Goal: Task Accomplishment & Management: Complete application form

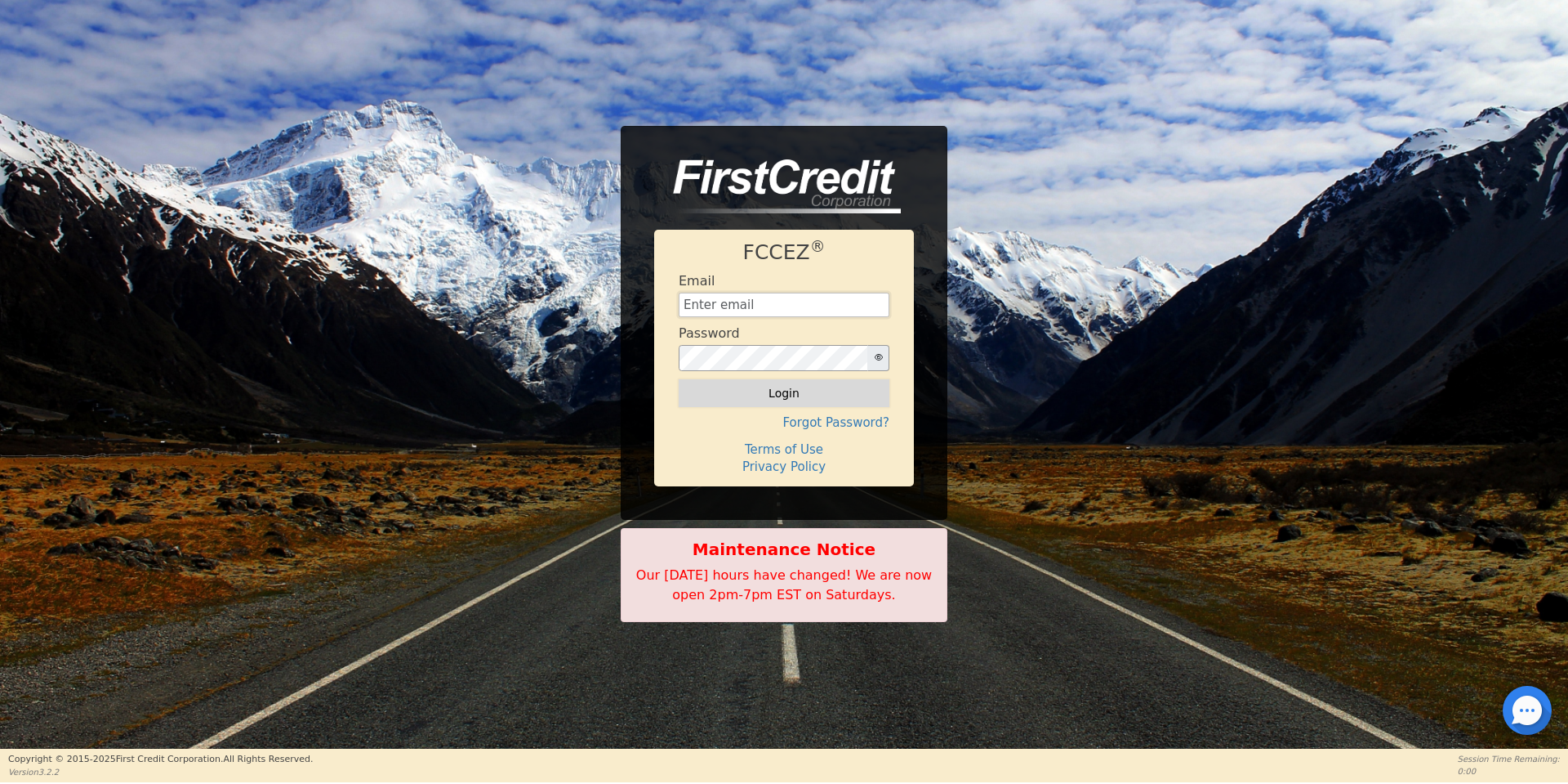
type input "[EMAIL_ADDRESS][DOMAIN_NAME]"
click at [732, 393] on button "Login" at bounding box center [784, 393] width 211 height 28
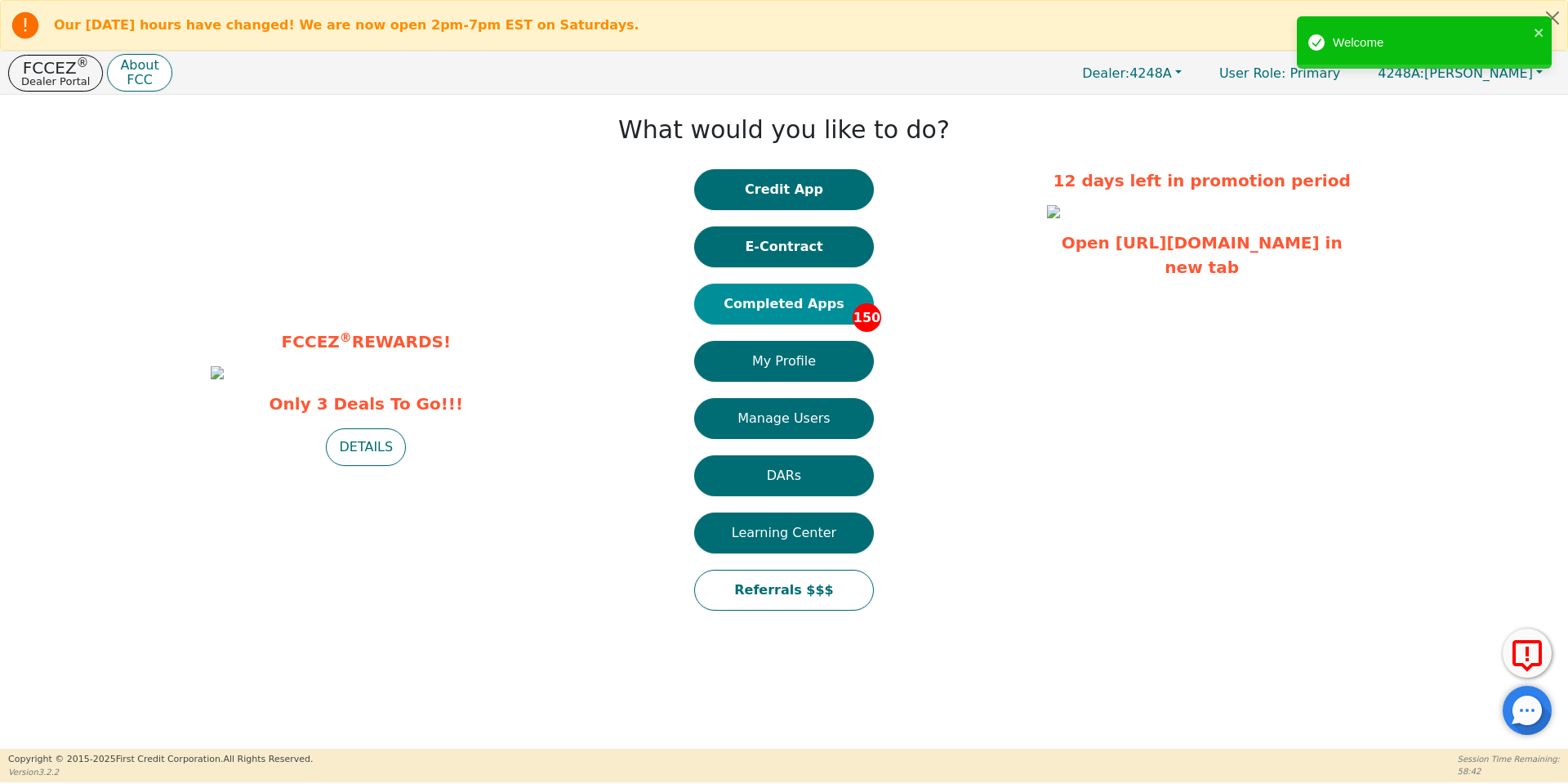
click at [827, 302] on button "Completed Apps 150" at bounding box center [784, 304] width 180 height 41
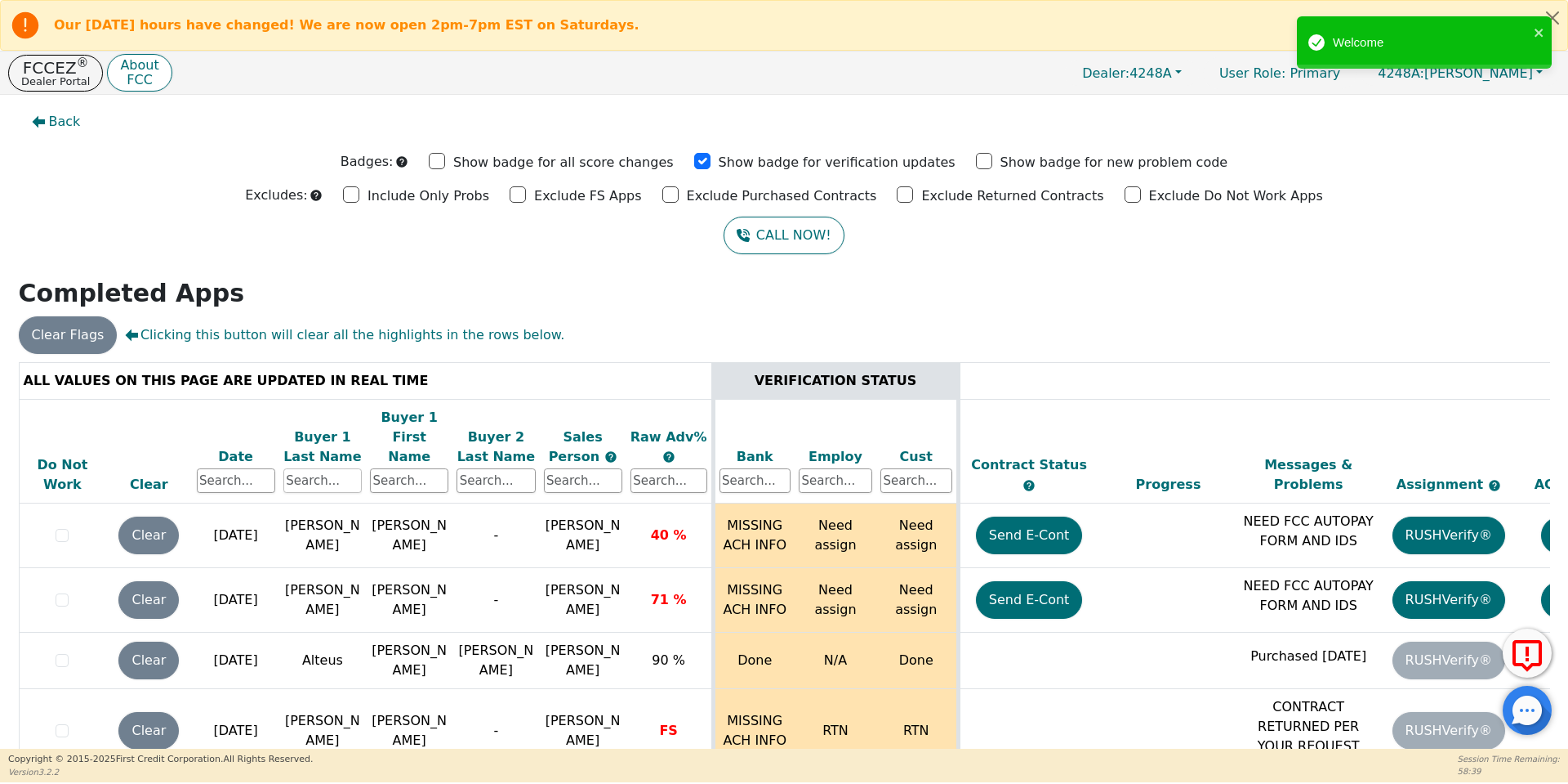
click at [327, 468] on input "text" at bounding box center [323, 480] width 79 height 25
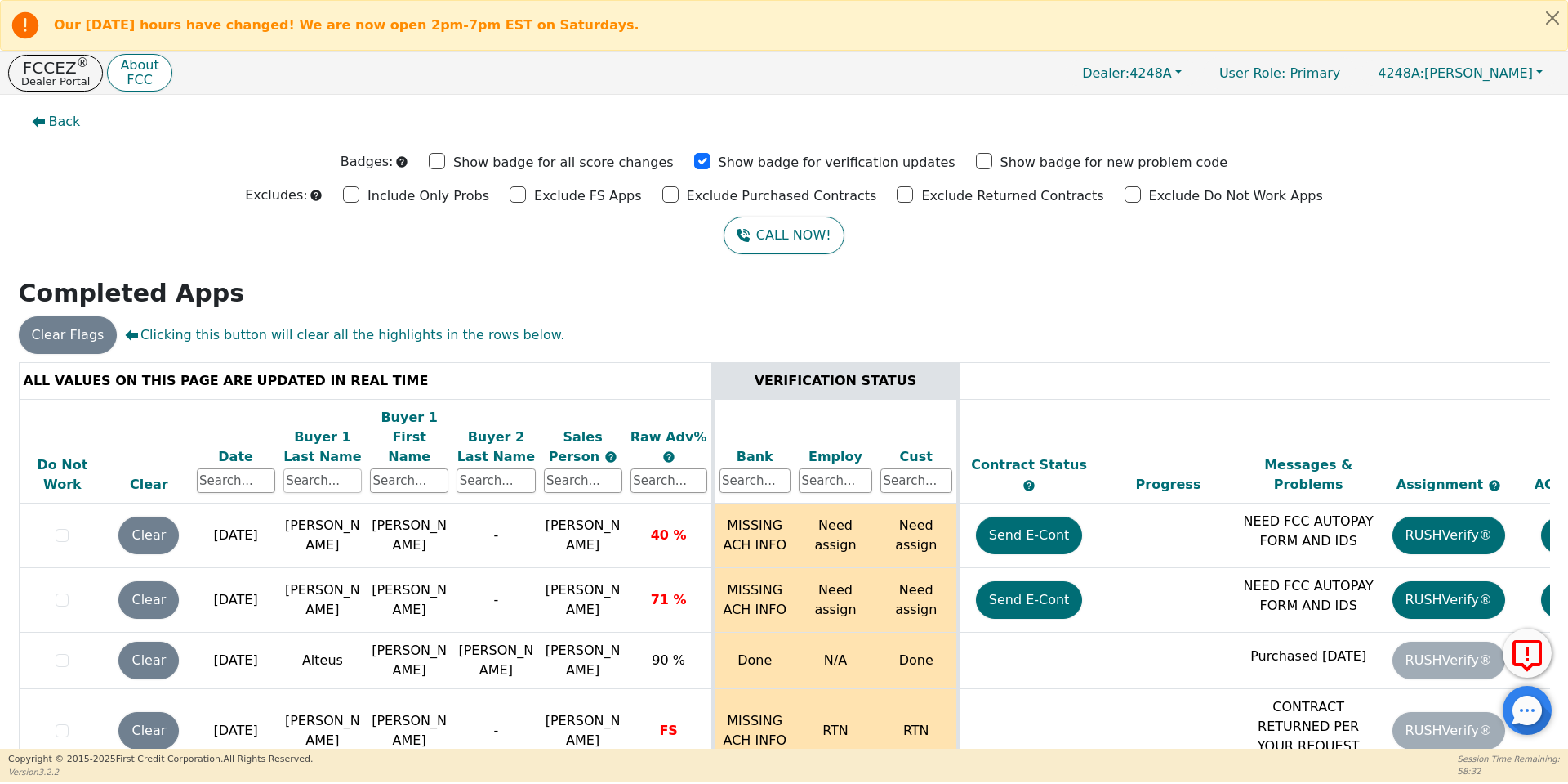
click at [327, 468] on input "text" at bounding box center [323, 480] width 79 height 25
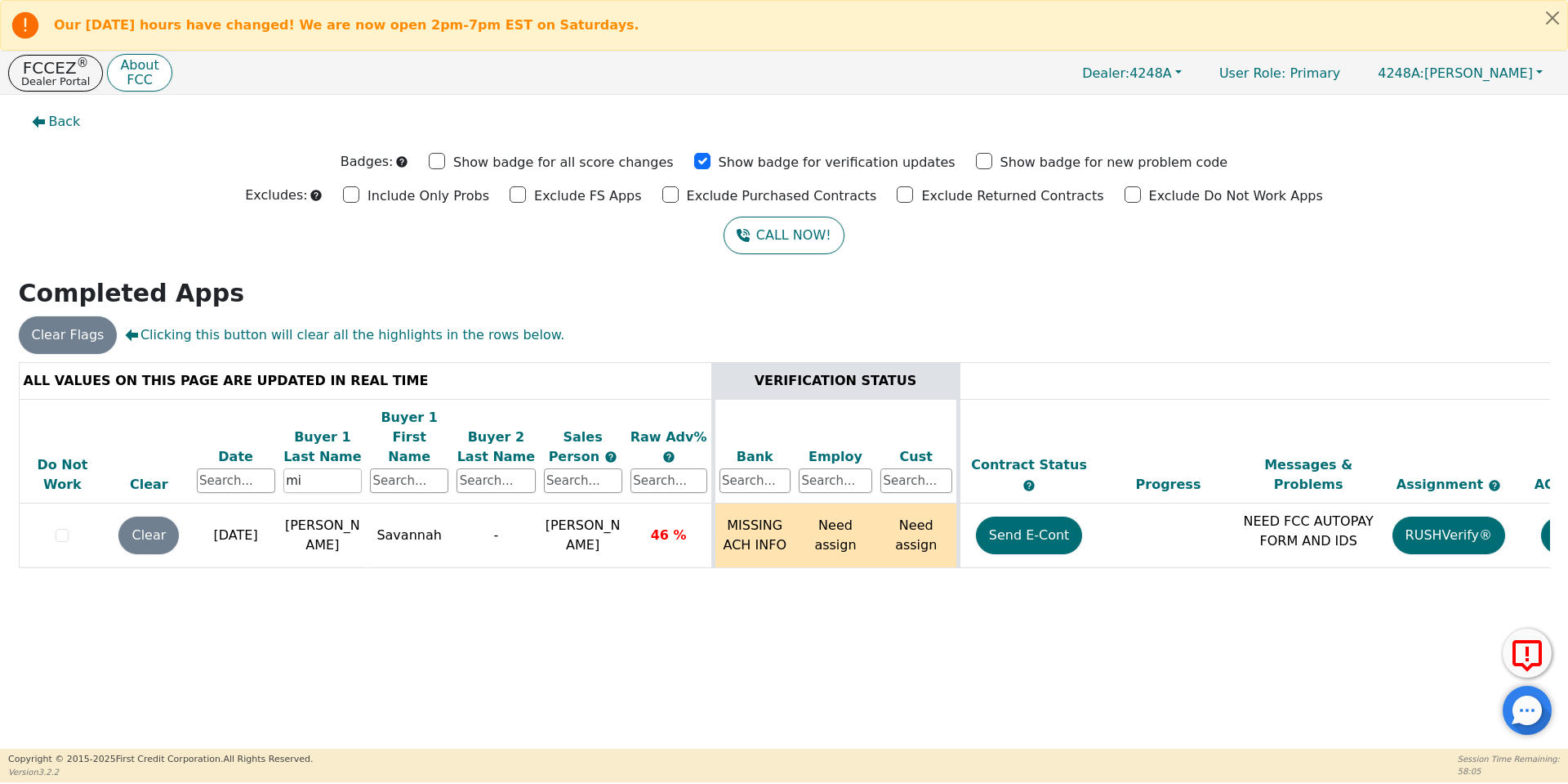
type input "m"
type input "fills"
click at [42, 81] on p "Dealer Portal" at bounding box center [55, 81] width 69 height 11
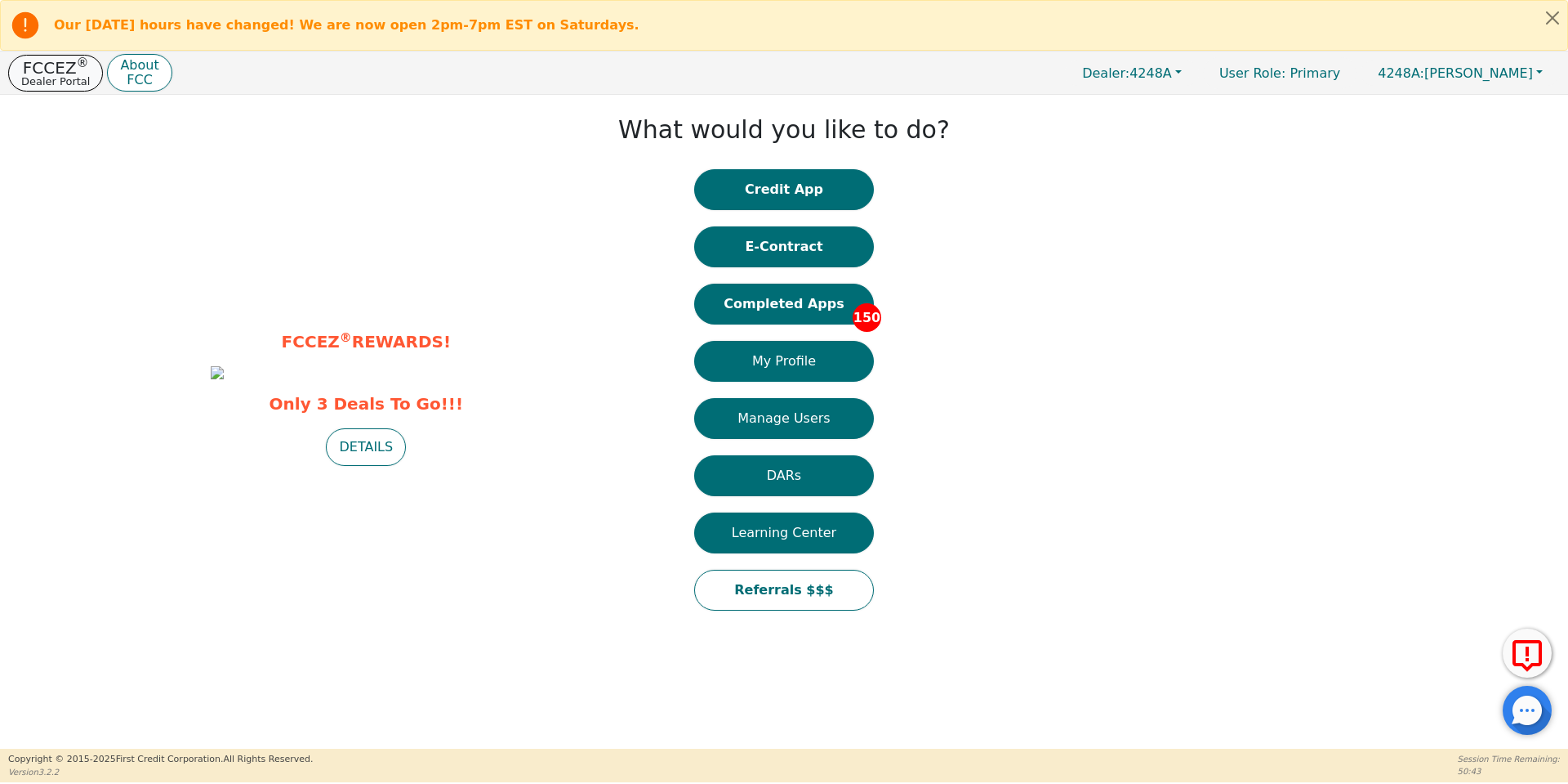
click at [42, 81] on p "Dealer Portal" at bounding box center [55, 81] width 69 height 11
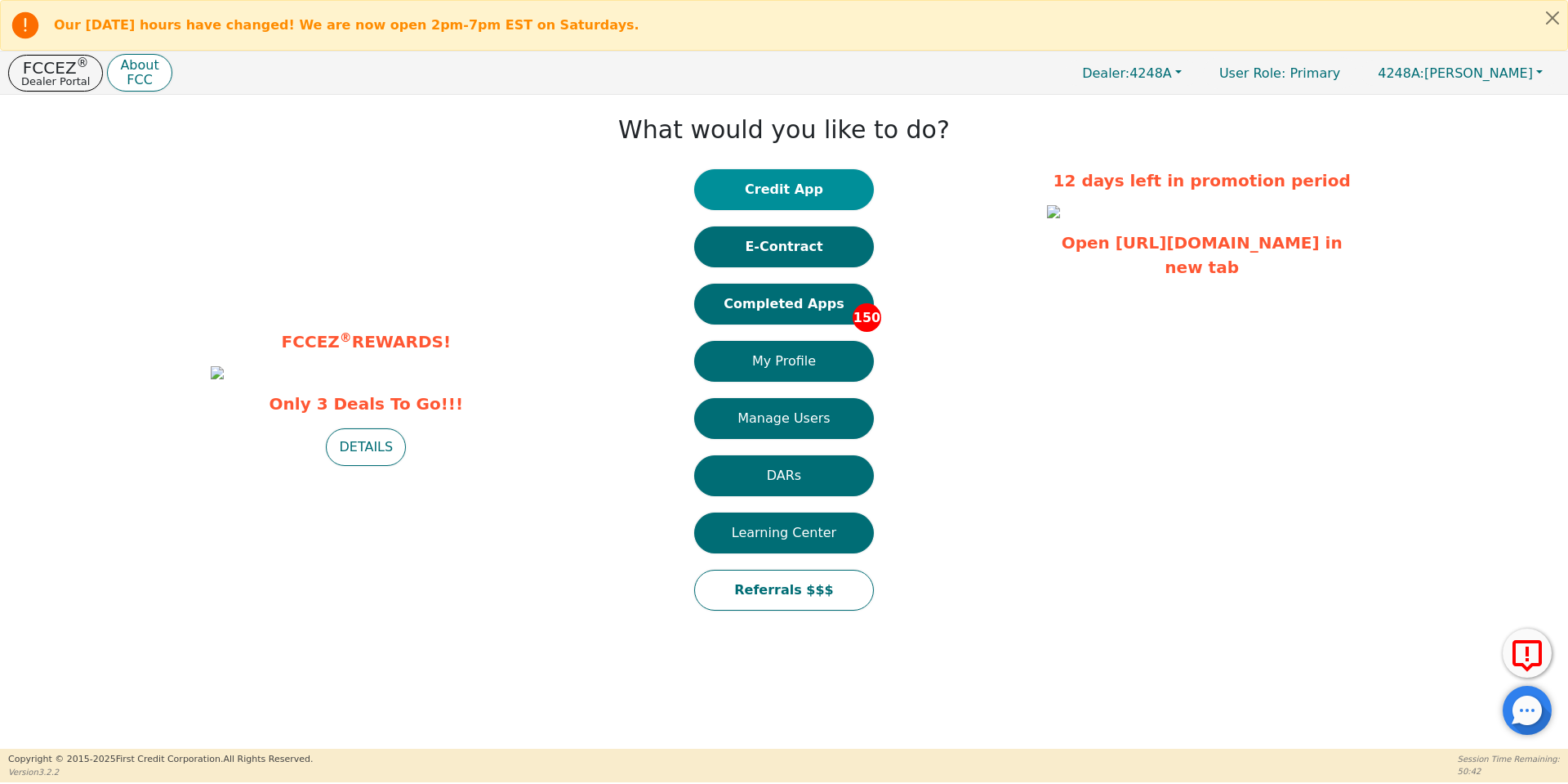
click at [848, 186] on button "Credit App" at bounding box center [784, 189] width 180 height 41
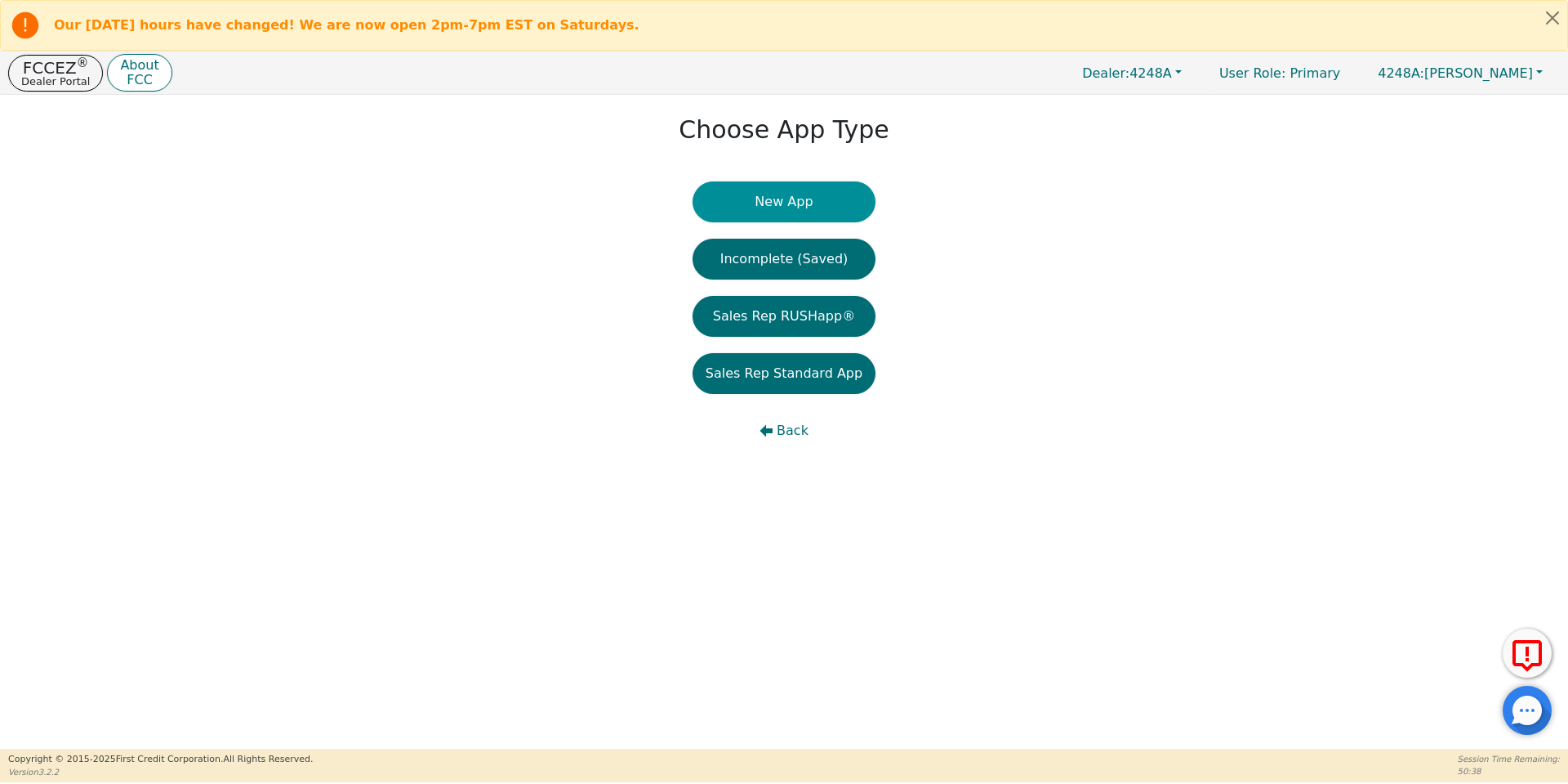
click at [796, 215] on button "New App" at bounding box center [784, 201] width 183 height 41
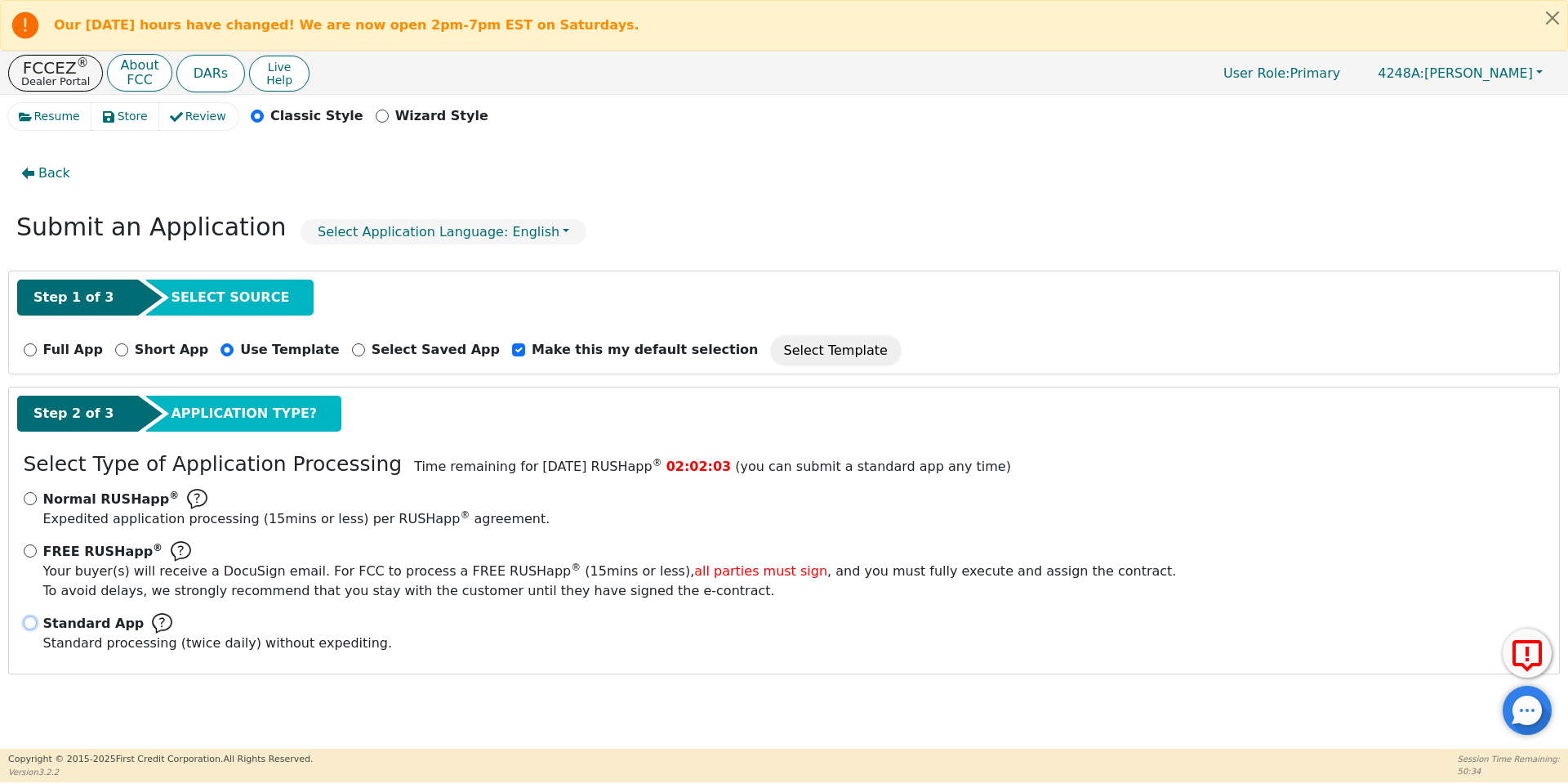
click at [31, 620] on input "Standard App Standard processing (twice daily) without expediting." at bounding box center [30, 623] width 13 height 13
radio input "true"
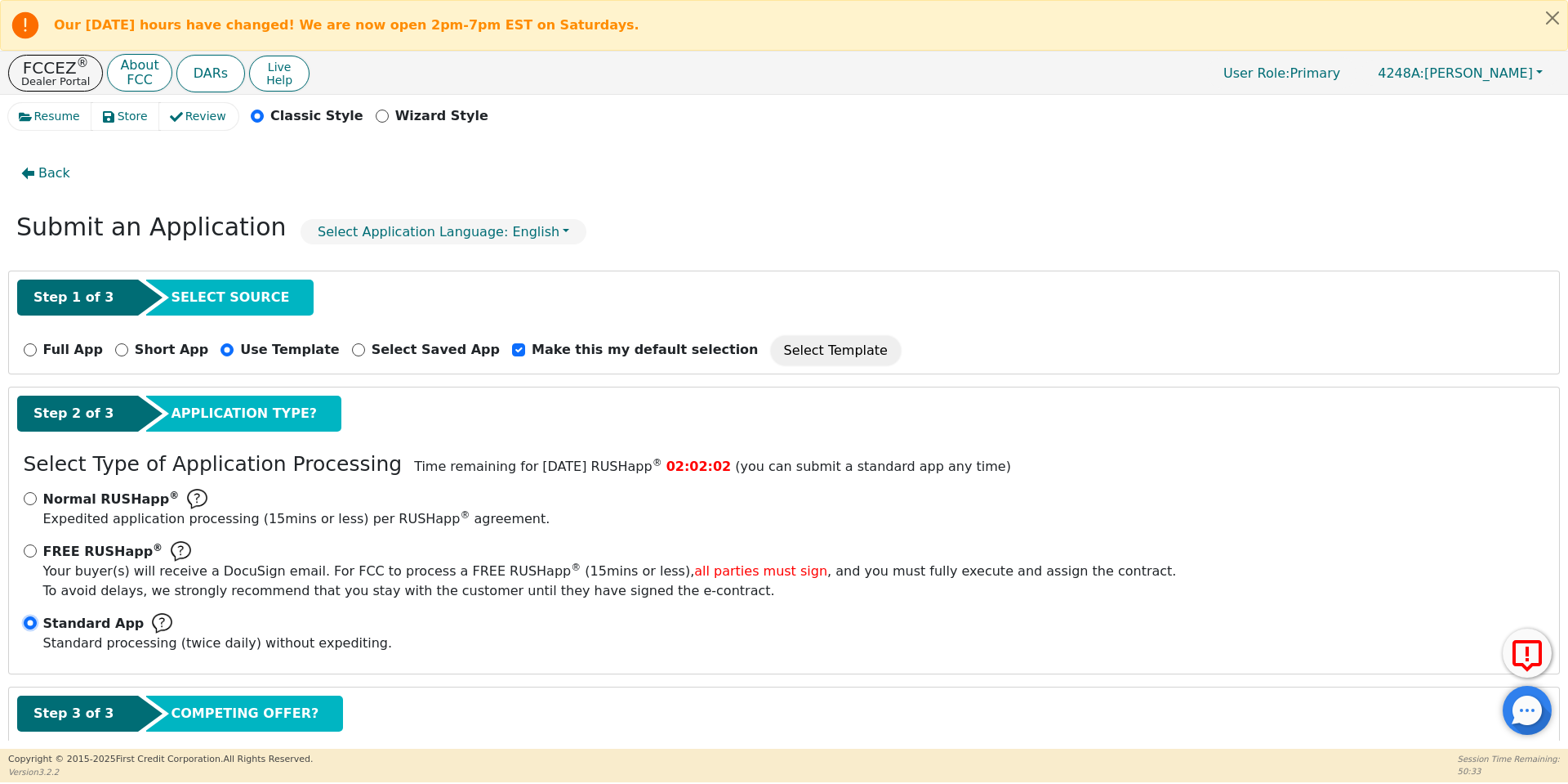
scroll to position [94, 0]
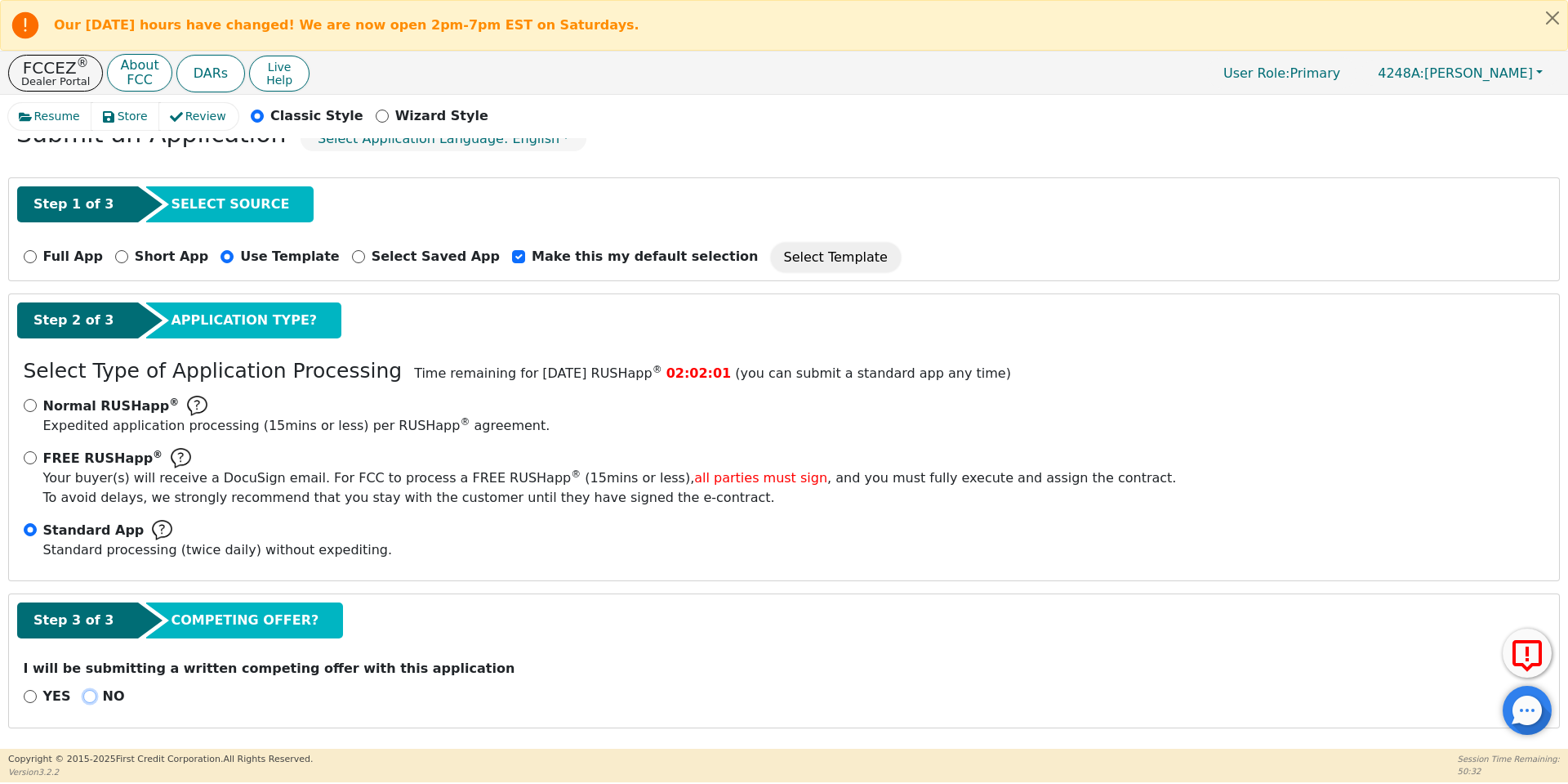
click at [87, 695] on input "NO" at bounding box center [90, 695] width 13 height 13
radio input "true"
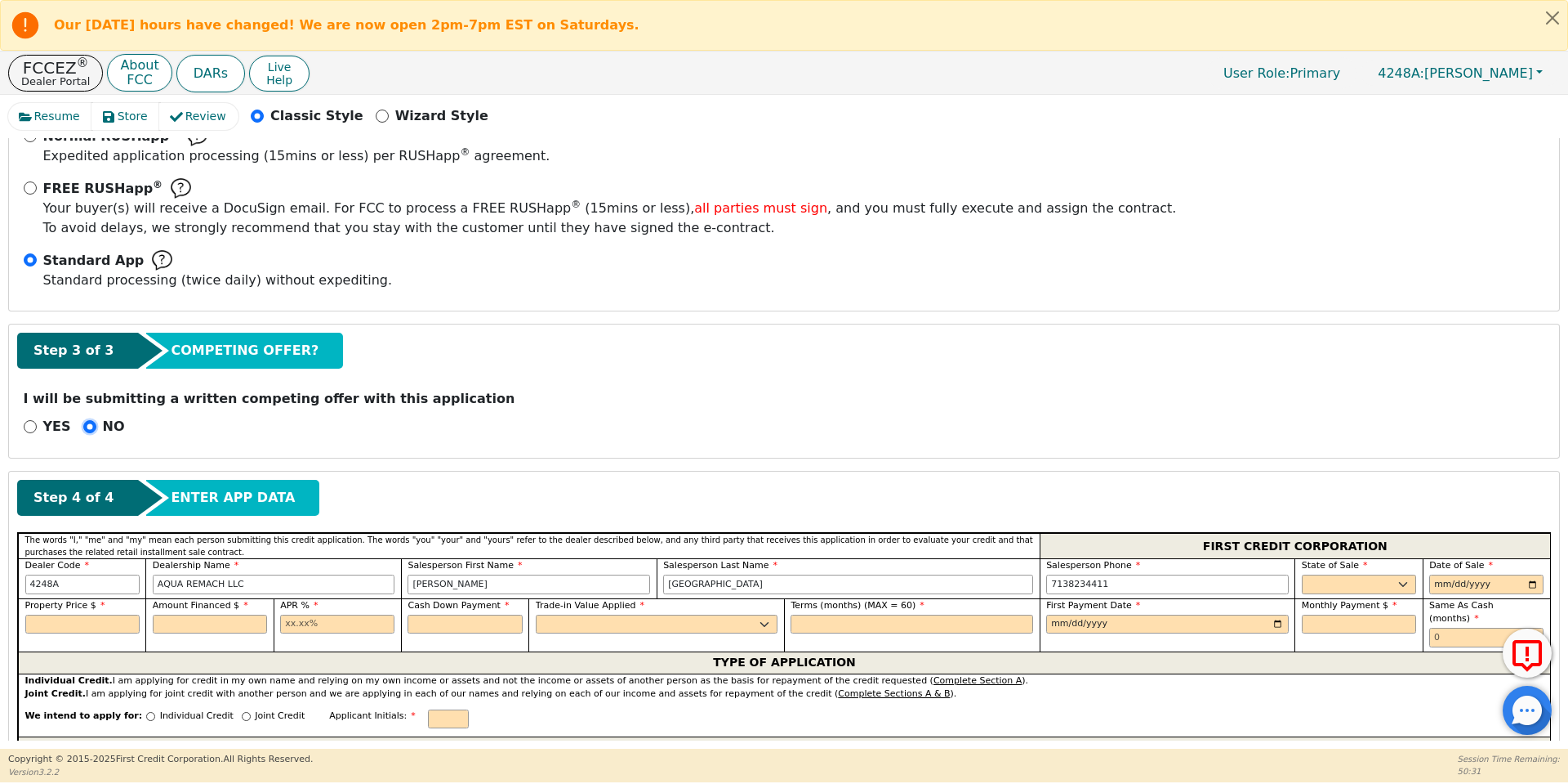
scroll to position [393, 0]
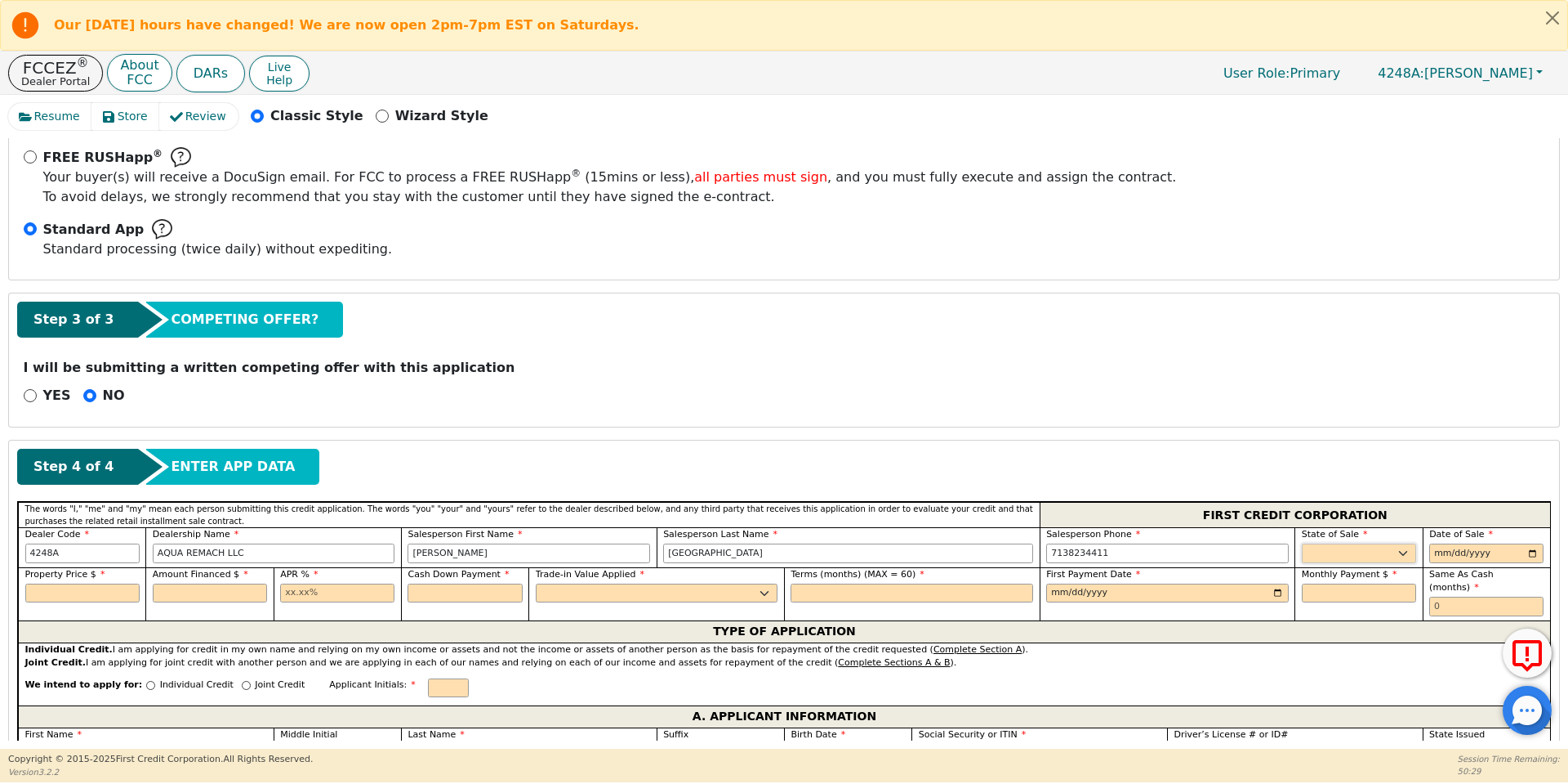
click at [1337, 547] on select "AK AL AR AZ CA CO CT DC DE FL [GEOGRAPHIC_DATA] HI IA ID IL IN KS [GEOGRAPHIC_D…" at bounding box center [1359, 554] width 114 height 20
select select "[GEOGRAPHIC_DATA]"
click at [1302, 544] on select "AK AL AR AZ CA CO CT DC DE FL [GEOGRAPHIC_DATA] HI IA ID IL IN KS [GEOGRAPHIC_D…" at bounding box center [1359, 554] width 114 height 20
type input "[DATE]"
type input "8990.00"
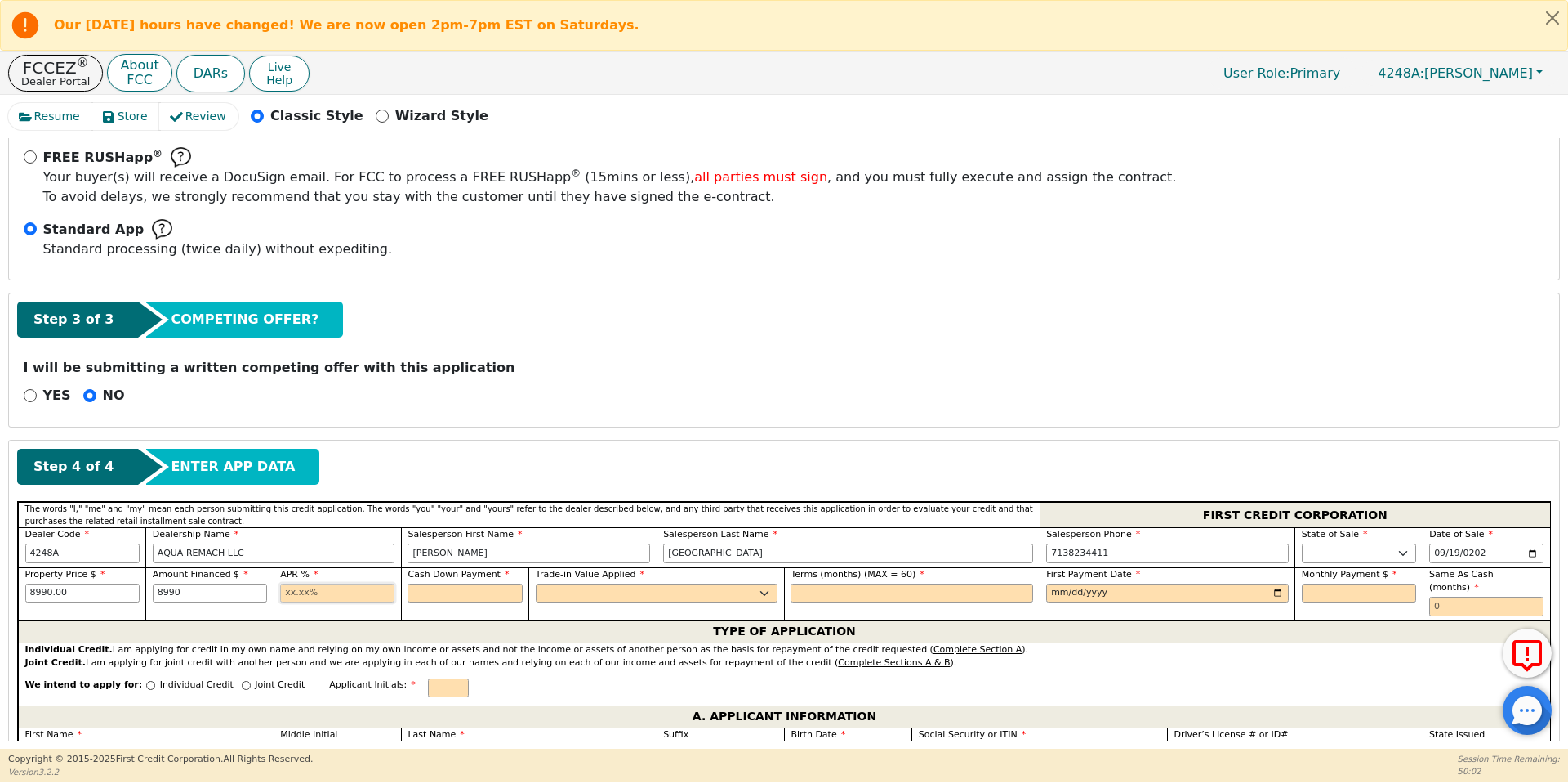
type input "8990.00"
type input "17.99"
type input "0.00"
select select "n"
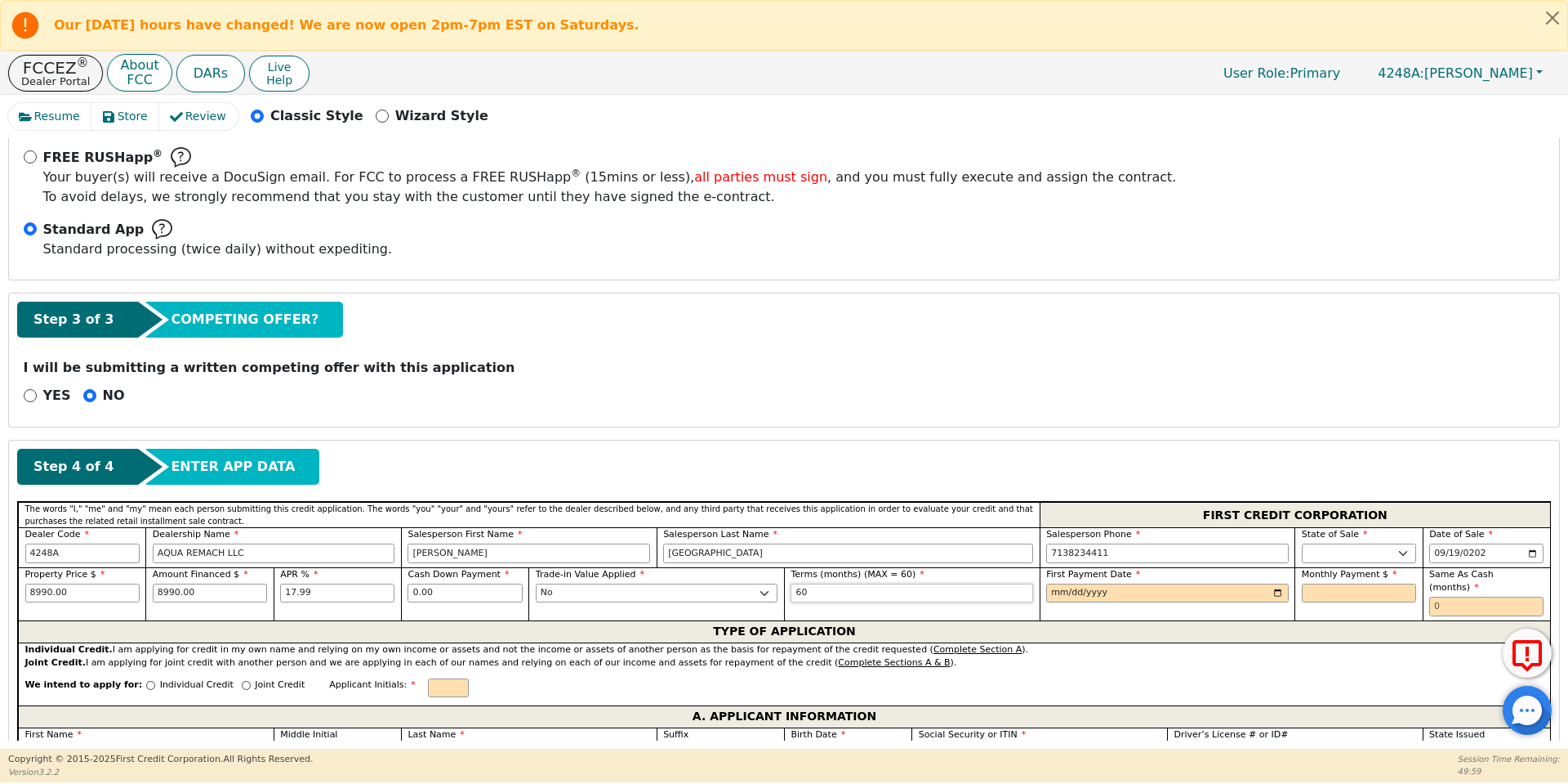
type input "60"
type input "[DATE]"
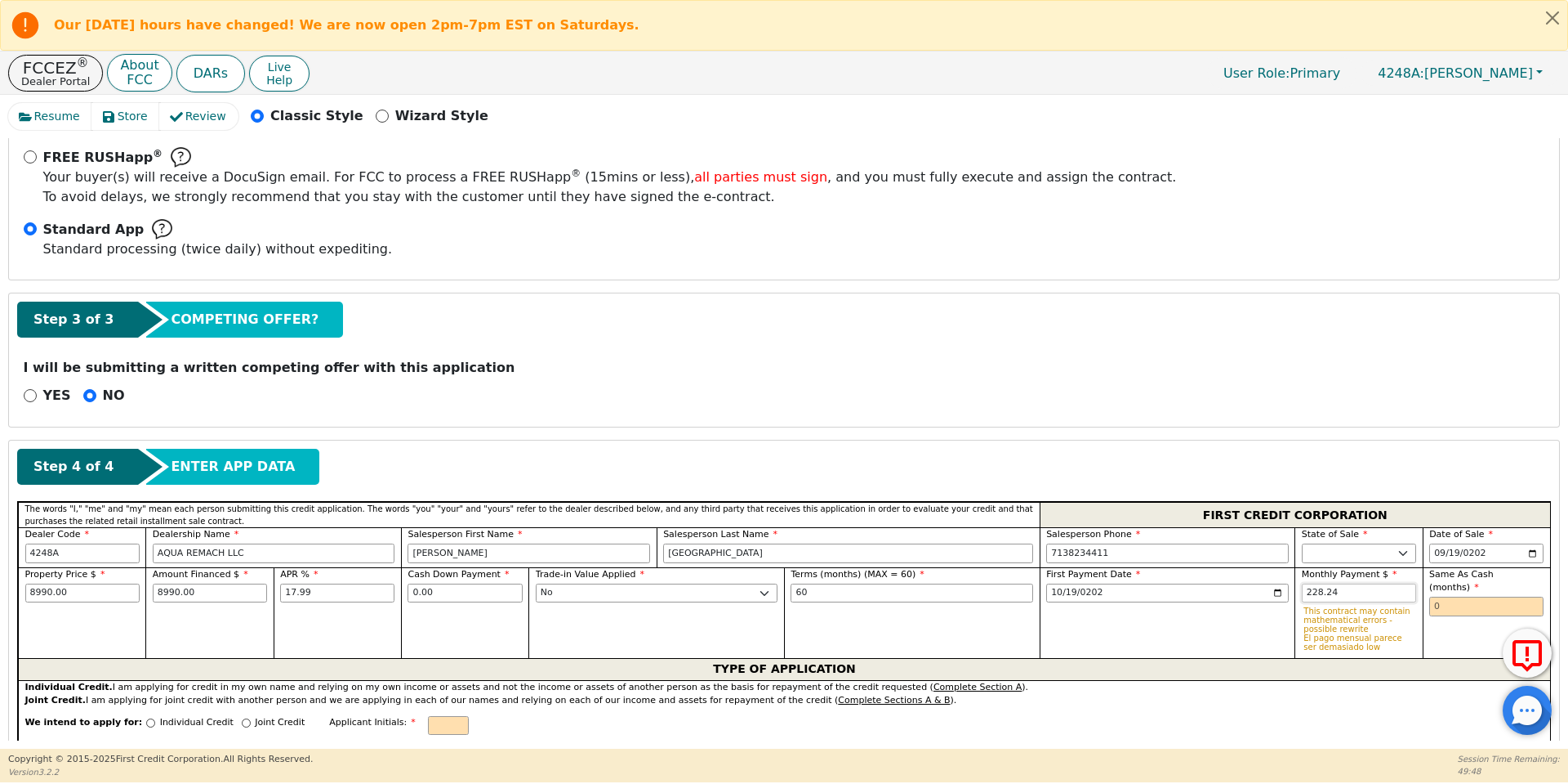
type input "228.24"
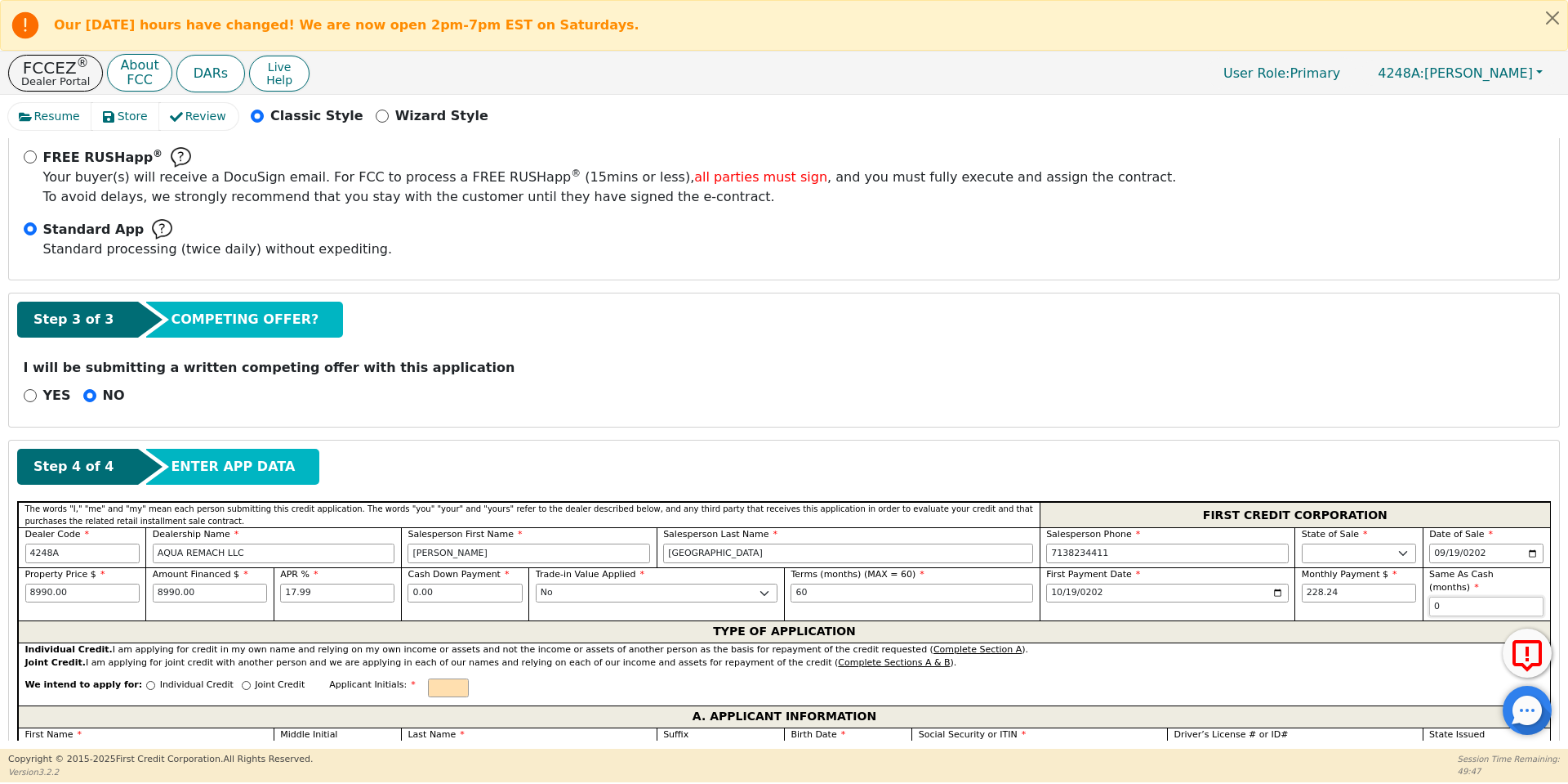
type input "0"
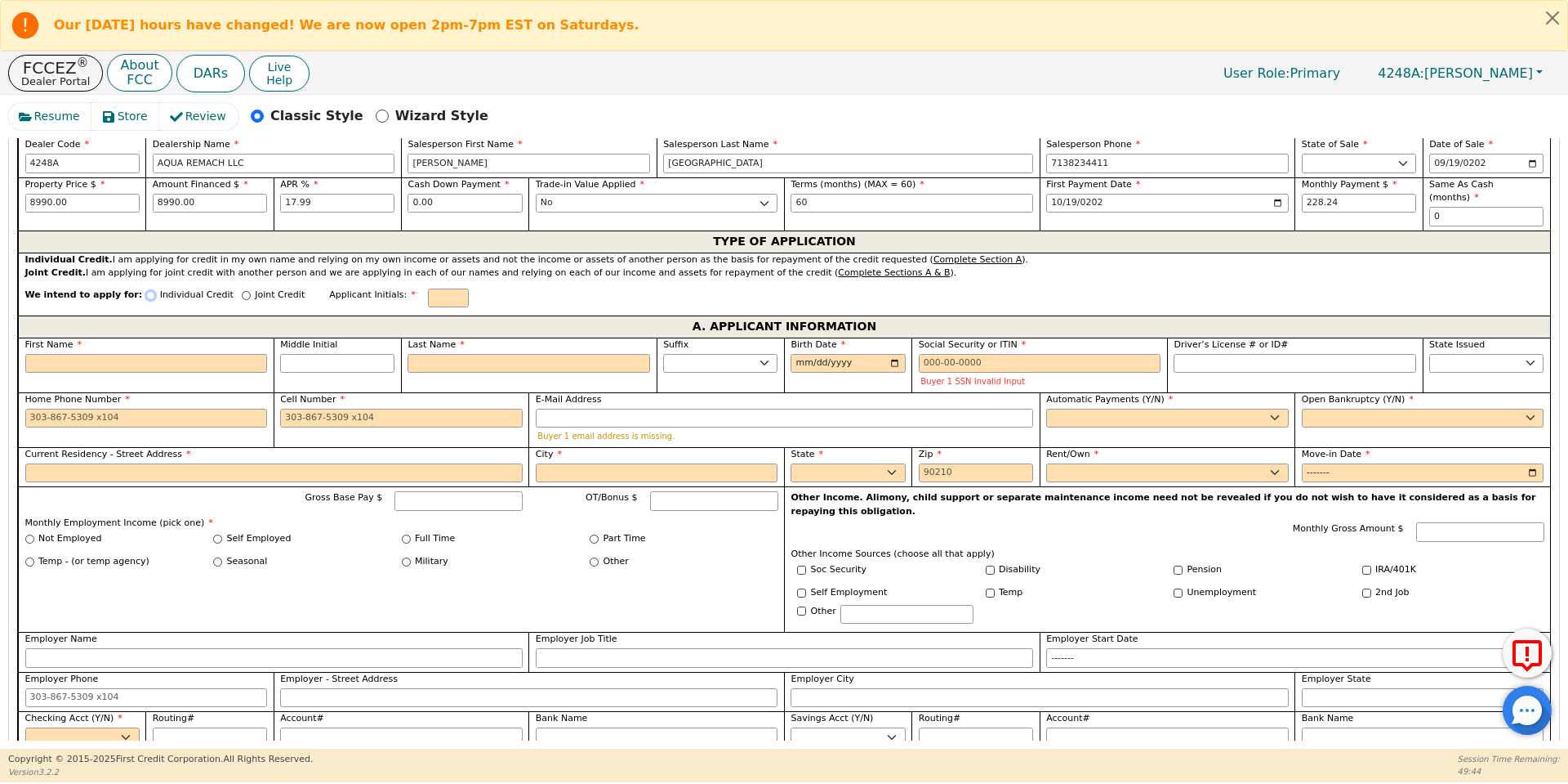
scroll to position [854, 0]
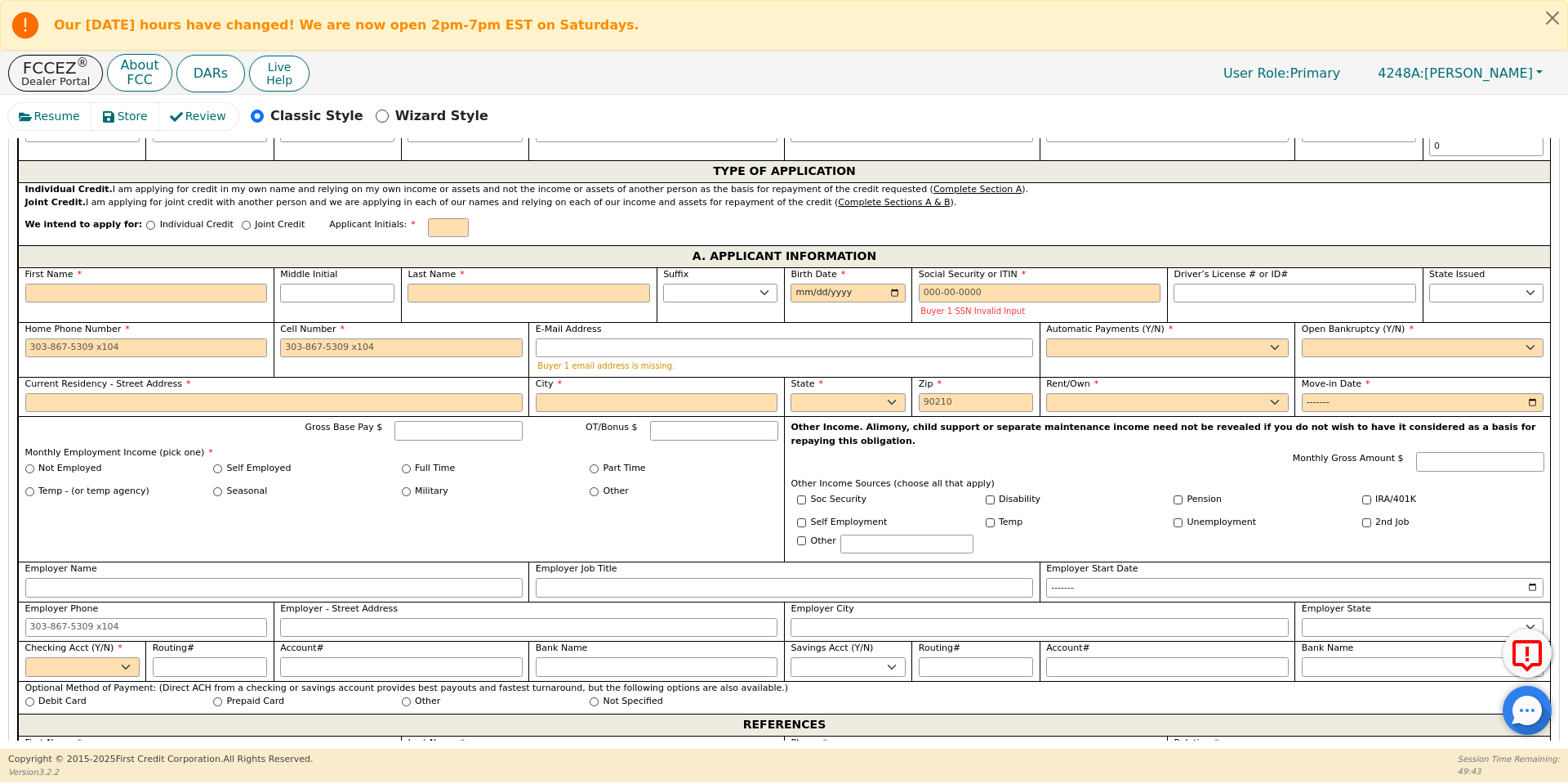
click at [146, 218] on div "Individual Credit" at bounding box center [190, 229] width 88 height 22
click at [146, 221] on input "Individual Credit" at bounding box center [150, 225] width 9 height 9
radio input "true"
click at [165, 284] on input "First Name" at bounding box center [146, 294] width 243 height 20
type input "I"
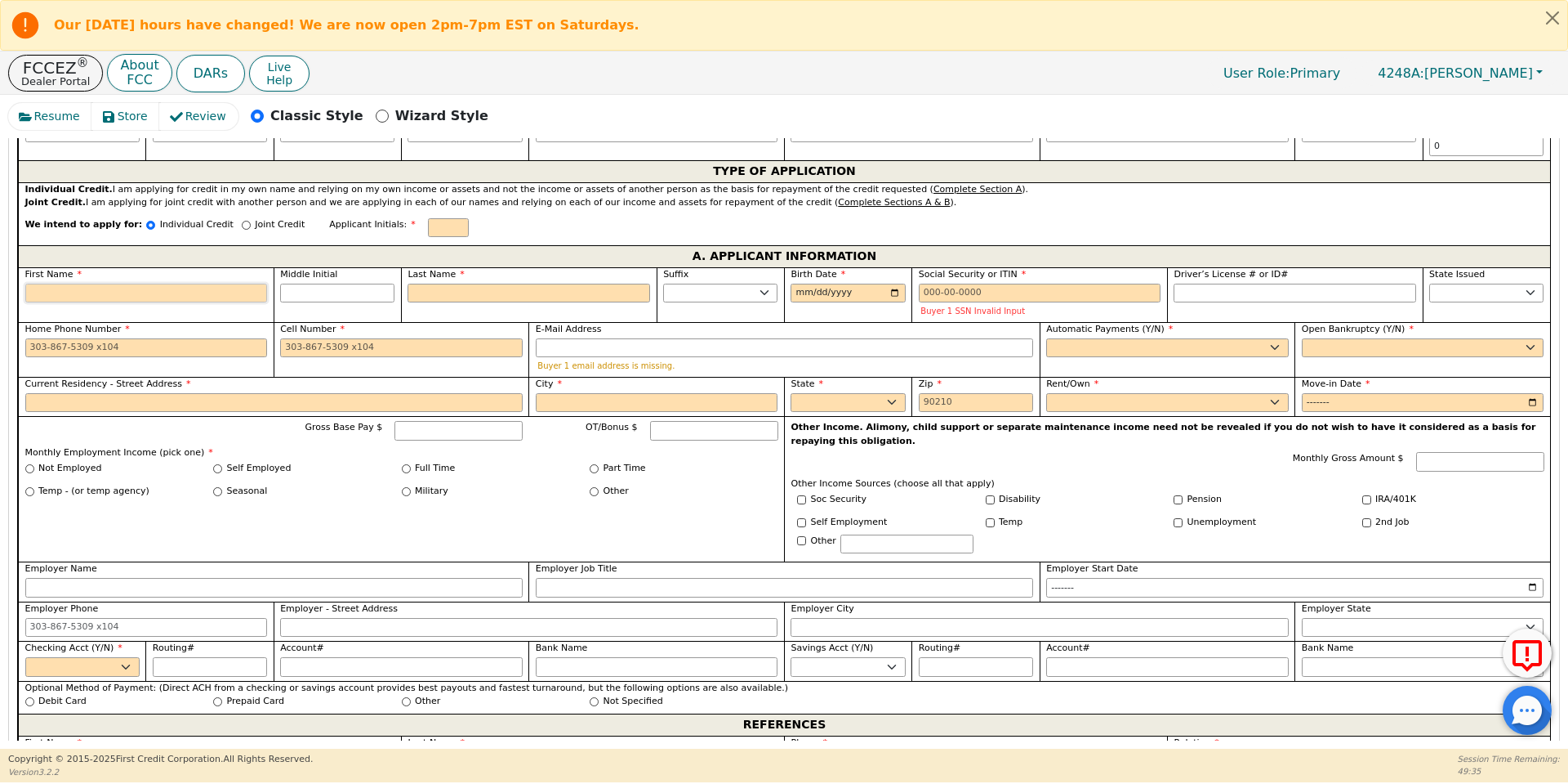
type input "I"
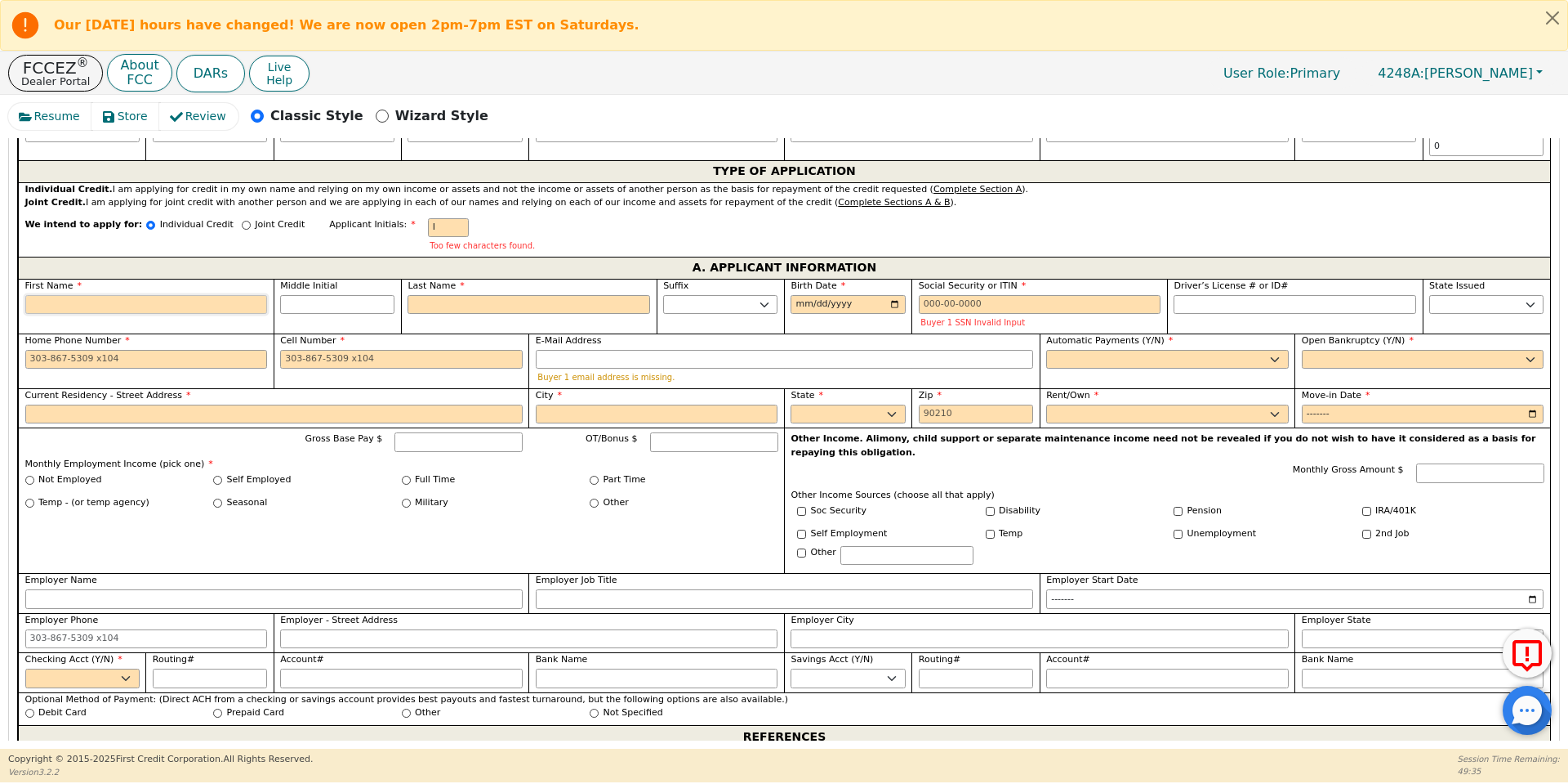
type input "R"
type input "Ri"
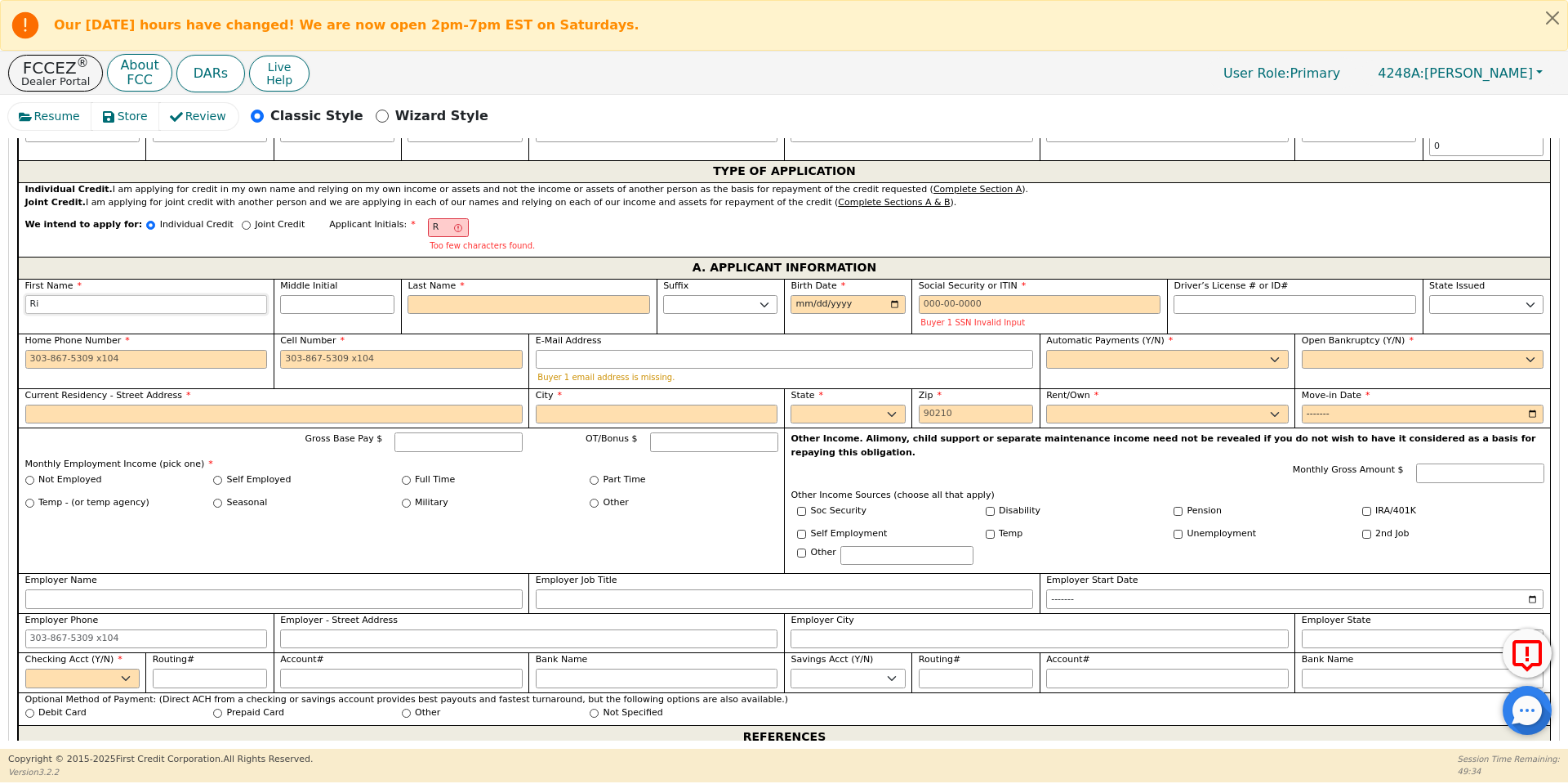
type input "Ric"
type input "[PERSON_NAME]"
type input "Ricki"
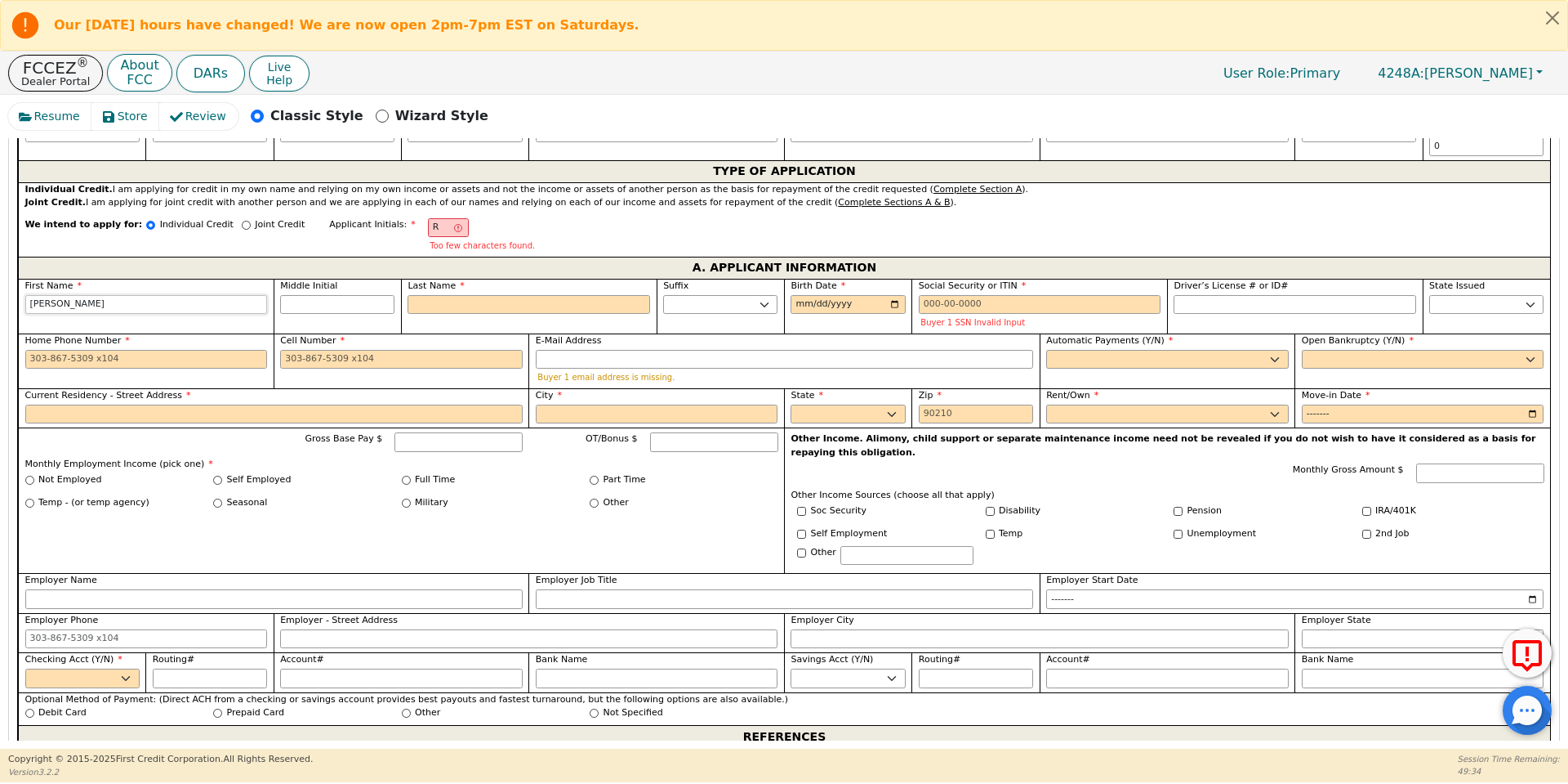
type input "Ricki"
type input "[PERSON_NAME]"
type input "RF"
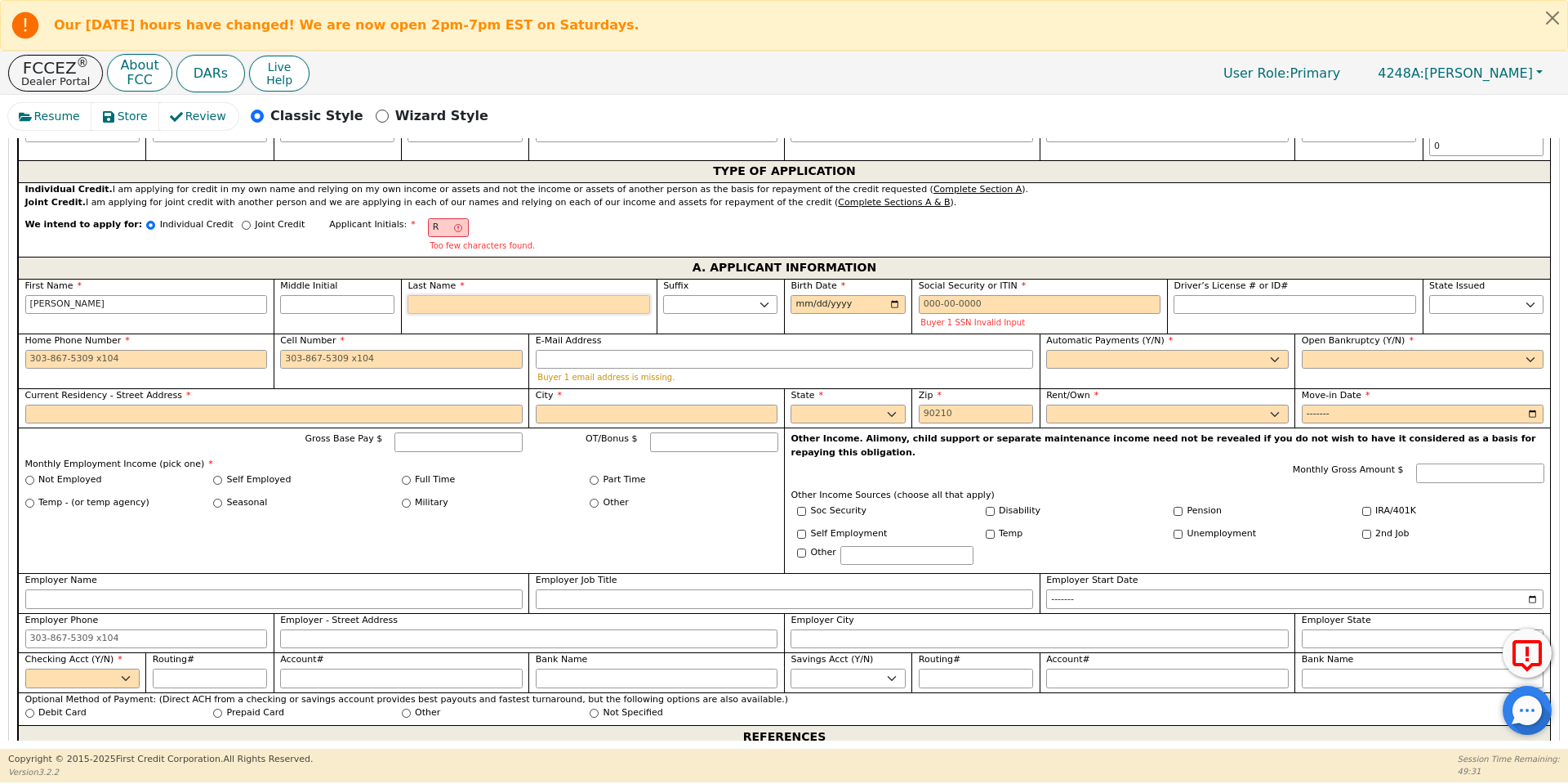
type input "F"
type input "[PERSON_NAME]"
type input "Fu"
type input "[PERSON_NAME]"
type input "Ful"
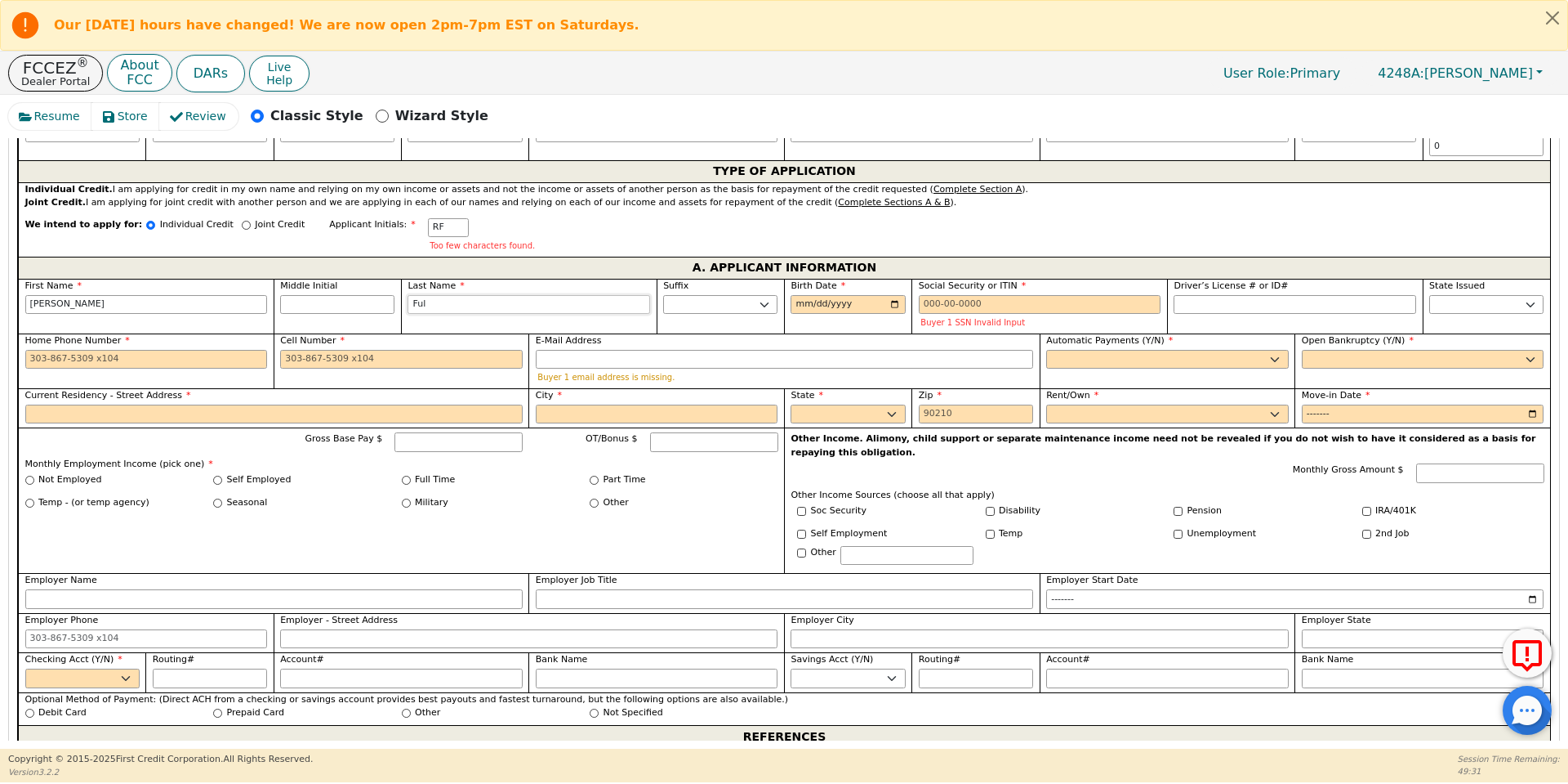
type input "[PERSON_NAME]"
type input "Fulle"
type input "[PERSON_NAME]"
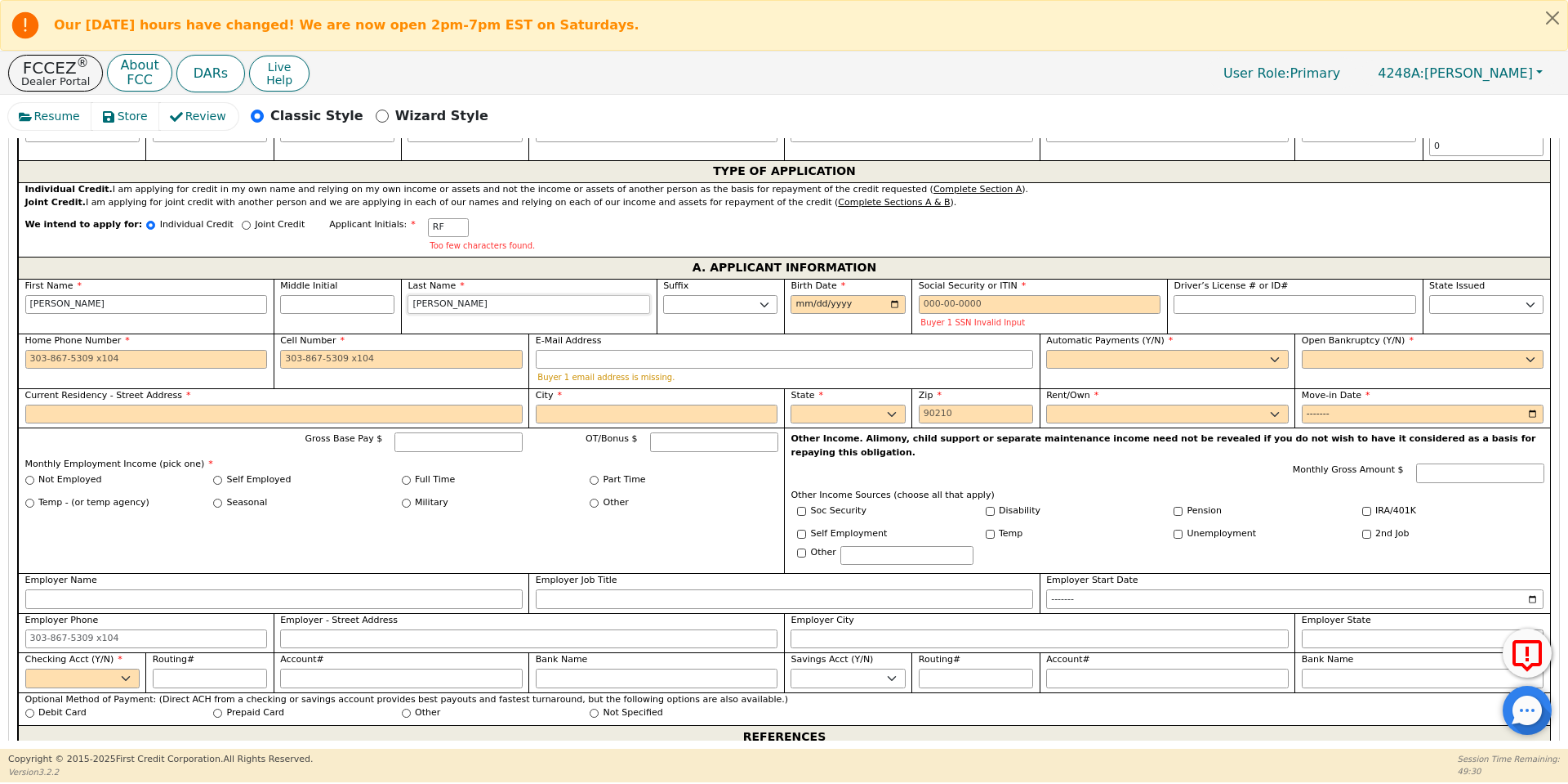
type input "[PERSON_NAME]"
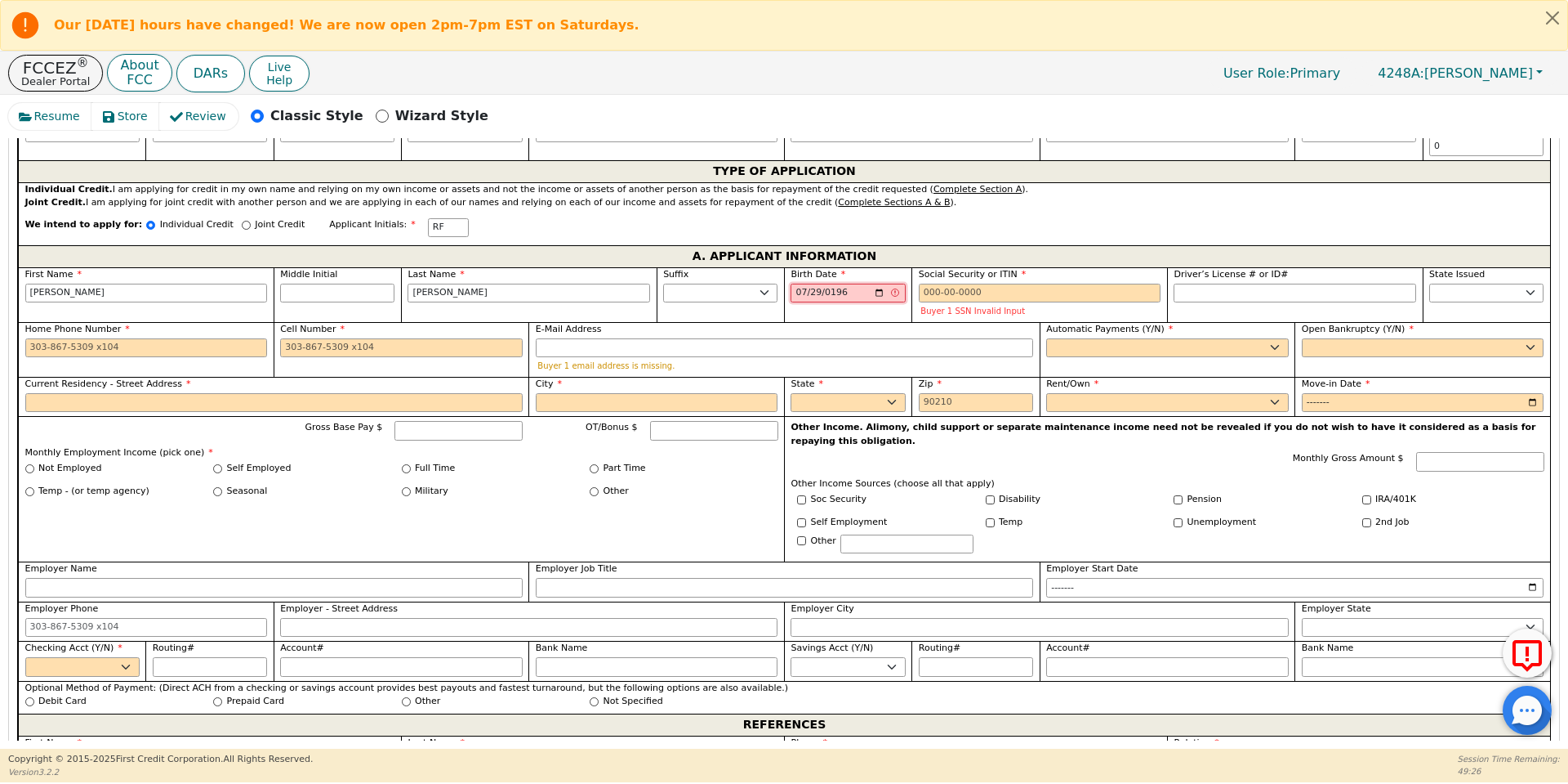
type input "[DATE]"
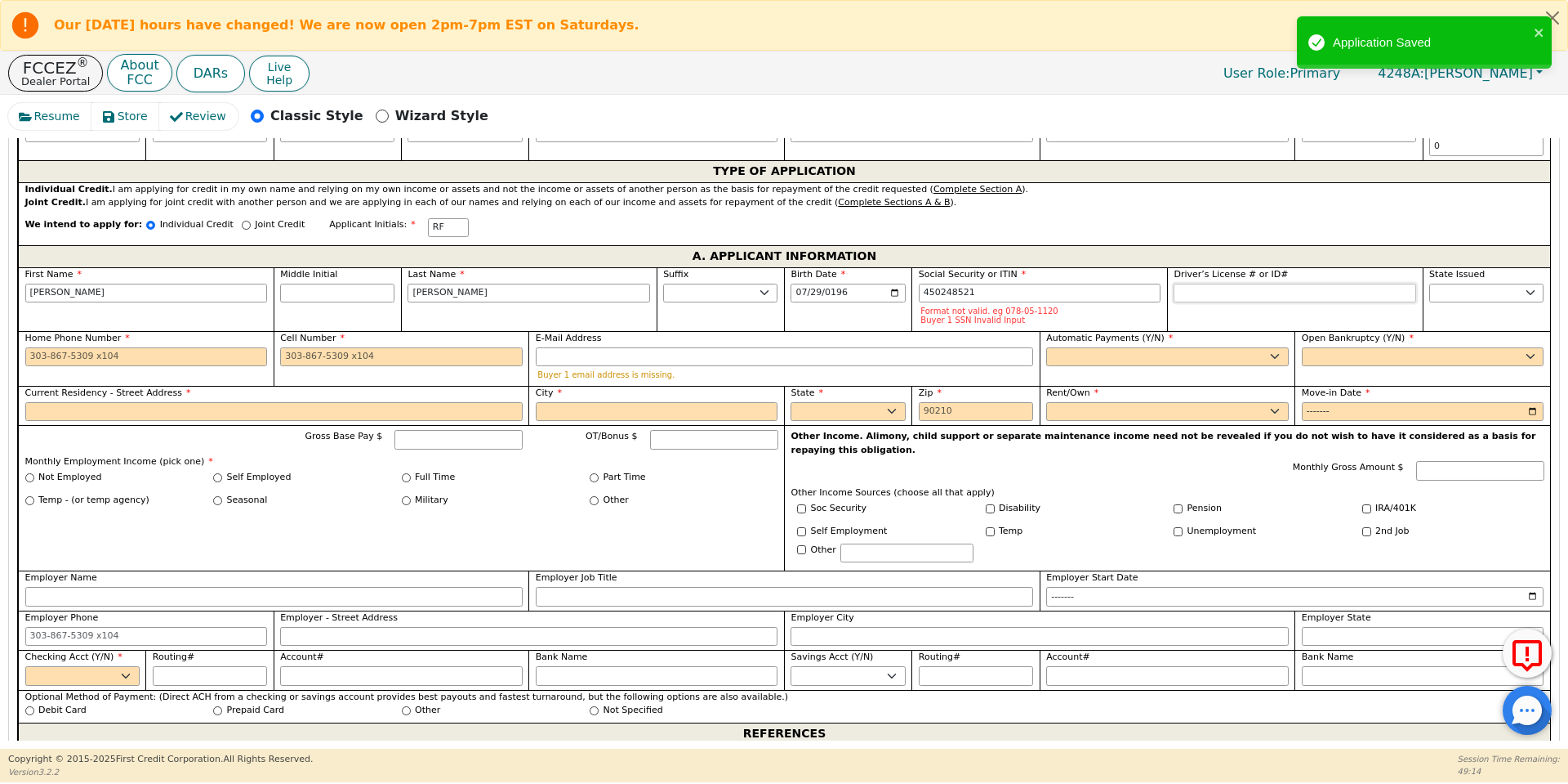
type input "***-**-8521"
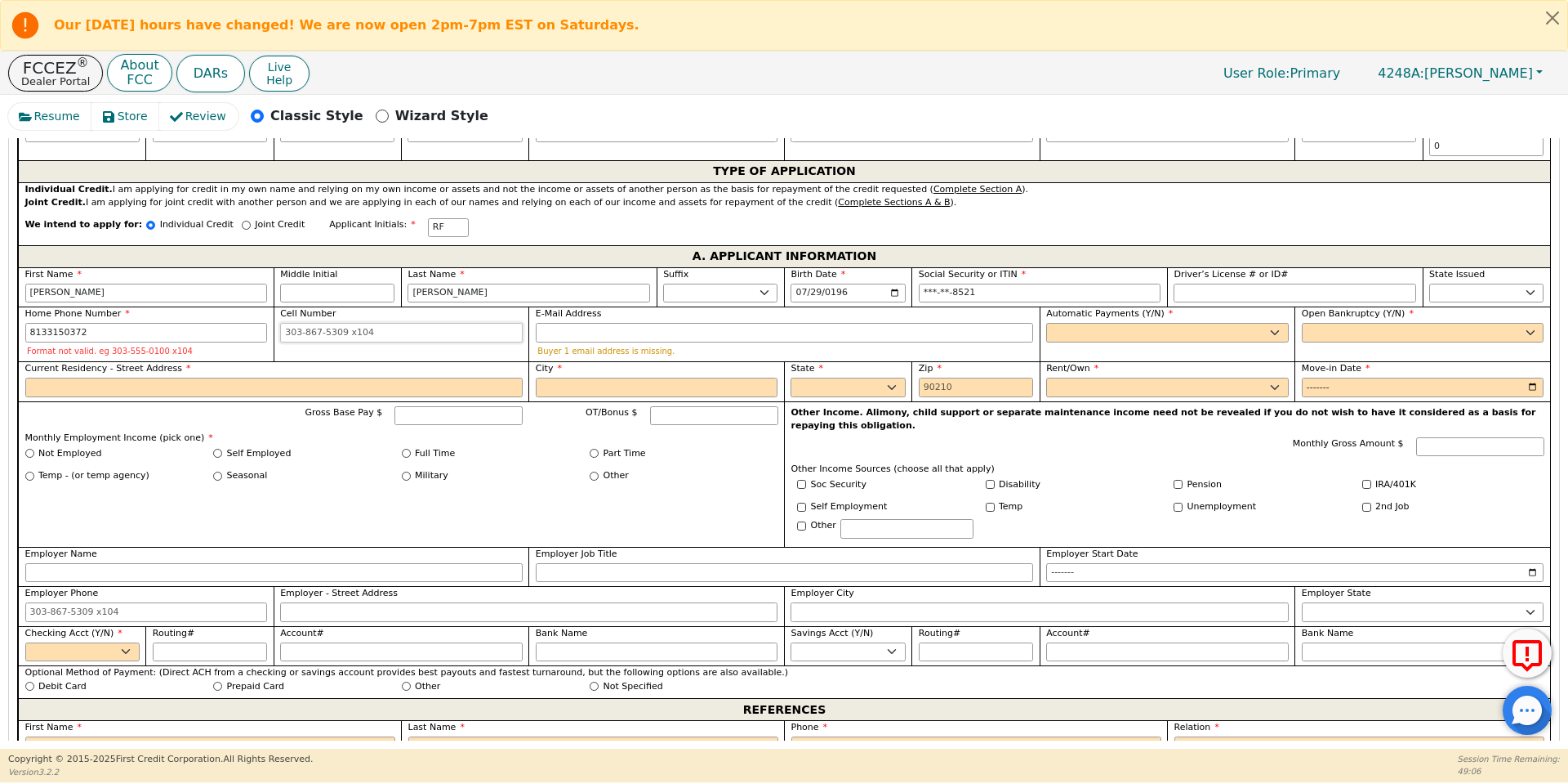
type input "[PHONE_NUMBER]"
type input "[EMAIL_ADDRESS][DOMAIN_NAME]"
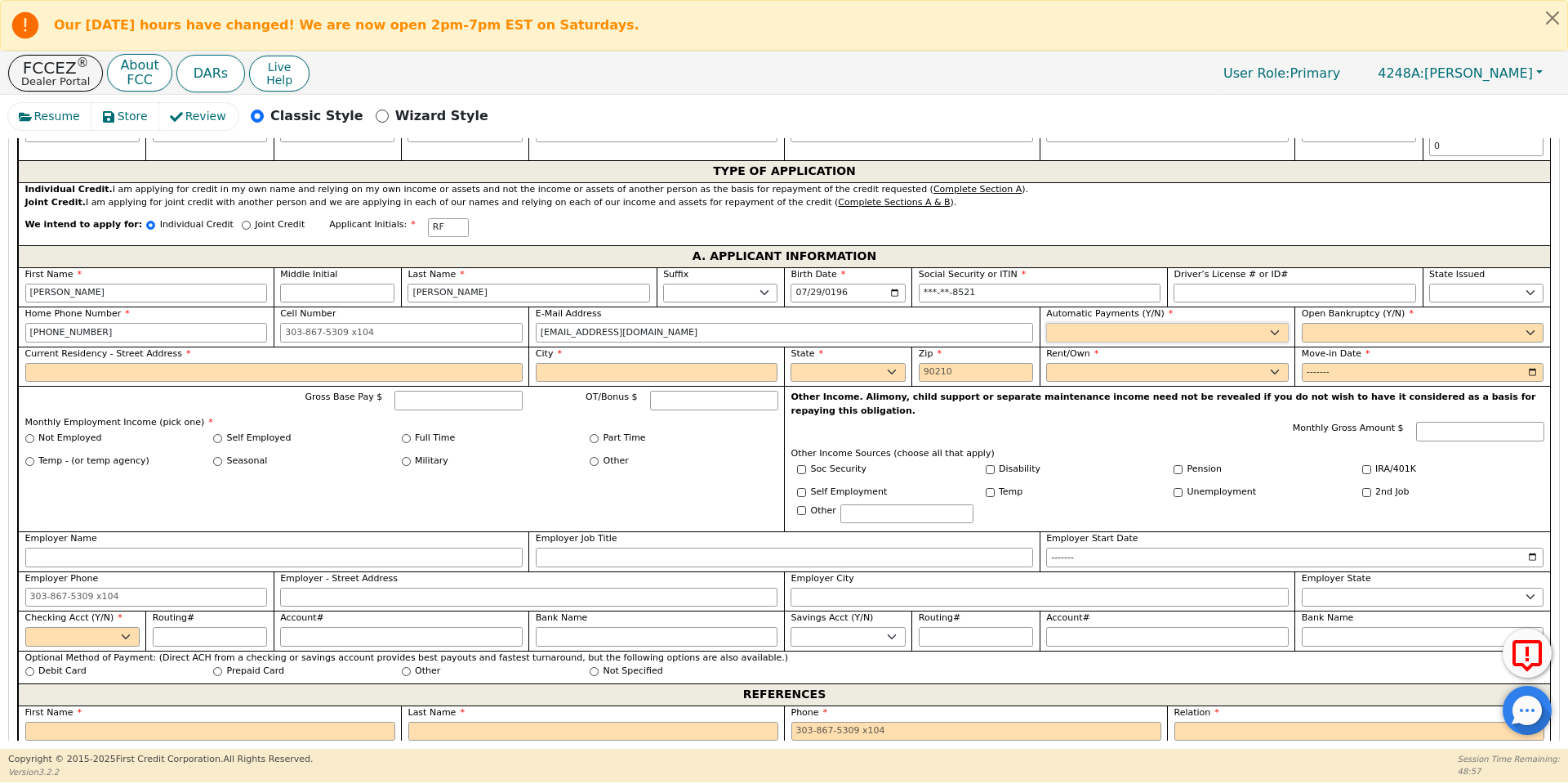
click at [1135, 323] on select "Yes No" at bounding box center [1168, 333] width 243 height 20
select select "y"
click at [1046, 323] on select "Yes No" at bounding box center [1168, 333] width 243 height 20
type input "[PERSON_NAME]"
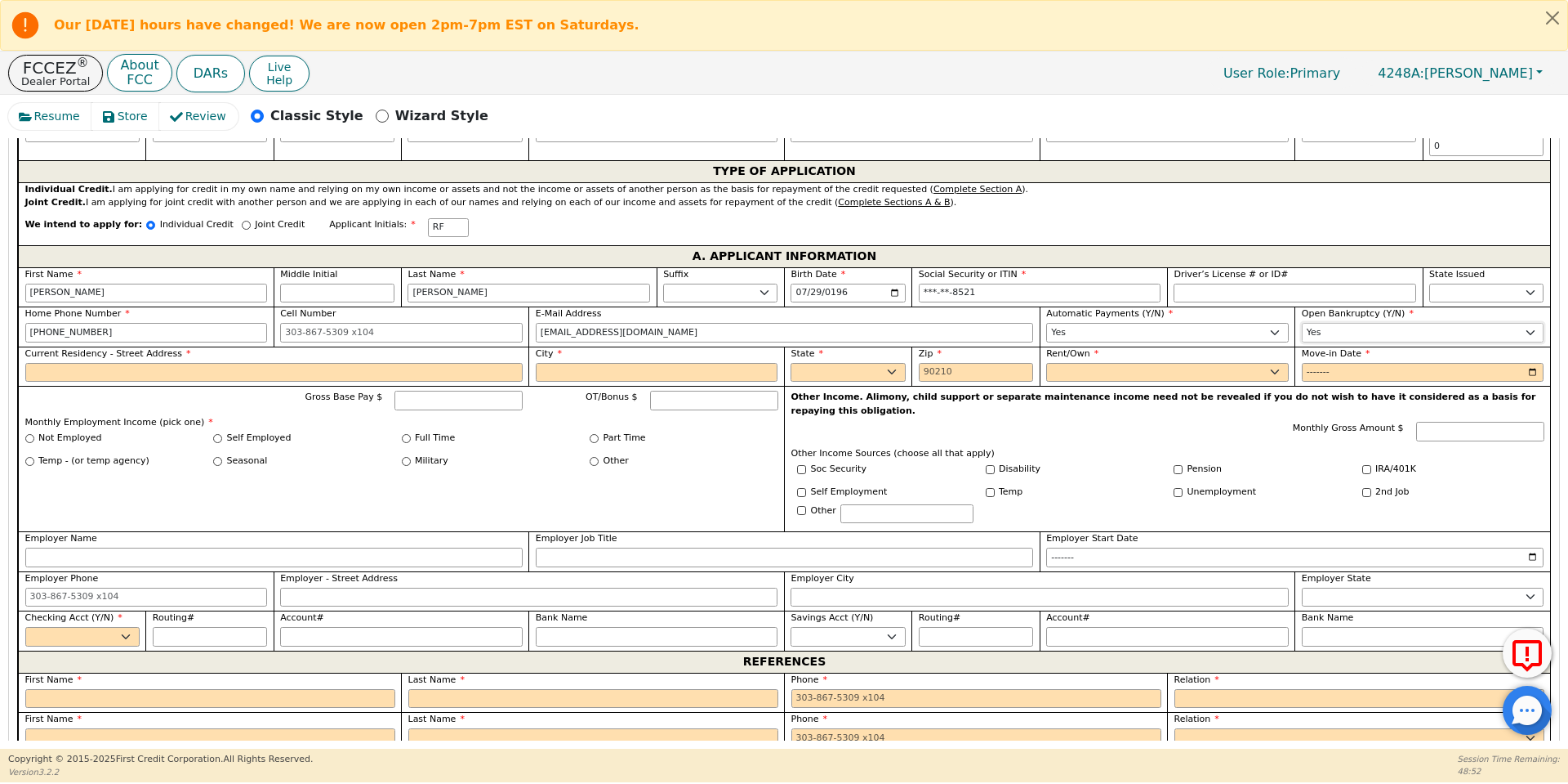
click at [1349, 323] on select "Yes No" at bounding box center [1424, 333] width 243 height 20
select select "n"
click at [1302, 323] on select "Yes No" at bounding box center [1424, 333] width 243 height 20
click at [470, 363] on input "Current Residency - Street Address" at bounding box center [274, 373] width 498 height 20
type input "8"
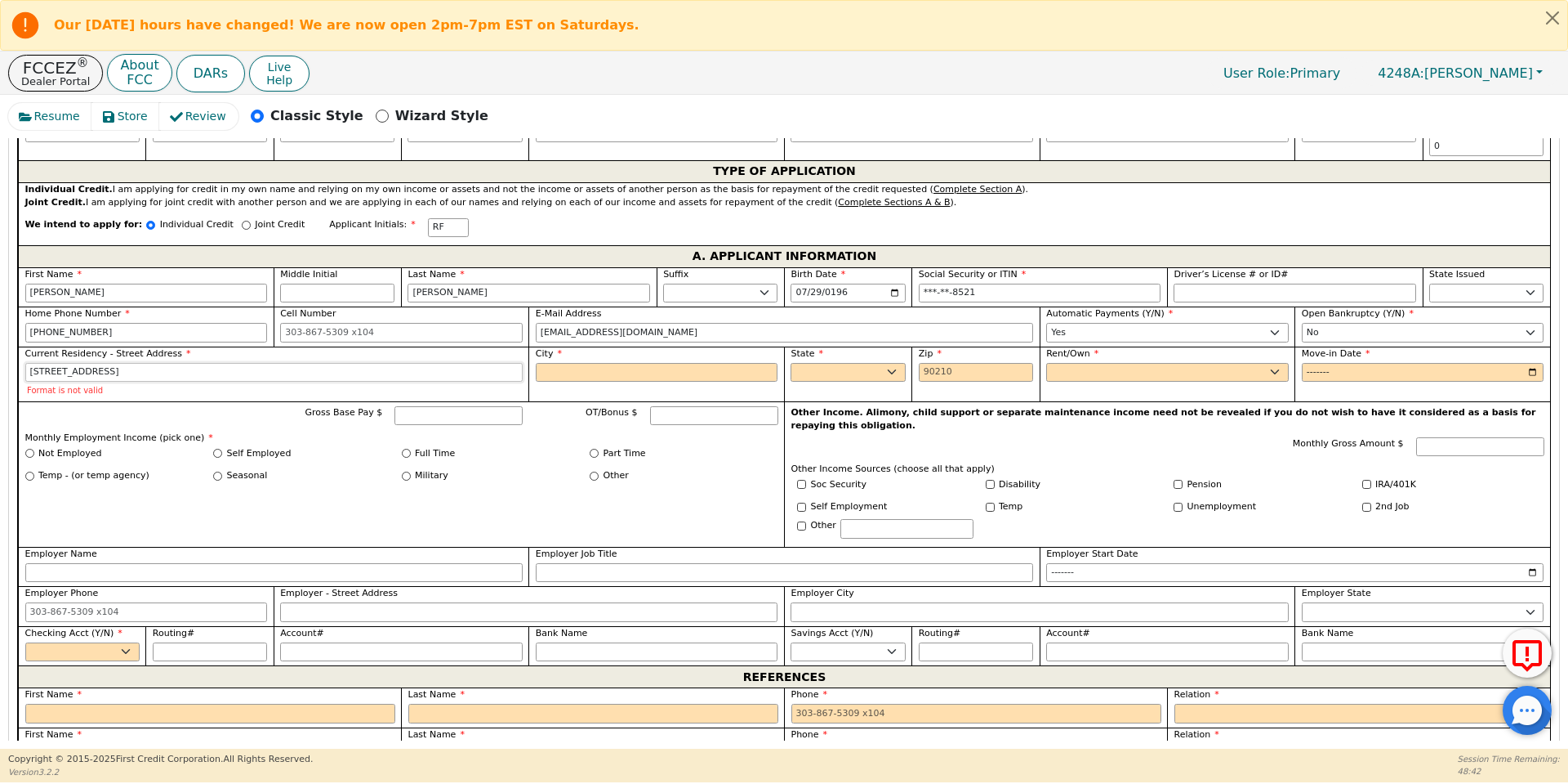
type input "[STREET_ADDRESS]"
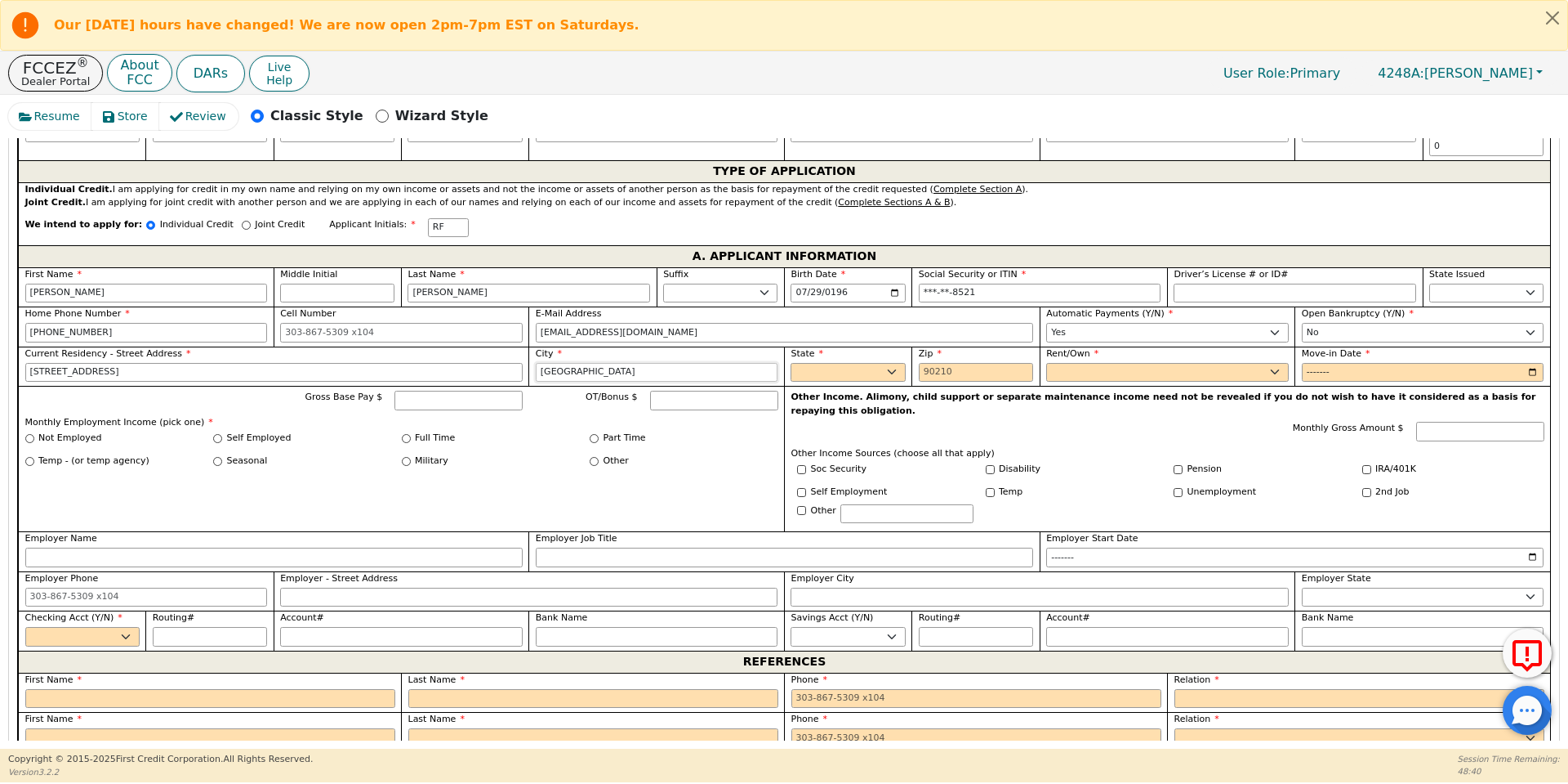
type input "[GEOGRAPHIC_DATA]"
select select "[GEOGRAPHIC_DATA]"
type input "77051"
select select "Own"
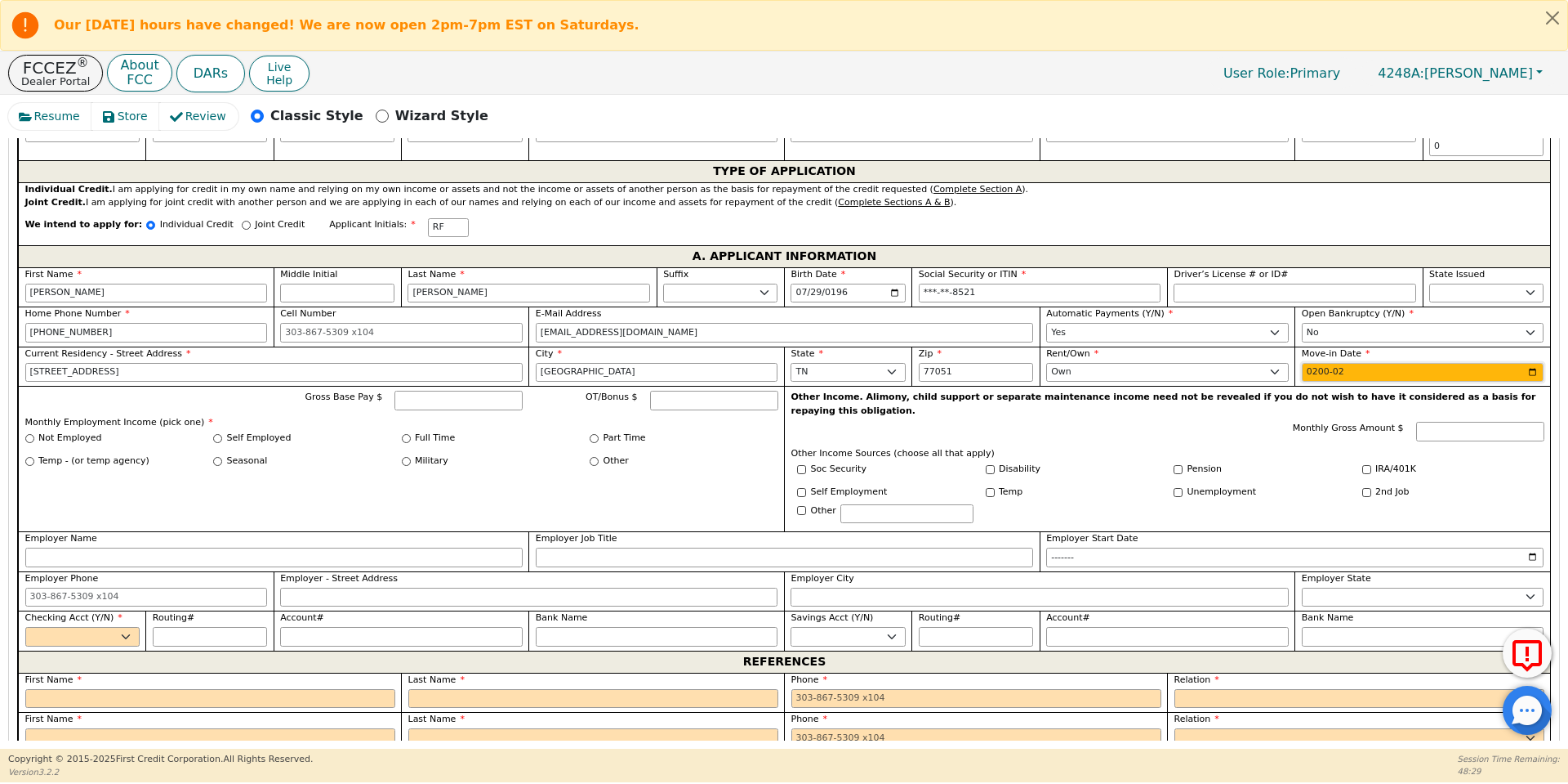
type input "2005-02"
click at [462, 392] on input "Gross Base Pay $" at bounding box center [458, 400] width 128 height 20
click at [593, 457] on input "Other" at bounding box center [593, 461] width 9 height 9
radio input "true"
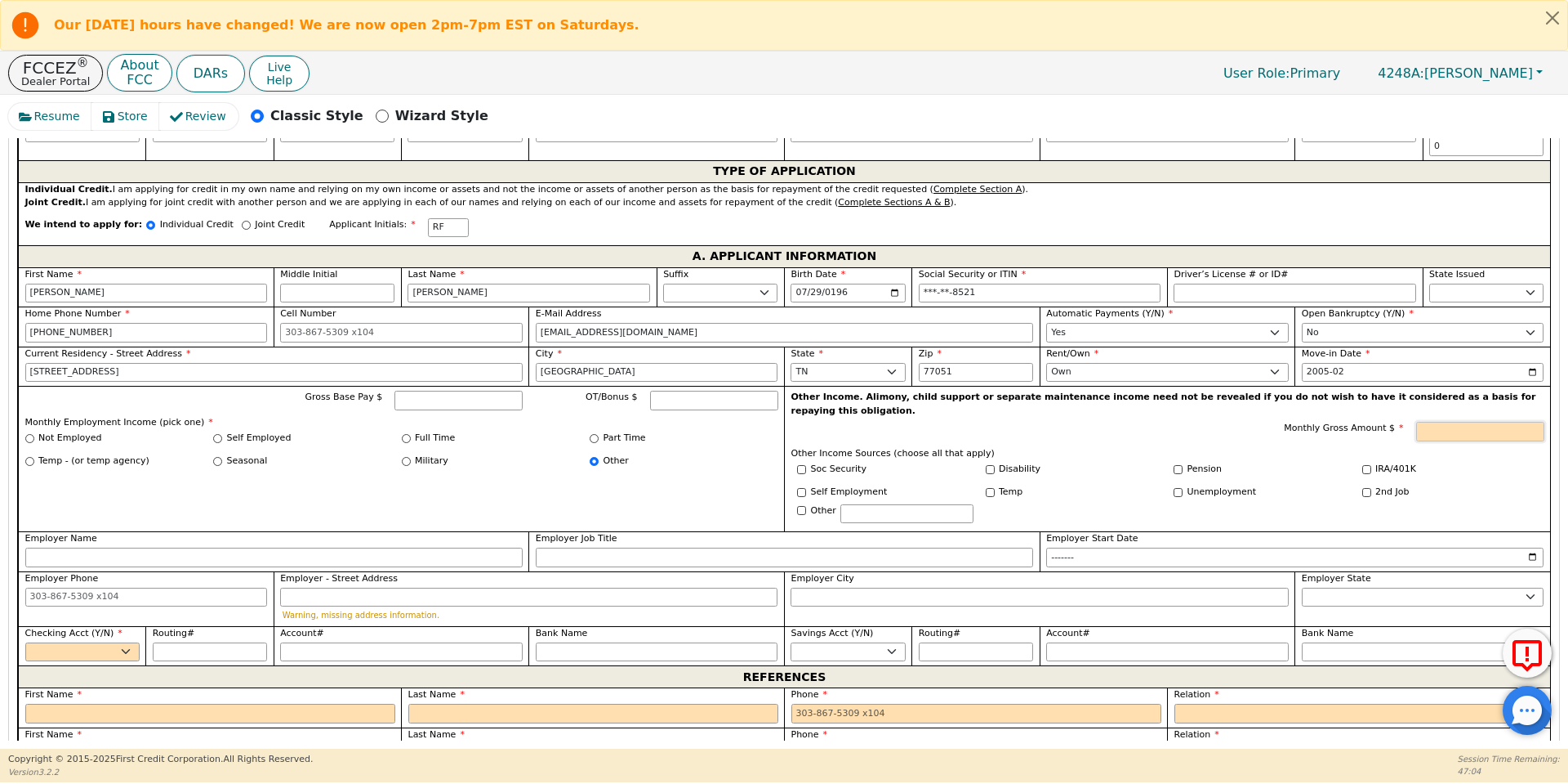
click at [1451, 421] on input "Monthly Gross Amount $" at bounding box center [1480, 431] width 128 height 20
click at [1175, 465] on input "Pension" at bounding box center [1178, 469] width 9 height 9
checkbox input "true"
click at [1498, 421] on input "Monthly Gross Amount $" at bounding box center [1480, 431] width 128 height 20
click at [98, 643] on select "Yes No" at bounding box center [82, 653] width 114 height 20
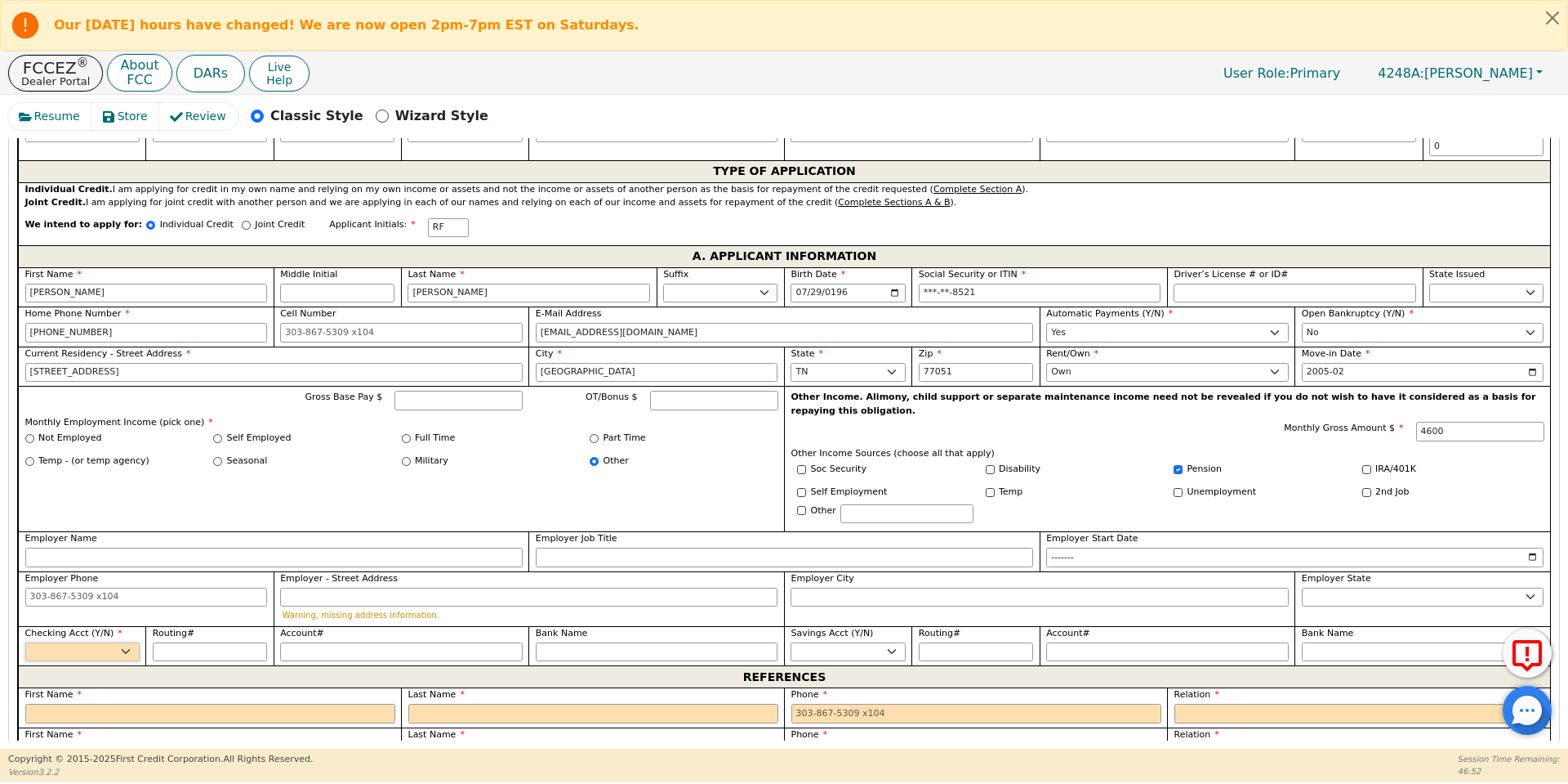
type input "4600.00"
select select "y"
click at [25, 643] on select "Yes No" at bounding box center [82, 653] width 114 height 20
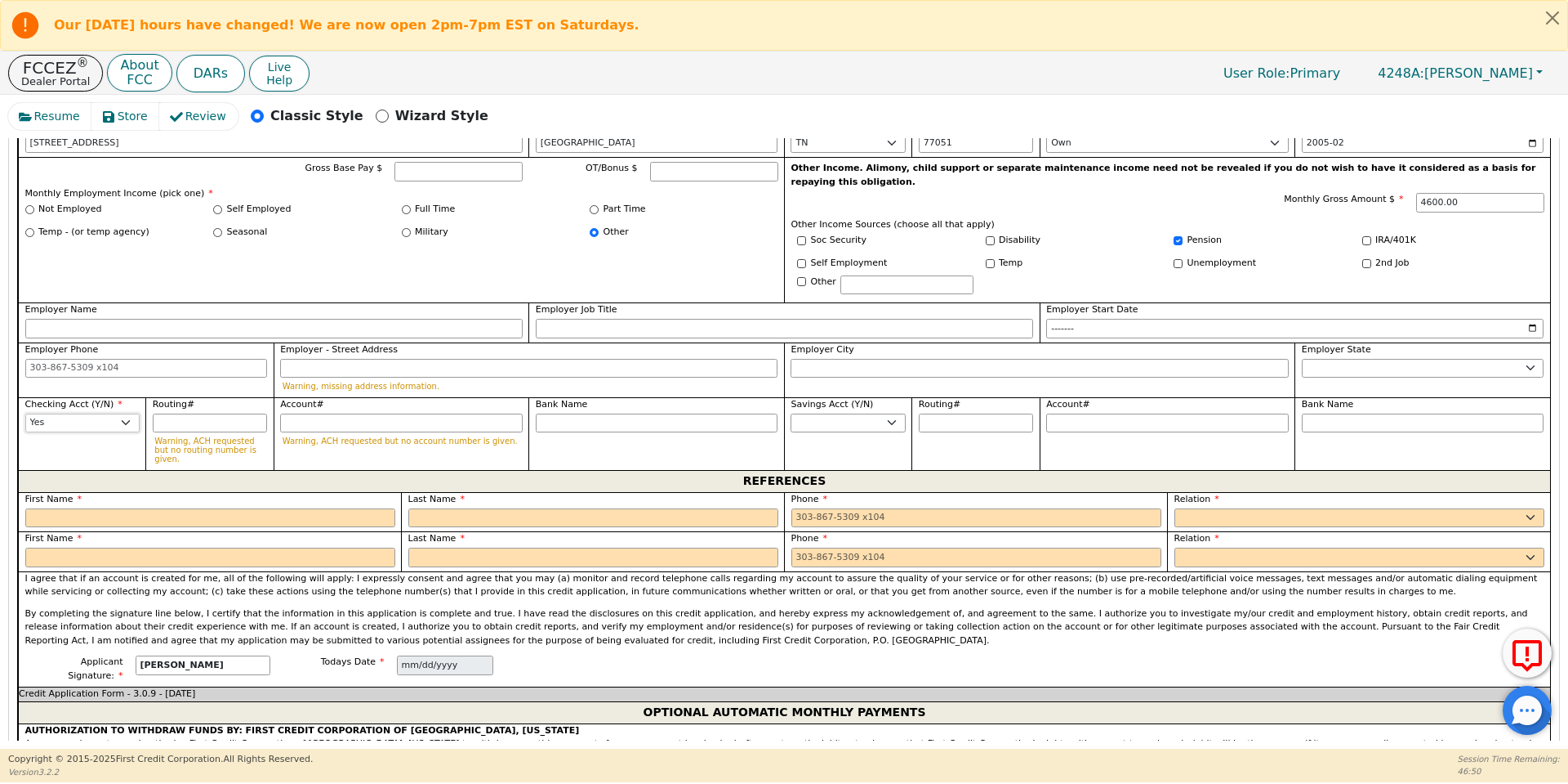
scroll to position [1122, 0]
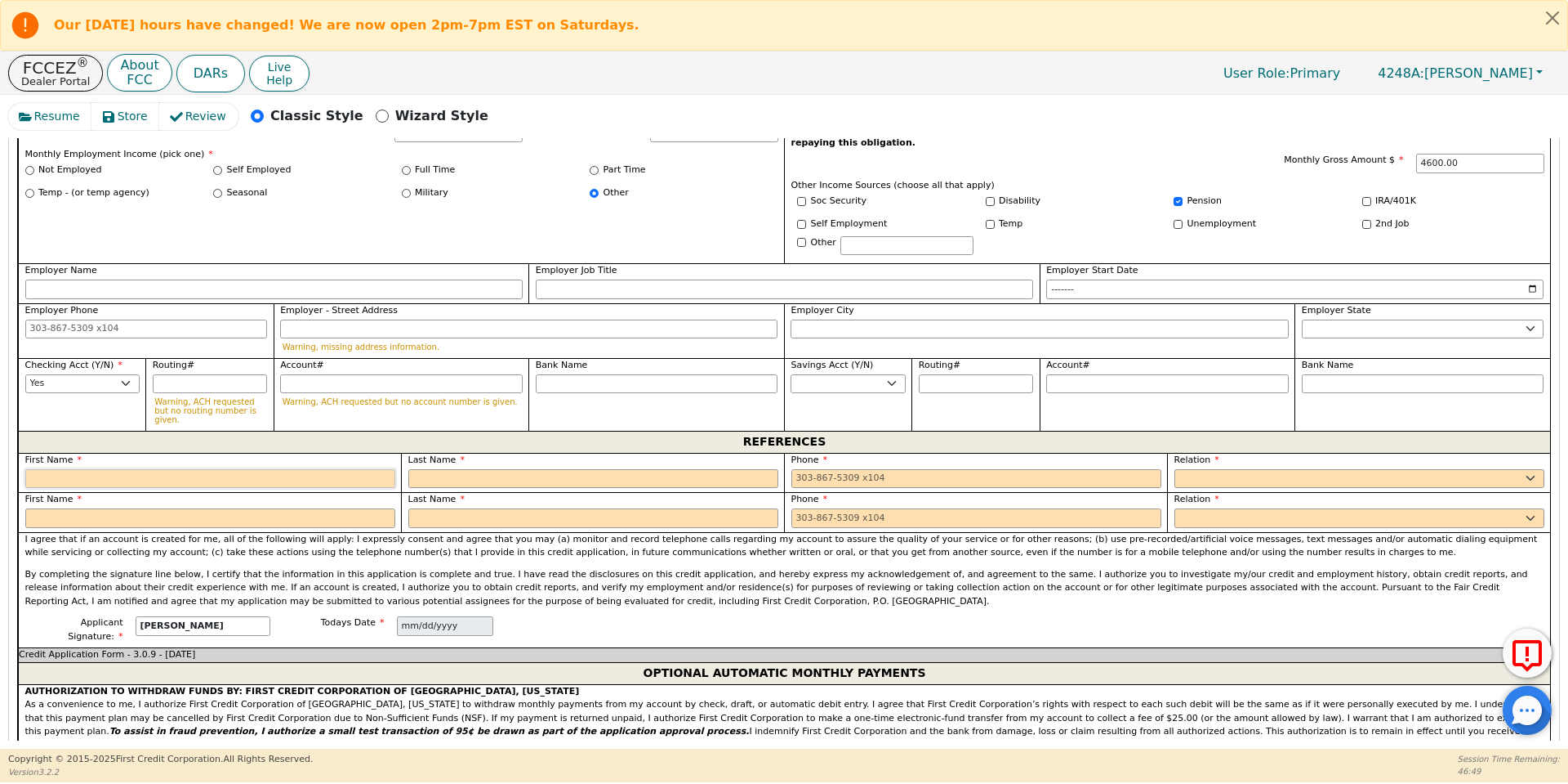
click at [203, 469] on input "text" at bounding box center [210, 479] width 370 height 20
type input "[PERSON_NAME]"
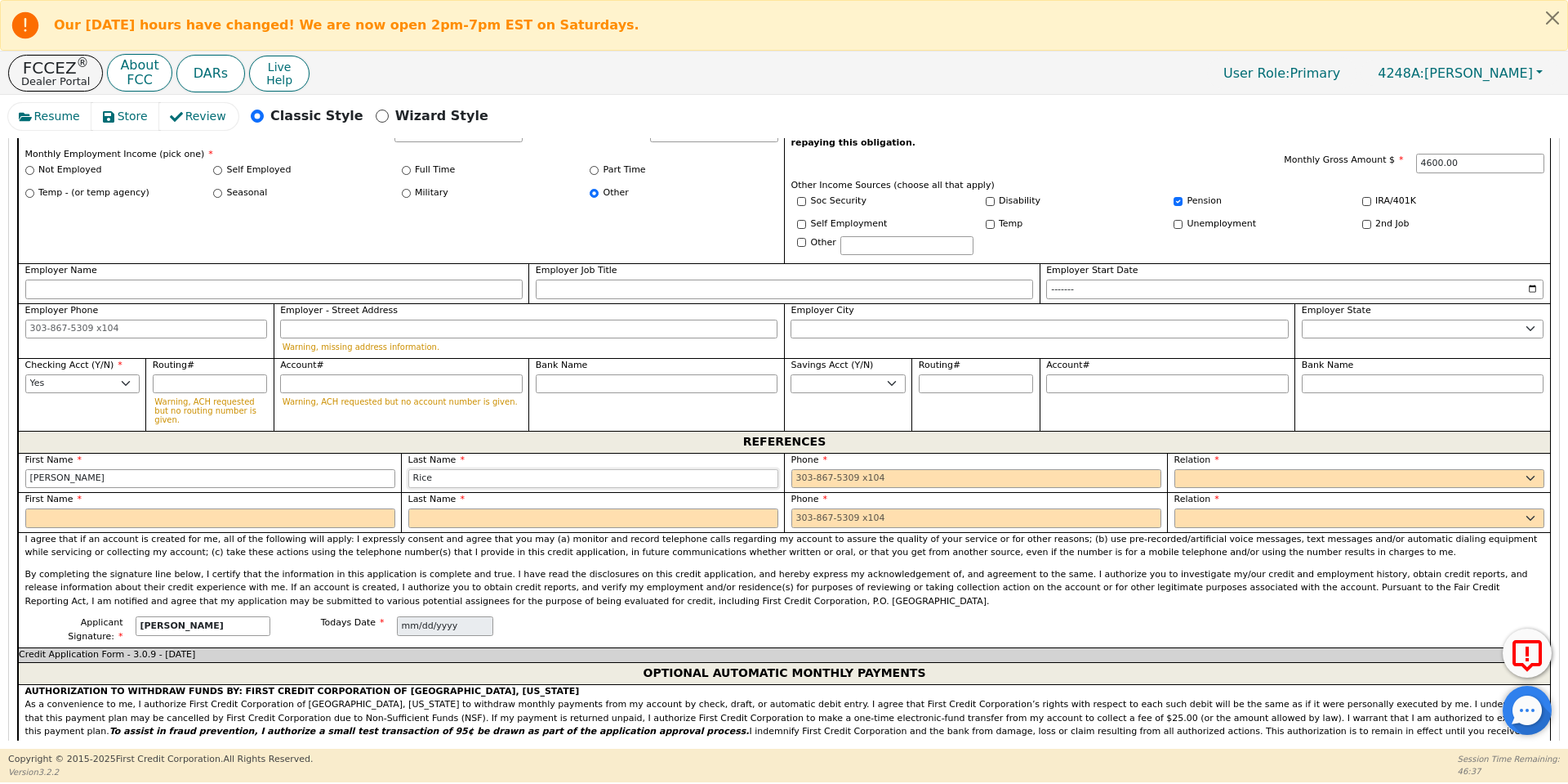
type input "Rice"
type input "[PHONE_NUMBER] 8"
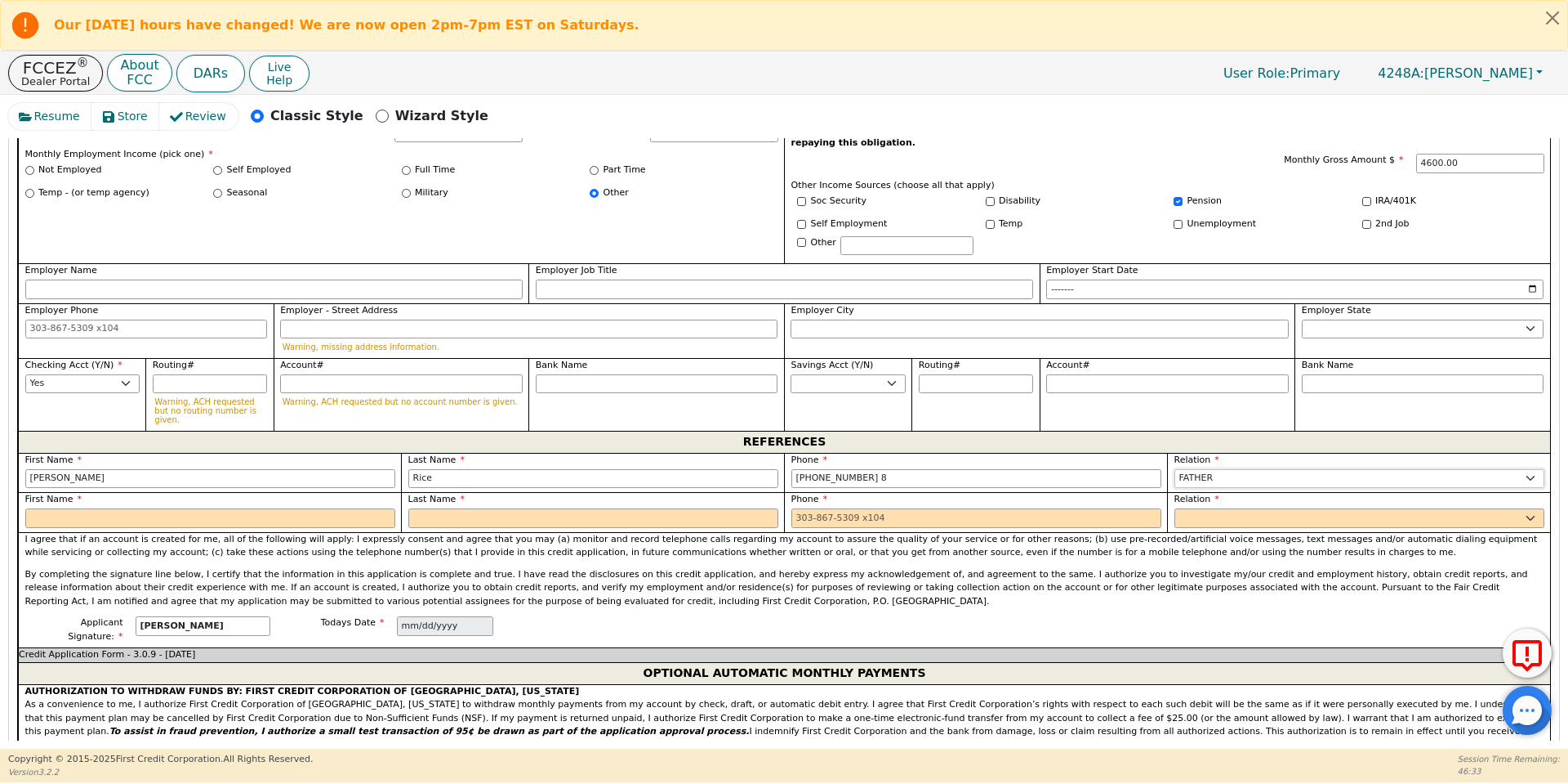
select select "FRIEND"
click at [919, 469] on input "[PHONE_NUMBER] 8" at bounding box center [977, 479] width 370 height 20
click at [149, 508] on input "text" at bounding box center [210, 518] width 370 height 20
type input "[PHONE_NUMBER]"
type input "[PERSON_NAME]"
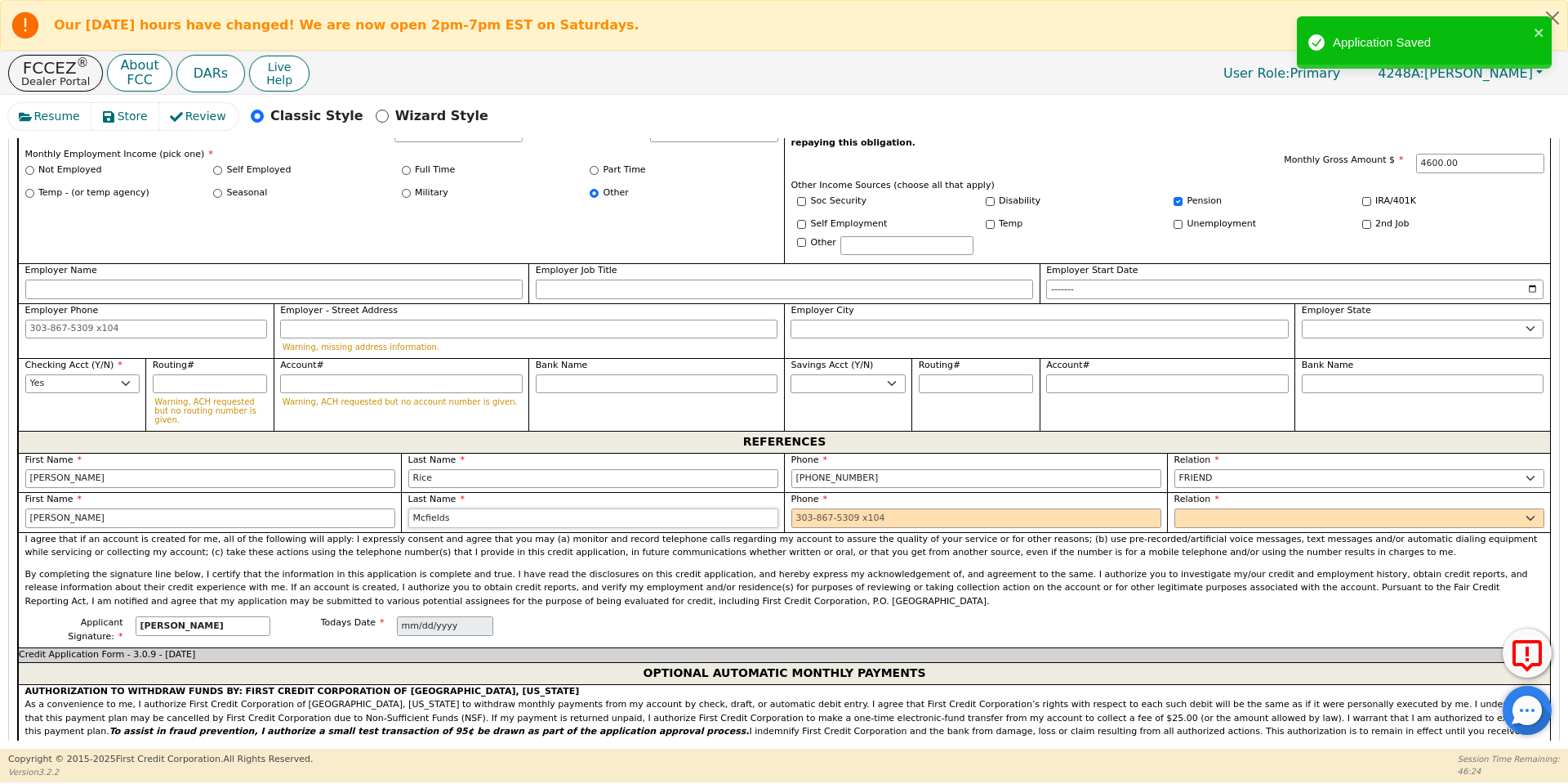
type input "Mcfields"
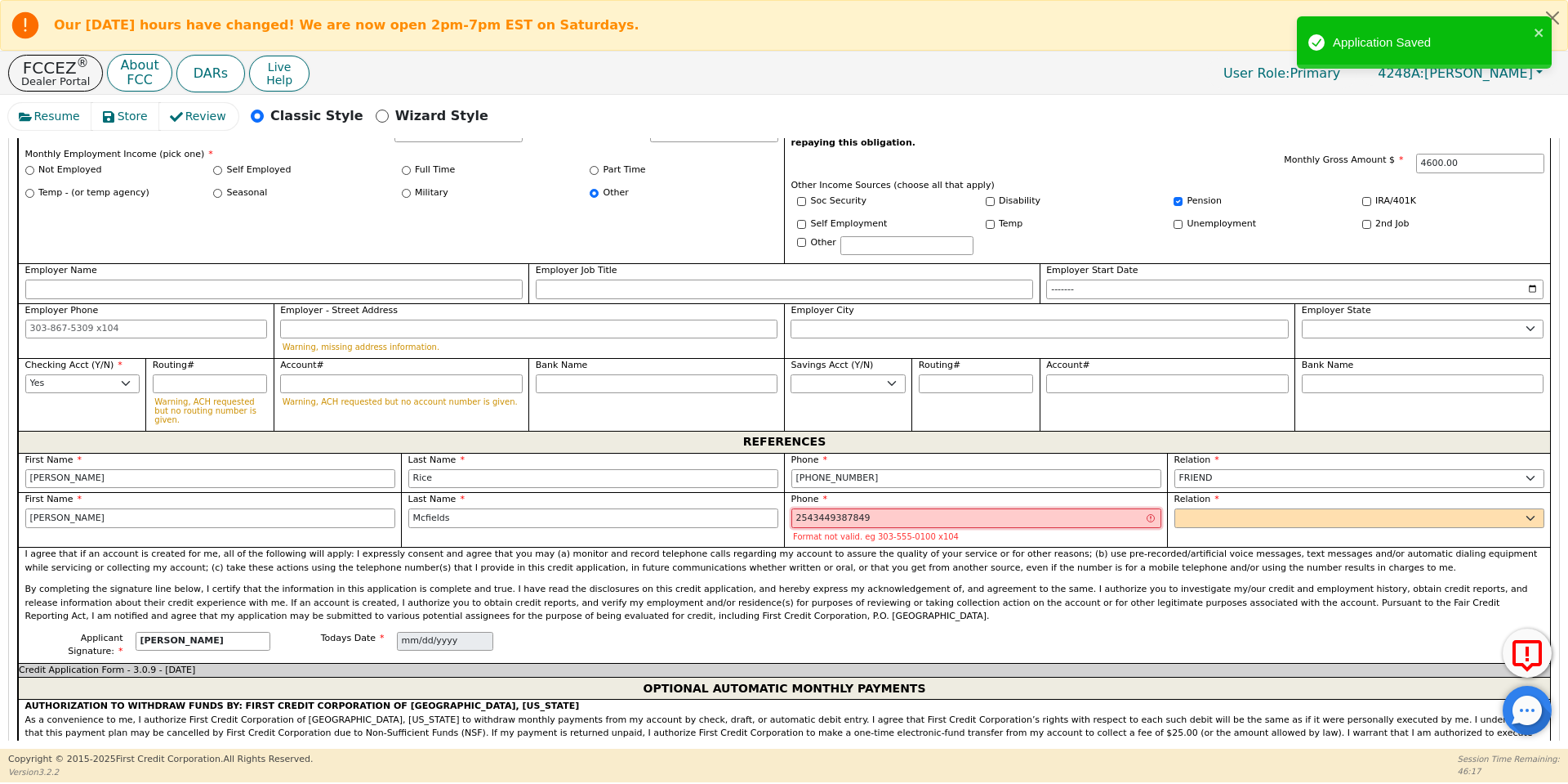
click at [916, 508] on input "2543449387849" at bounding box center [977, 518] width 370 height 20
type input "[PHONE_NUMBER] 8"
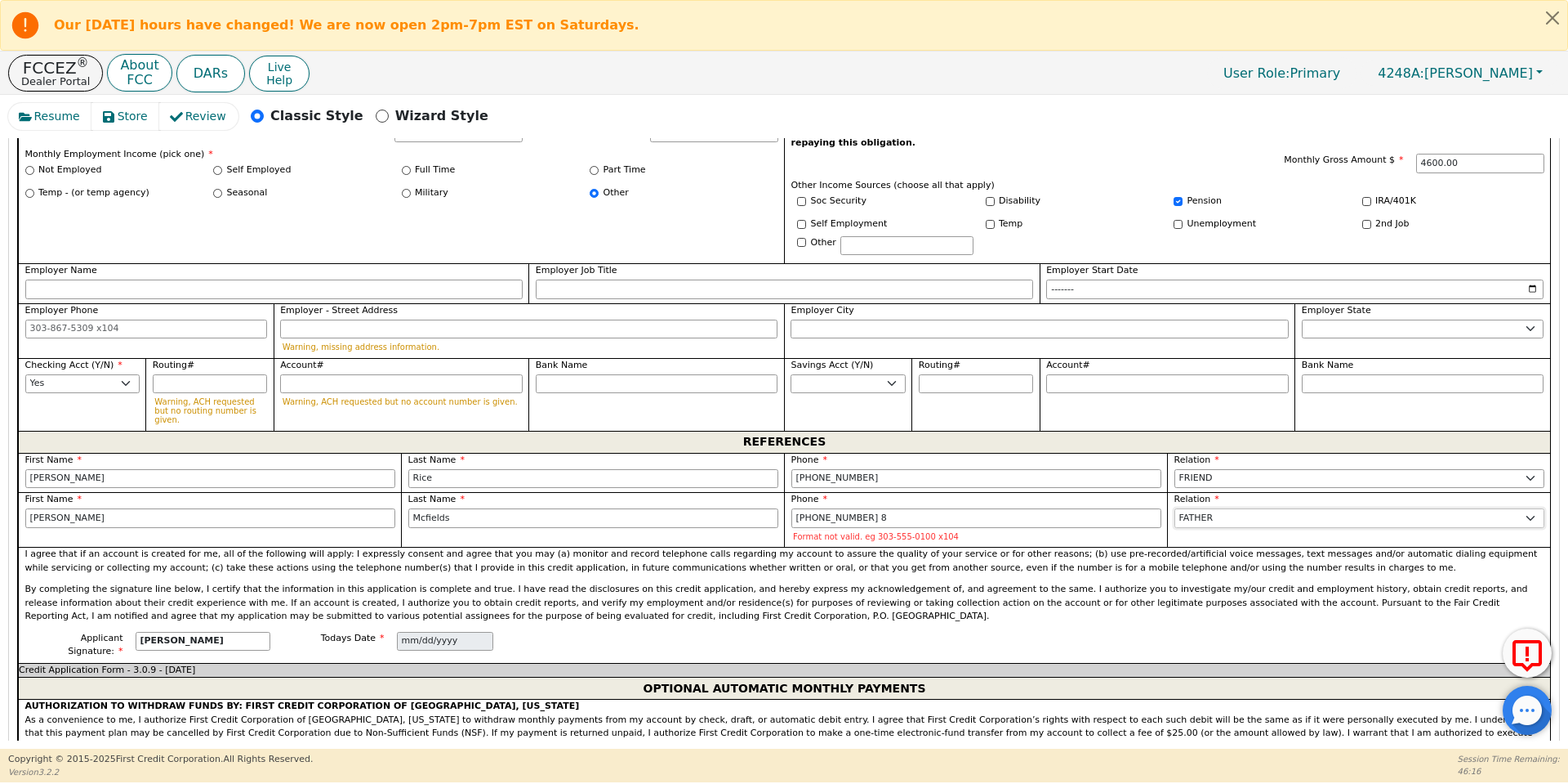
select select "FRIEND"
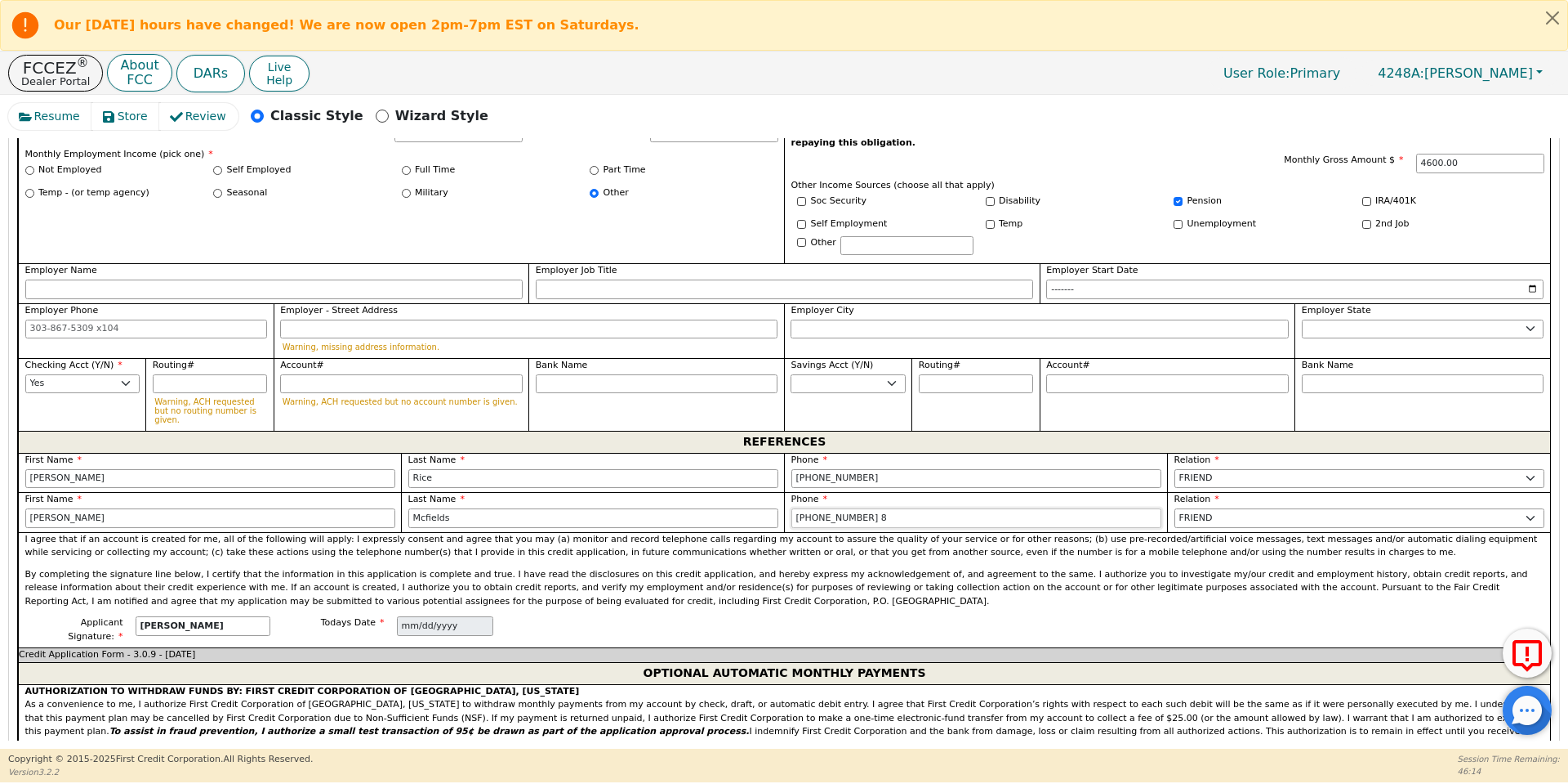
click at [817, 508] on input "[PHONE_NUMBER] 8" at bounding box center [977, 518] width 370 height 20
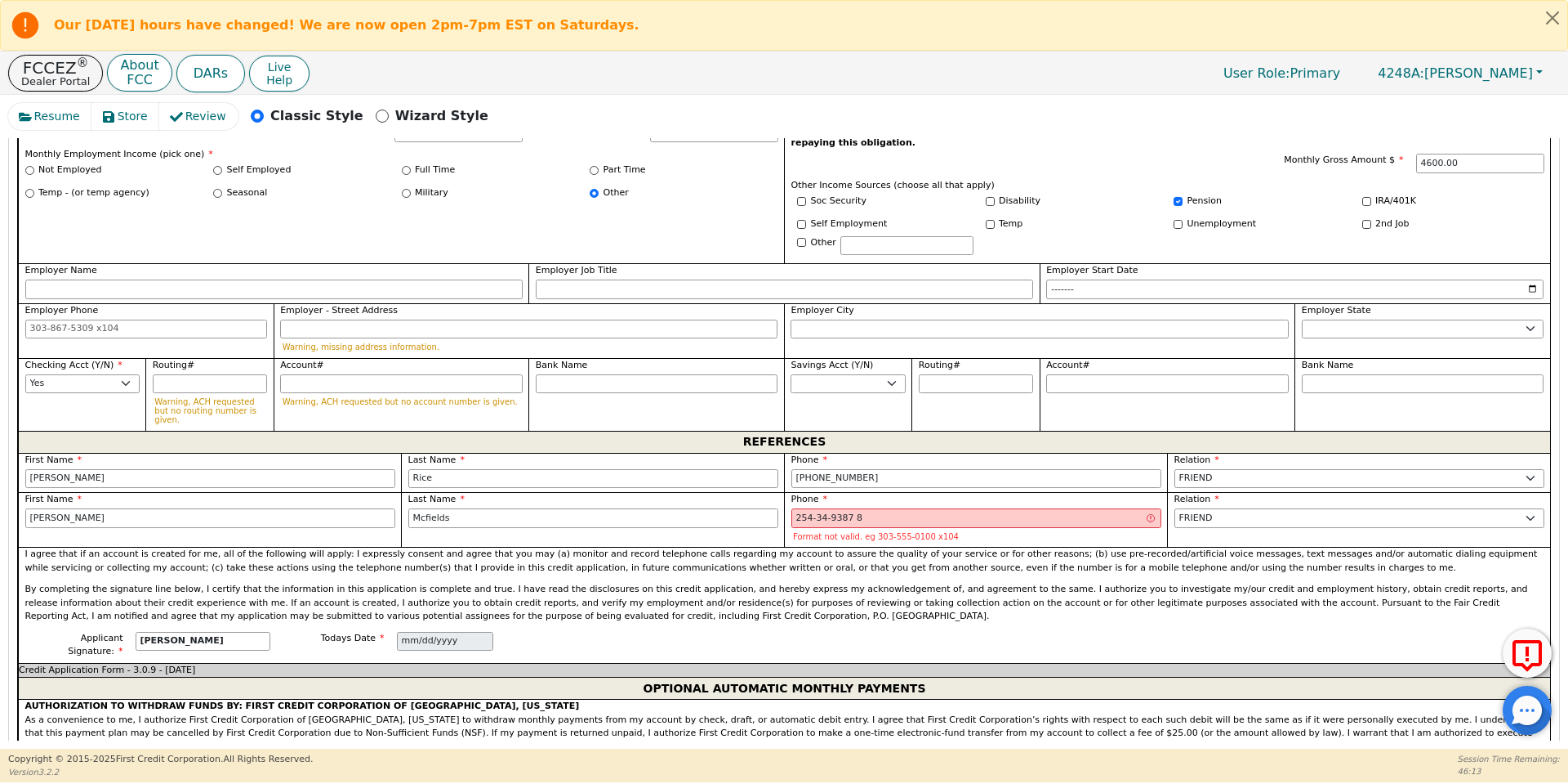
click at [837, 583] on p "By completing the signature line below, I certify that the information in this …" at bounding box center [784, 603] width 1519 height 41
type input "[PHONE_NUMBER]"
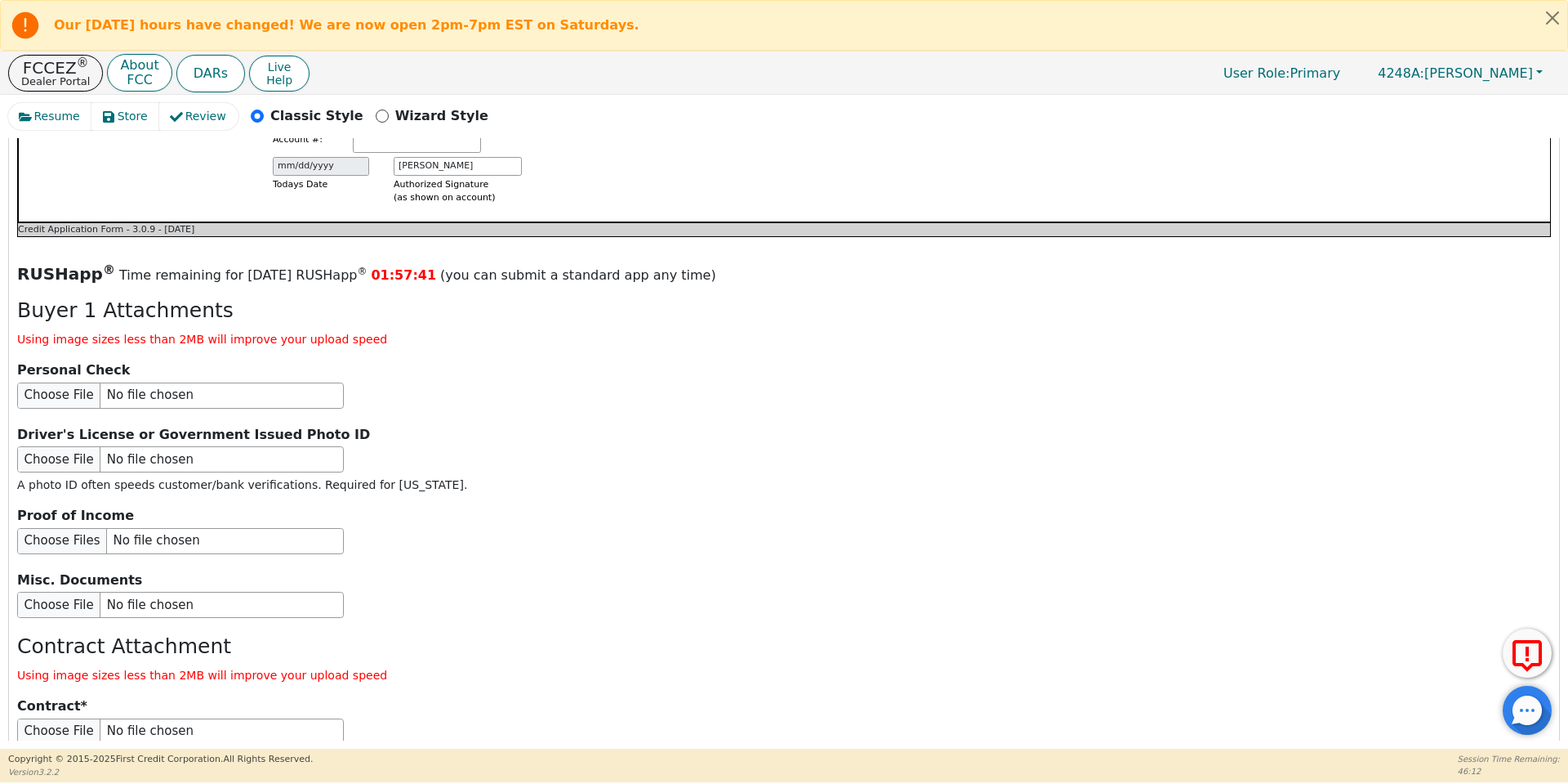
scroll to position [1903, 0]
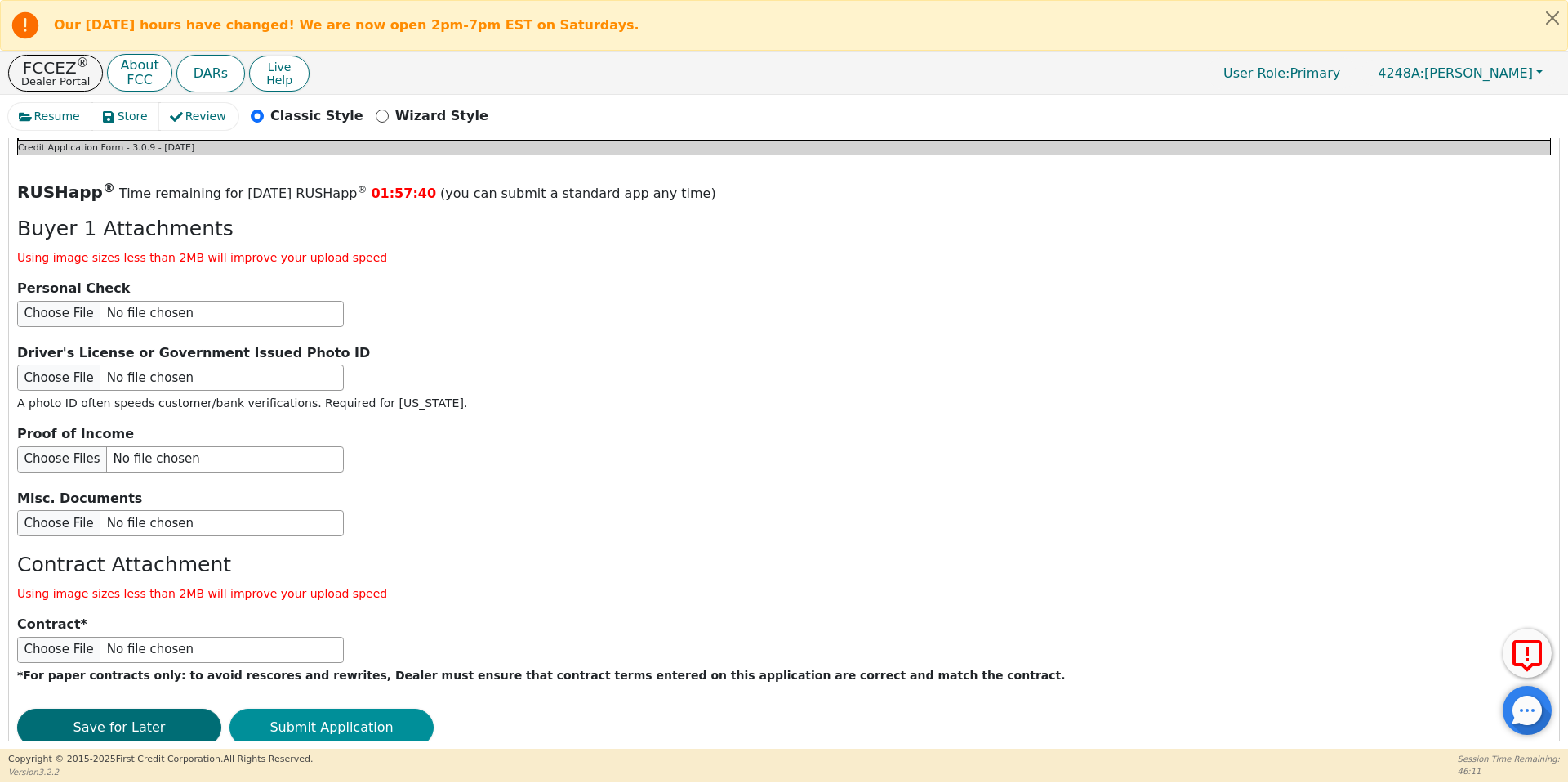
click at [349, 708] on button "Submit Application" at bounding box center [332, 727] width 204 height 38
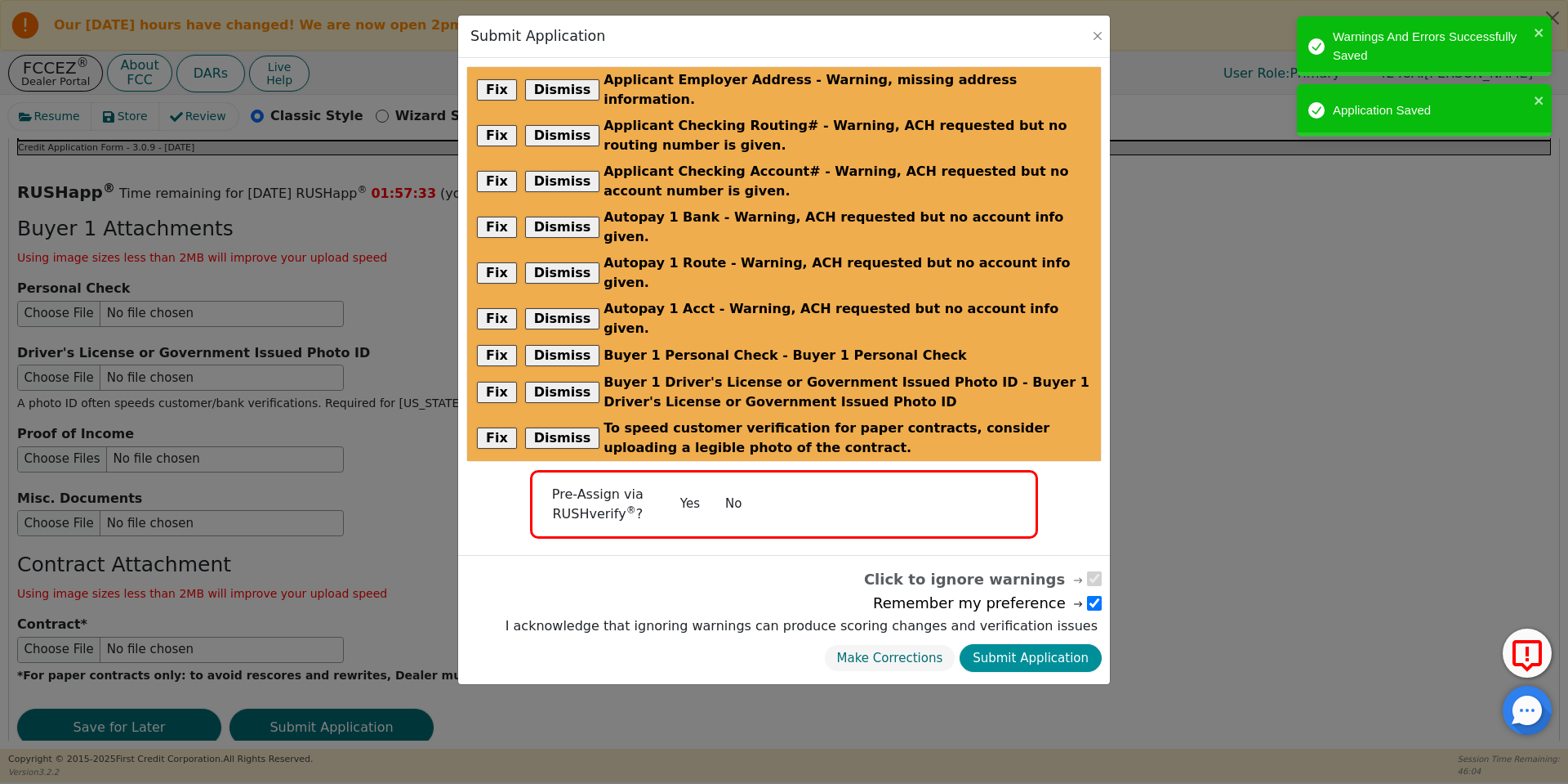
click at [1025, 645] on button "Submit Application" at bounding box center [1030, 658] width 142 height 29
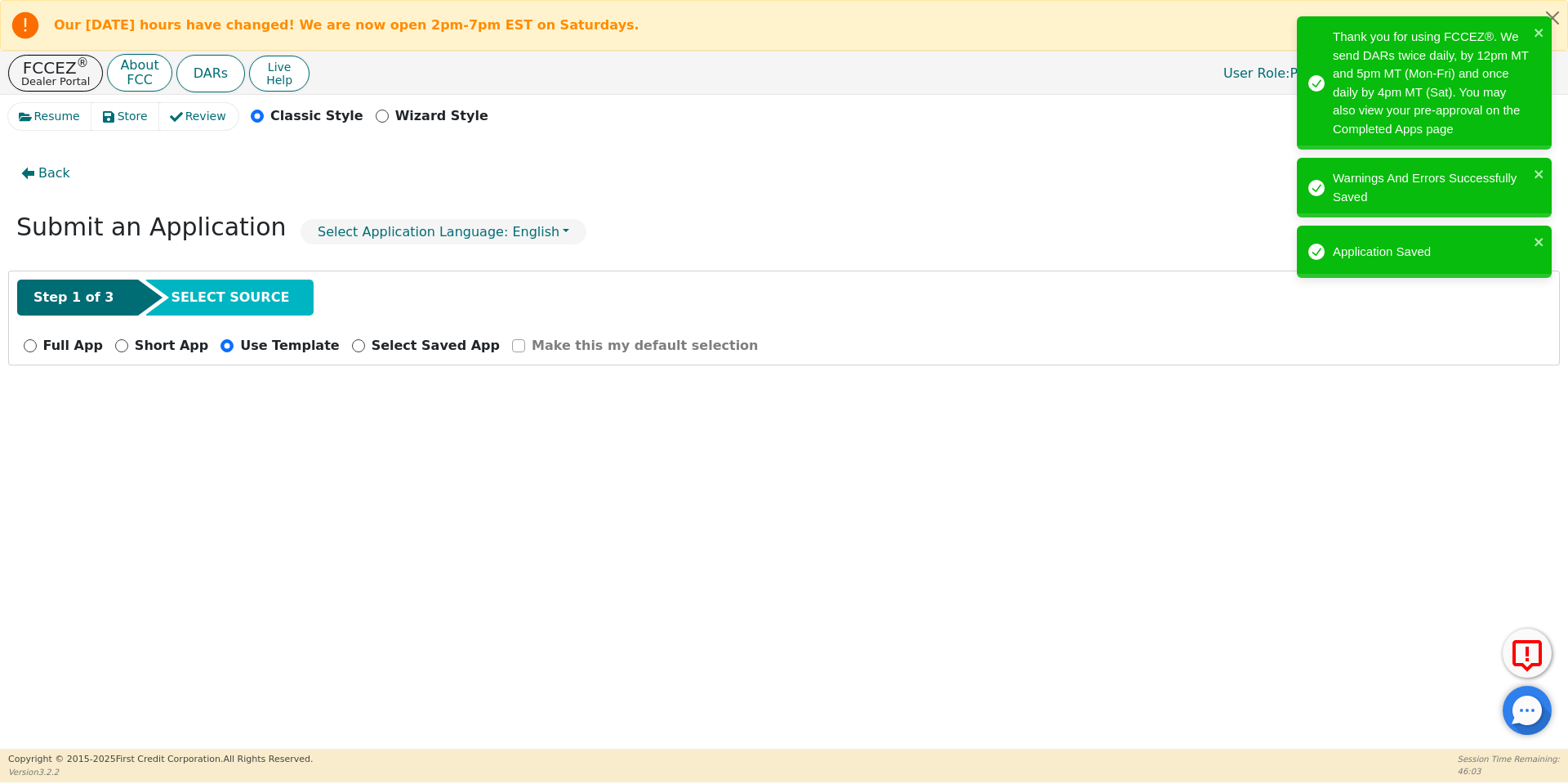
radio input "false"
checkbox input "false"
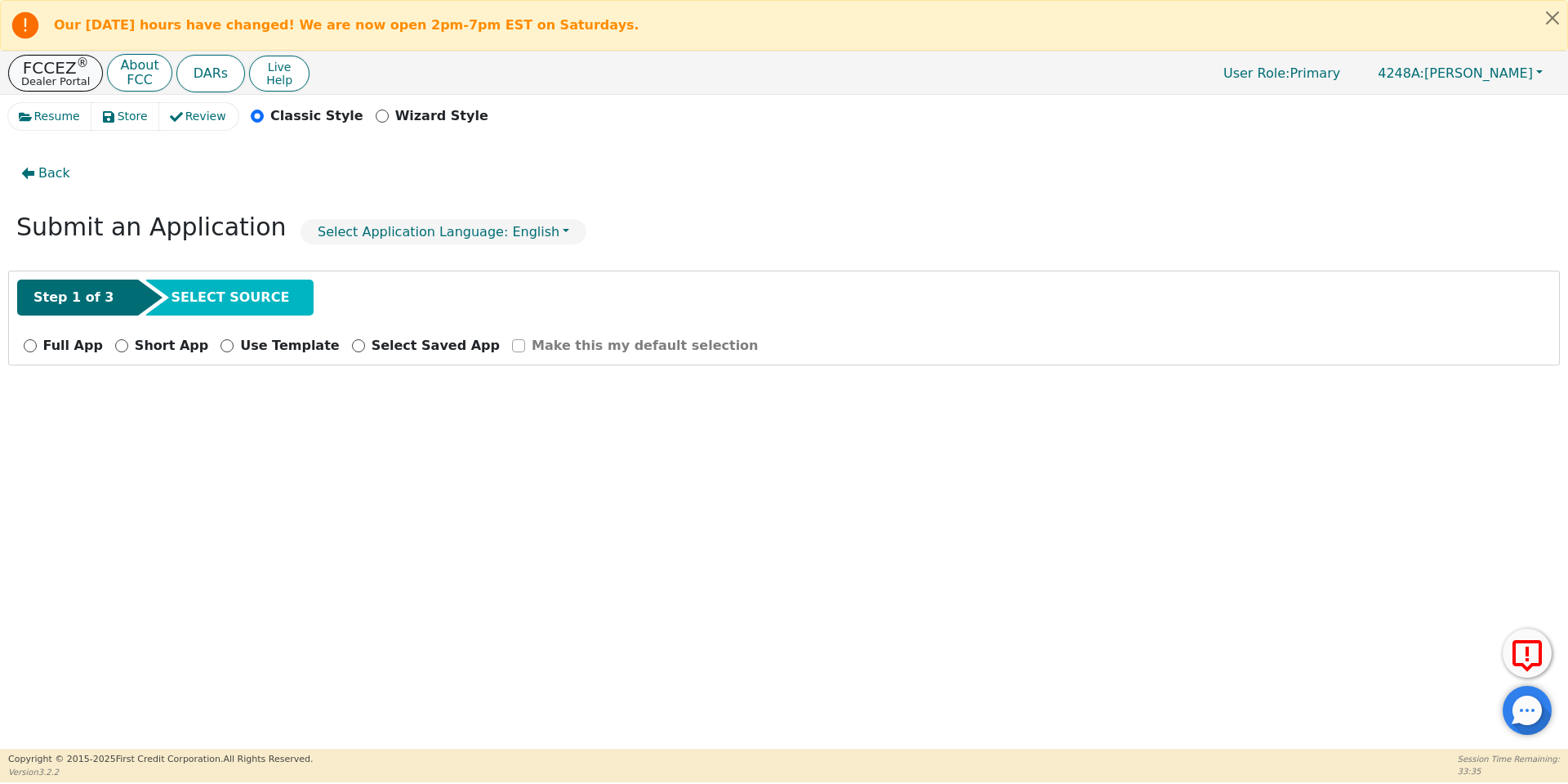
click at [64, 69] on p "FCCEZ ®" at bounding box center [55, 68] width 69 height 16
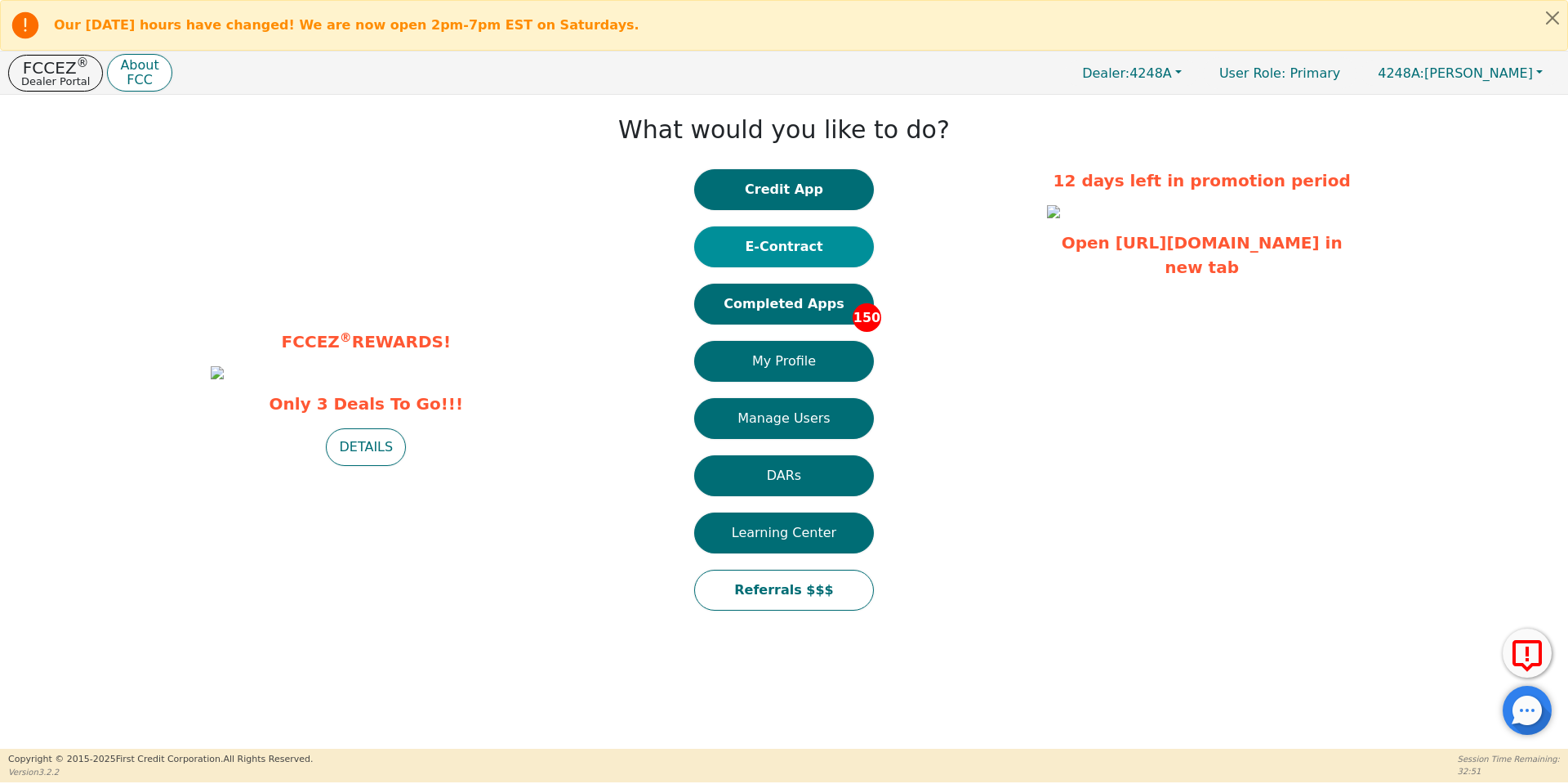
click at [733, 264] on button "E-Contract" at bounding box center [784, 246] width 180 height 41
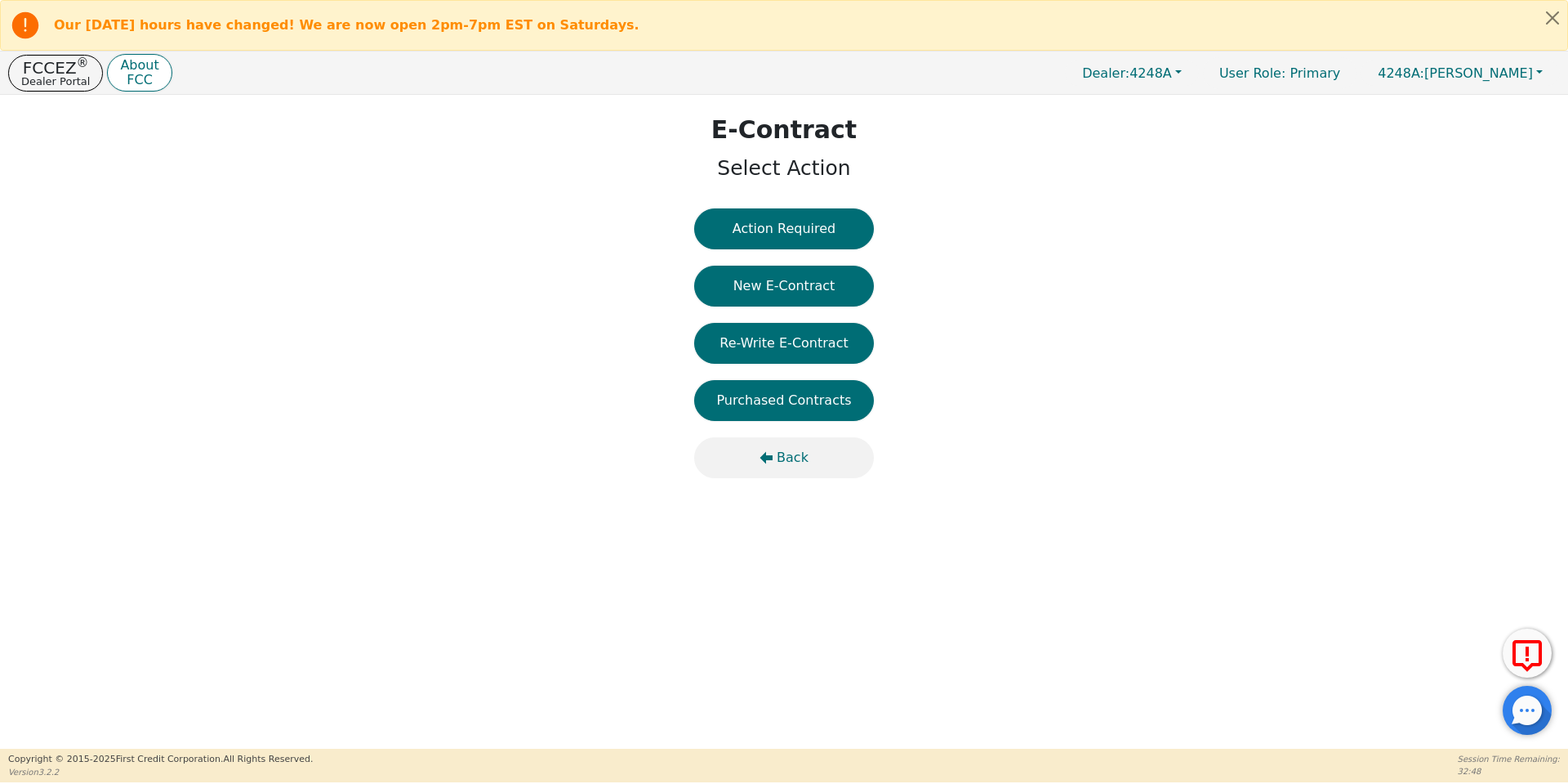
click at [779, 462] on span "Back" at bounding box center [792, 458] width 32 height 20
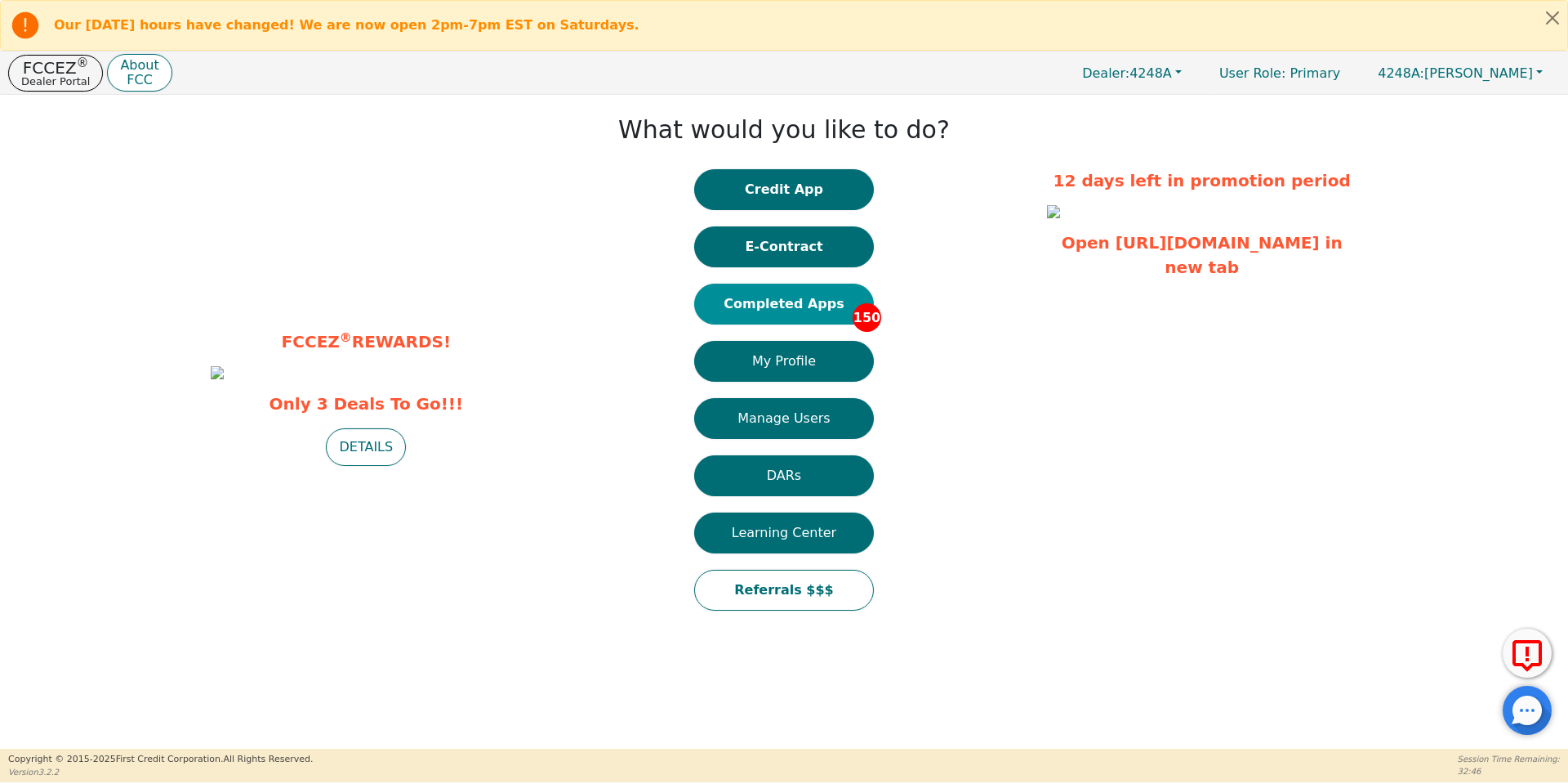
click at [769, 308] on button "Completed Apps 150" at bounding box center [784, 304] width 180 height 41
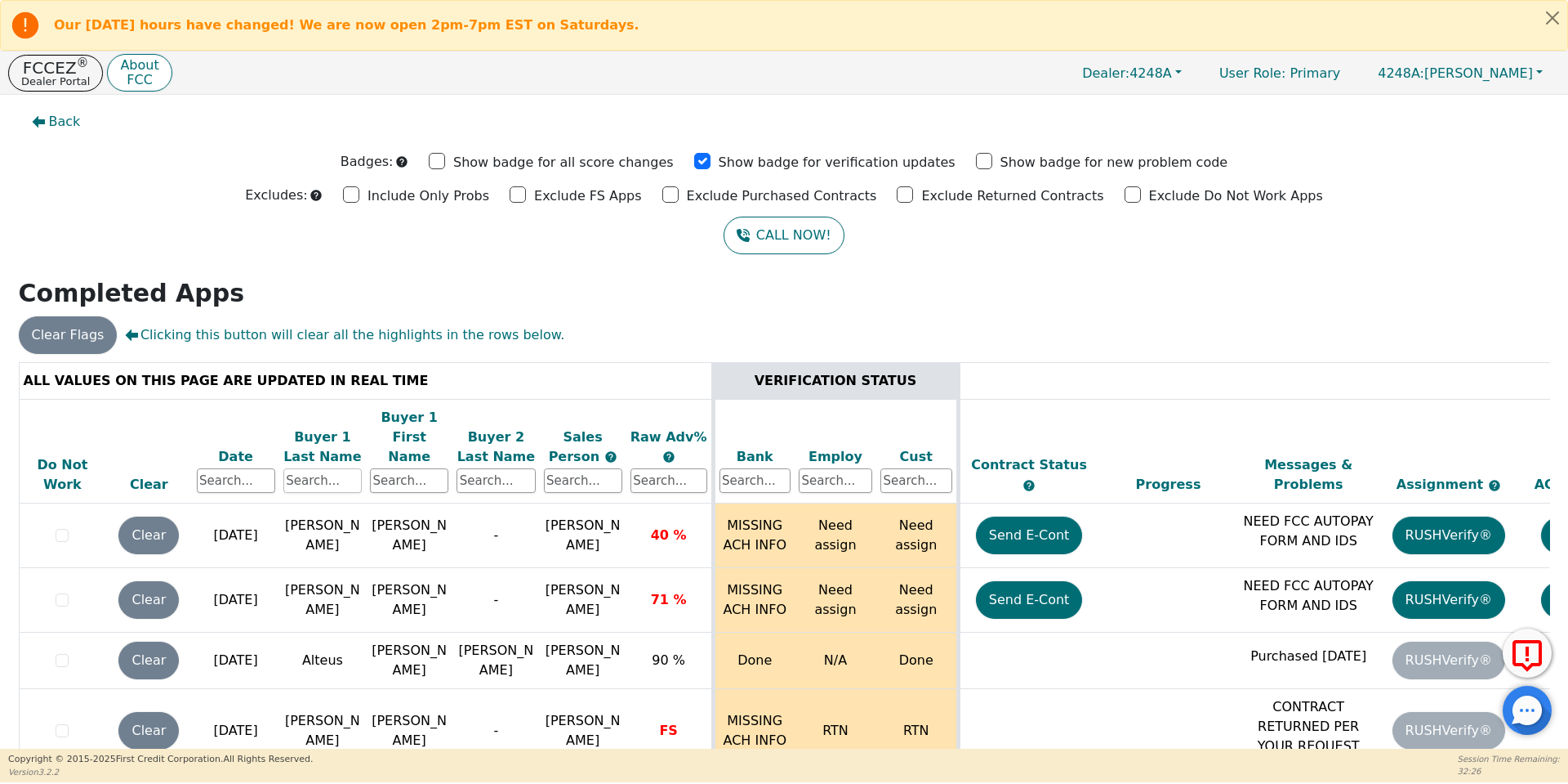
click at [352, 468] on input "text" at bounding box center [323, 480] width 79 height 25
type input "[PERSON_NAME]"
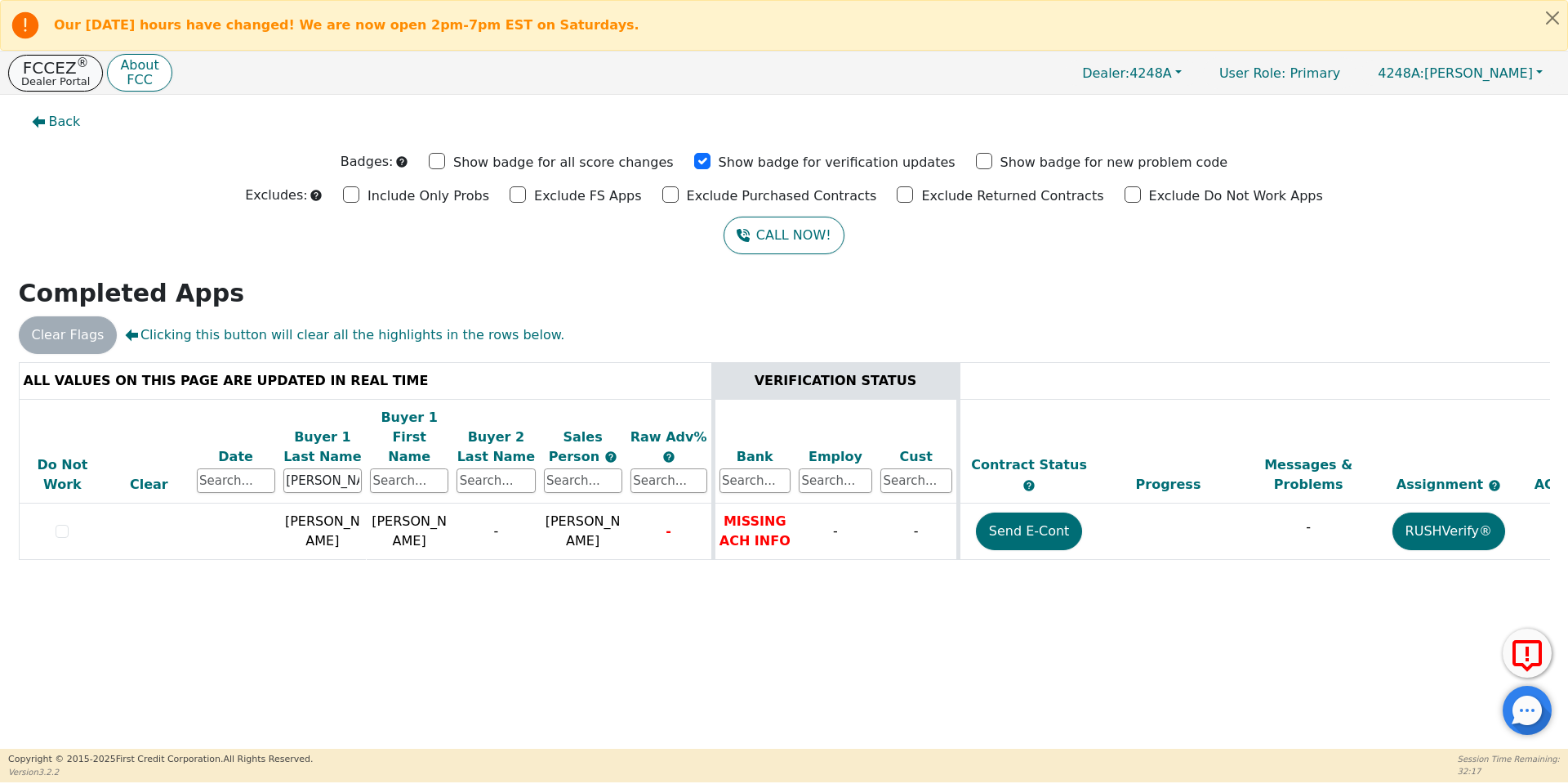
click at [41, 85] on p "Dealer Portal" at bounding box center [55, 81] width 69 height 11
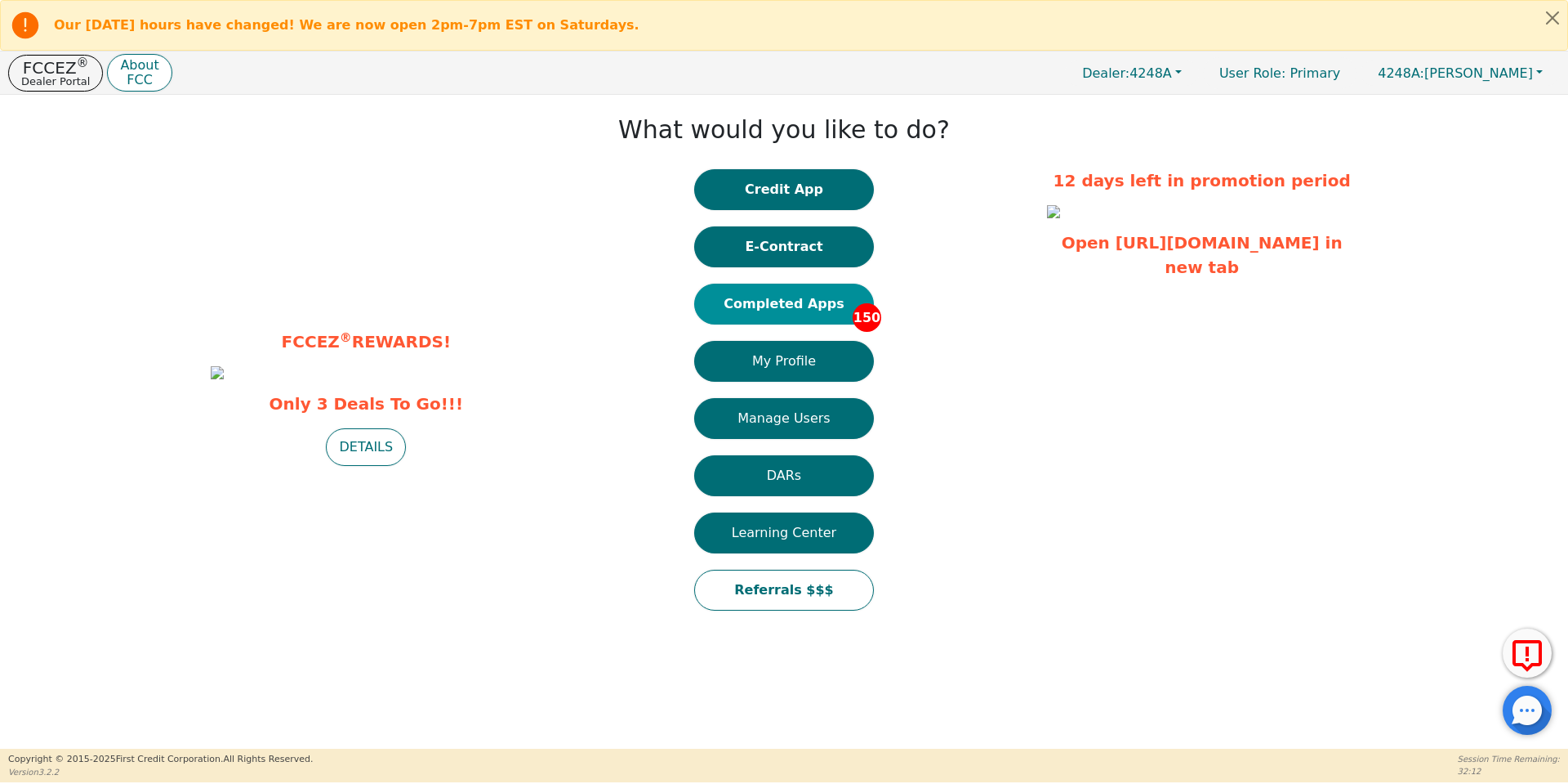
click at [777, 294] on button "Completed Apps 150" at bounding box center [784, 304] width 180 height 41
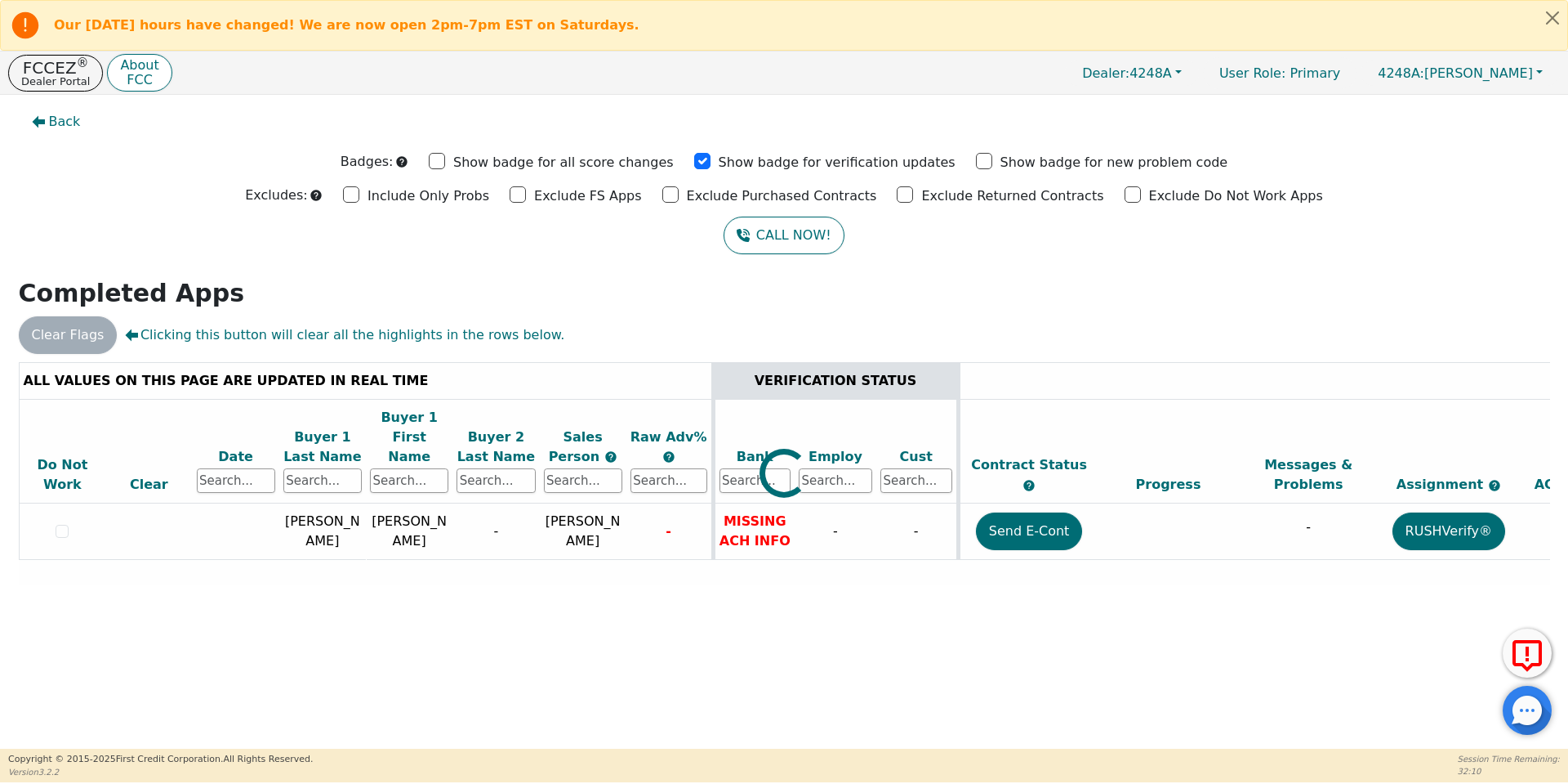
click at [339, 362] on div at bounding box center [784, 362] width 1531 height 0
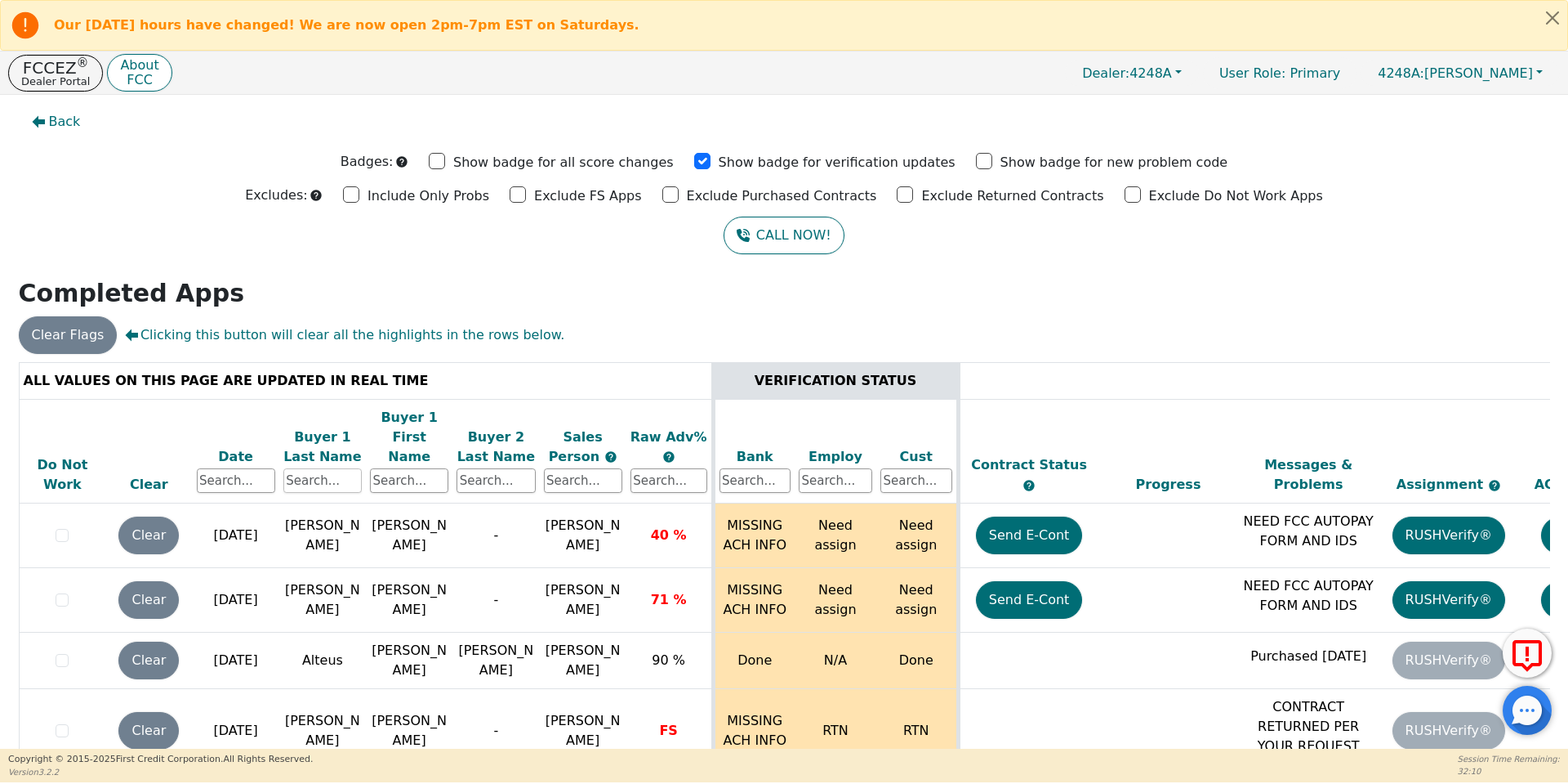
click at [339, 468] on input "text" at bounding box center [323, 480] width 79 height 25
type input "[PERSON_NAME]"
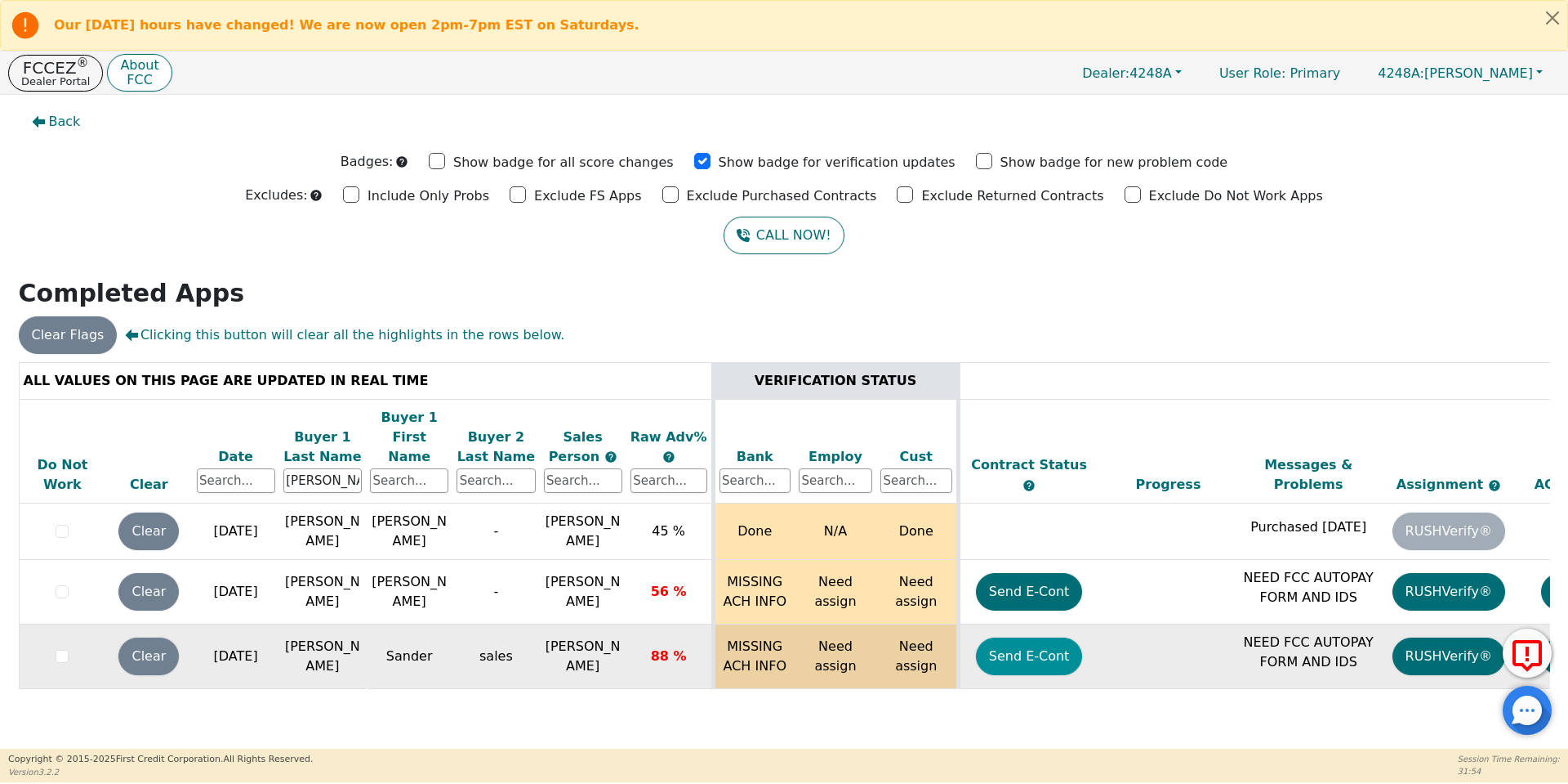
click at [1024, 638] on button "Send E-Cont" at bounding box center [1028, 656] width 107 height 38
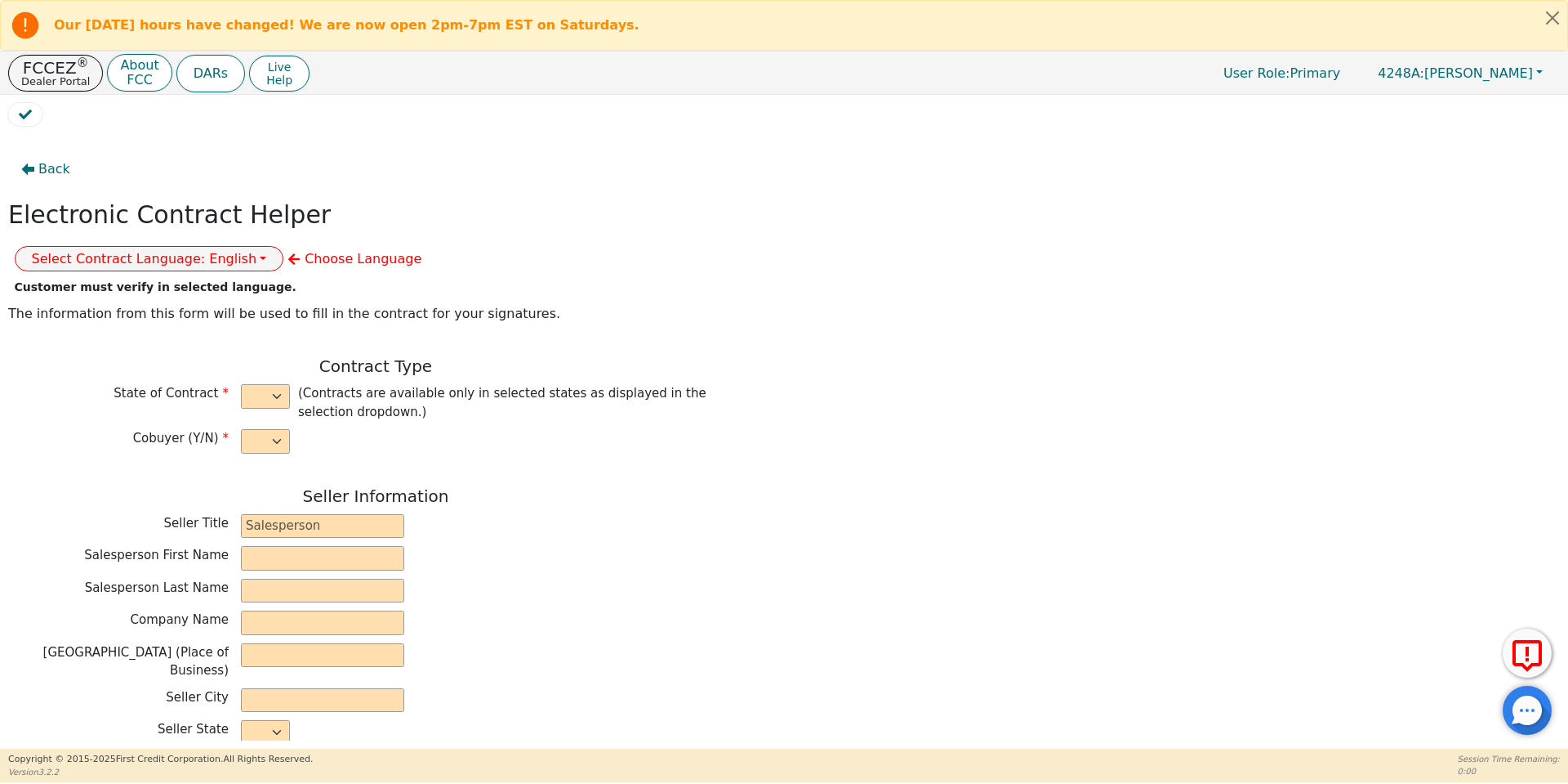
select select "y"
type input "owner"
type input "[PERSON_NAME]"
type input "[GEOGRAPHIC_DATA]"
type input "AQUA REMACH LLC"
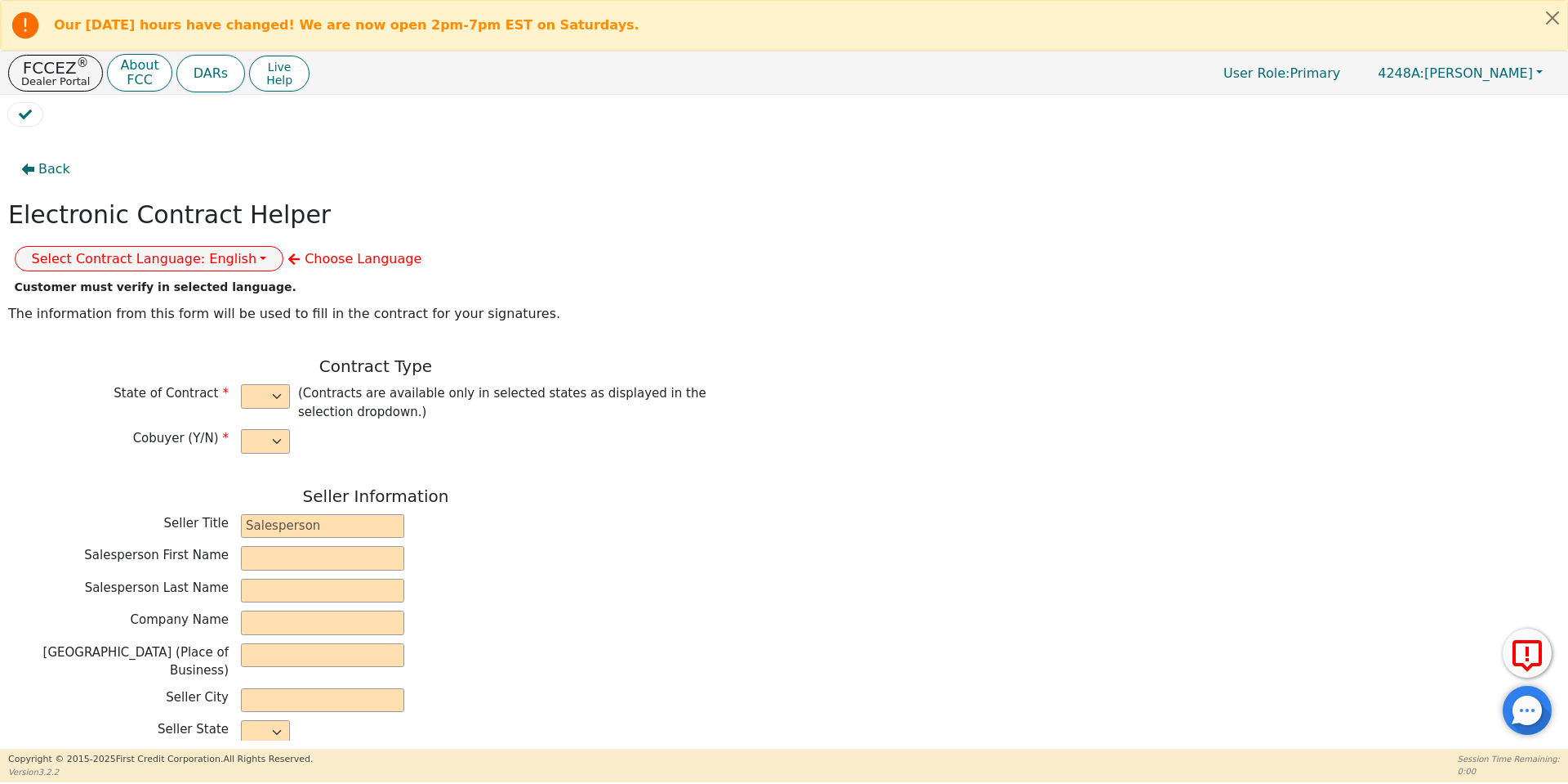
type input "[STREET_ADDRESS]"
type input "[GEOGRAPHIC_DATA]"
select select "[GEOGRAPHIC_DATA]"
type input "77070"
type input "Sander"
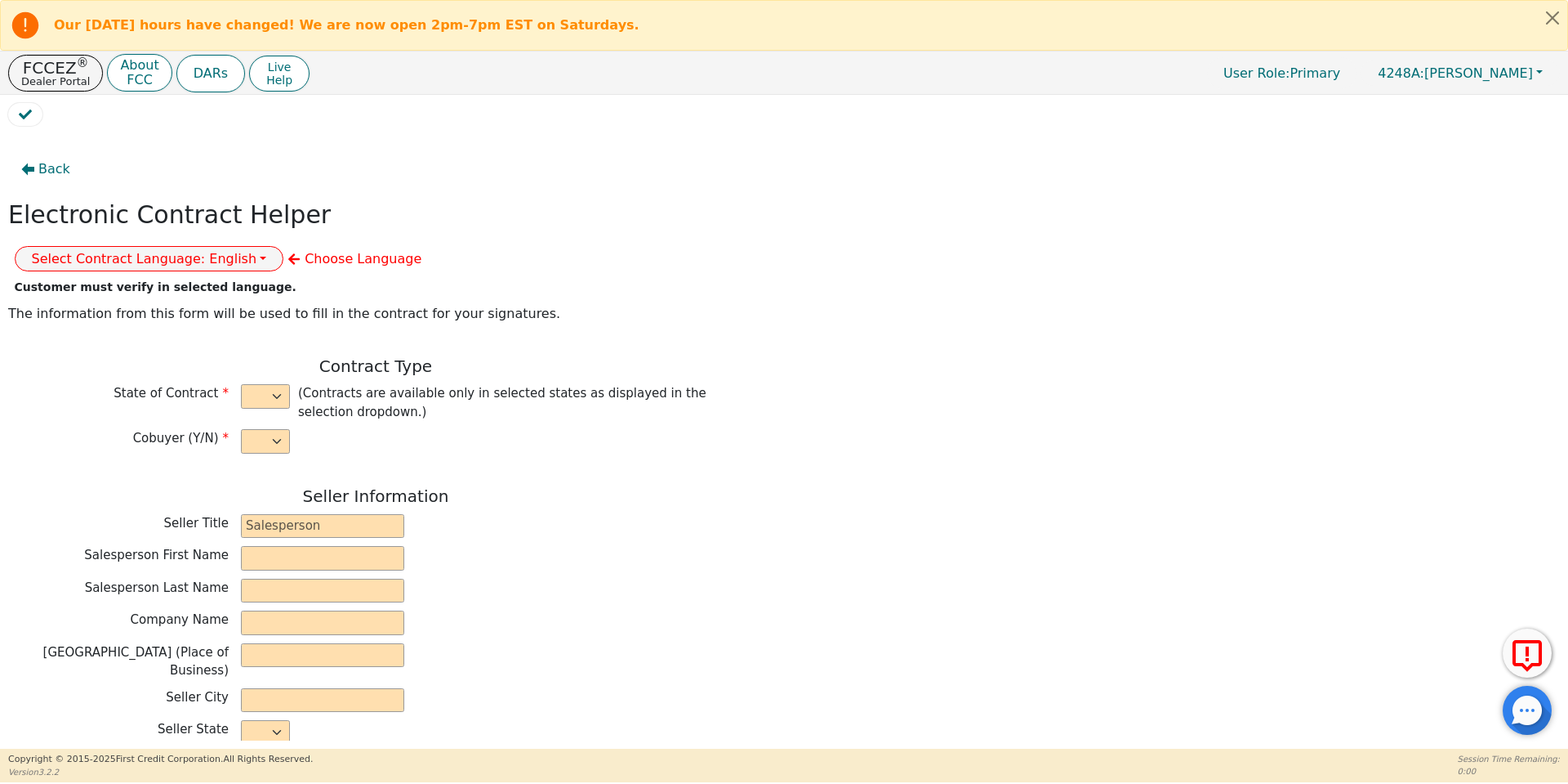
type input "[PERSON_NAME]"
type input "[EMAIL_ADDRESS][DOMAIN_NAME]"
type input "[PERSON_NAME]"
type input "sales"
type input "[EMAIL_ADDRESS][DOMAIN_NAME]"
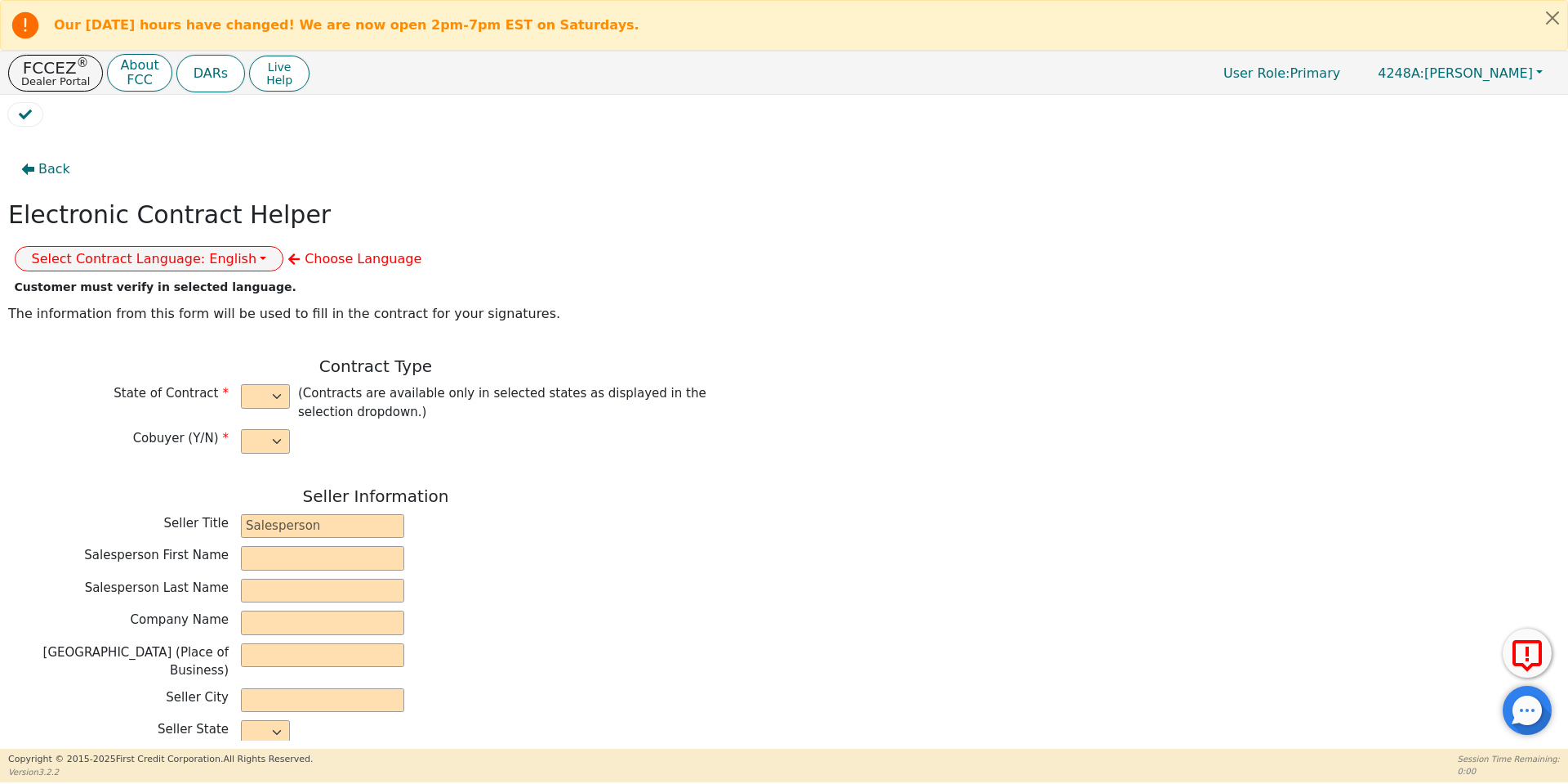
type input "549 draylon"
type input "conroe"
select select "[GEOGRAPHIC_DATA]"
type input "77303"
type input "[DATE]"
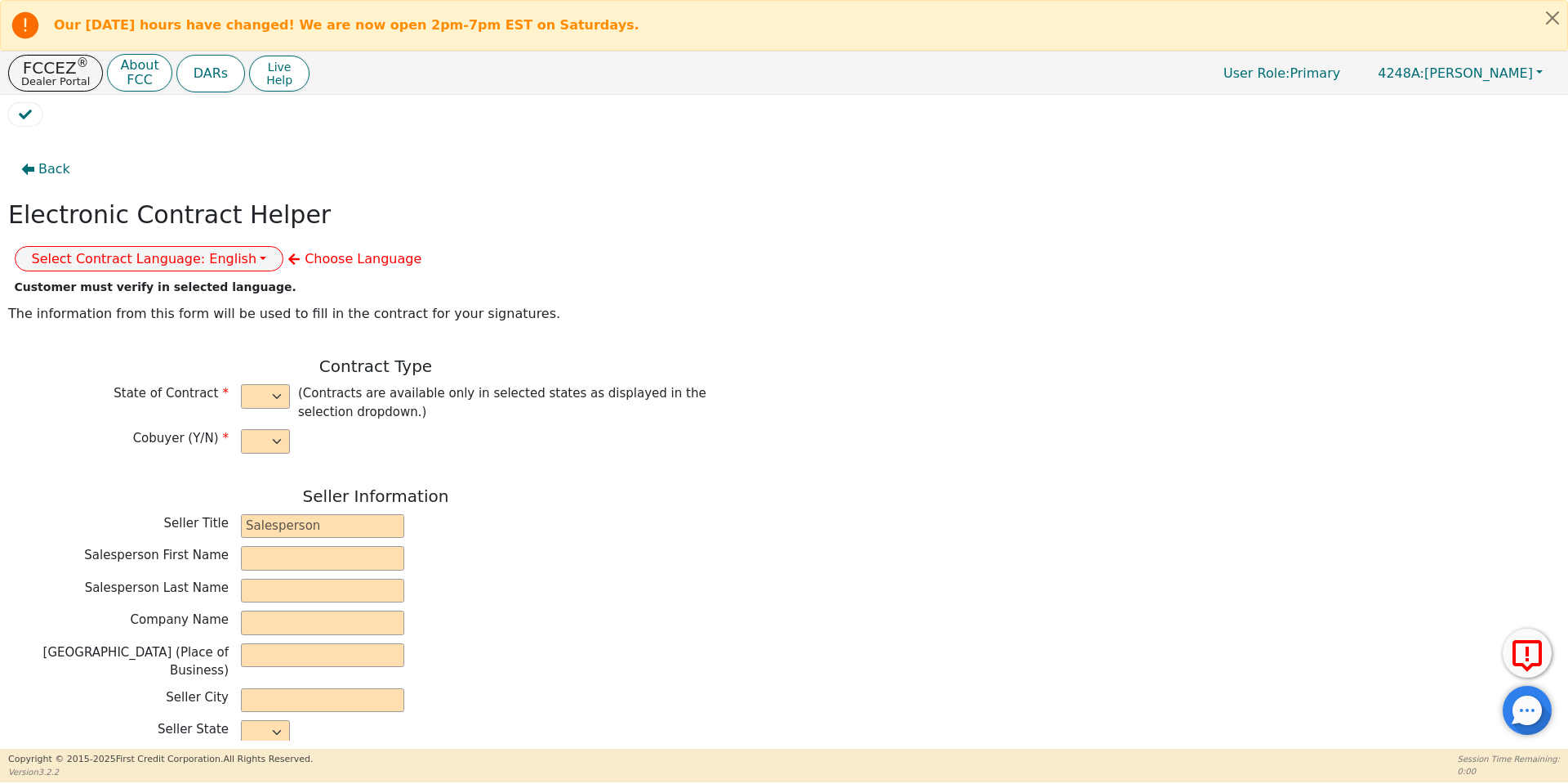
type input "17.99"
type input "[DATE]"
type input "60"
type input "0"
type input "8500.00"
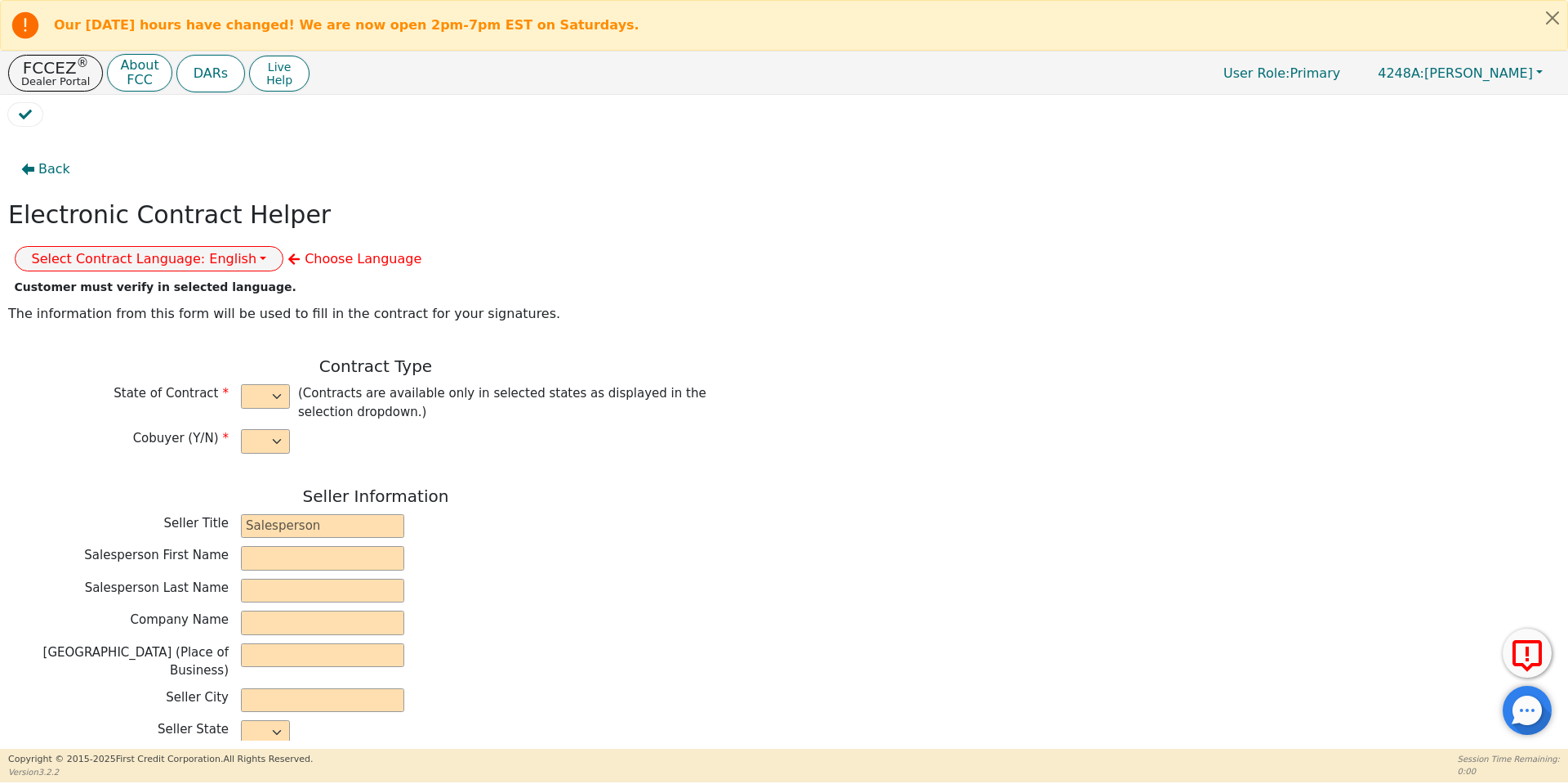
type input "0.00"
type input "8500.00"
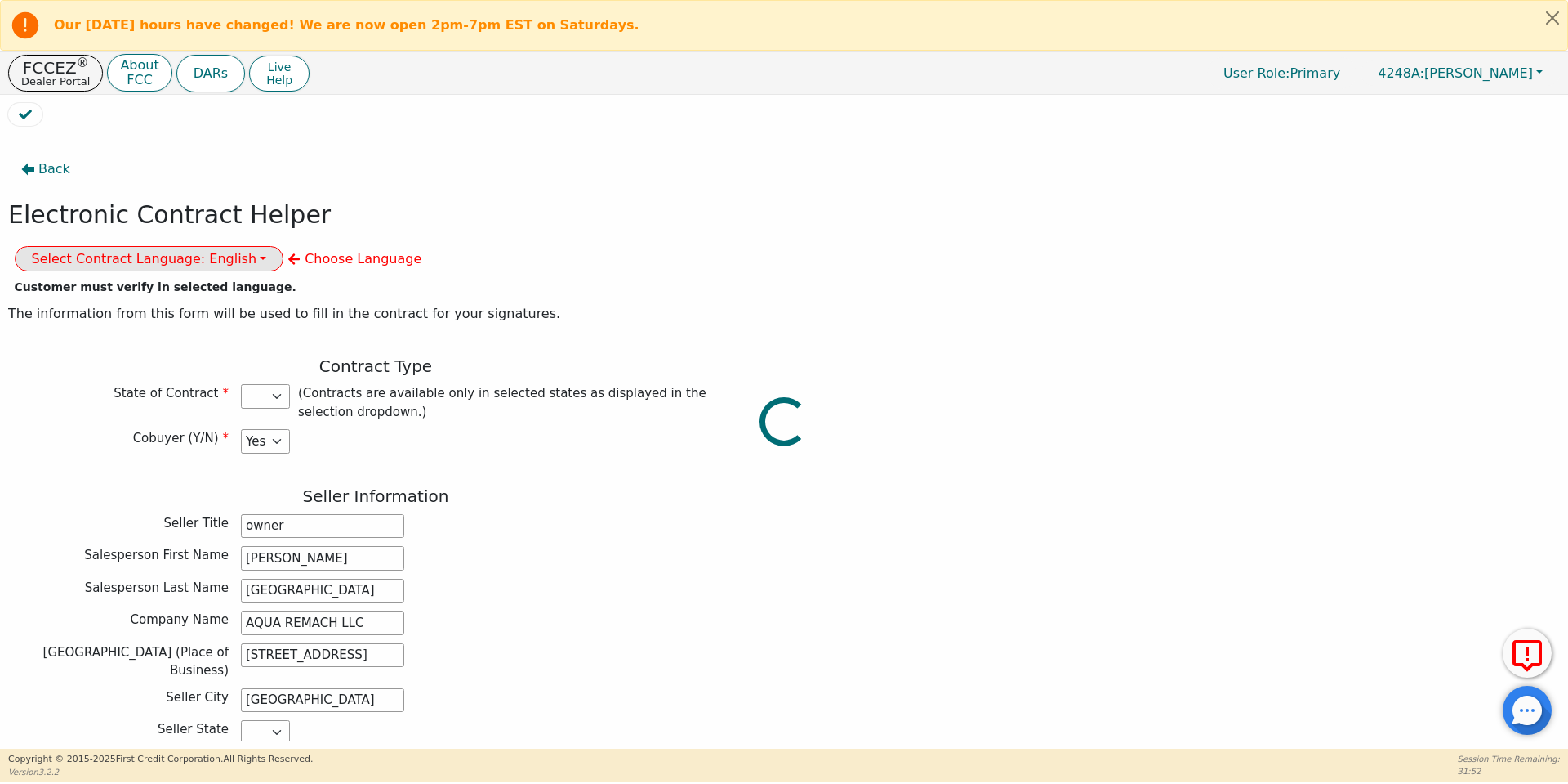
select select "[GEOGRAPHIC_DATA]"
click at [285, 246] on button "Select Contract Language: English" at bounding box center [149, 258] width 270 height 25
click at [144, 304] on link "Spanish" at bounding box center [81, 315] width 129 height 22
click at [568, 546] on div "Salesperson First Name [PERSON_NAME]" at bounding box center [375, 558] width 735 height 25
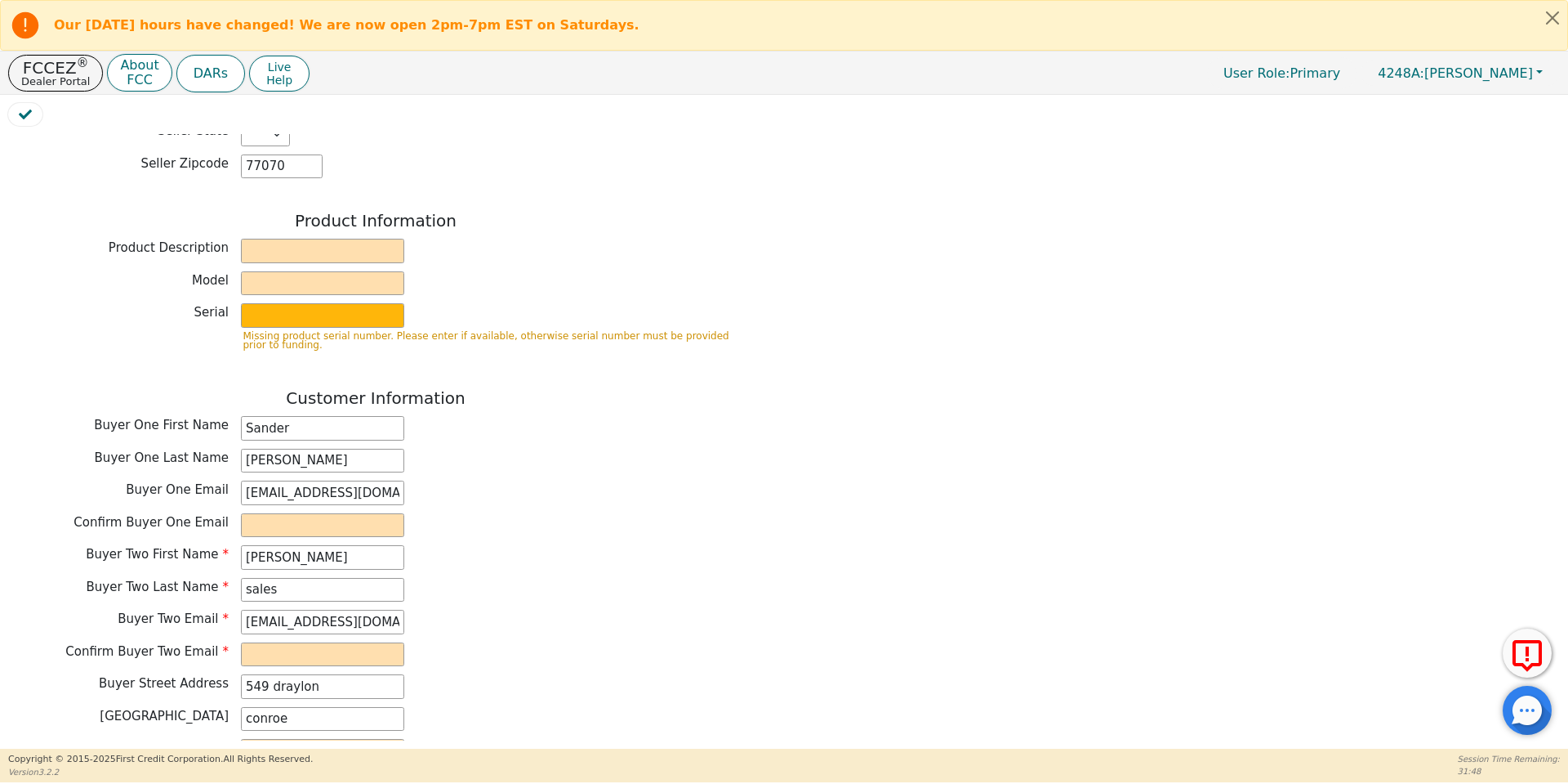
scroll to position [577, 0]
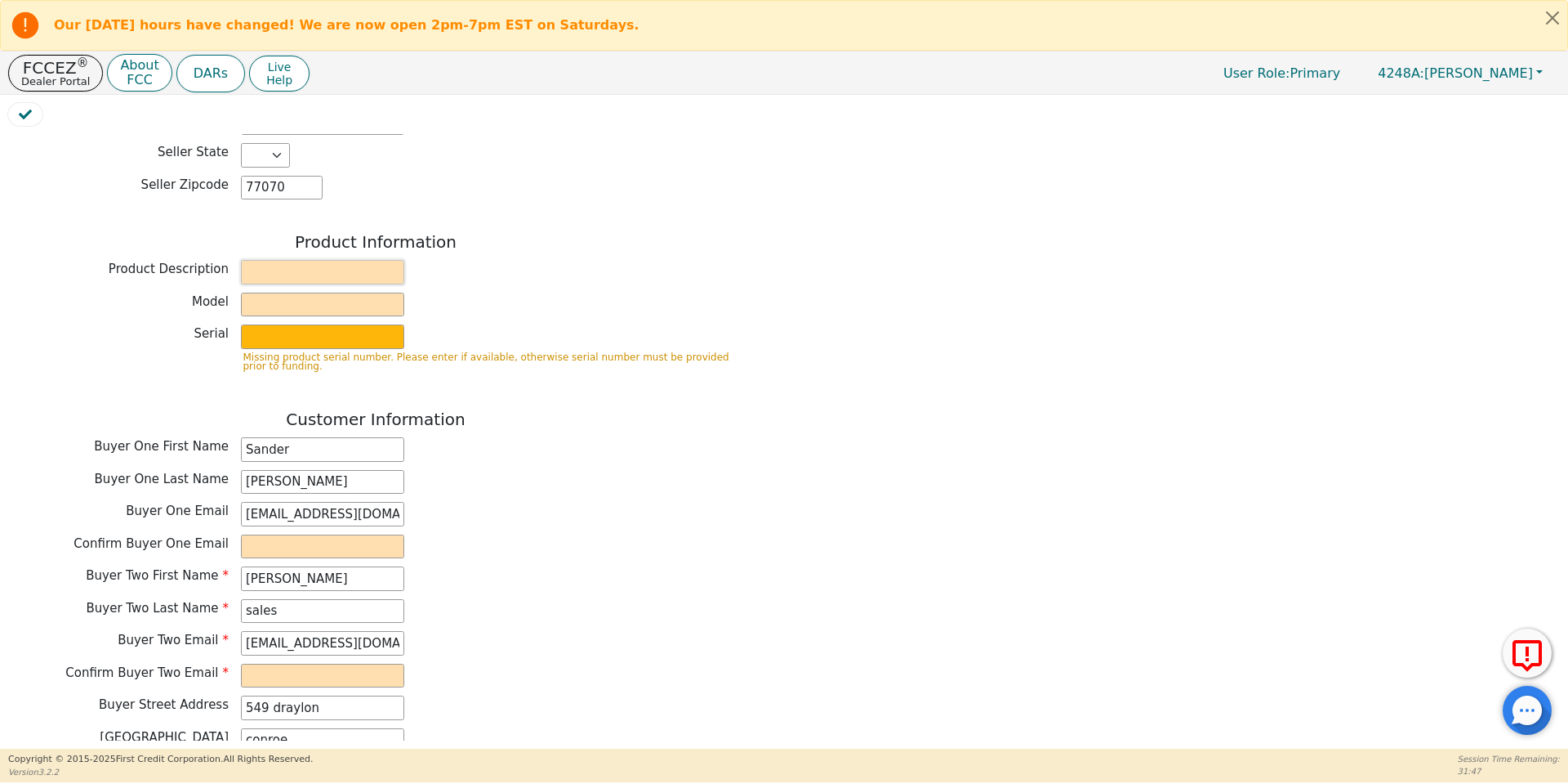
click at [306, 260] on input "text" at bounding box center [323, 272] width 163 height 25
type input "WATER SYSTEMS"
click at [335, 293] on div "Model" at bounding box center [375, 307] width 735 height 29
click at [331, 293] on input "text" at bounding box center [323, 305] width 163 height 25
type input "whole house"
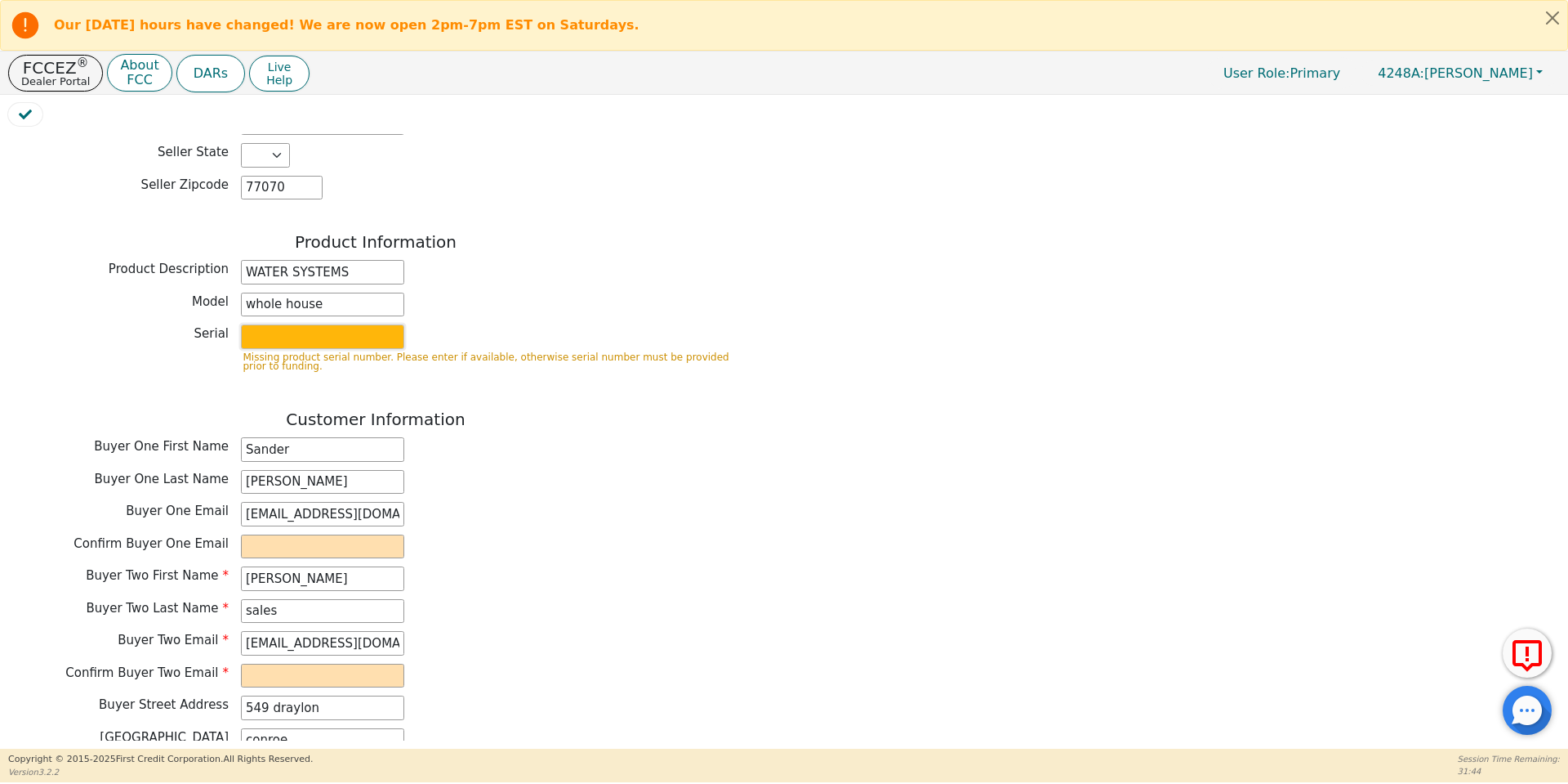
click at [355, 325] on input "text" at bounding box center [323, 337] width 163 height 25
type input "purifier"
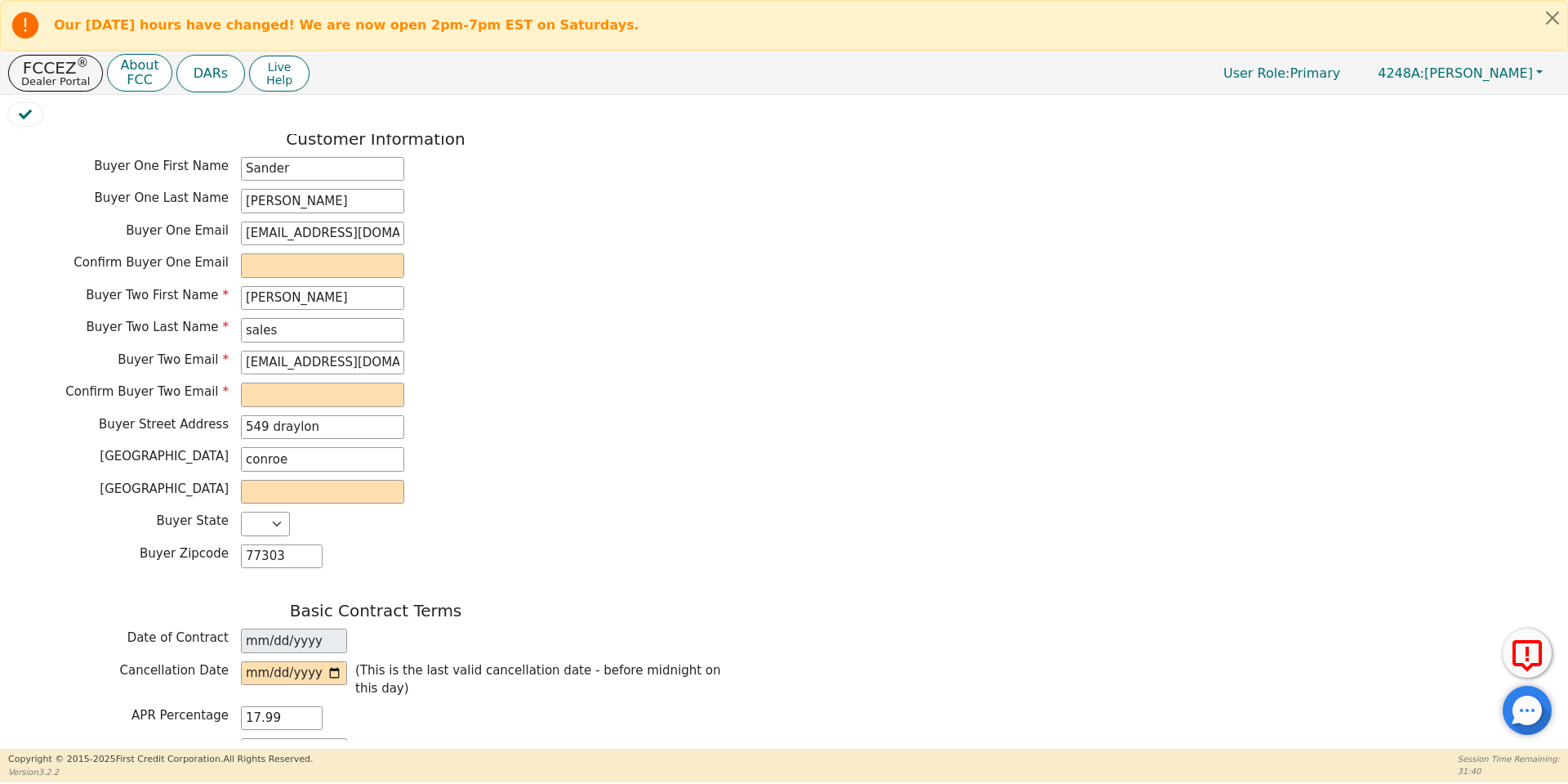
scroll to position [836, 0]
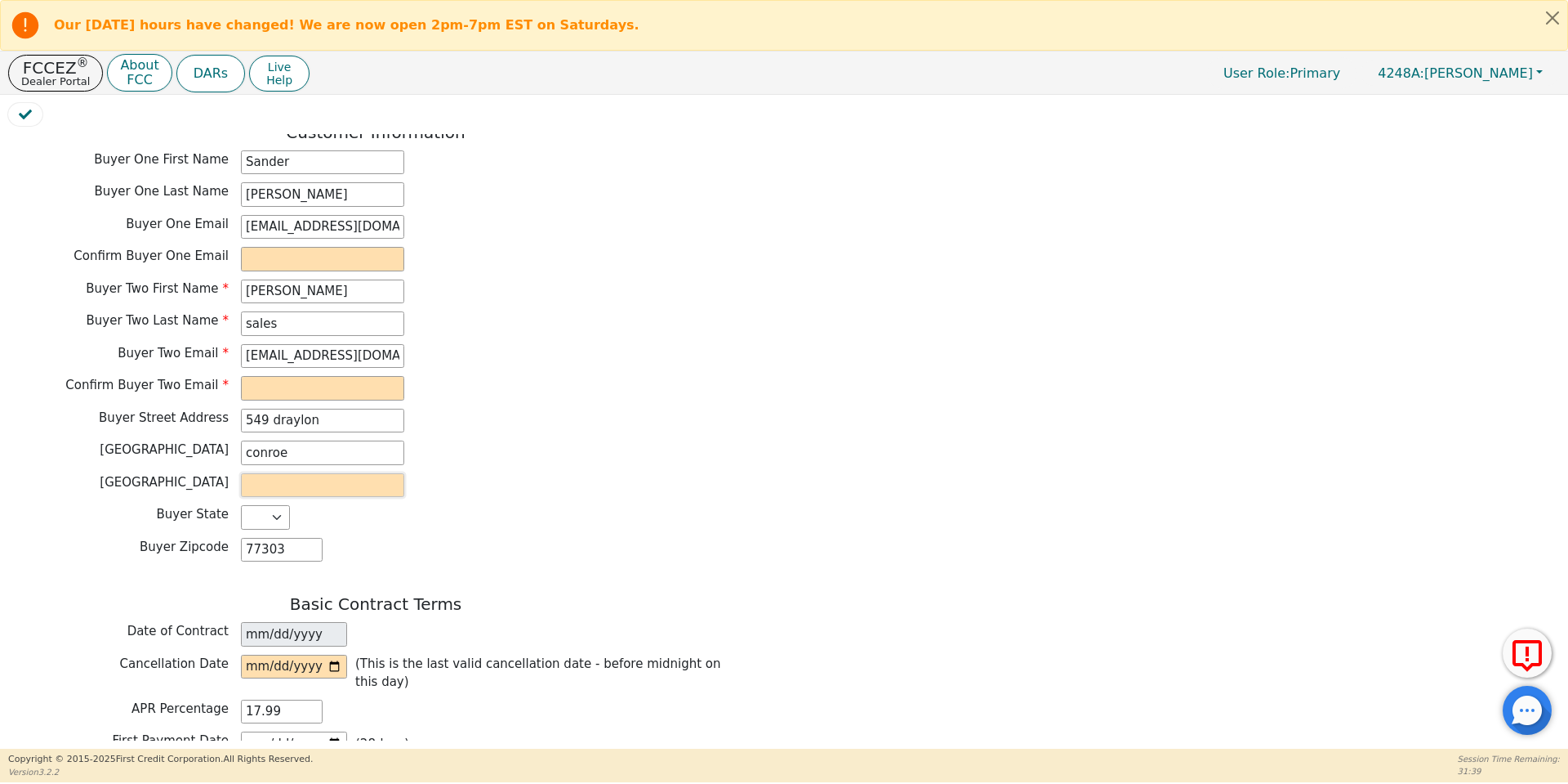
click at [323, 473] on input "text" at bounding box center [323, 485] width 163 height 25
click at [271, 440] on input "conroe" at bounding box center [323, 452] width 163 height 25
click at [262, 473] on input "text" at bounding box center [323, 485] width 163 height 25
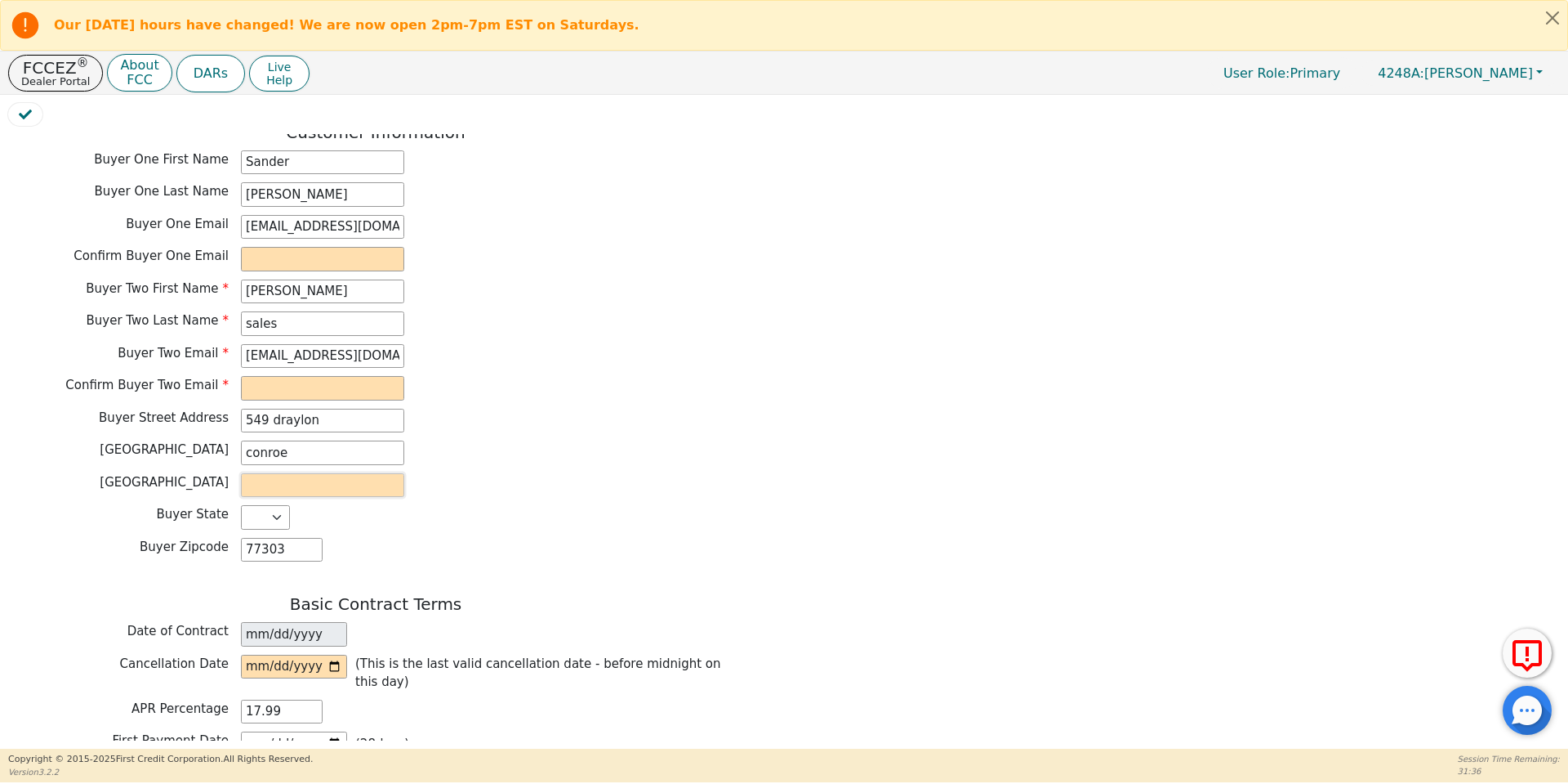
paste input "conroe"
type input "conroe"
click at [329, 654] on input "date" at bounding box center [294, 666] width 107 height 25
click at [477, 544] on div "Back Electronic Contract Helper Select Contract Language: Español English Spani…" at bounding box center [375, 258] width 735 height 1887
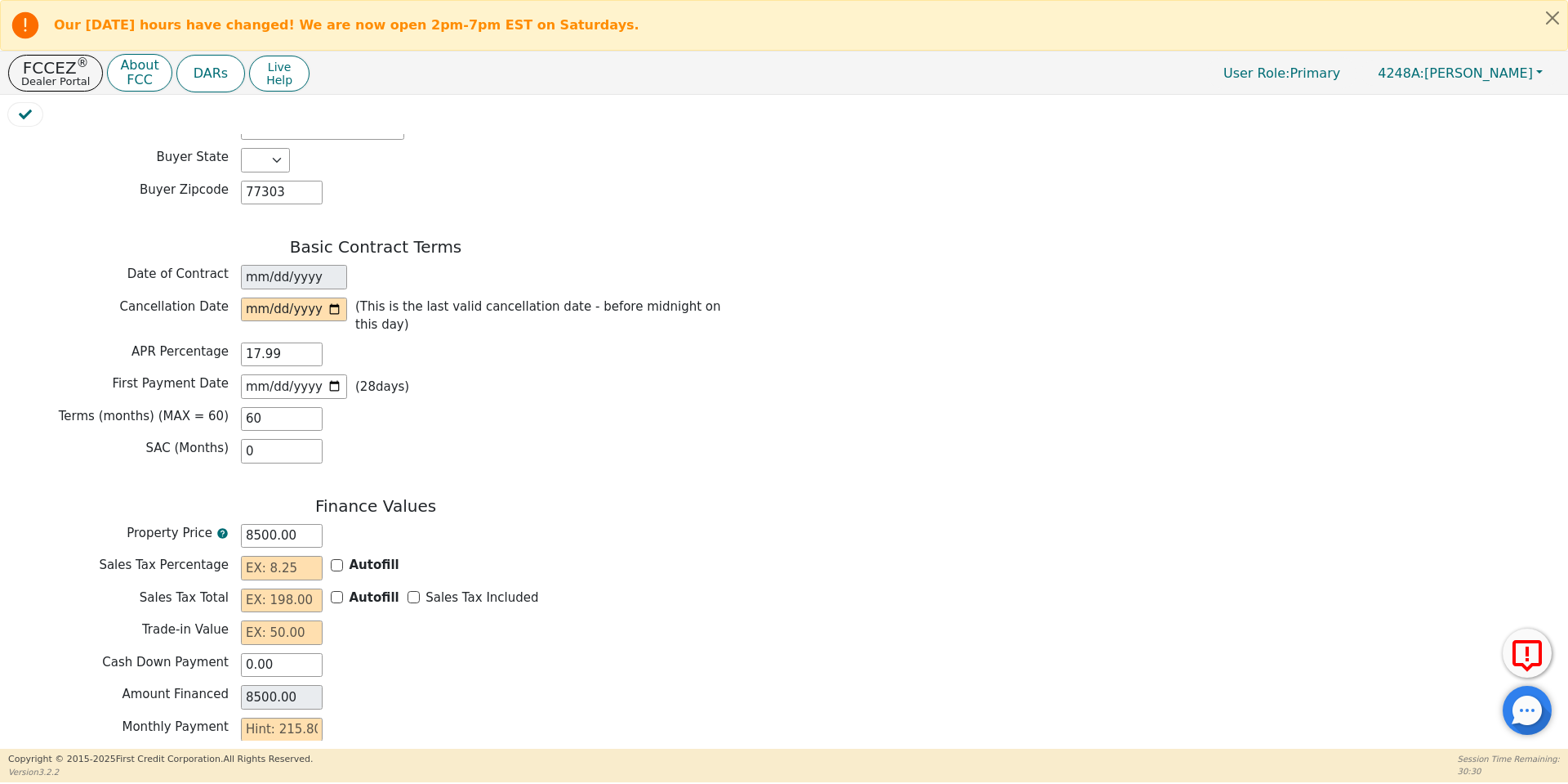
scroll to position [1250, 0]
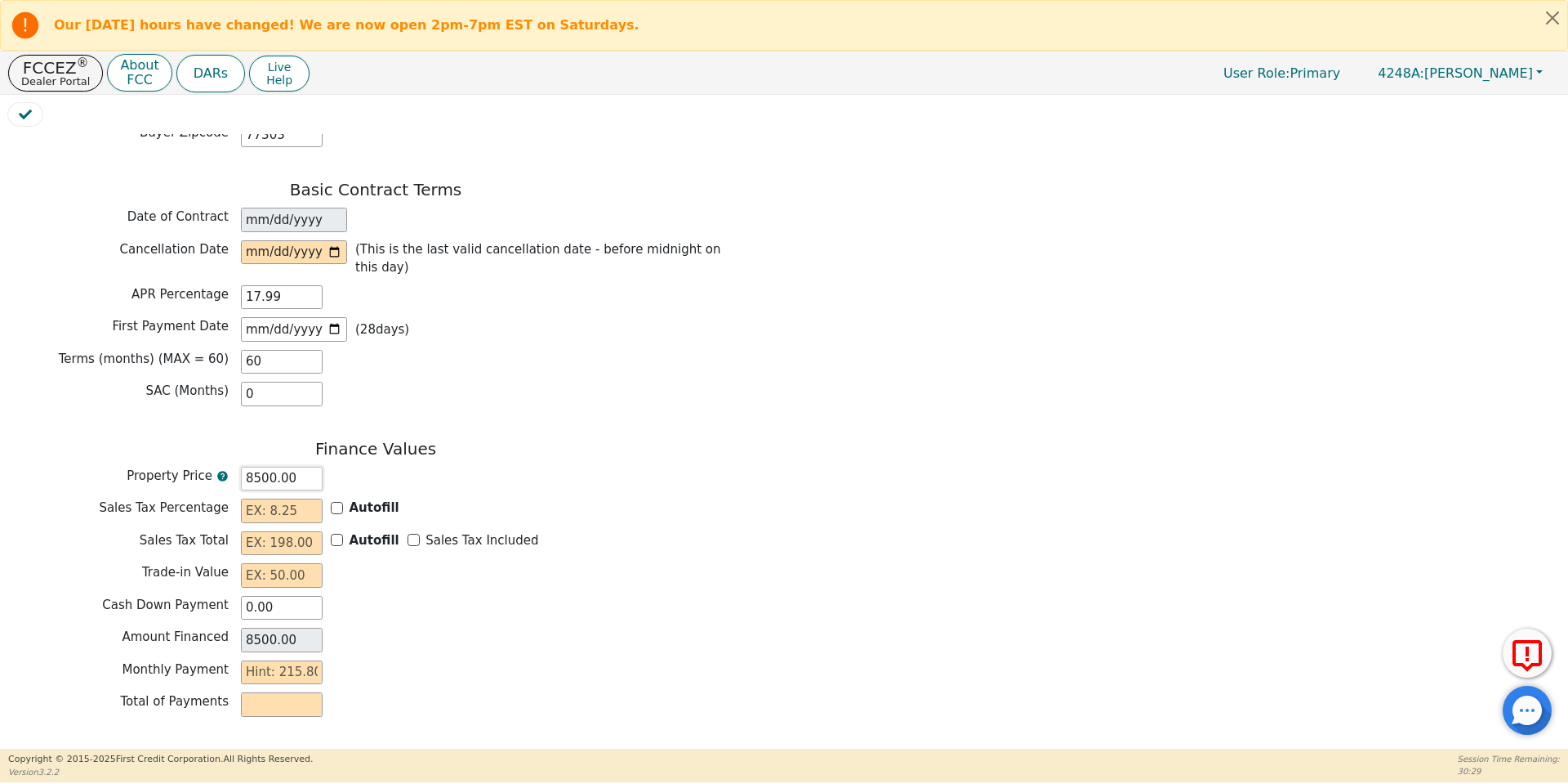
click at [252, 466] on input "8500.00" at bounding box center [282, 478] width 82 height 25
type input "800.00"
type input "00.00"
type input "0.00"
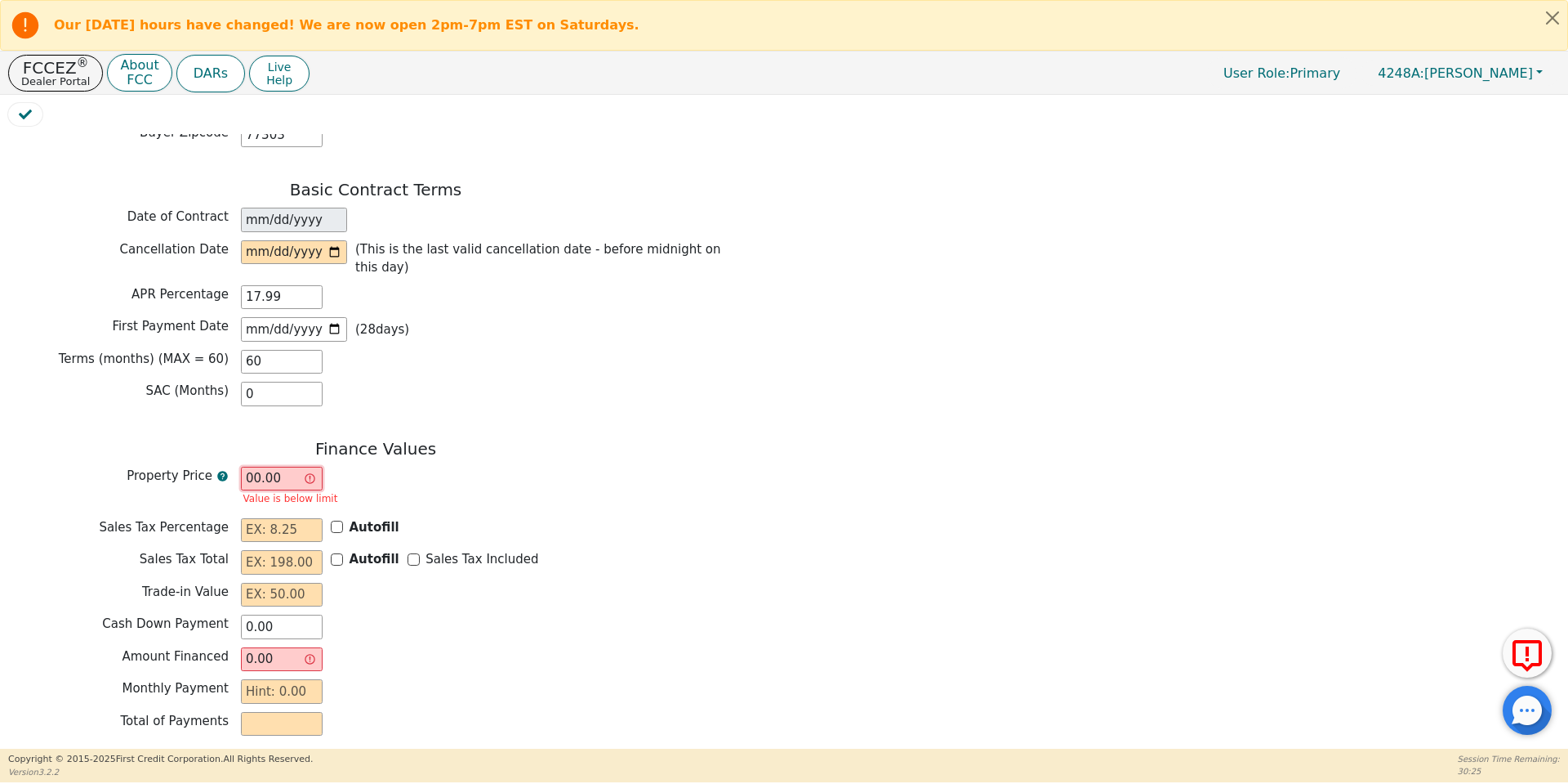
type input "600.00"
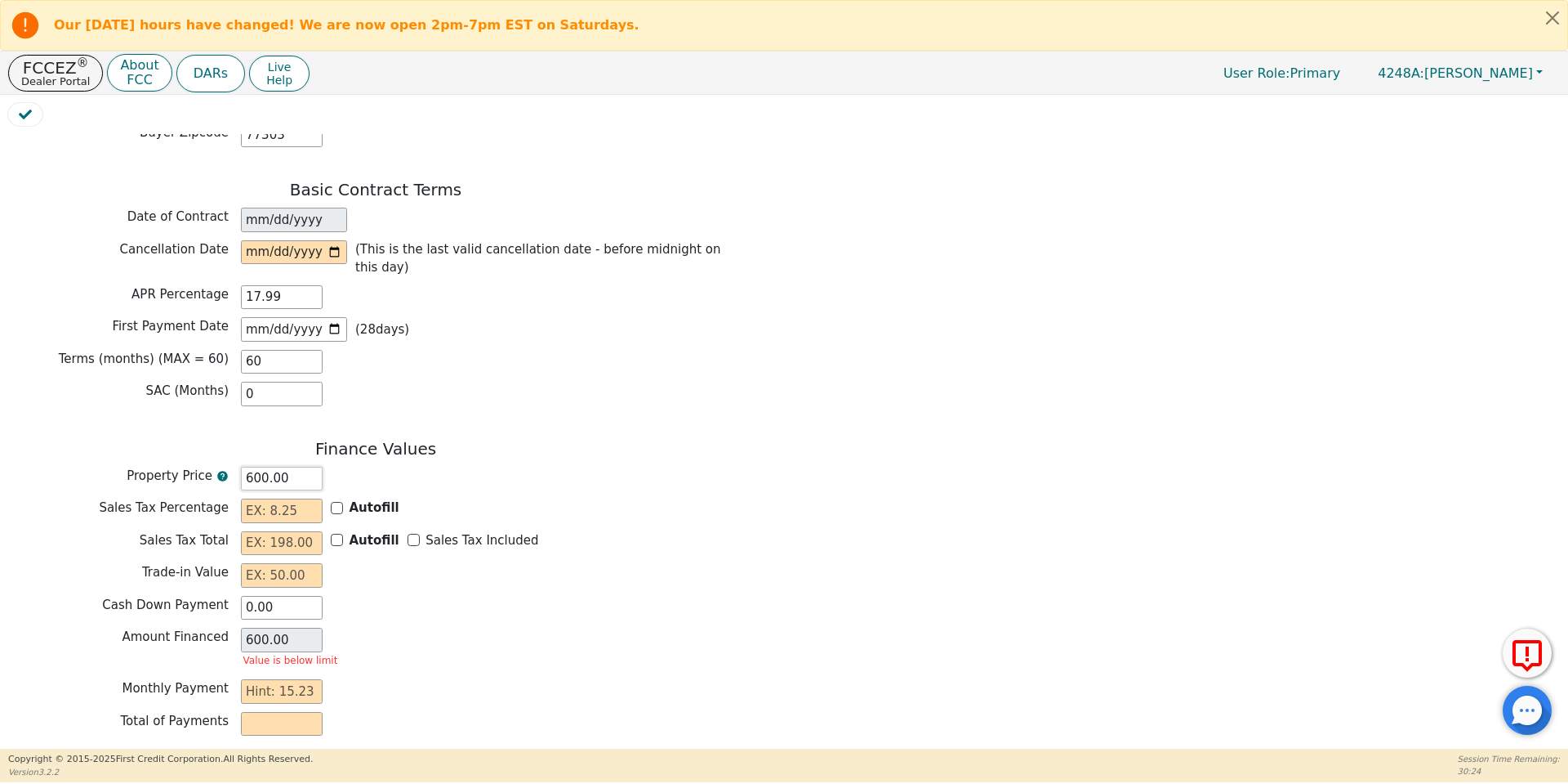
type input "6000.00"
click at [351, 596] on div "Cash Down Payment 0.00" at bounding box center [375, 608] width 735 height 25
click at [339, 502] on input "Autofill" at bounding box center [336, 508] width 12 height 12
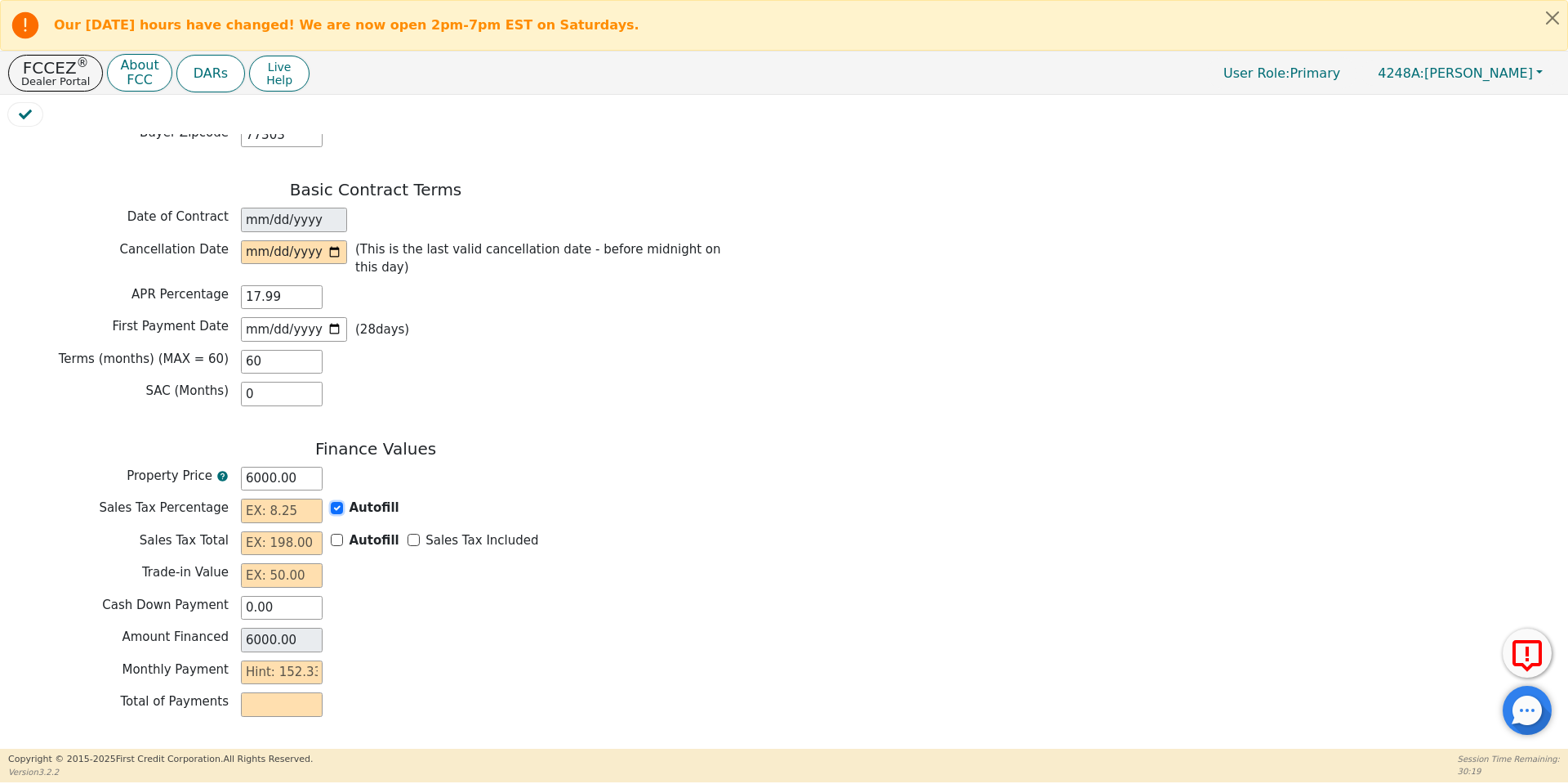
checkbox input "true"
type input "0.00"
click at [407, 534] on input "Sales Tax Included" at bounding box center [413, 540] width 12 height 12
checkbox input "true"
type input "0.00"
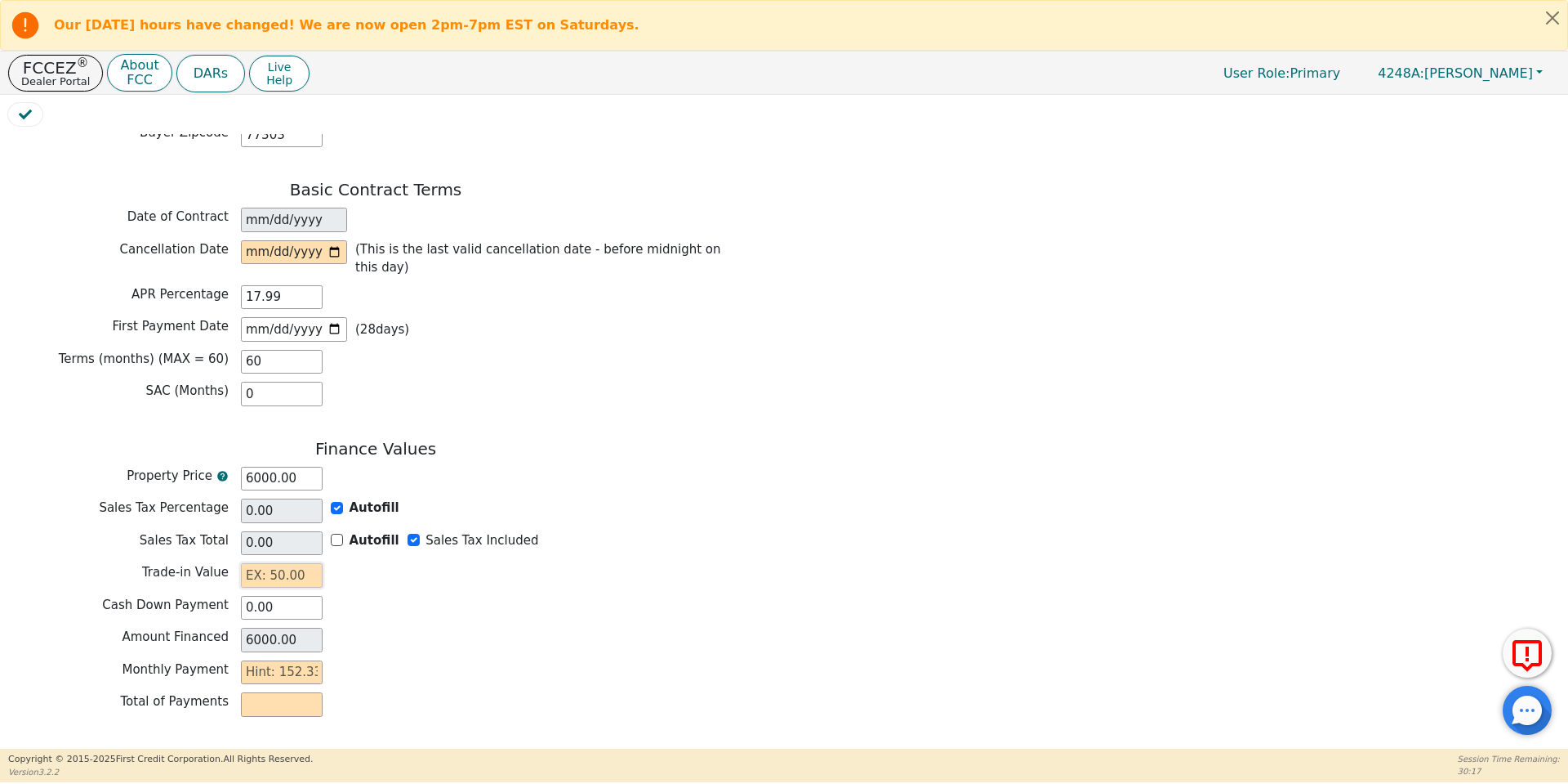
click at [297, 563] on input "text" at bounding box center [282, 575] width 82 height 25
type input "0.00"
click at [298, 660] on input "text" at bounding box center [282, 672] width 82 height 25
click at [695, 382] on div "SAC (Months) 0" at bounding box center [375, 393] width 735 height 25
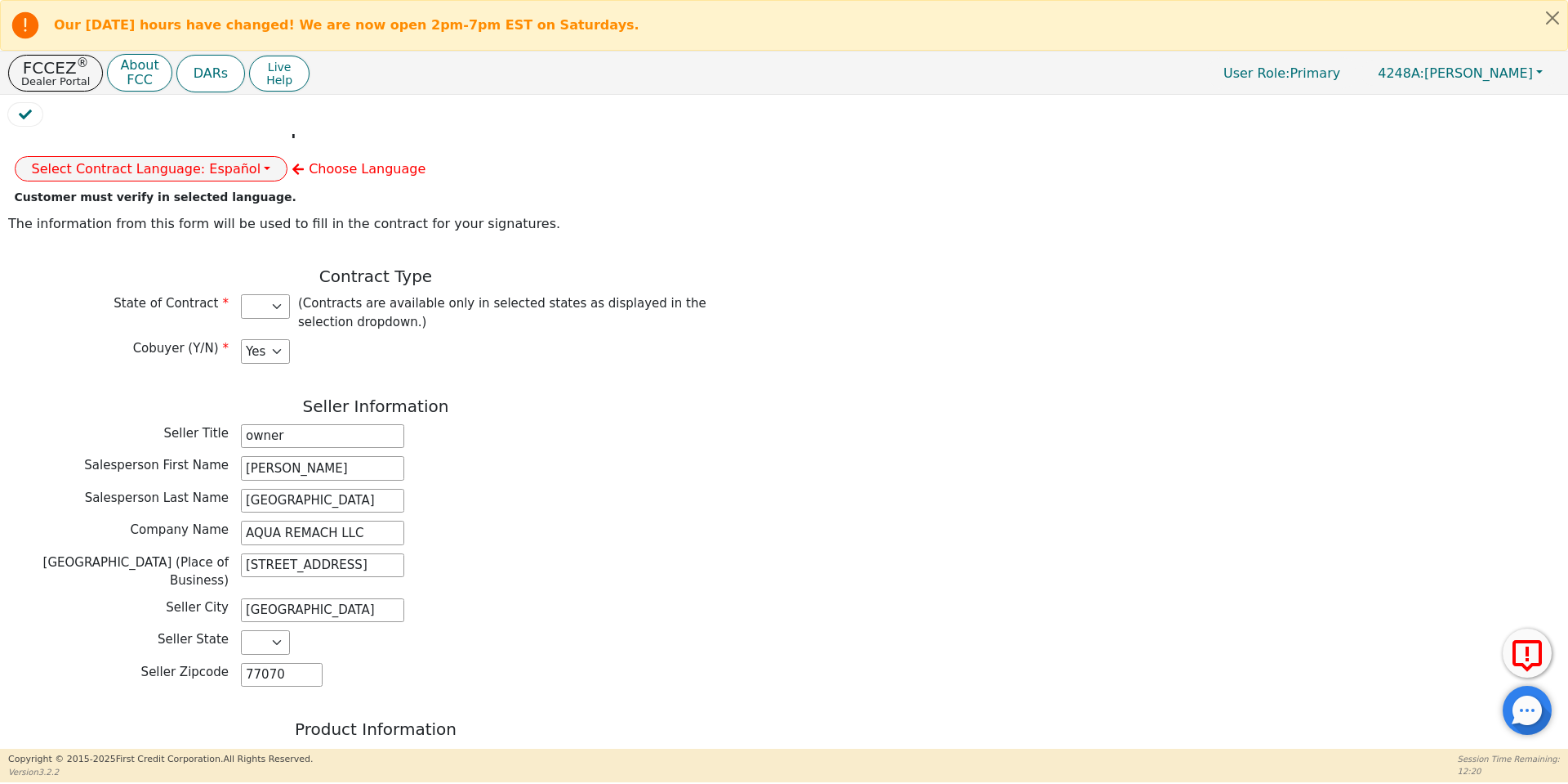
scroll to position [0, 0]
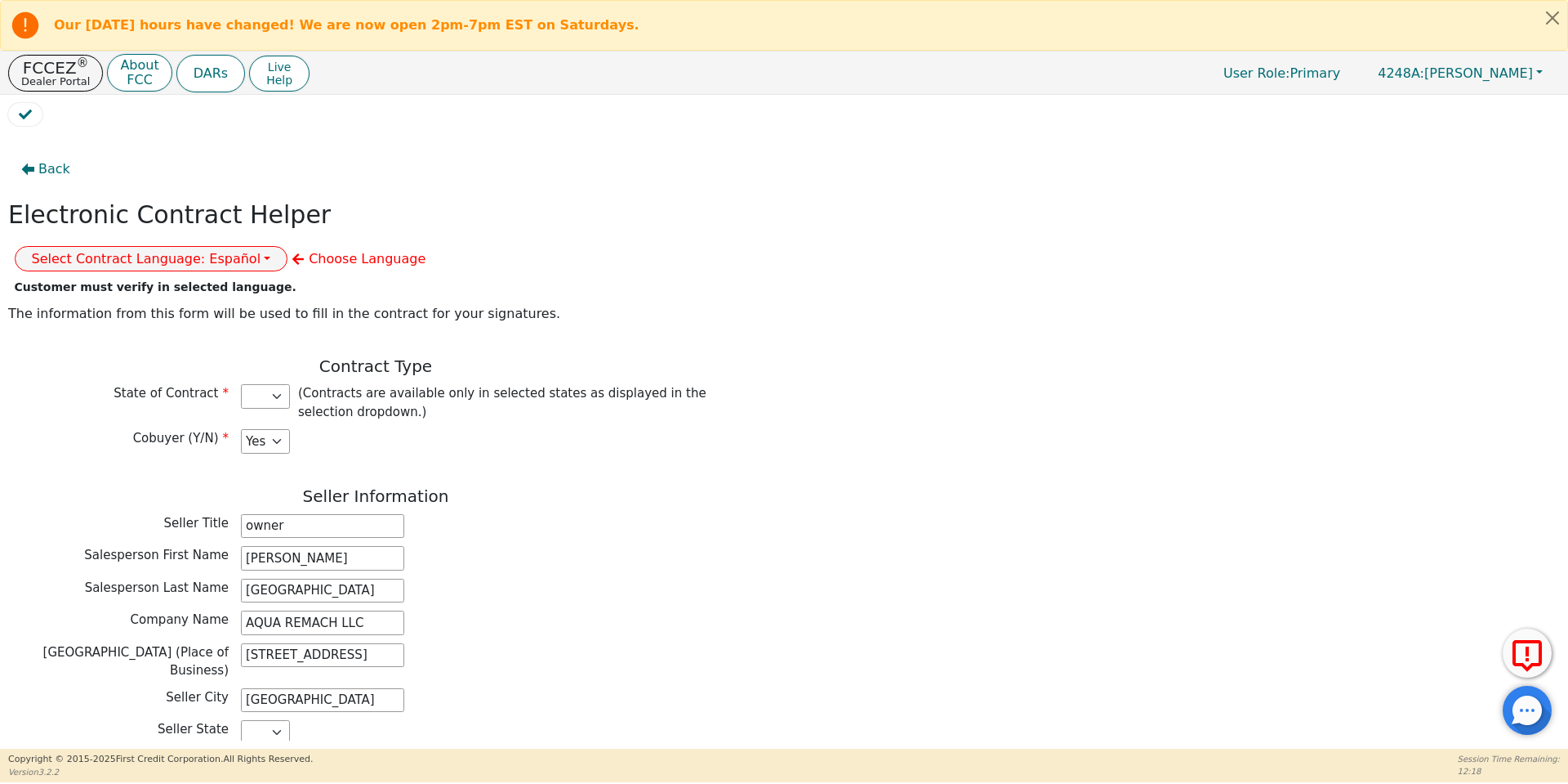
click at [581, 486] on div "Seller Information Seller Title owner Salesperson First Name [PERSON_NAME] Sale…" at bounding box center [375, 636] width 735 height 299
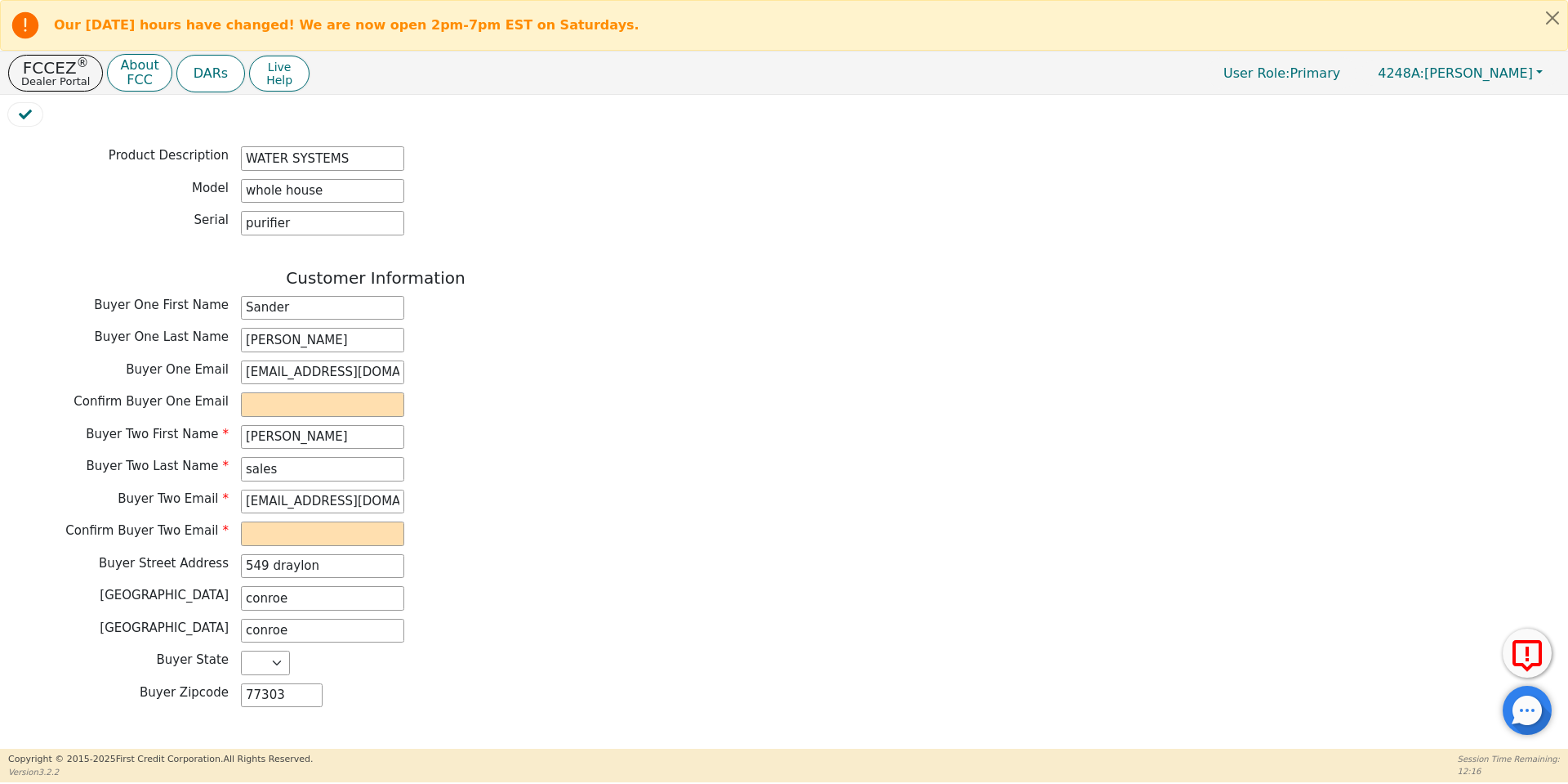
scroll to position [721, 0]
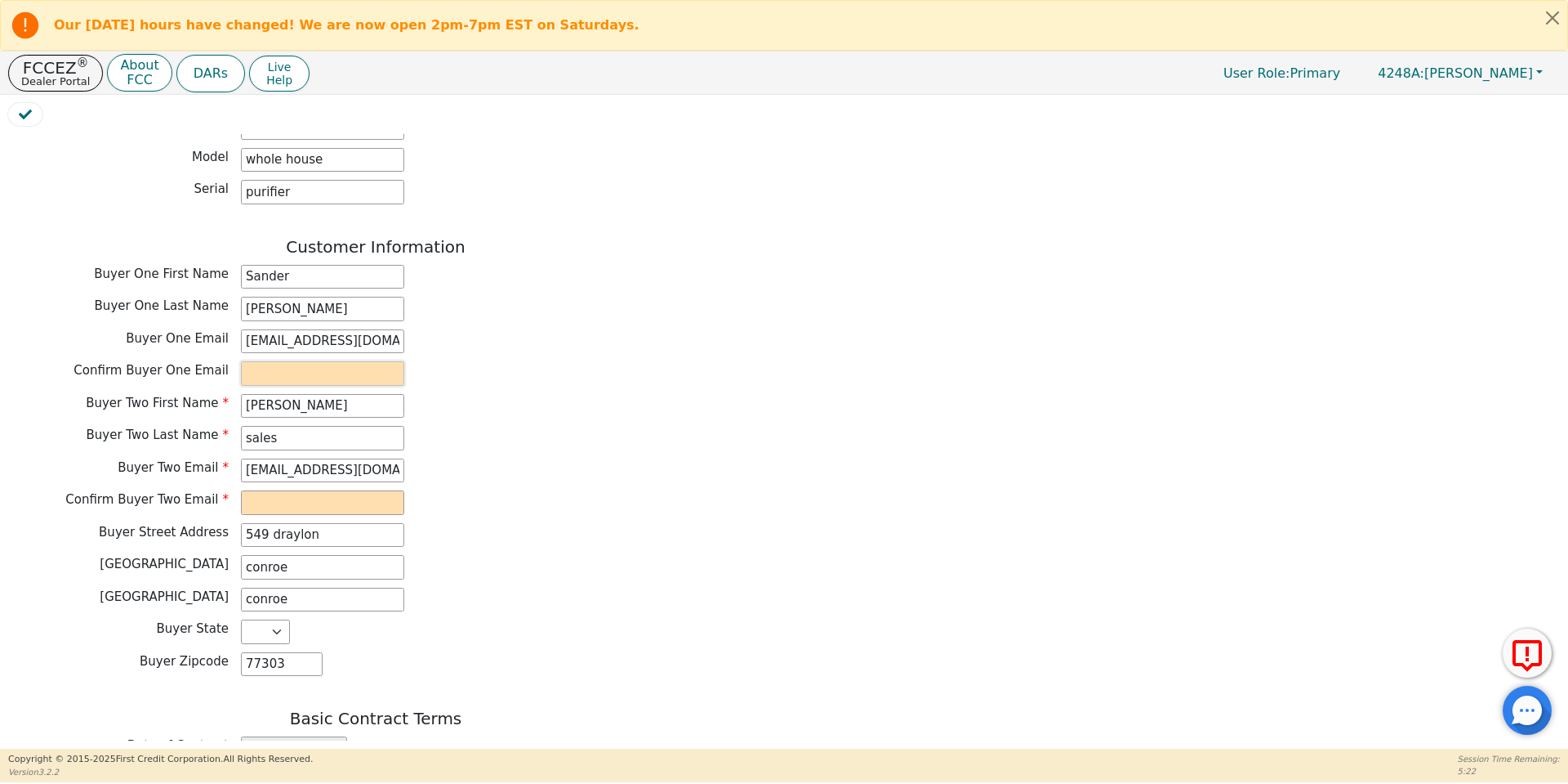
click at [334, 362] on input "email" at bounding box center [323, 374] width 163 height 25
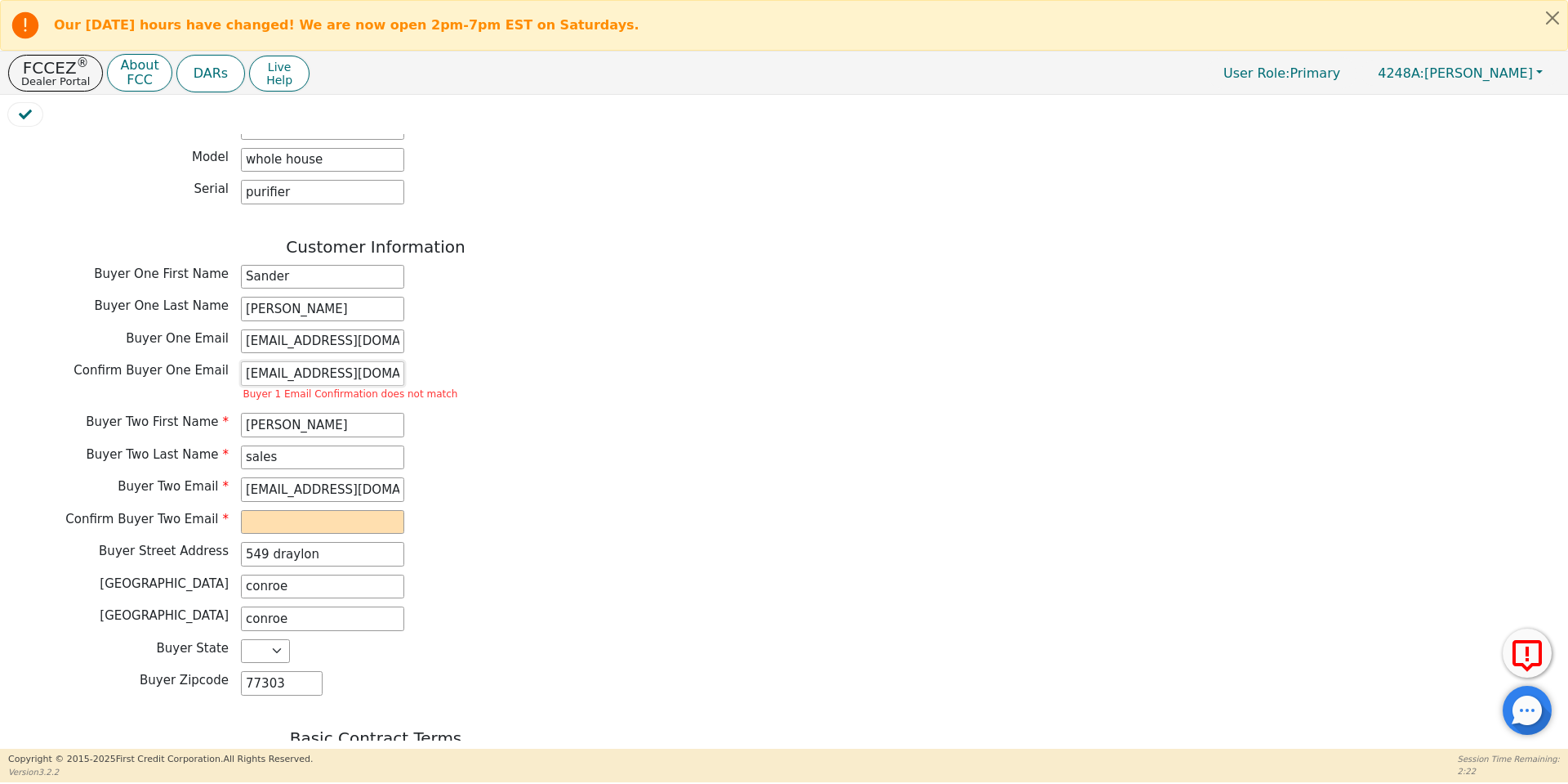
scroll to position [0, 10]
click at [268, 362] on input "[EMAIL_ADDRESS][DOMAIN_NAME]" at bounding box center [323, 374] width 163 height 25
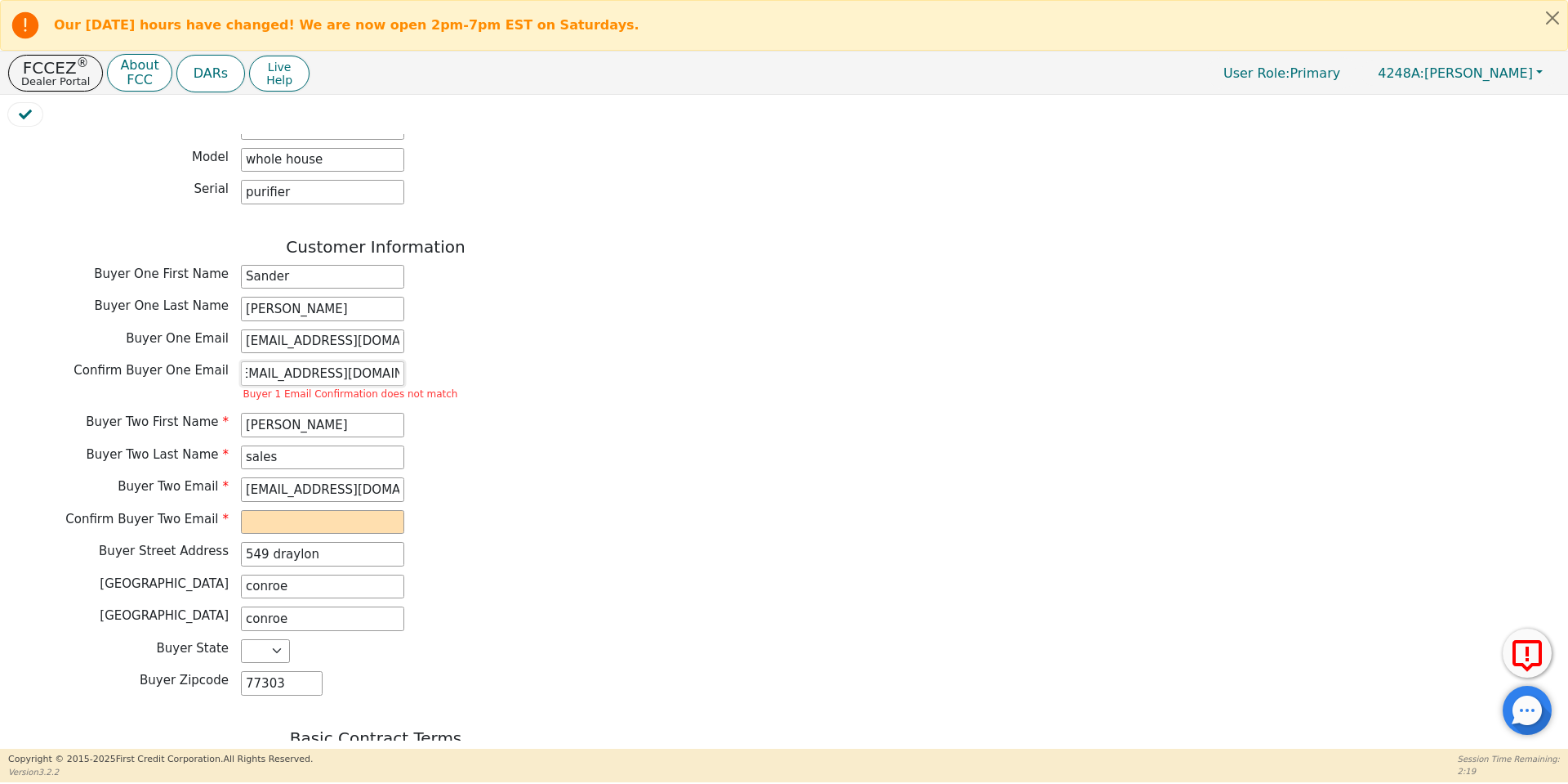
click at [268, 362] on input "[EMAIL_ADDRESS][DOMAIN_NAME]" at bounding box center [323, 374] width 163 height 25
paste input "conroe"
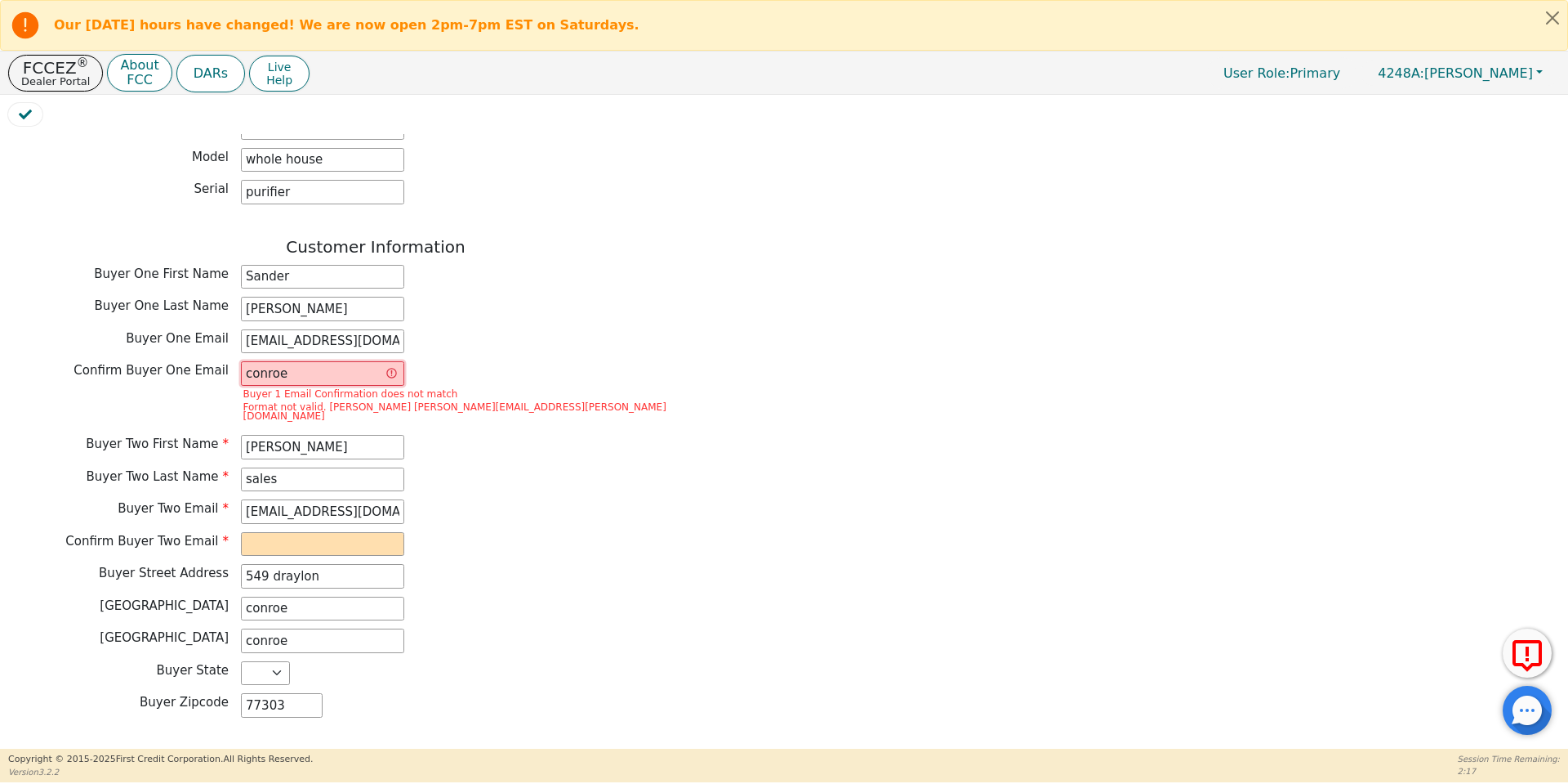
scroll to position [0, 0]
type input "c"
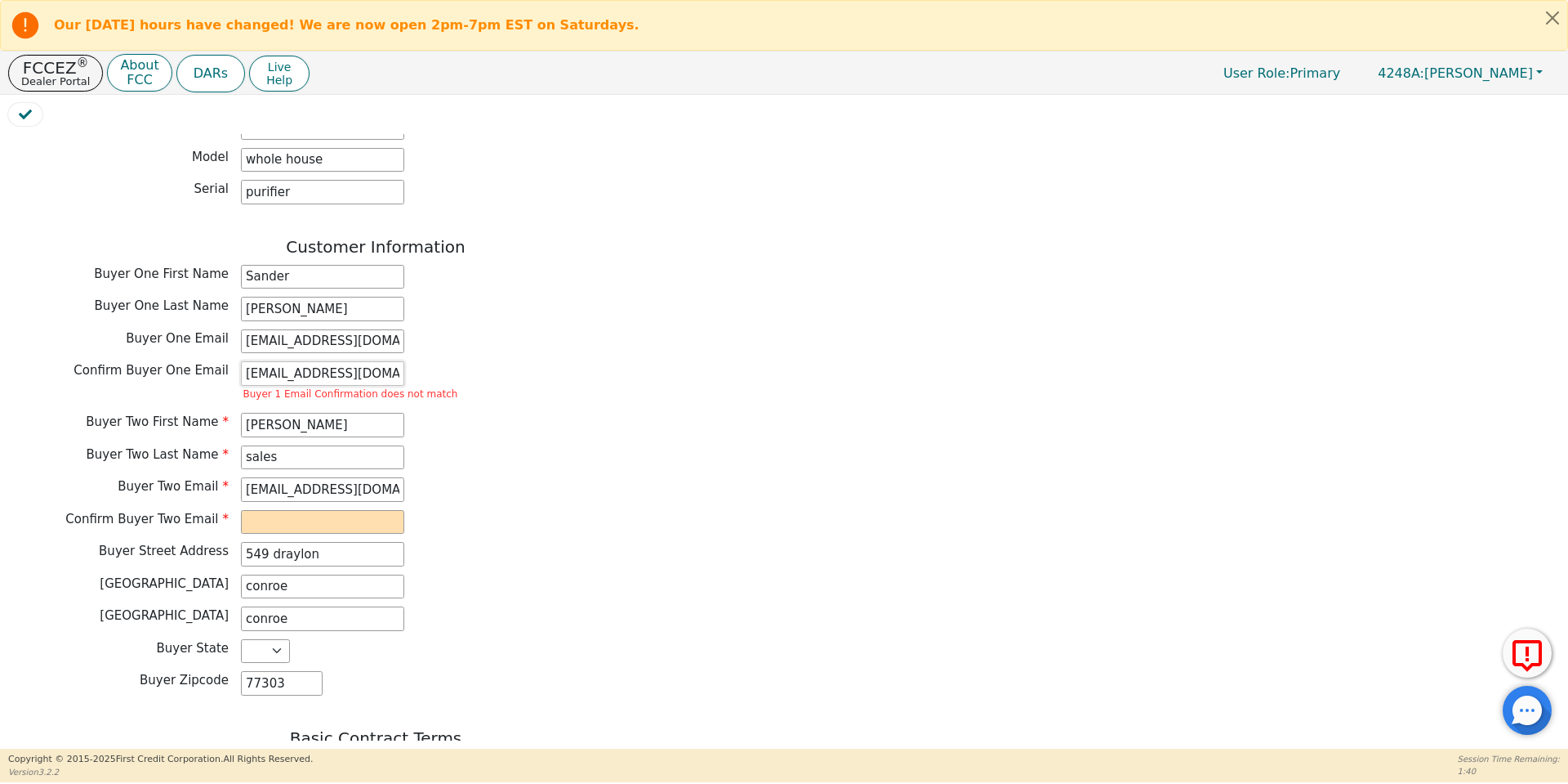
scroll to position [0, 10]
click at [312, 362] on input "[EMAIL_ADDRESS][DOMAIN_NAME]" at bounding box center [323, 374] width 163 height 25
type input "[EMAIL_ADDRESS][DOMAIN_NAME]"
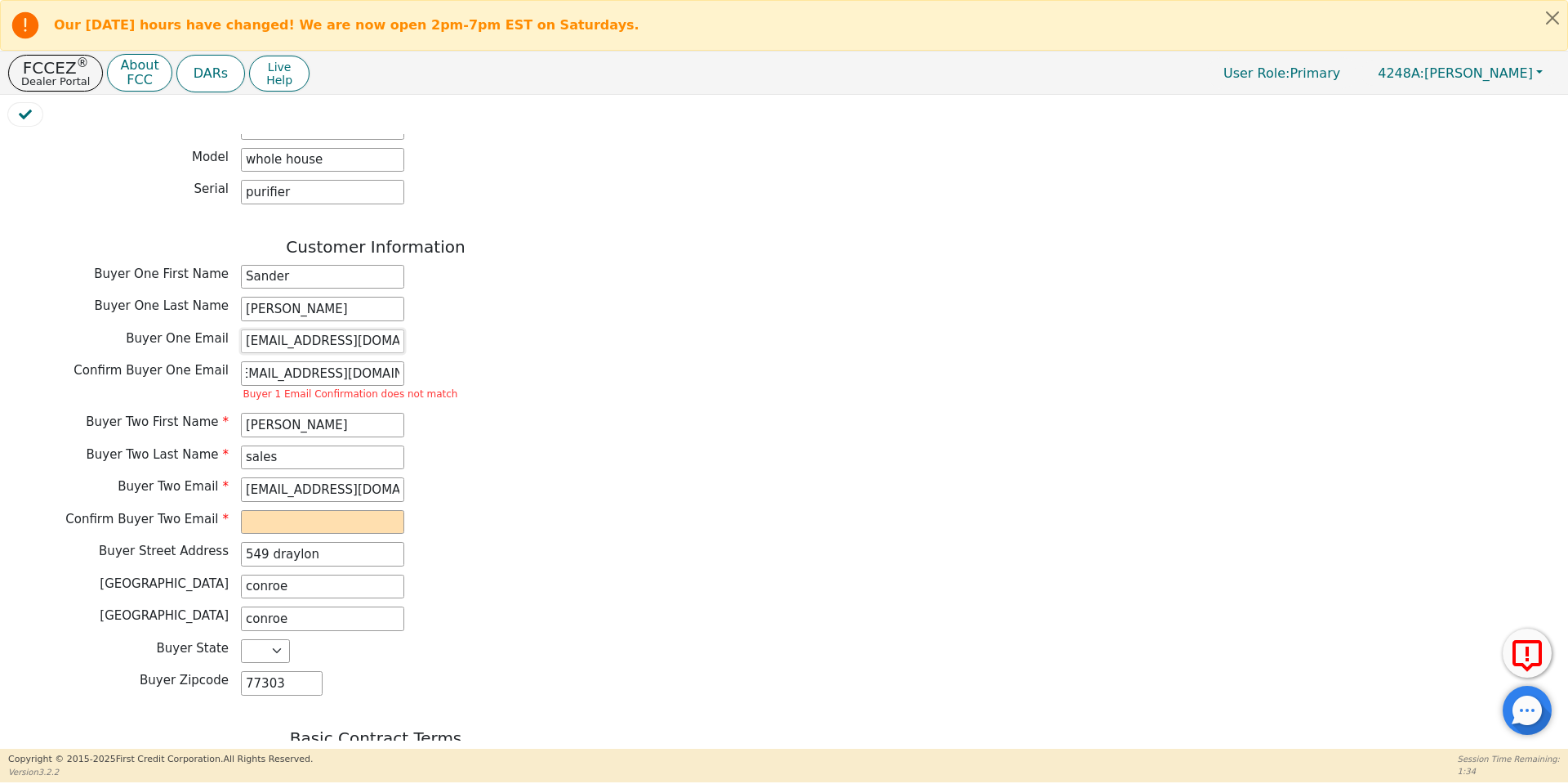
click at [322, 330] on input "[EMAIL_ADDRESS][DOMAIN_NAME]" at bounding box center [323, 342] width 163 height 25
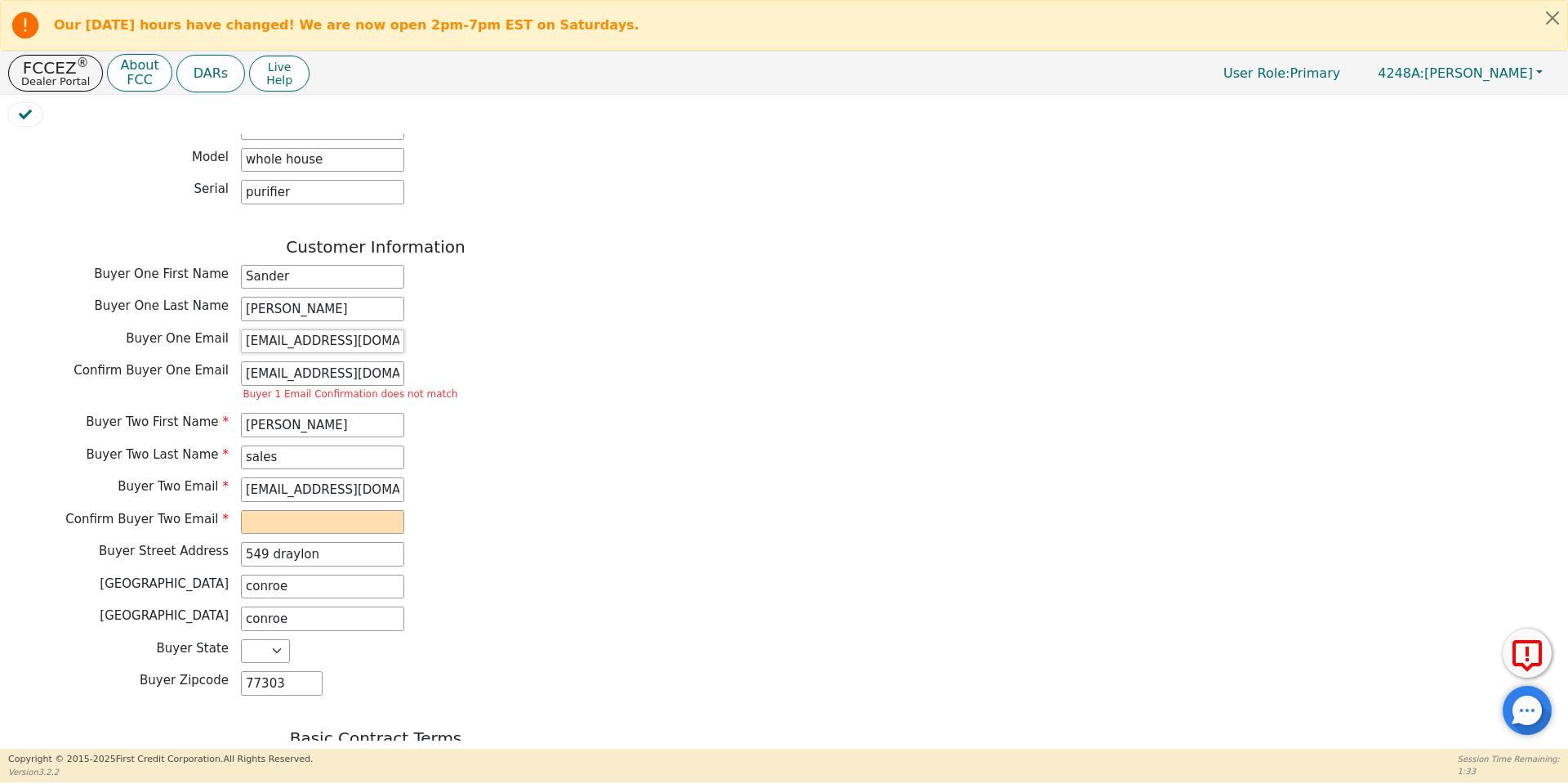
click at [322, 330] on input "[EMAIL_ADDRESS][DOMAIN_NAME]" at bounding box center [323, 342] width 163 height 25
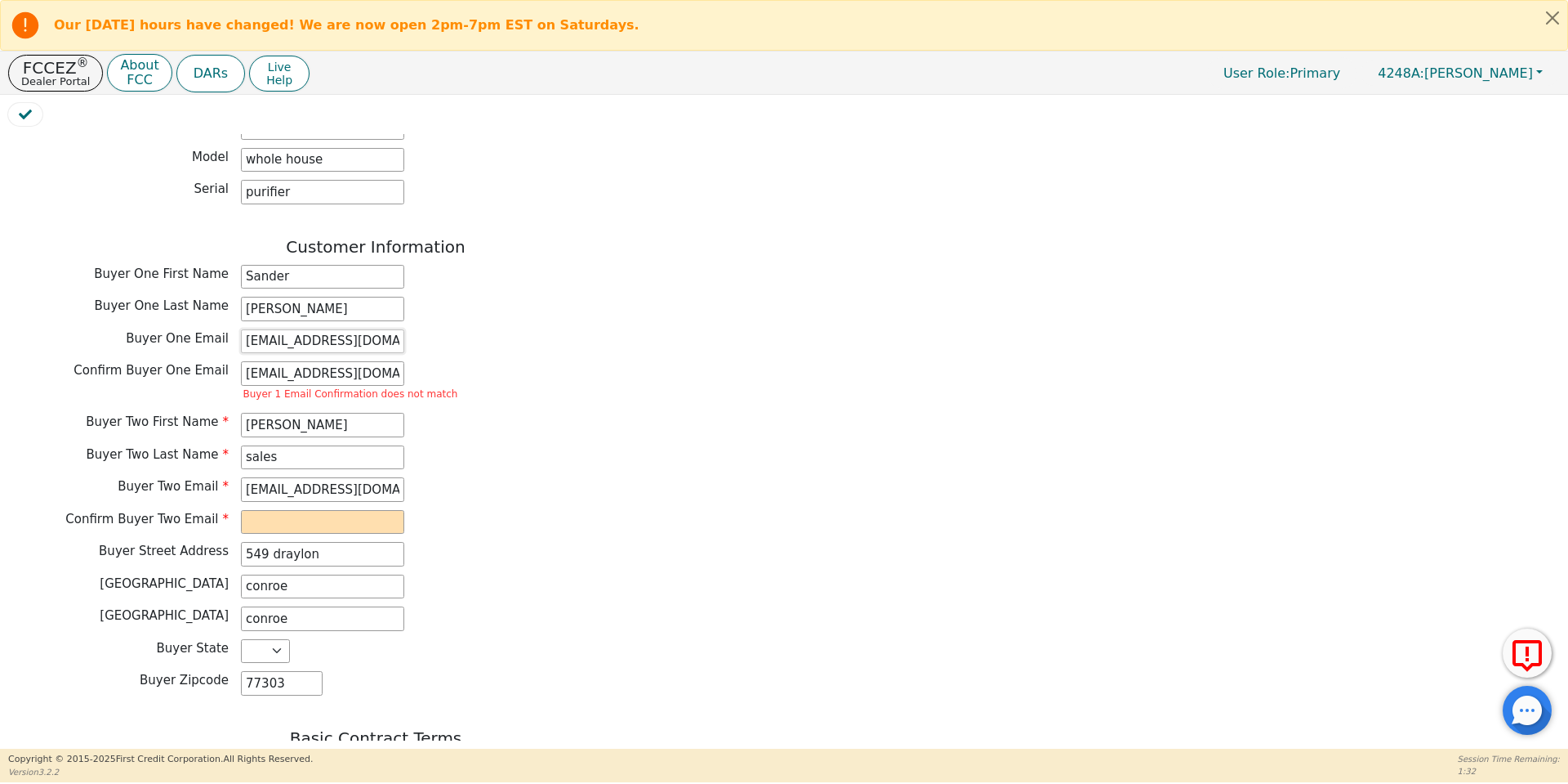
paste input "ndermorales43"
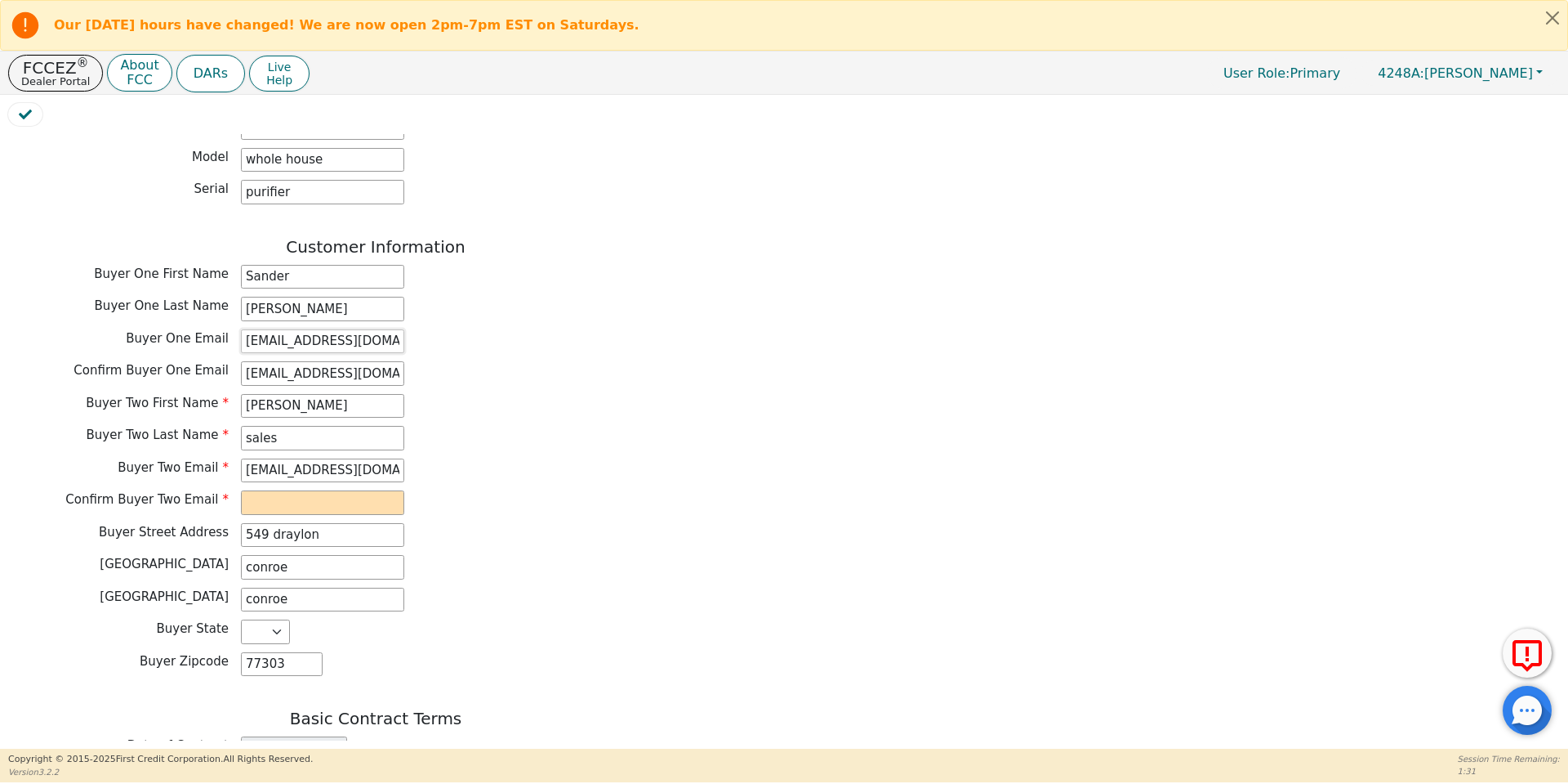
scroll to position [0, 10]
type input "[EMAIL_ADDRESS][DOMAIN_NAME]"
click at [346, 458] on input "[EMAIL_ADDRESS][DOMAIN_NAME]" at bounding box center [323, 470] width 163 height 25
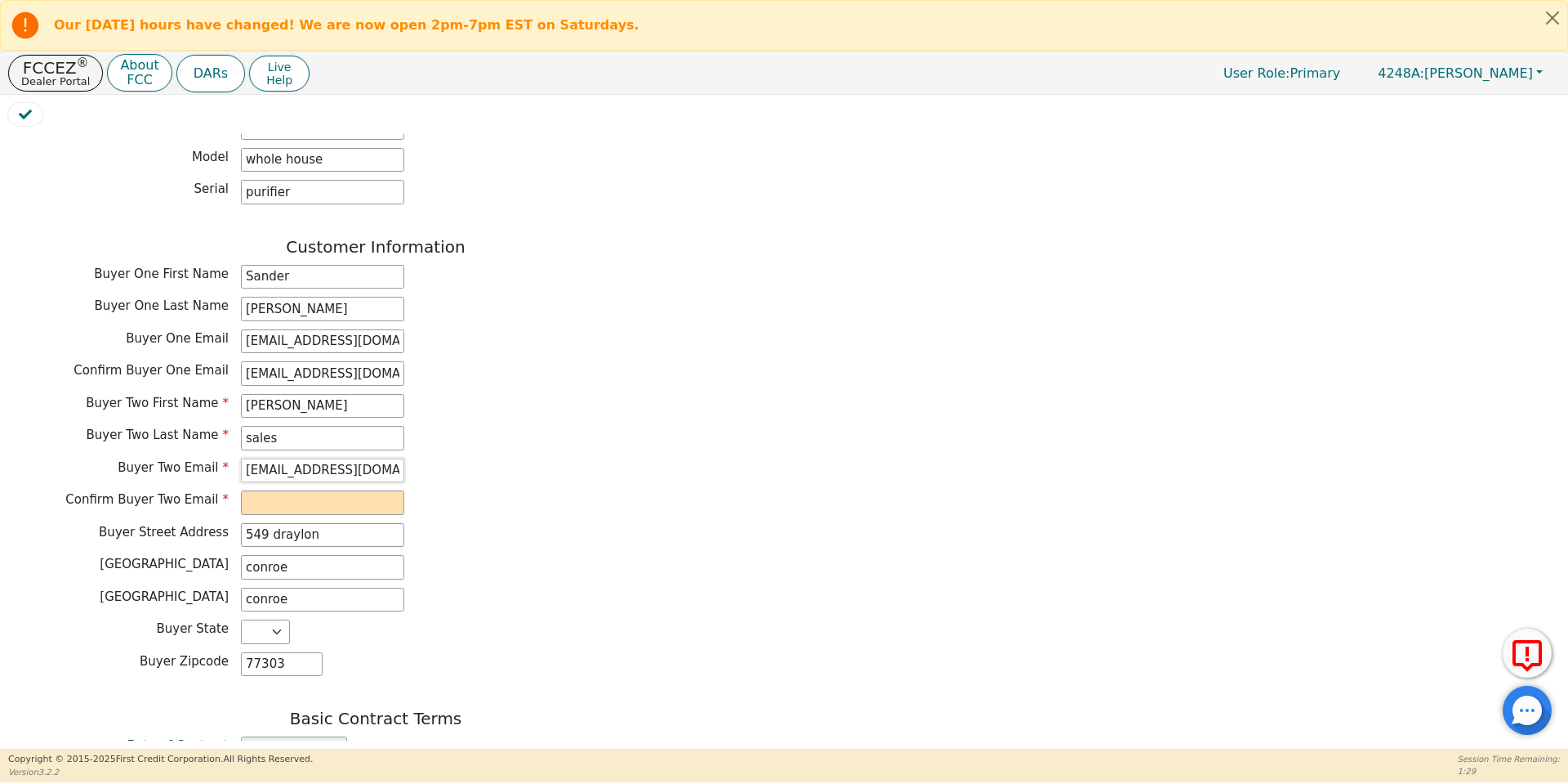
click at [346, 458] on input "[EMAIL_ADDRESS][DOMAIN_NAME]" at bounding box center [323, 470] width 163 height 25
type input "[EMAIL_ADDRESS][DOMAIN_NAME]"
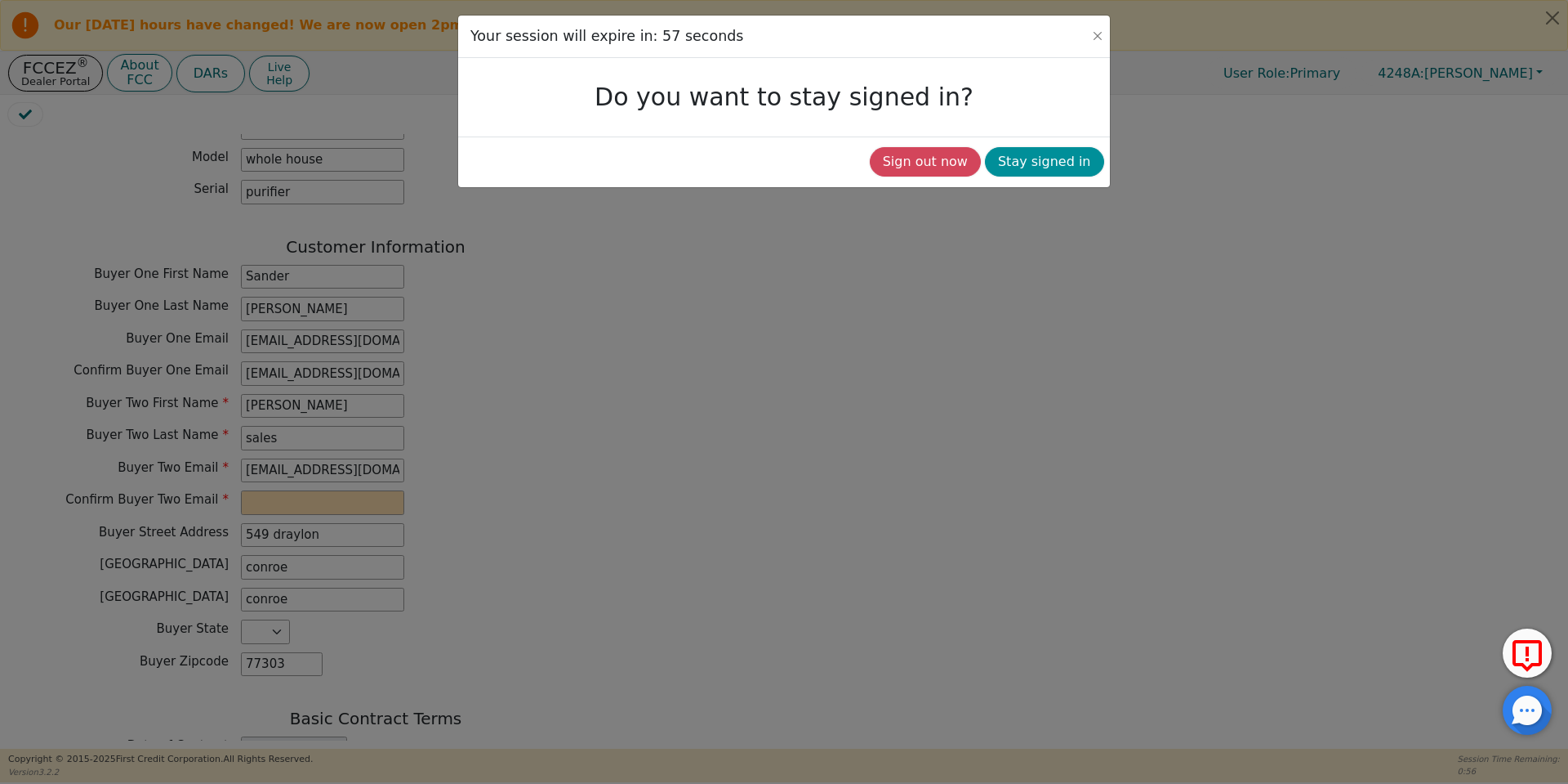
click at [1060, 161] on button "Stay signed in" at bounding box center [1044, 162] width 119 height 30
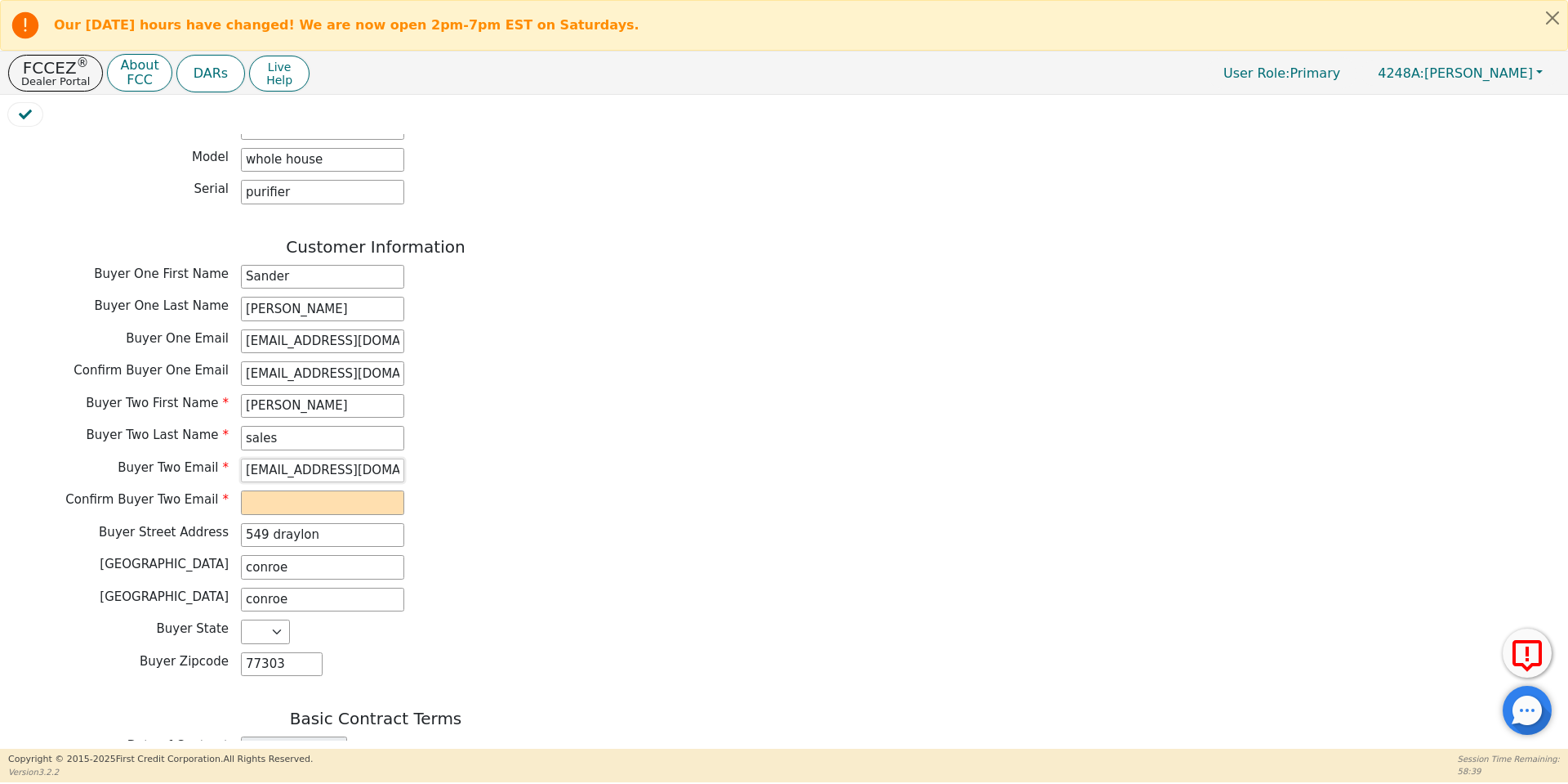
click at [316, 458] on input "[EMAIL_ADDRESS][DOMAIN_NAME]" at bounding box center [323, 470] width 163 height 25
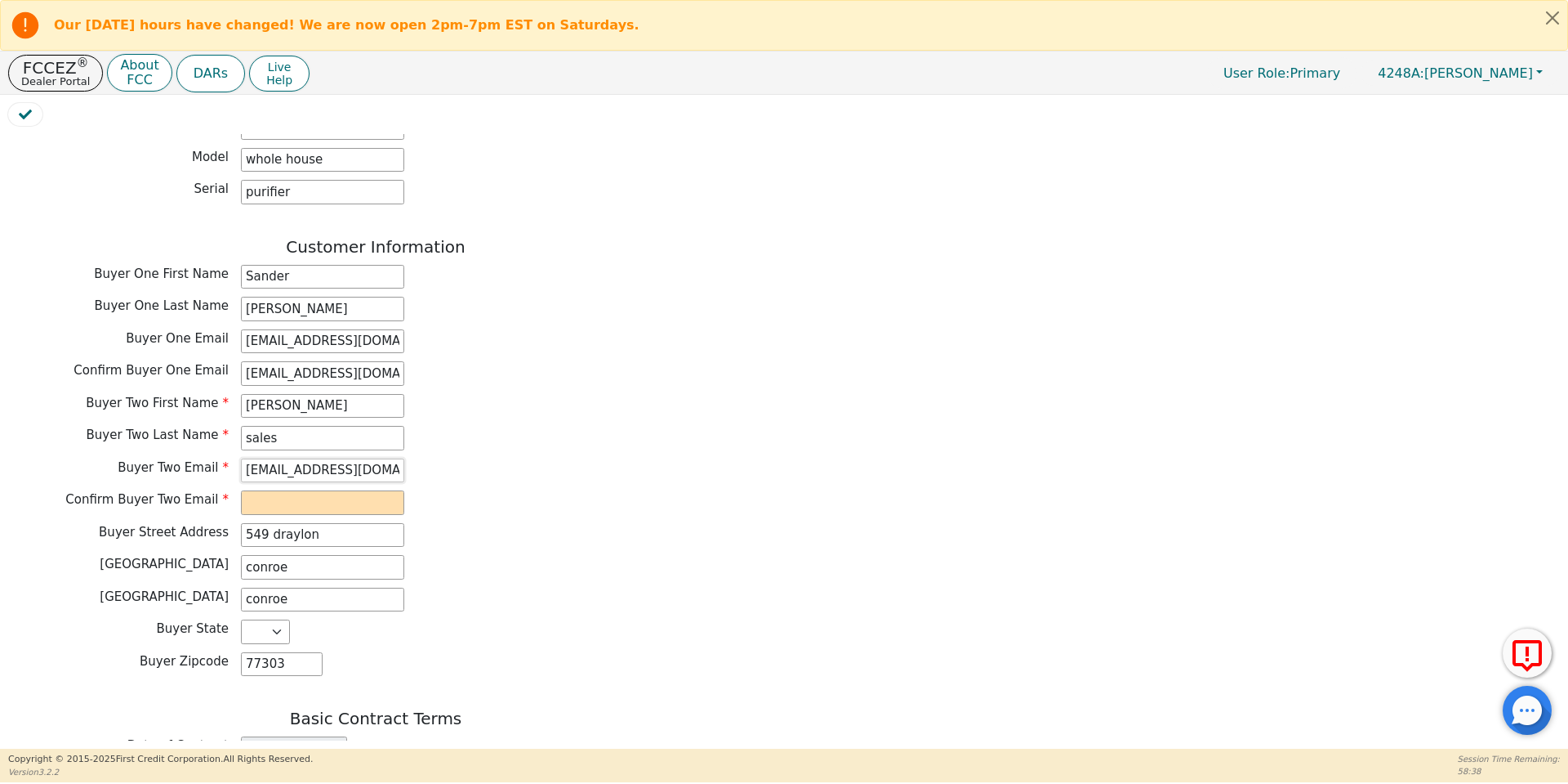
click at [316, 458] on input "[EMAIL_ADDRESS][DOMAIN_NAME]" at bounding box center [323, 470] width 163 height 25
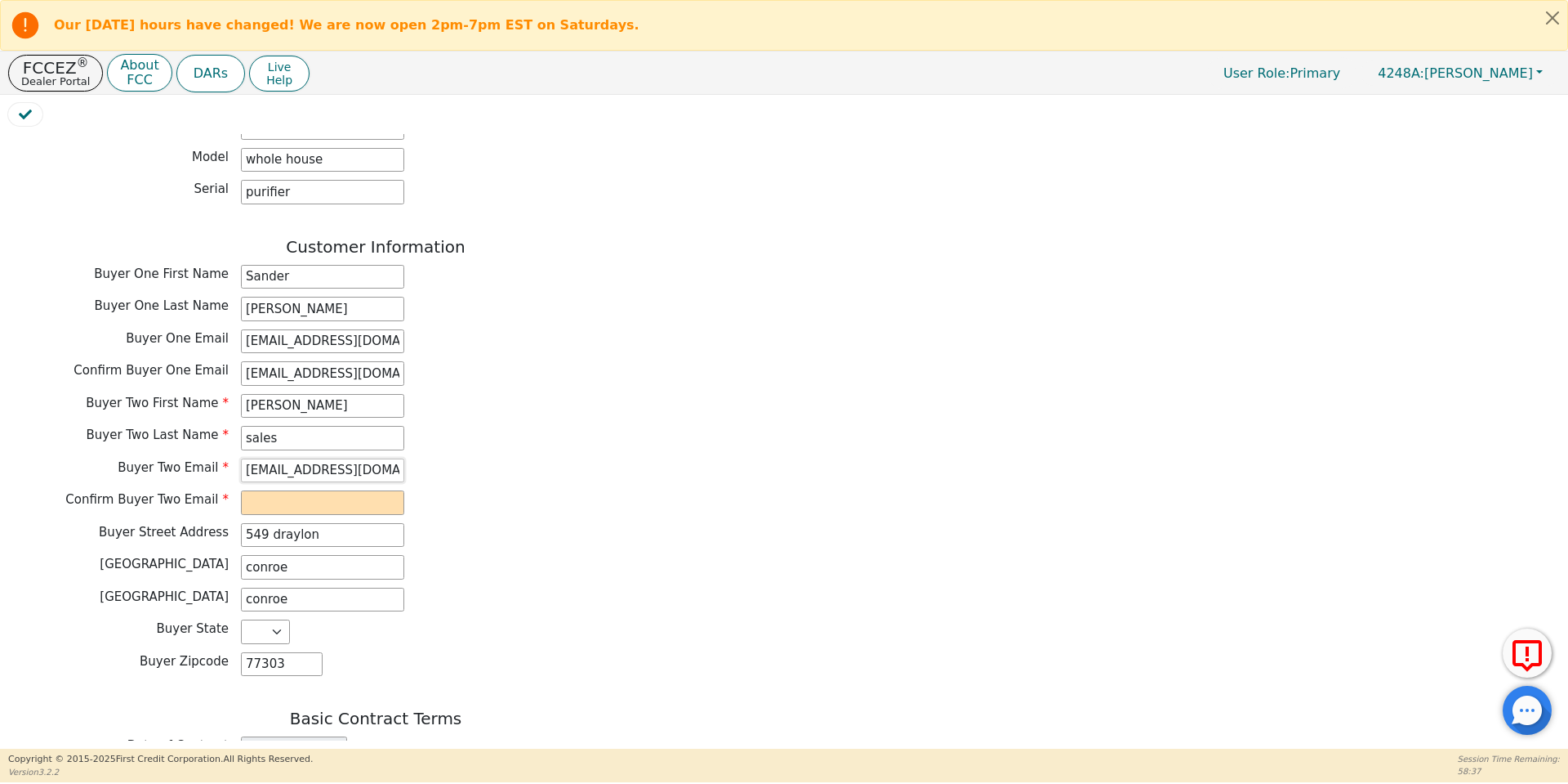
click at [316, 458] on input "[EMAIL_ADDRESS][DOMAIN_NAME]" at bounding box center [323, 470] width 163 height 25
click at [276, 490] on input "email" at bounding box center [323, 502] width 163 height 25
paste input "[EMAIL_ADDRESS][DOMAIN_NAME]"
type input "[EMAIL_ADDRESS][DOMAIN_NAME]"
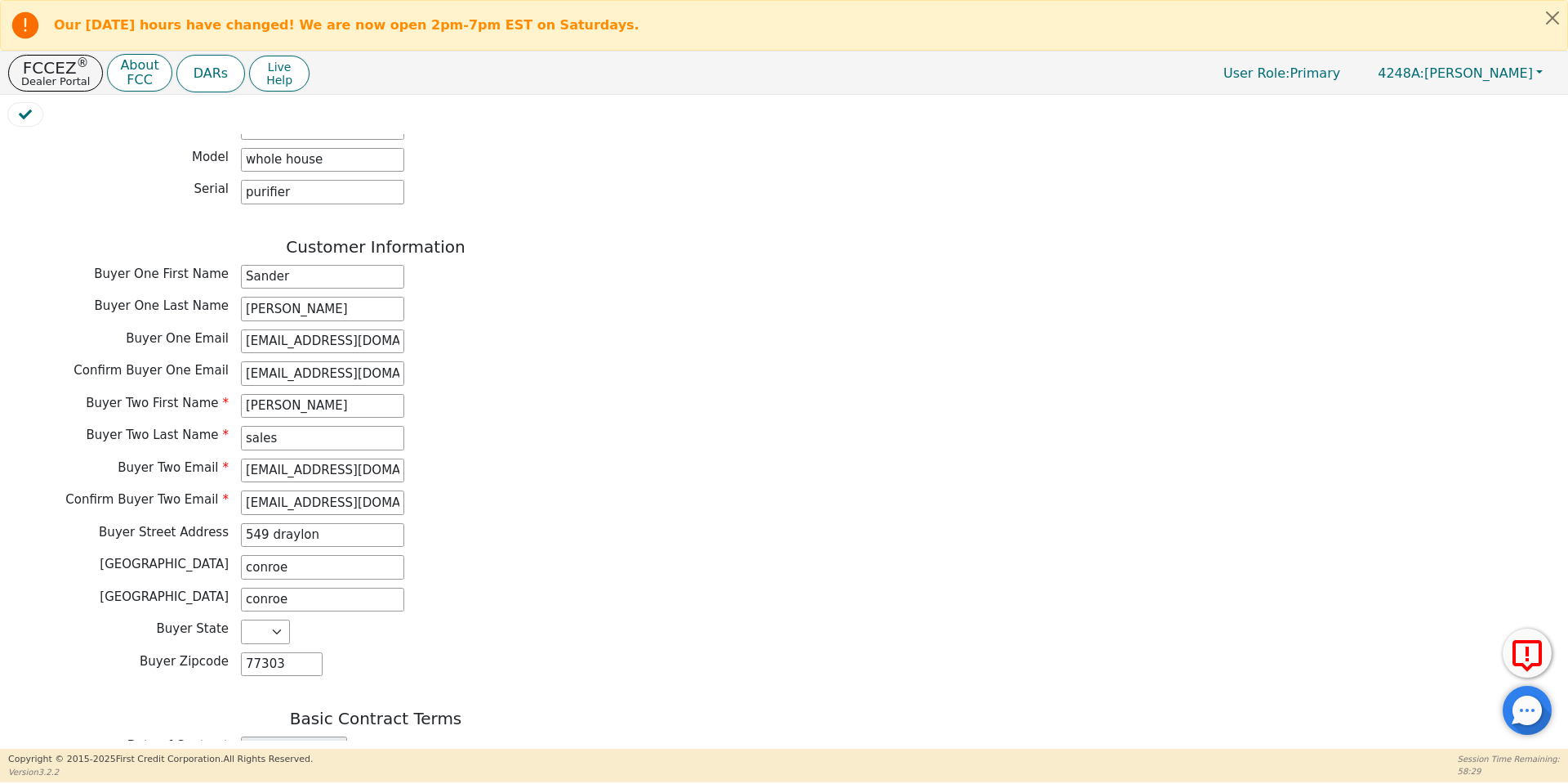
click at [444, 458] on div "Buyer Two Email [EMAIL_ADDRESS][DOMAIN_NAME]" at bounding box center [375, 470] width 735 height 25
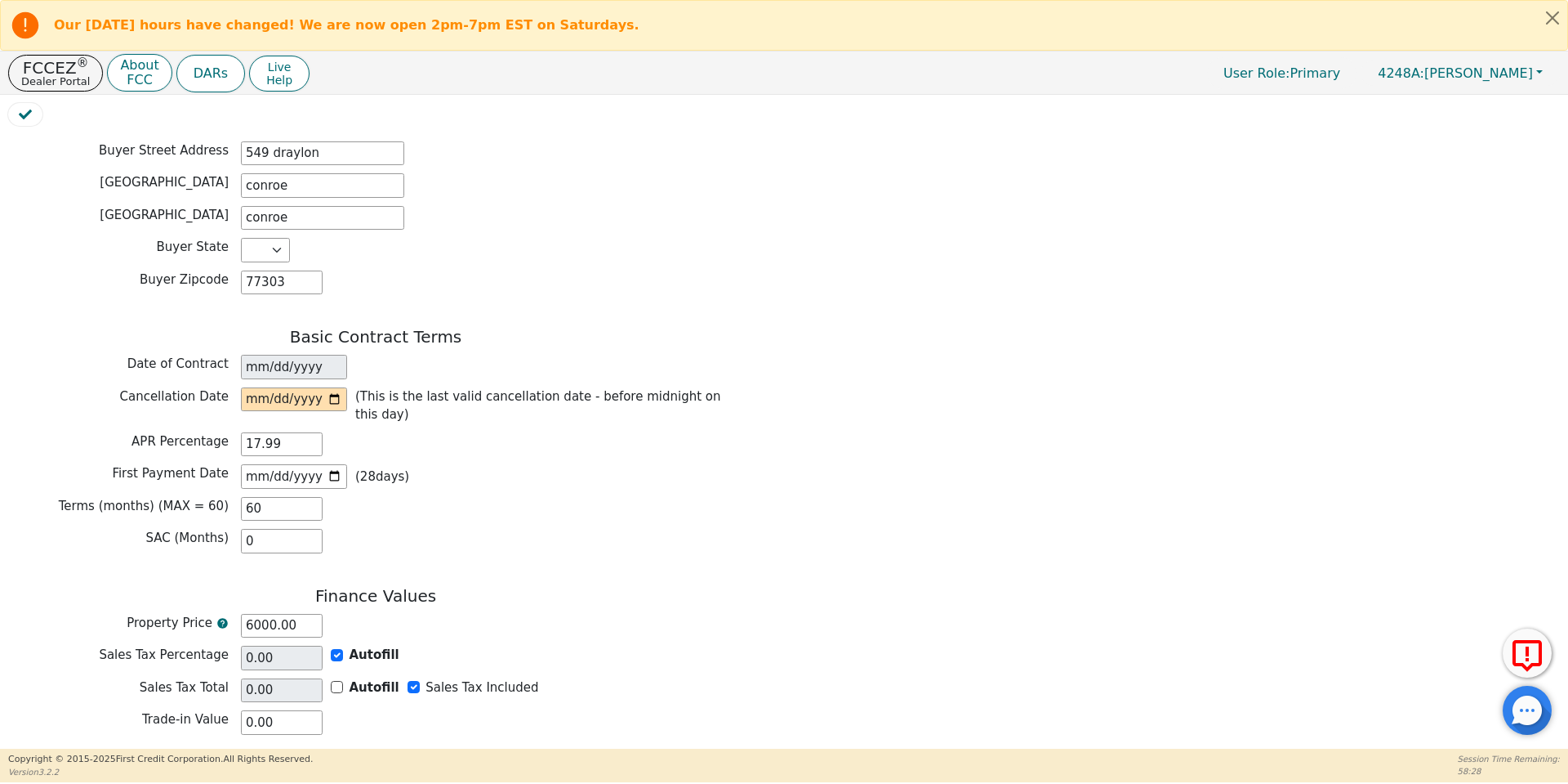
scroll to position [1118, 0]
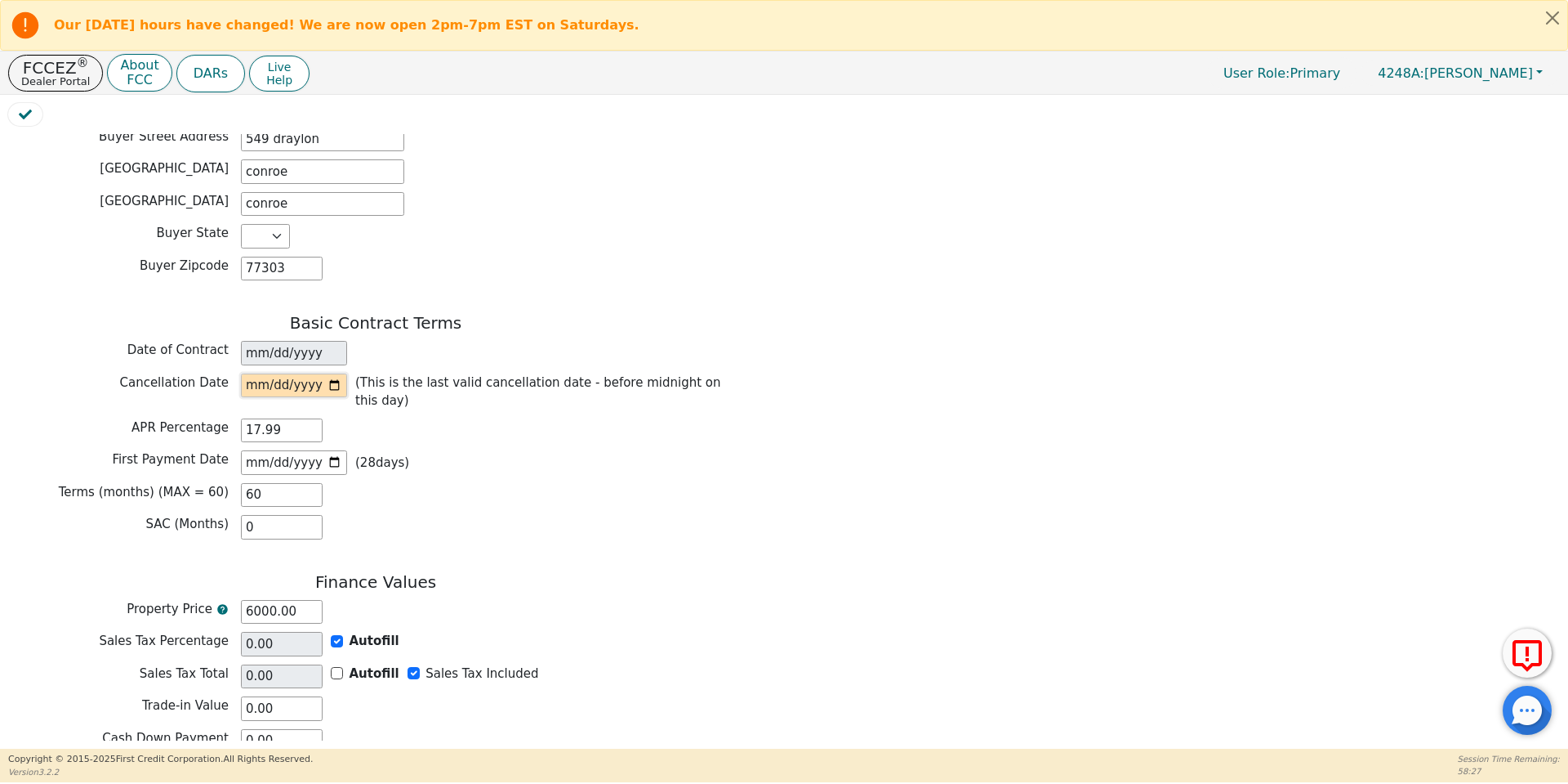
click at [337, 374] on input "date" at bounding box center [294, 386] width 107 height 25
click at [336, 374] on input "[DATE]" at bounding box center [294, 386] width 107 height 25
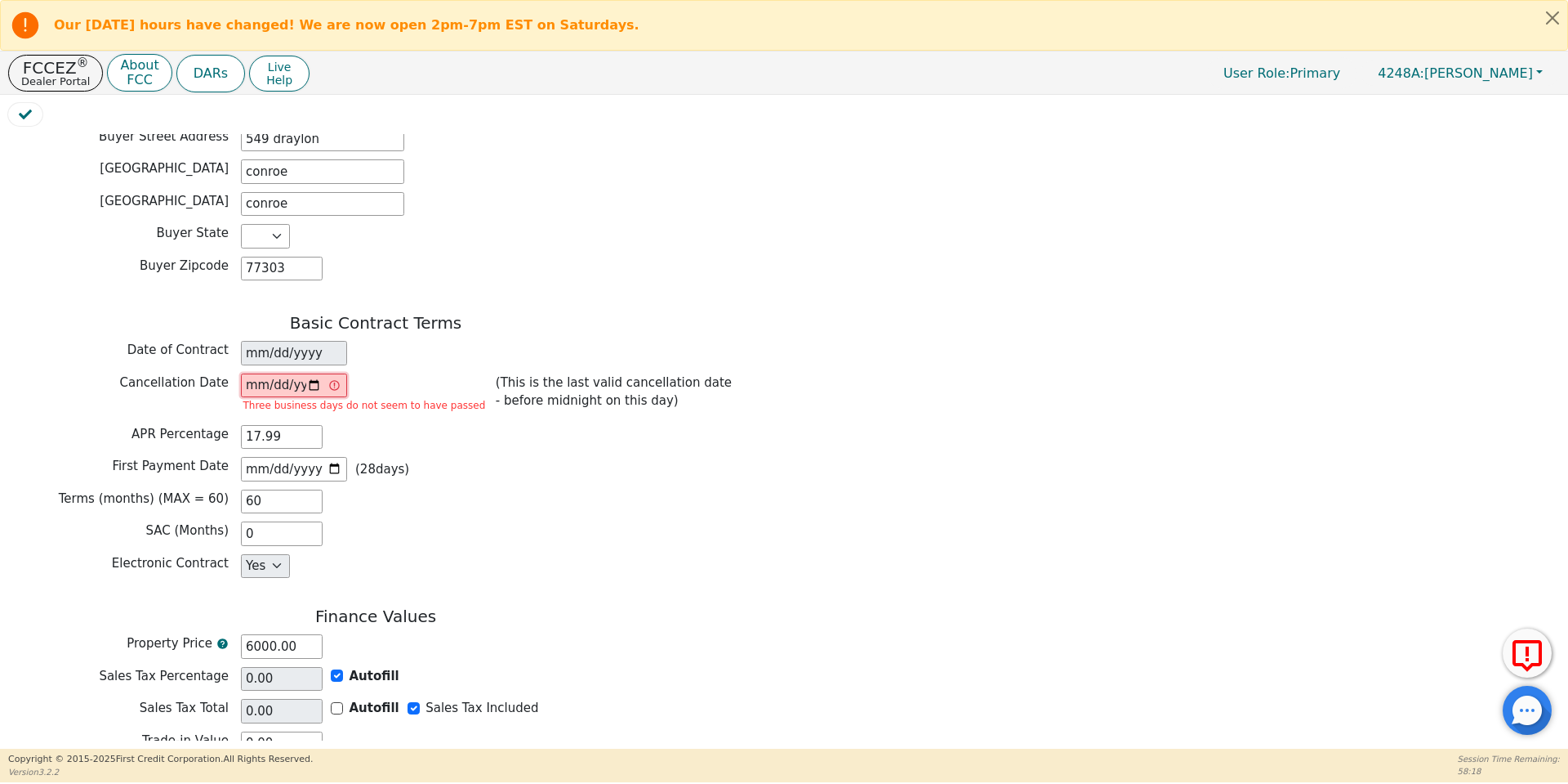
click at [317, 374] on input "[DATE]" at bounding box center [294, 386] width 107 height 25
type input "[DATE]"
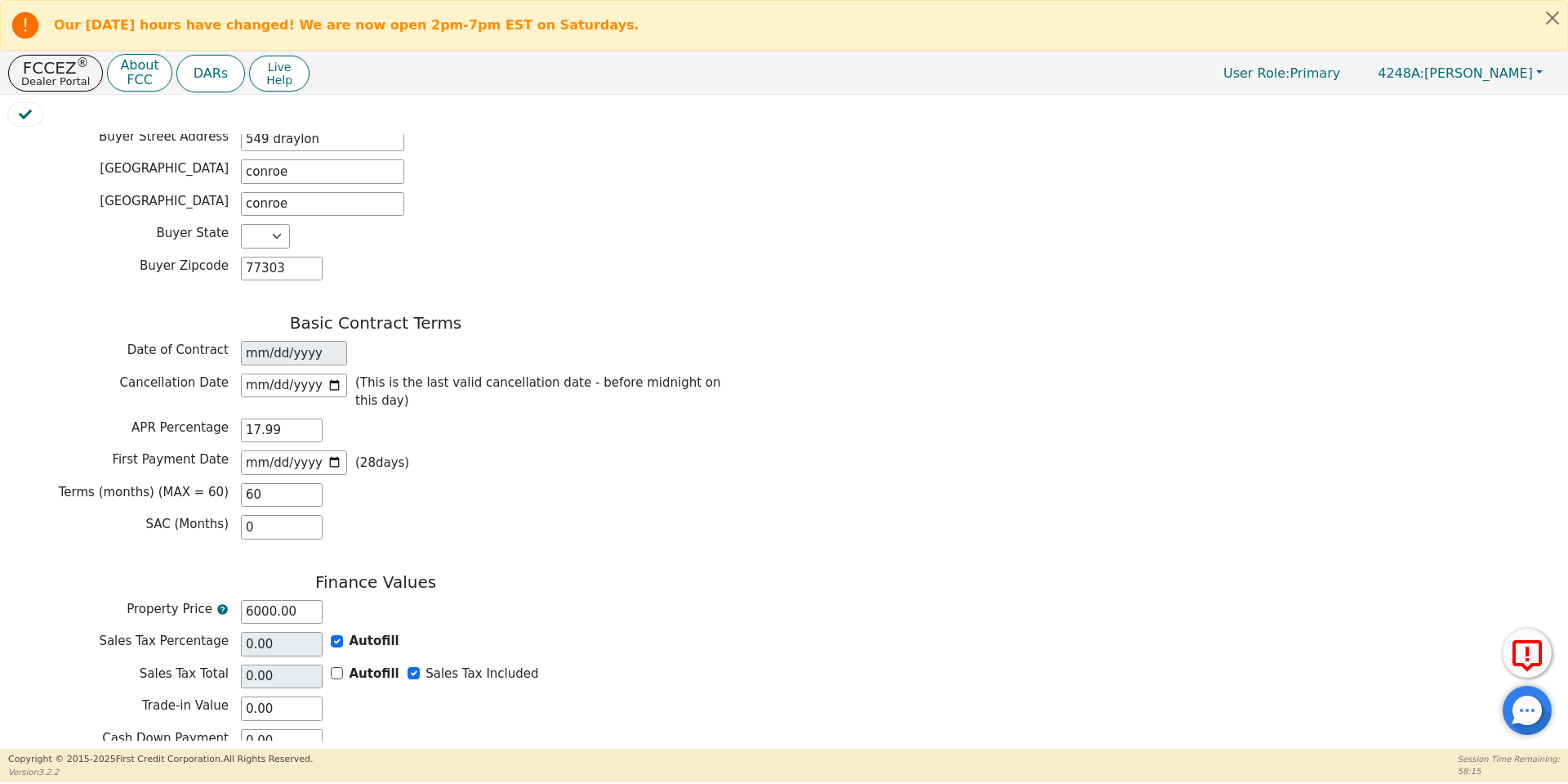
click at [408, 418] on div "APR Percentage 17.99" at bounding box center [375, 430] width 735 height 25
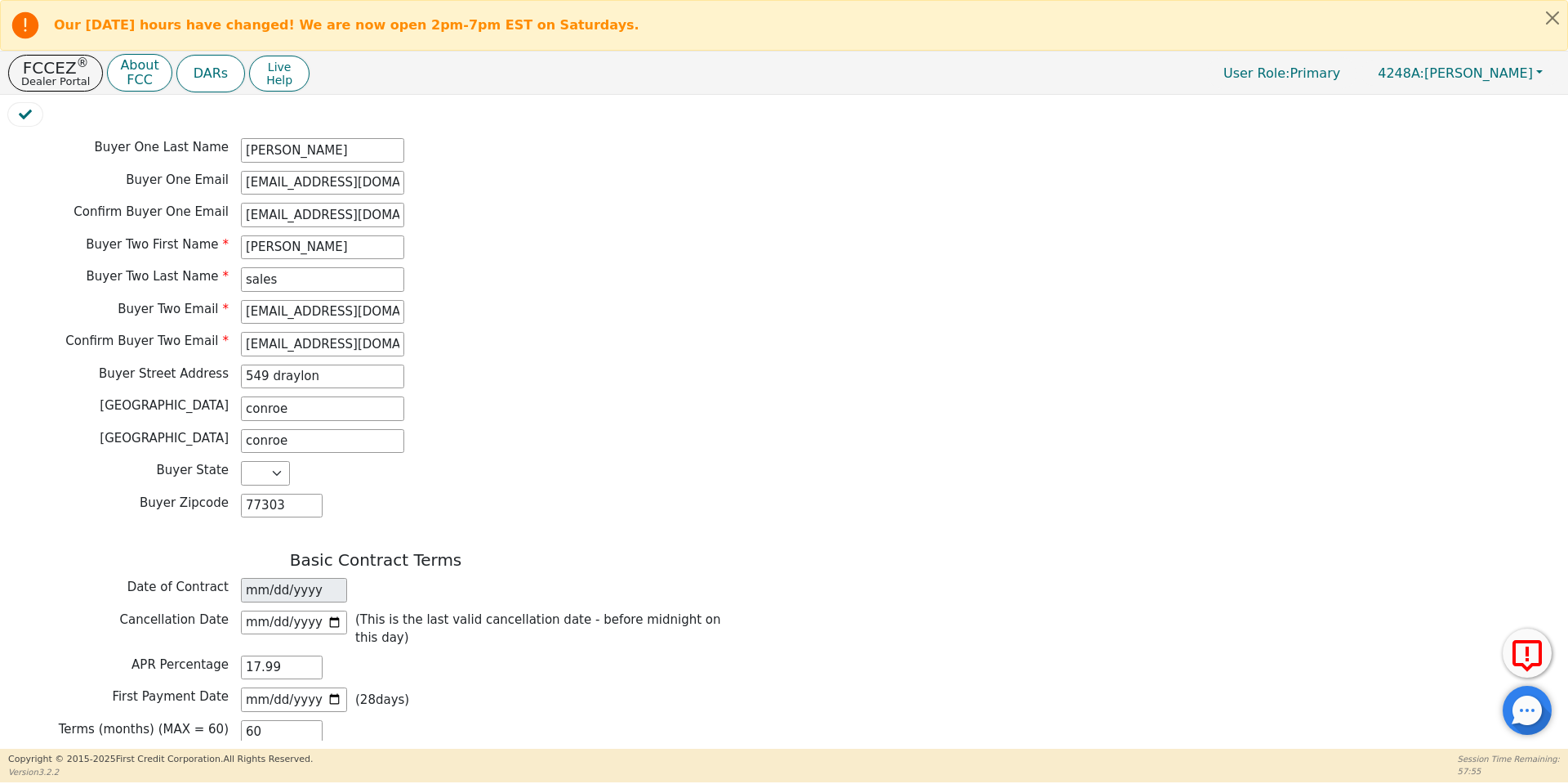
scroll to position [884, 0]
click at [359, 362] on input "549 draylon" at bounding box center [323, 374] width 163 height 25
type input "549 draylon dr"
click at [537, 362] on div "Buyer Street Address [STREET_ADDRESS]" at bounding box center [375, 376] width 735 height 29
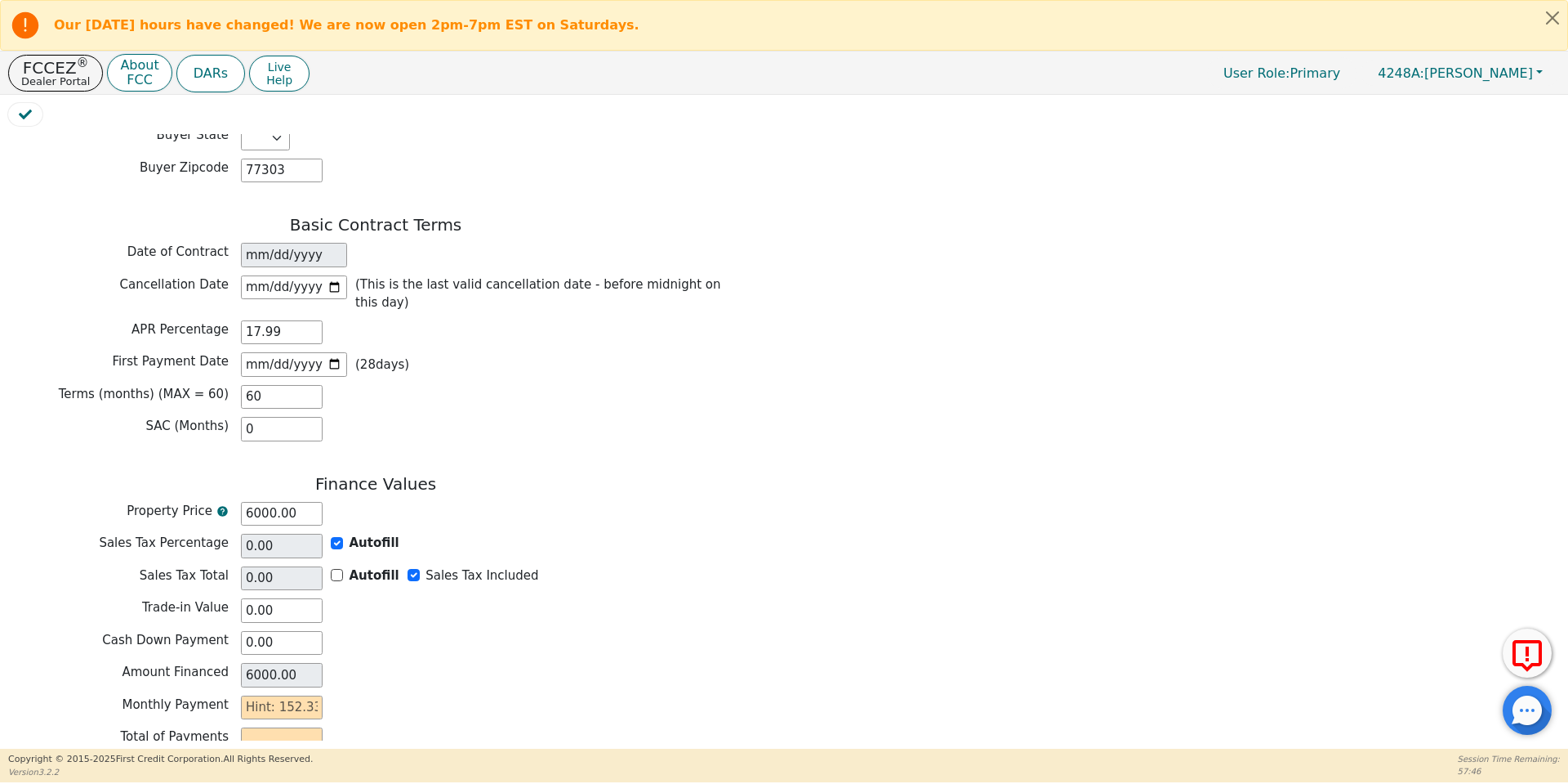
scroll to position [1250, 0]
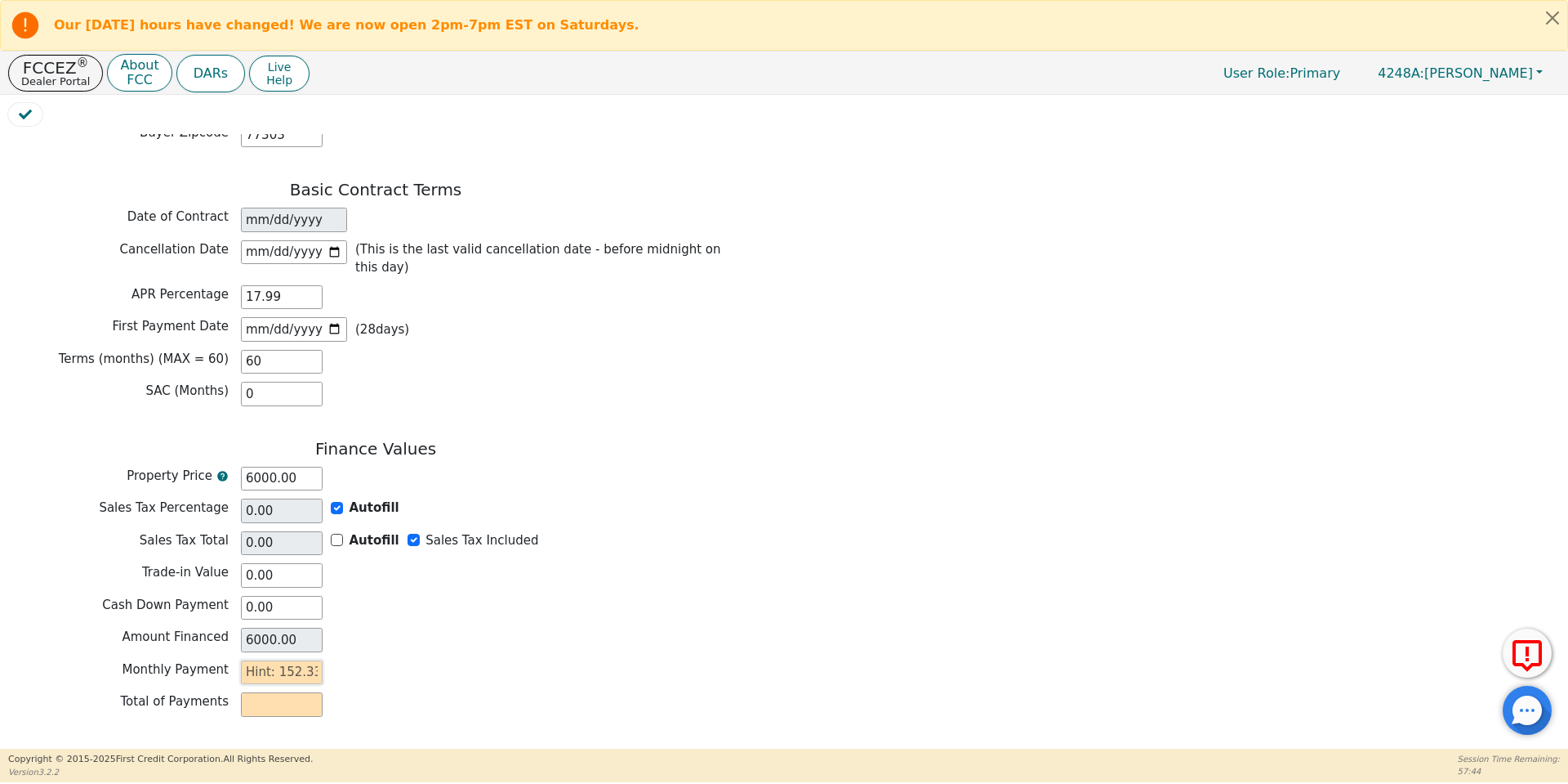
click at [263, 660] on input "text" at bounding box center [282, 672] width 82 height 25
type input "1"
type input "60.00"
type input "15"
type input "900.00"
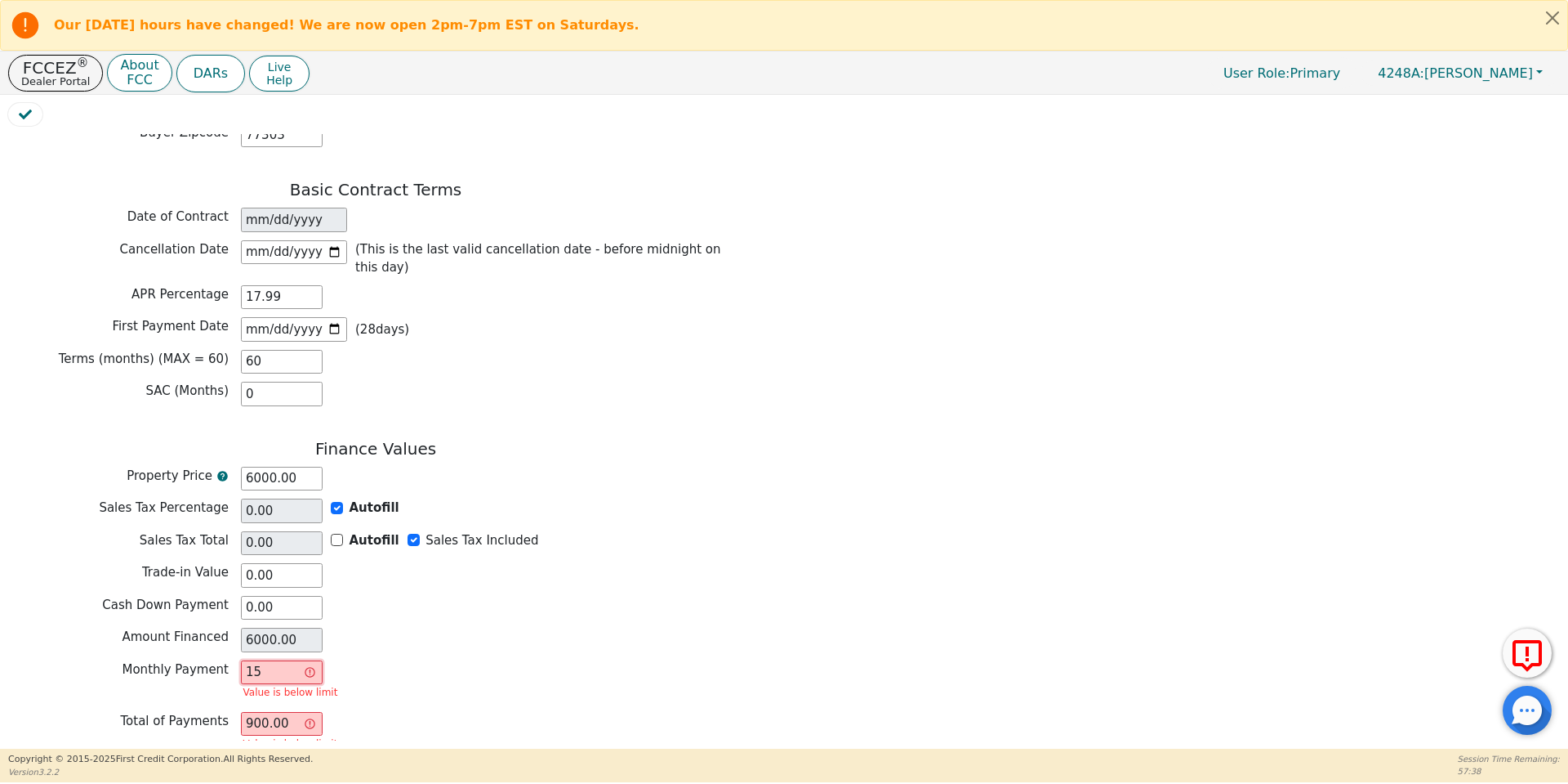
type input "152"
type input "9120.00"
type input "152.3"
type input "9138.00"
type input "152.33"
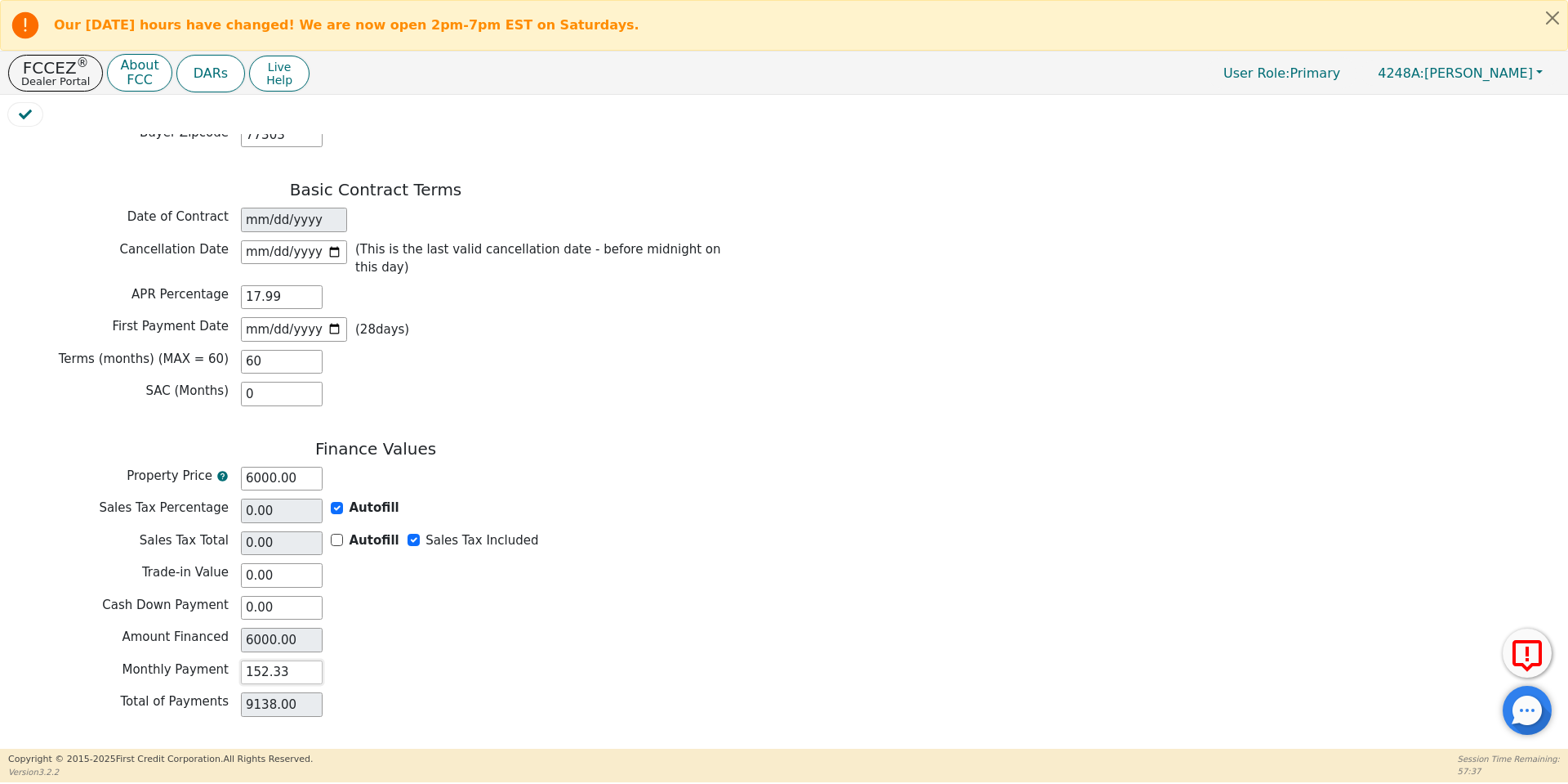
type input "9139.80"
type input "152.33"
click at [83, 749] on button "Review & Begin Contract" at bounding box center [103, 768] width 189 height 38
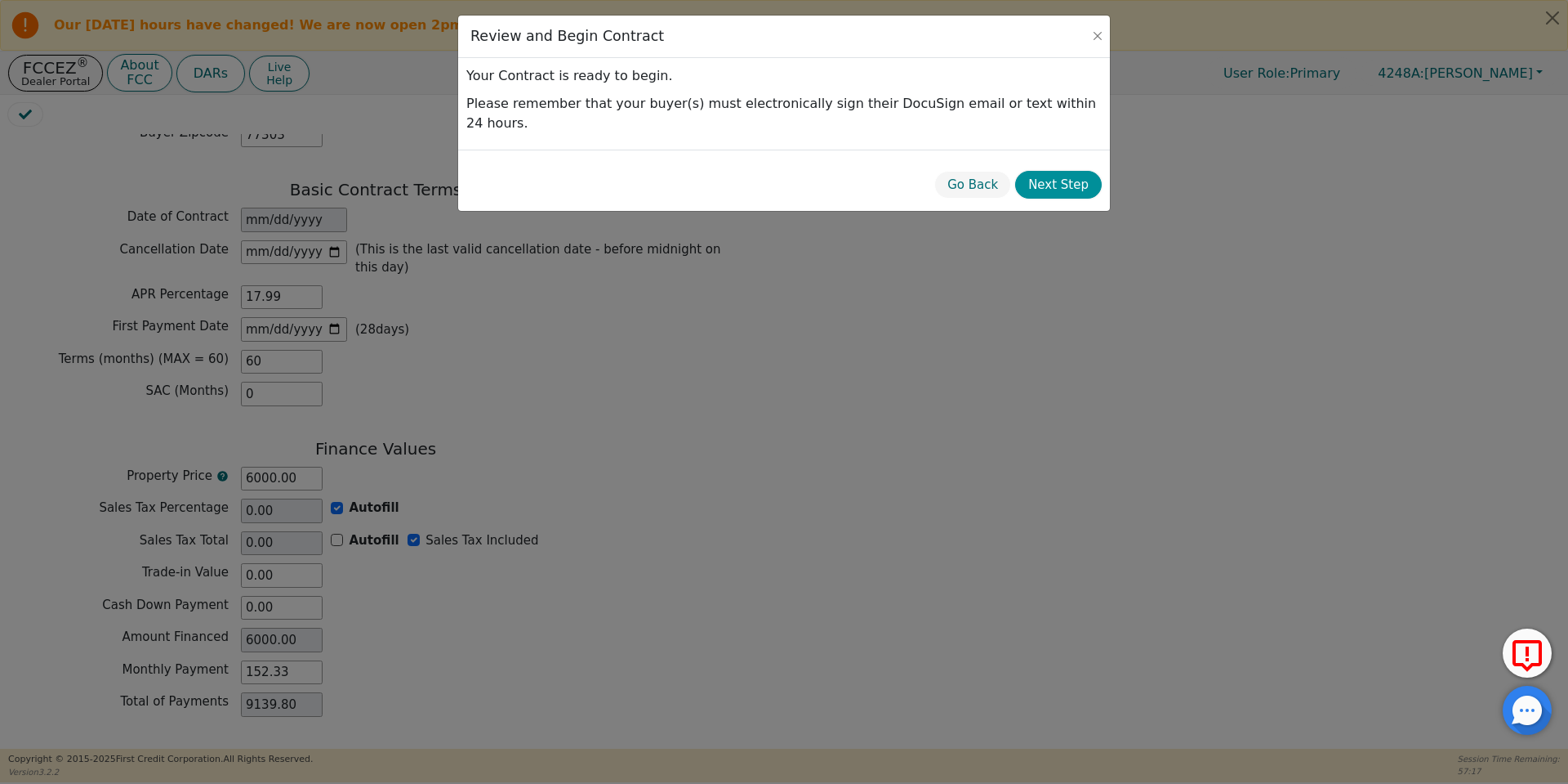
click at [1080, 174] on button "Next Step" at bounding box center [1058, 184] width 87 height 29
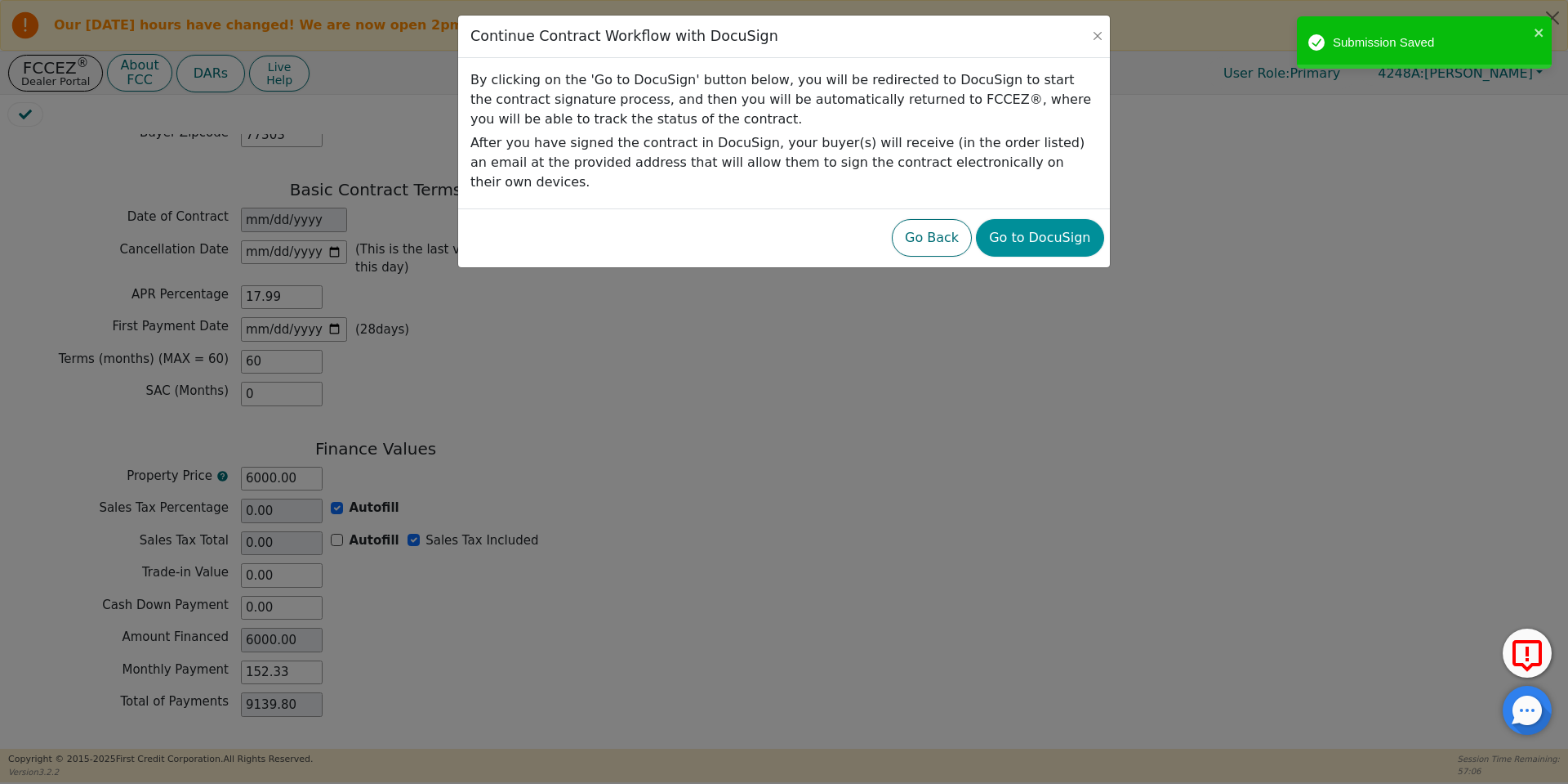
click at [1040, 219] on button "Go to DocuSign" at bounding box center [1039, 238] width 127 height 38
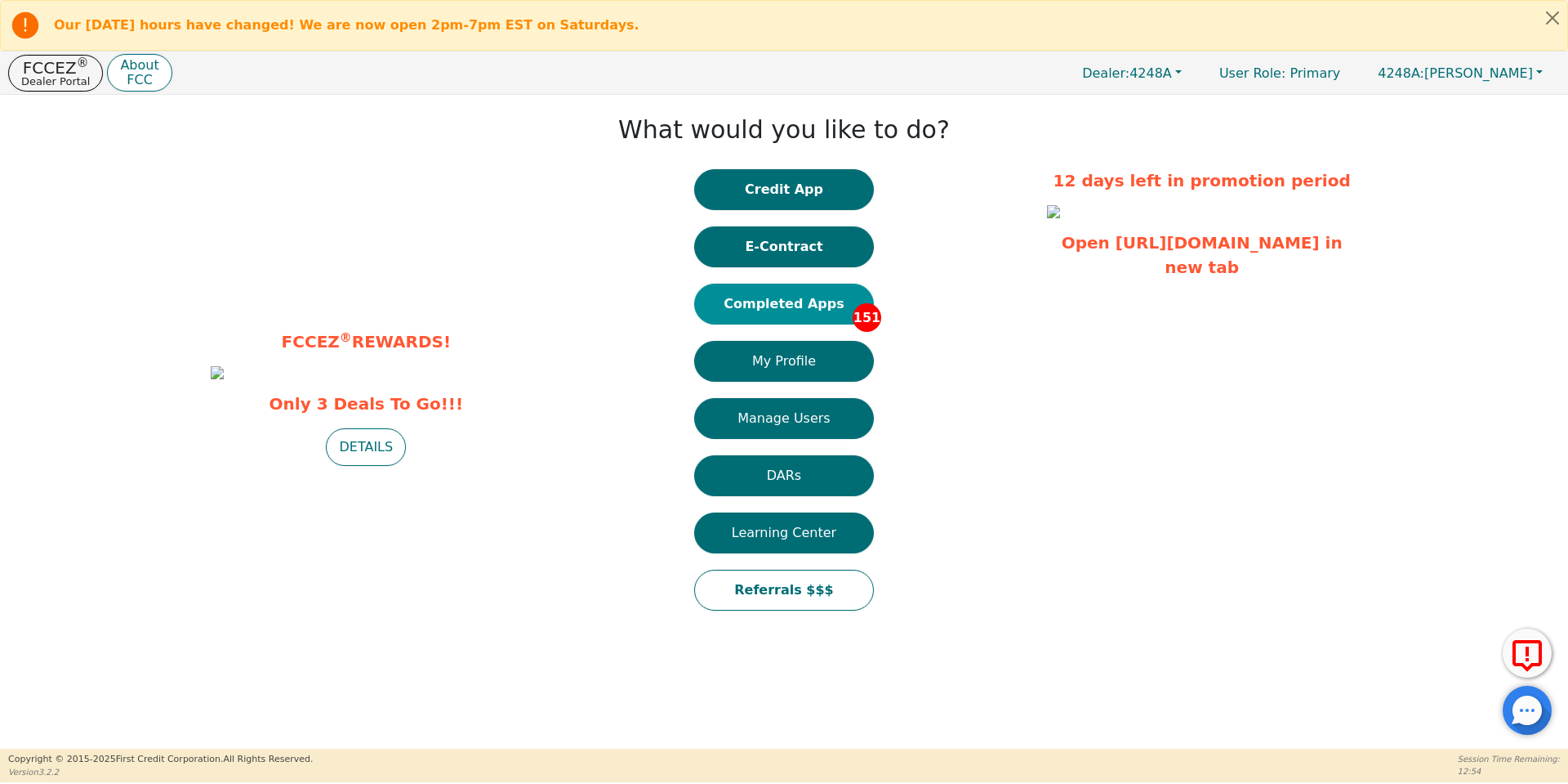
click at [806, 323] on button "Completed Apps 151" at bounding box center [784, 304] width 180 height 41
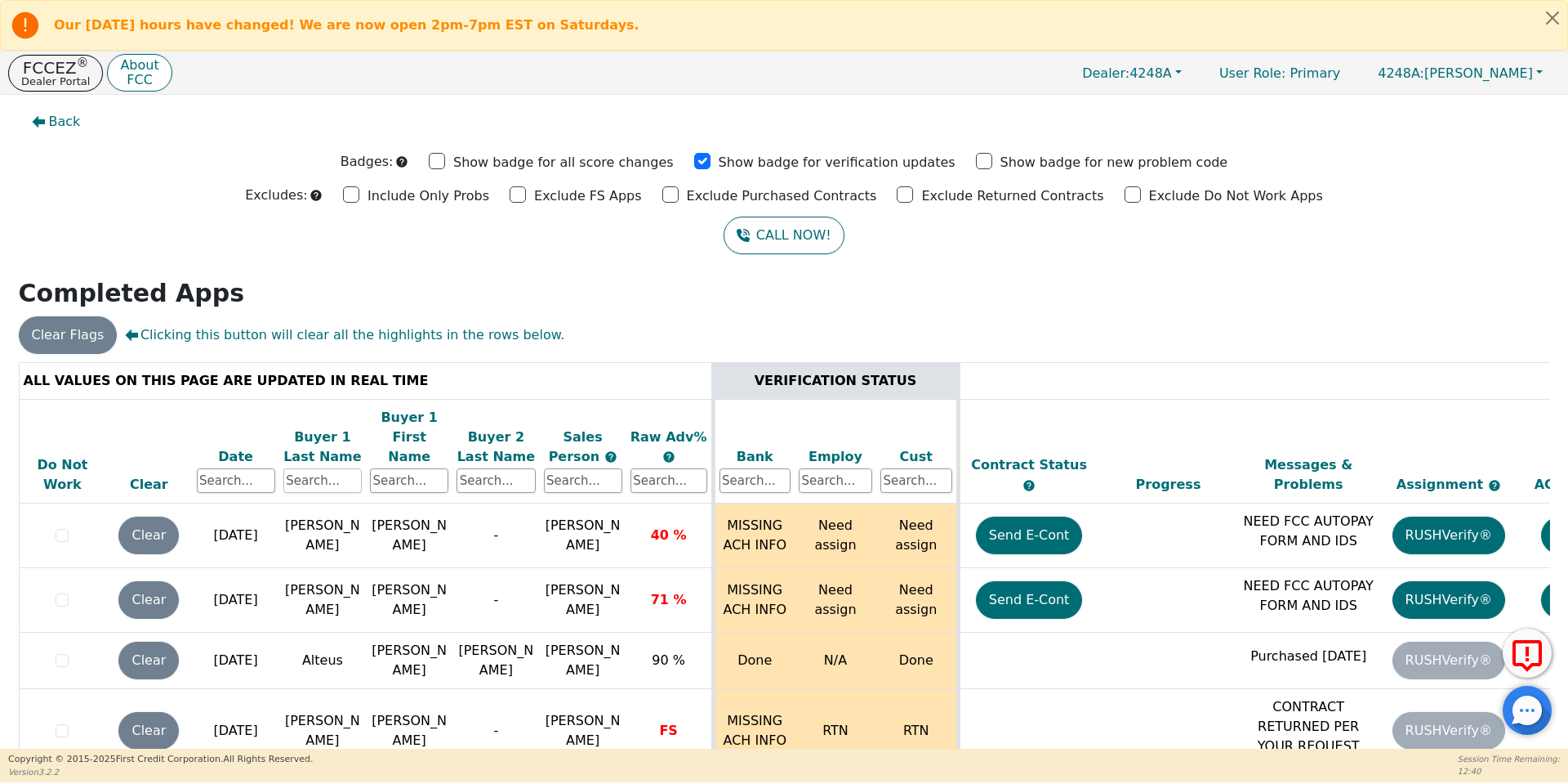
click at [330, 471] on input "text" at bounding box center [323, 480] width 79 height 25
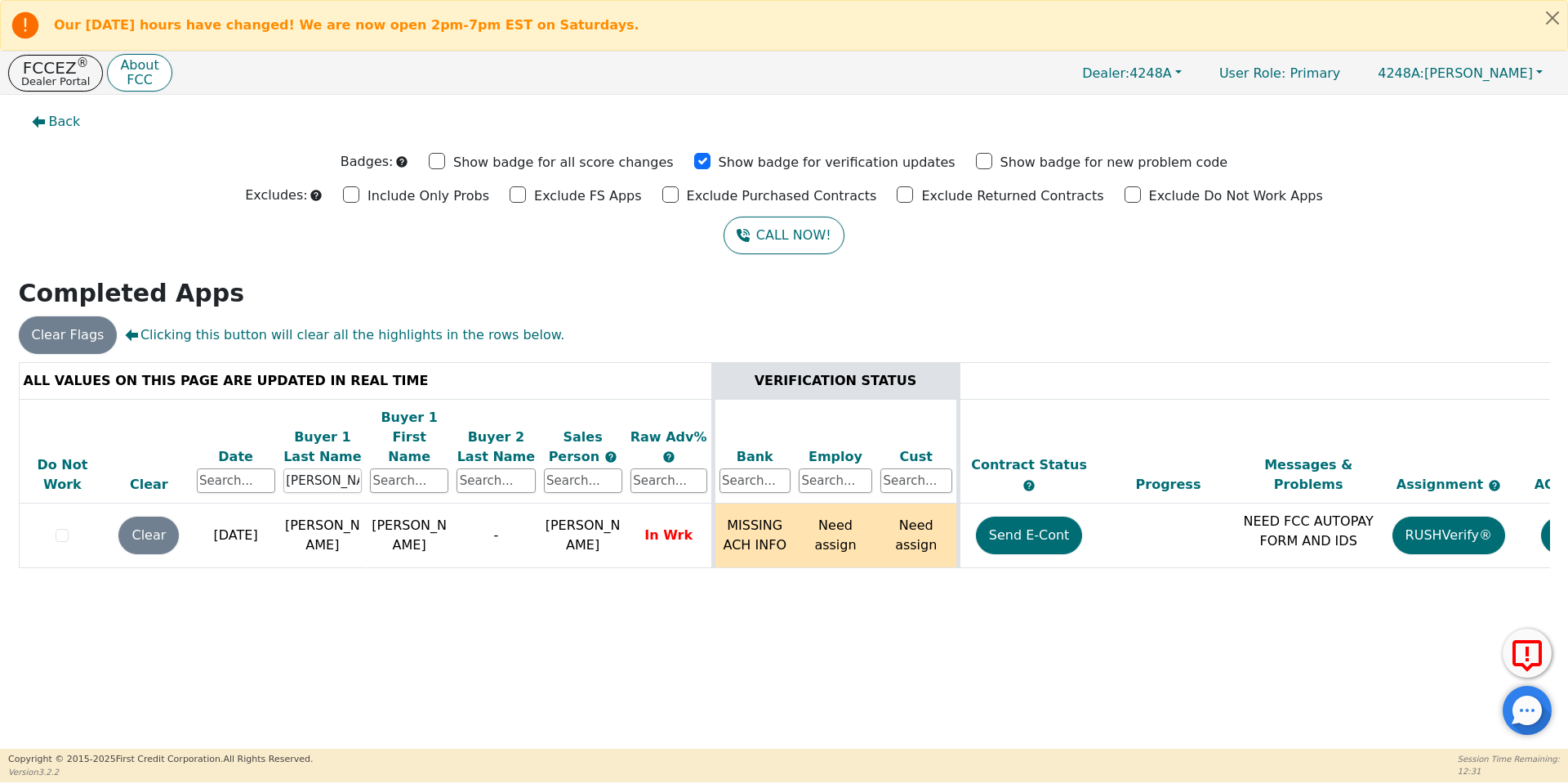
type input "fuller"
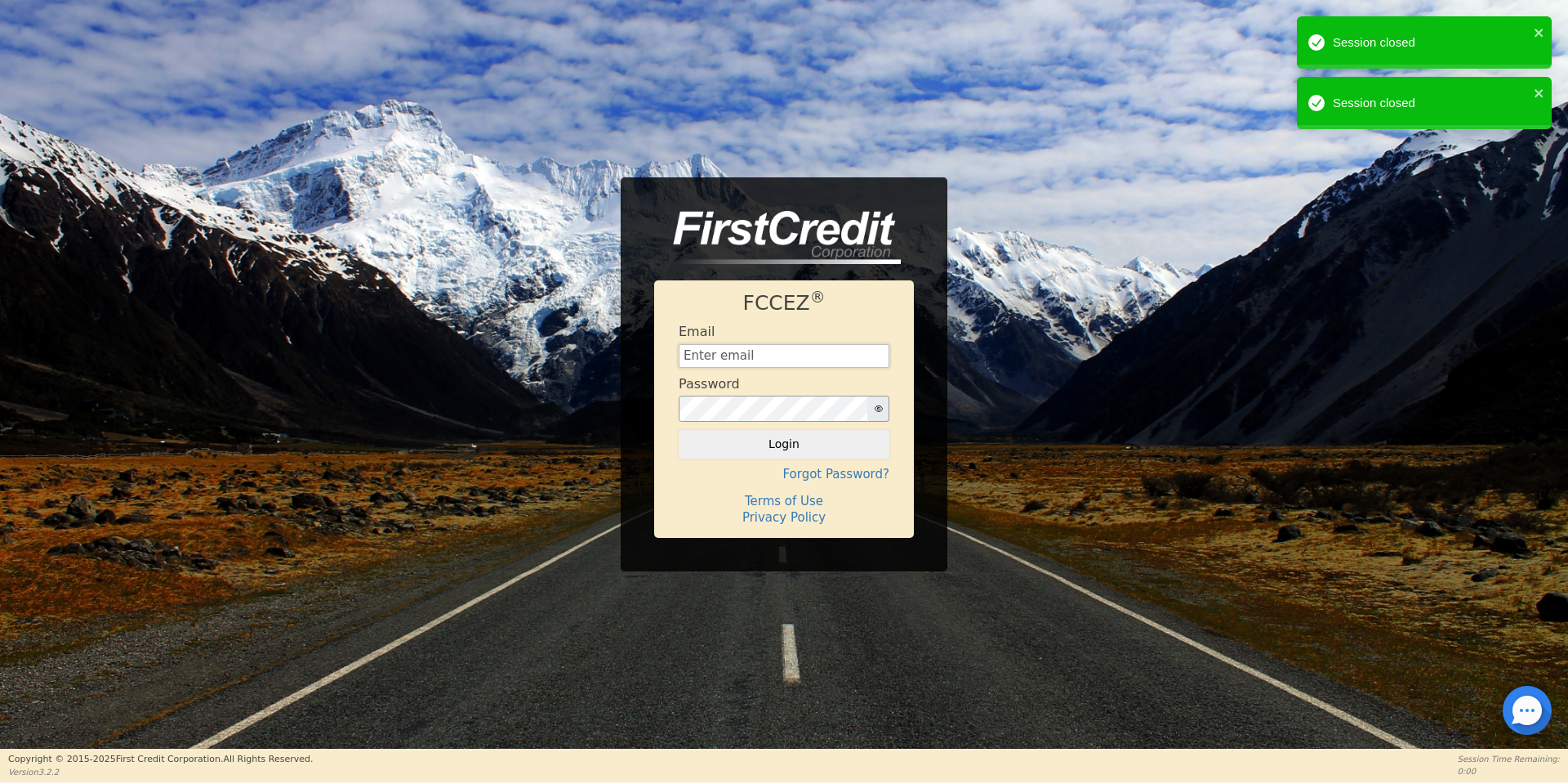
type input "[EMAIL_ADDRESS][DOMAIN_NAME]"
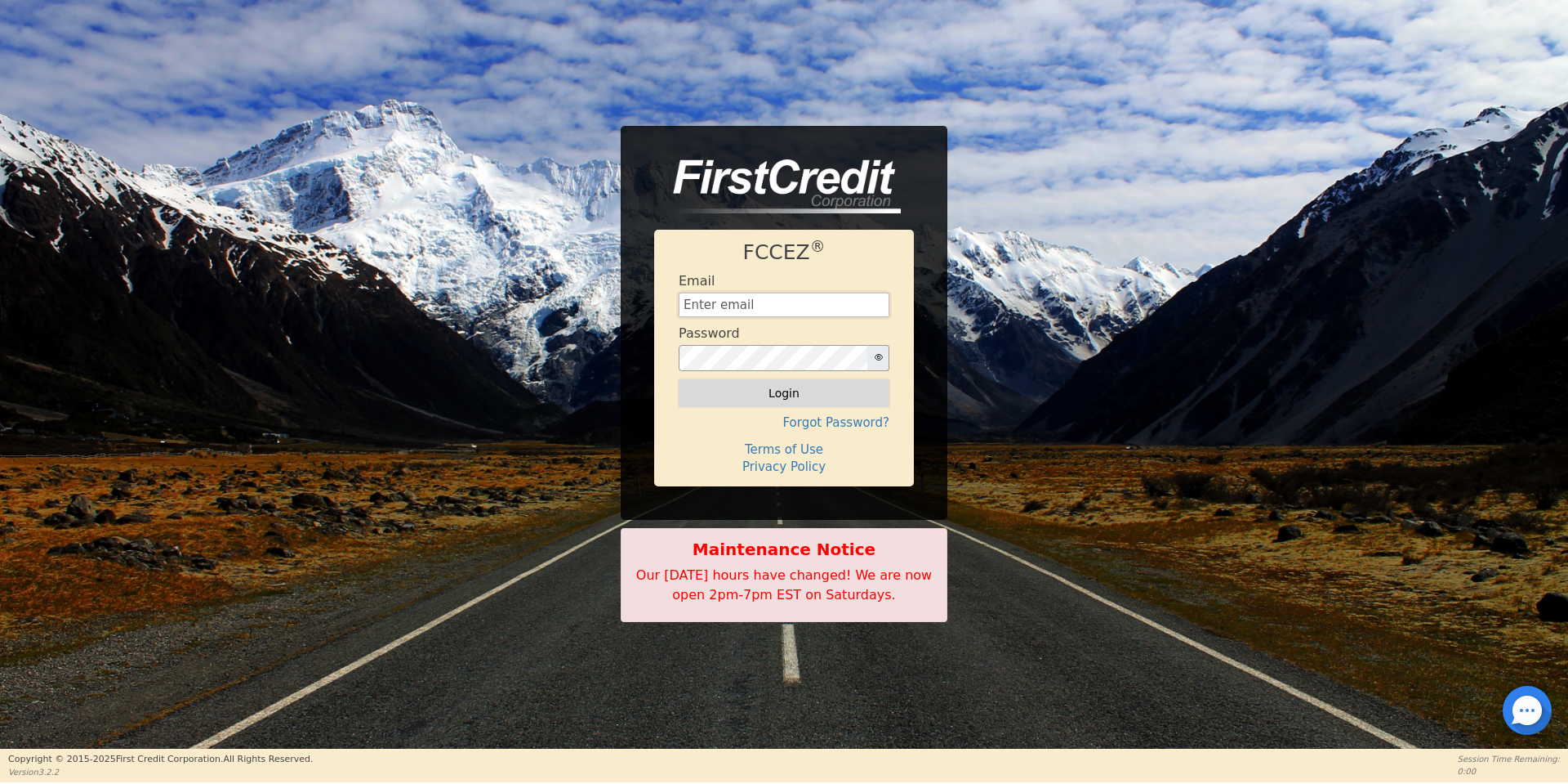
type input "[EMAIL_ADDRESS][DOMAIN_NAME]"
click at [776, 402] on button "Login" at bounding box center [784, 393] width 211 height 28
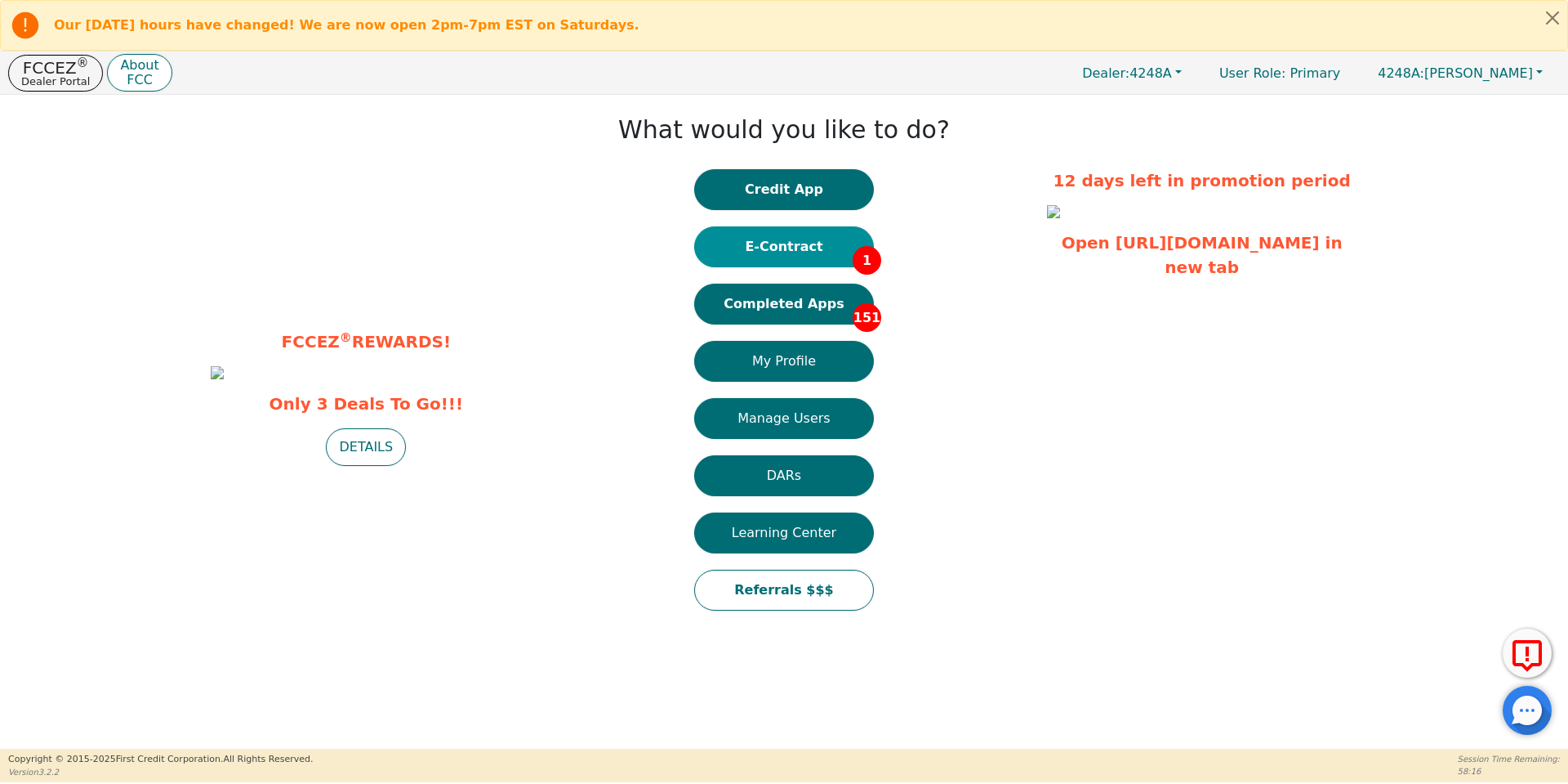
click at [784, 249] on button "E-Contract 1" at bounding box center [784, 246] width 180 height 41
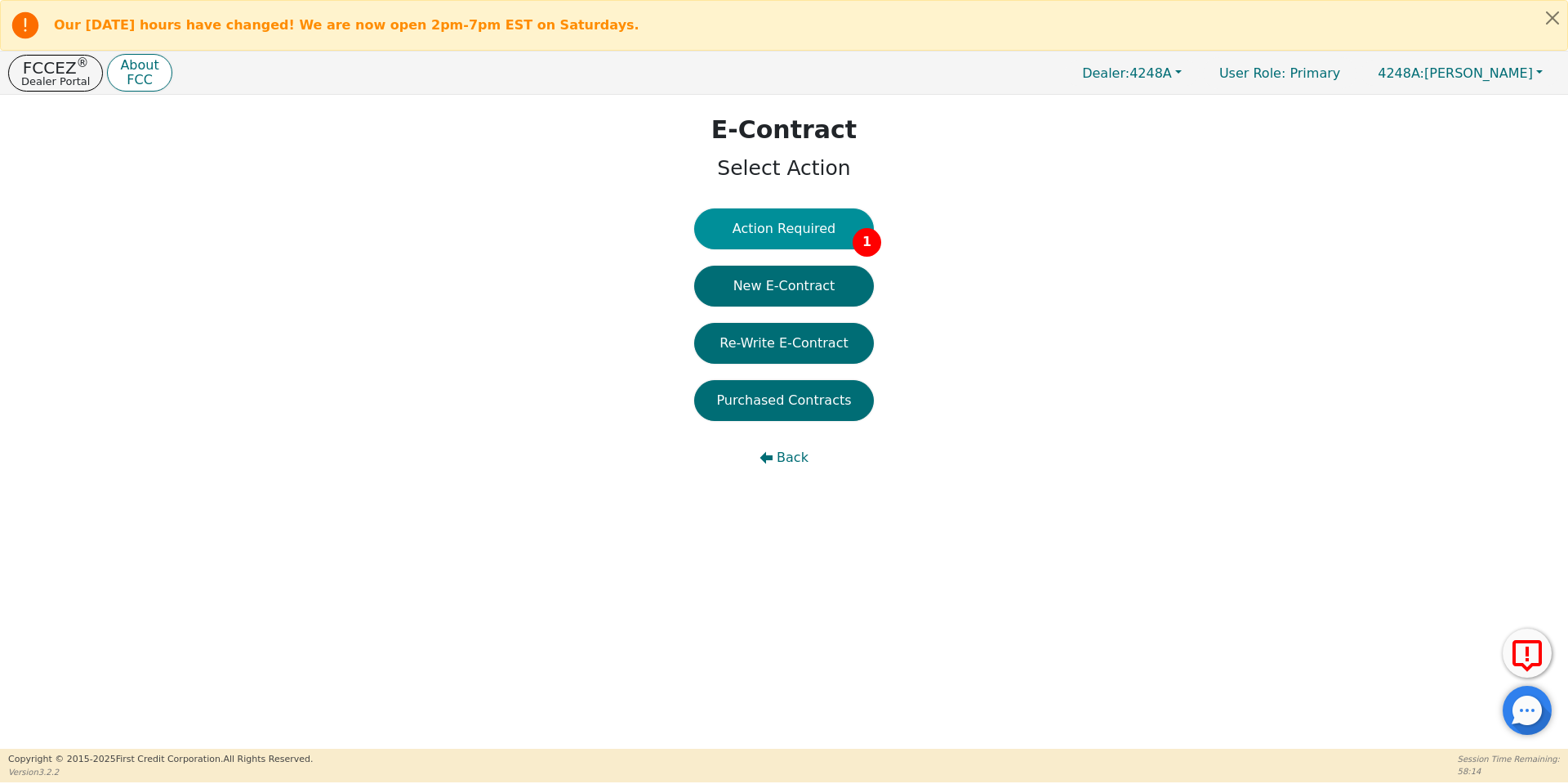
click at [778, 233] on button "Action Required 1" at bounding box center [784, 228] width 180 height 41
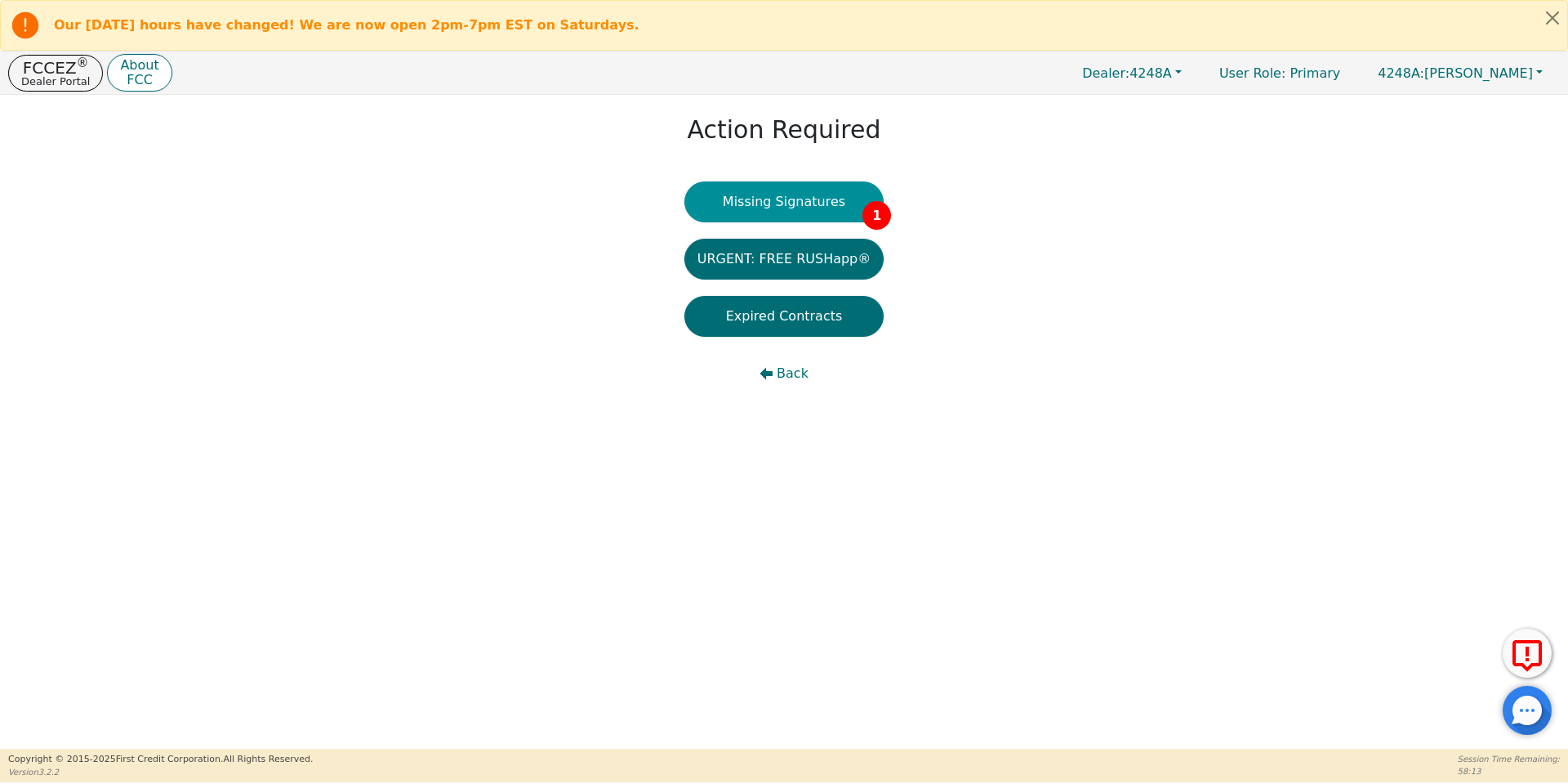
click at [776, 216] on button "Missing Signatures 1" at bounding box center [784, 201] width 200 height 41
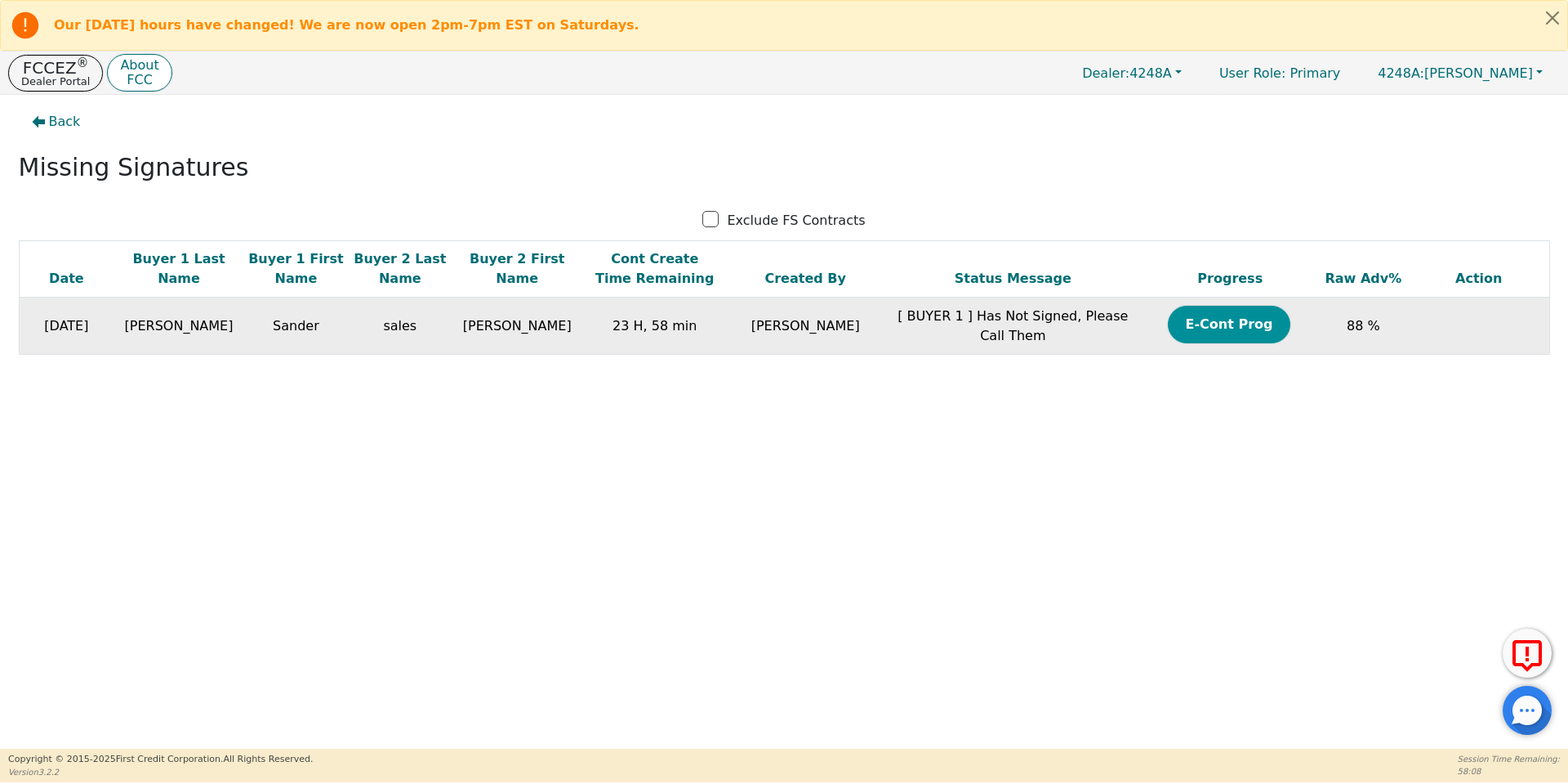
click at [1214, 326] on button "E-Cont Prog" at bounding box center [1229, 325] width 122 height 38
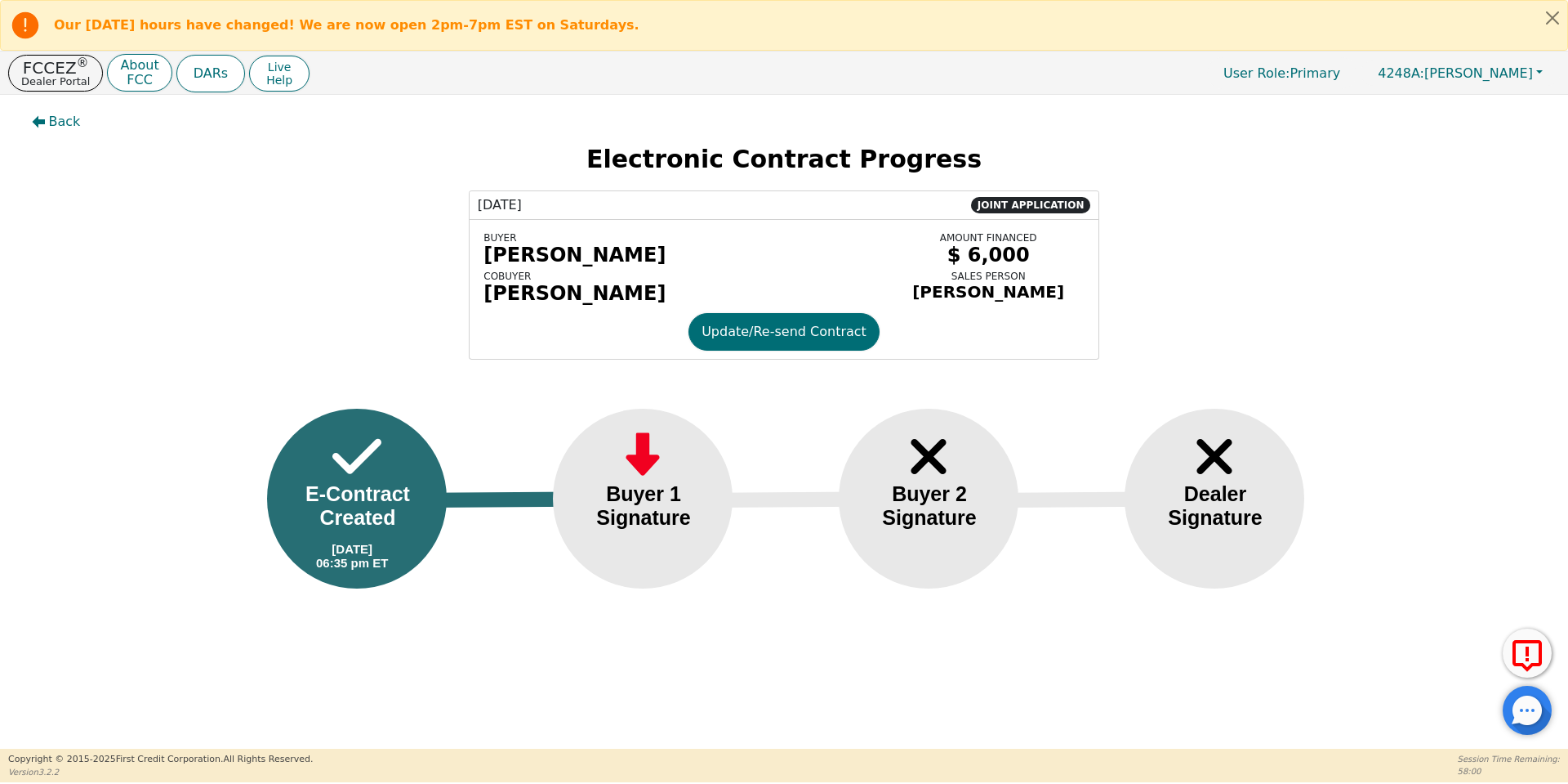
click at [1223, 489] on div "Dealer Signature" at bounding box center [1215, 506] width 132 height 48
click at [77, 77] on p "Dealer Portal" at bounding box center [55, 81] width 69 height 11
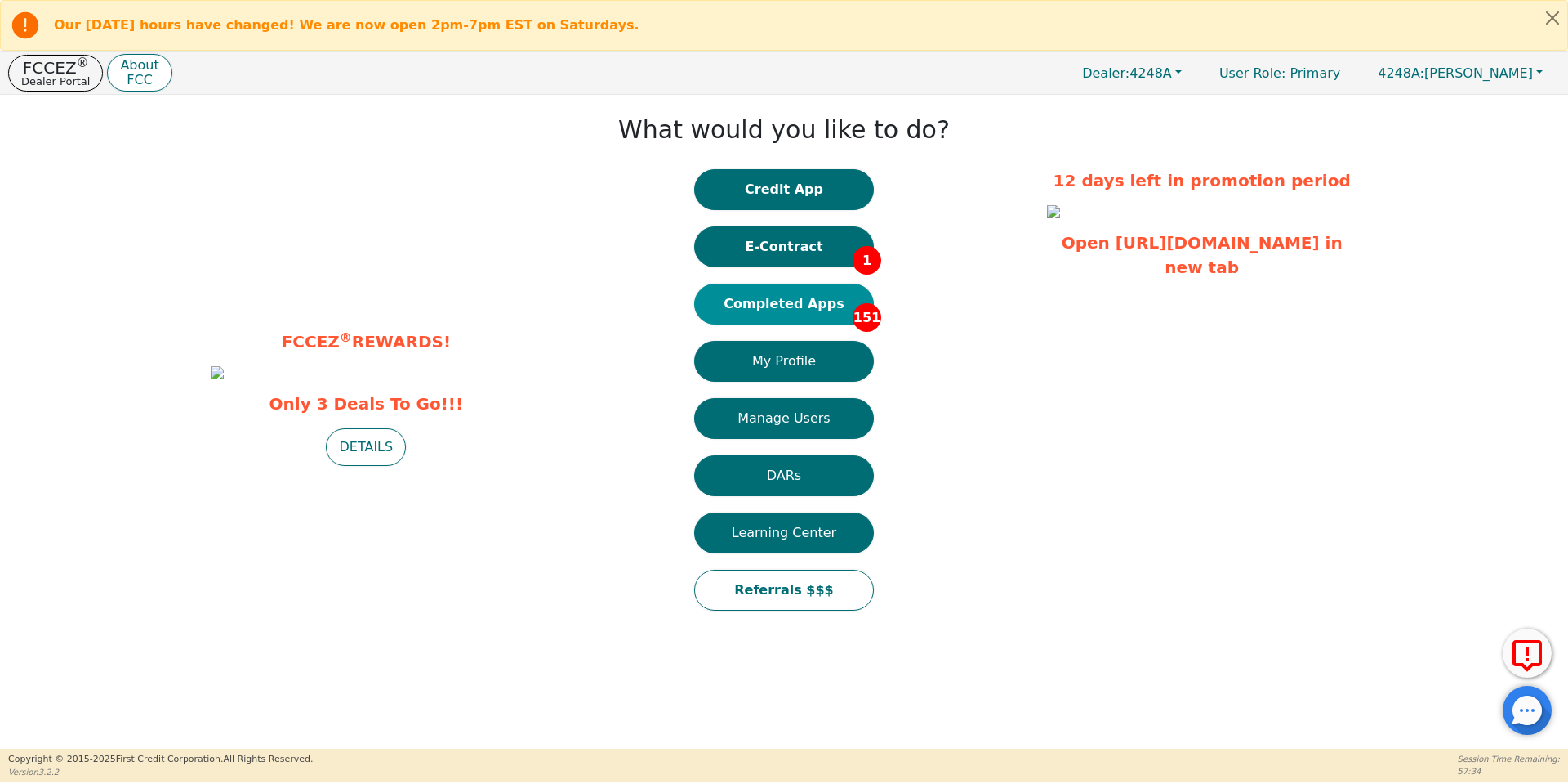
click at [812, 307] on button "Completed Apps 151" at bounding box center [784, 304] width 180 height 41
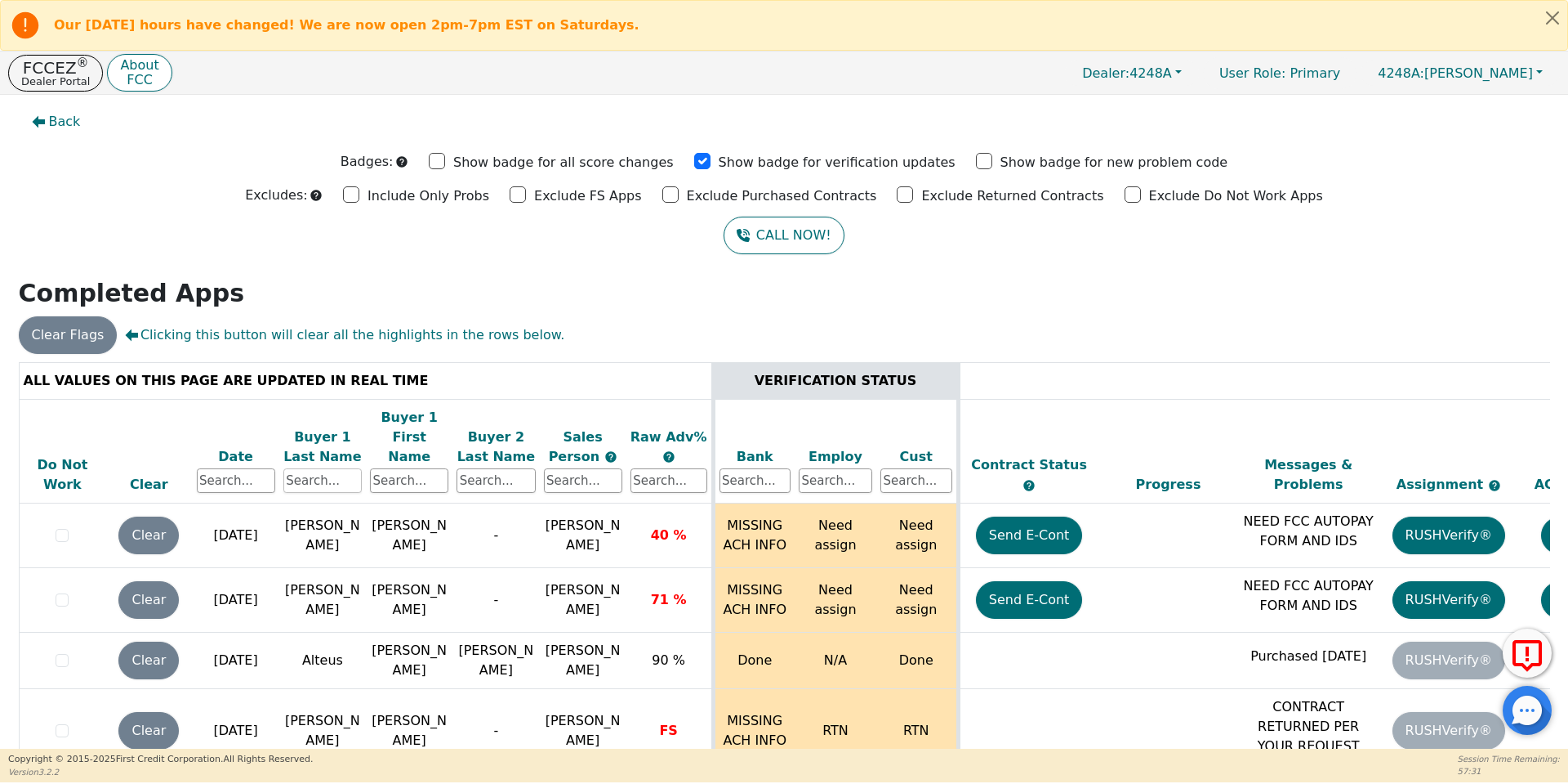
click at [335, 468] on input "text" at bounding box center [323, 480] width 79 height 25
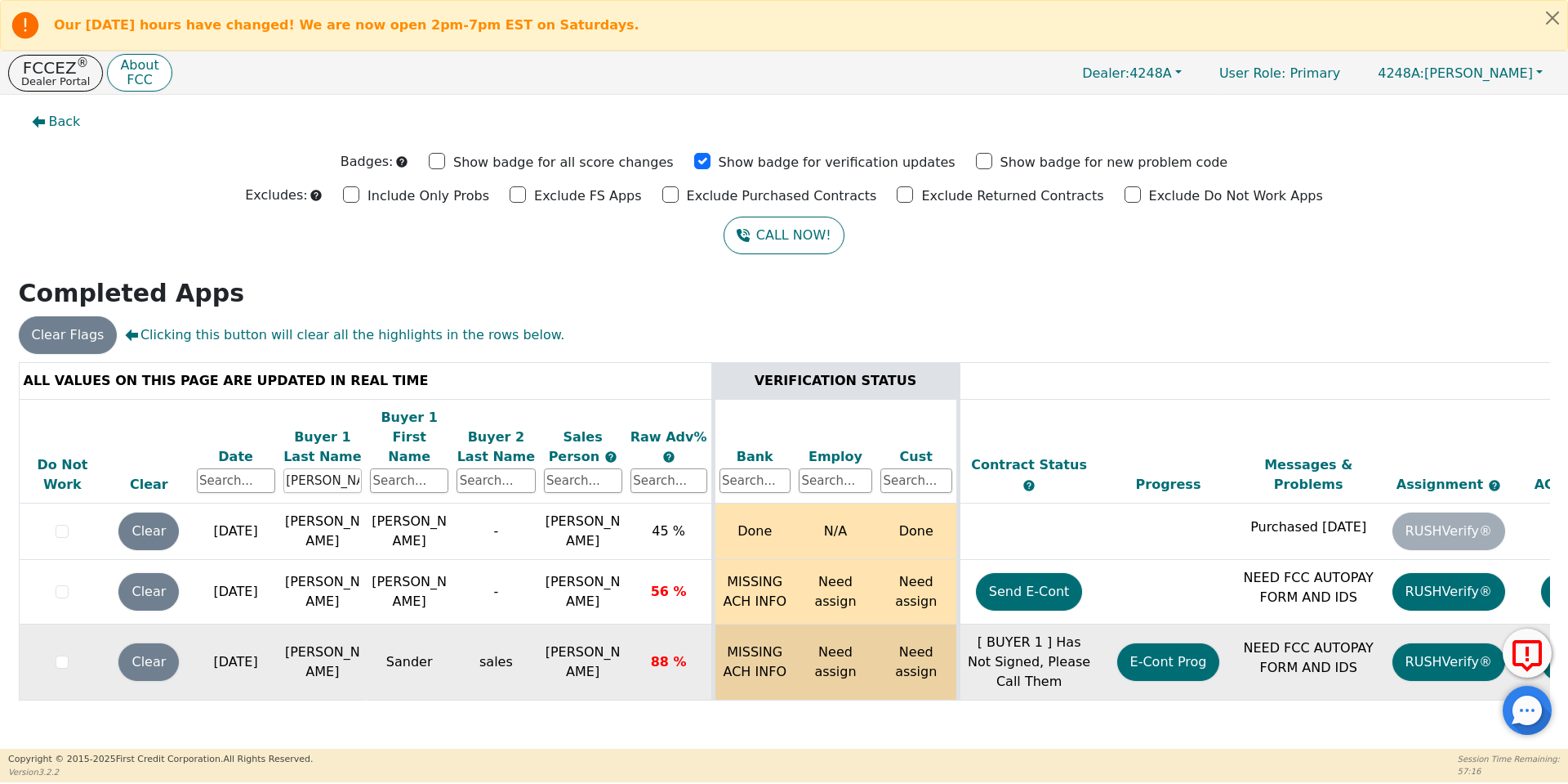
scroll to position [0, 250]
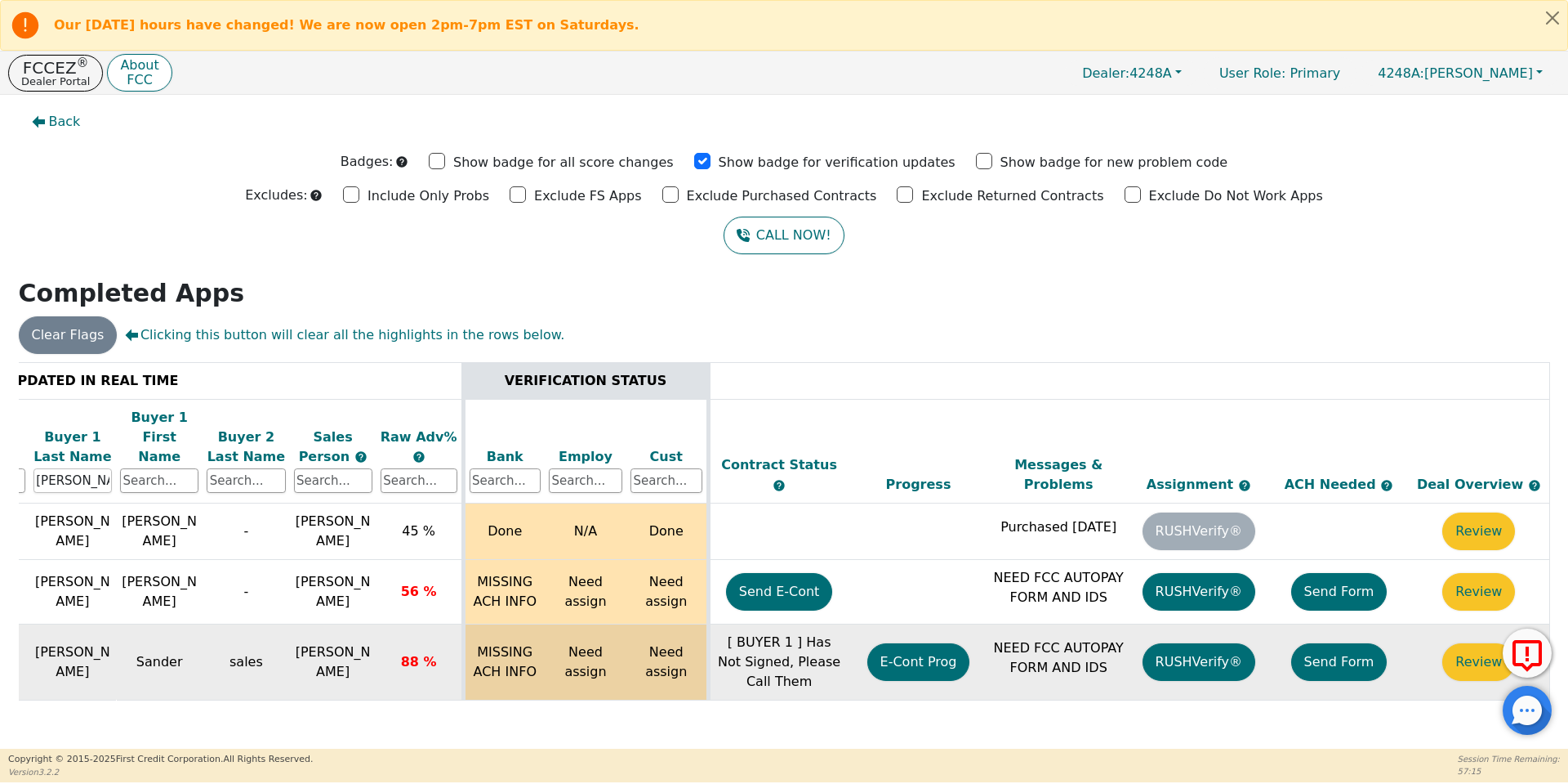
type input "[PERSON_NAME]"
click at [1356, 644] on button "Send Form" at bounding box center [1339, 662] width 97 height 38
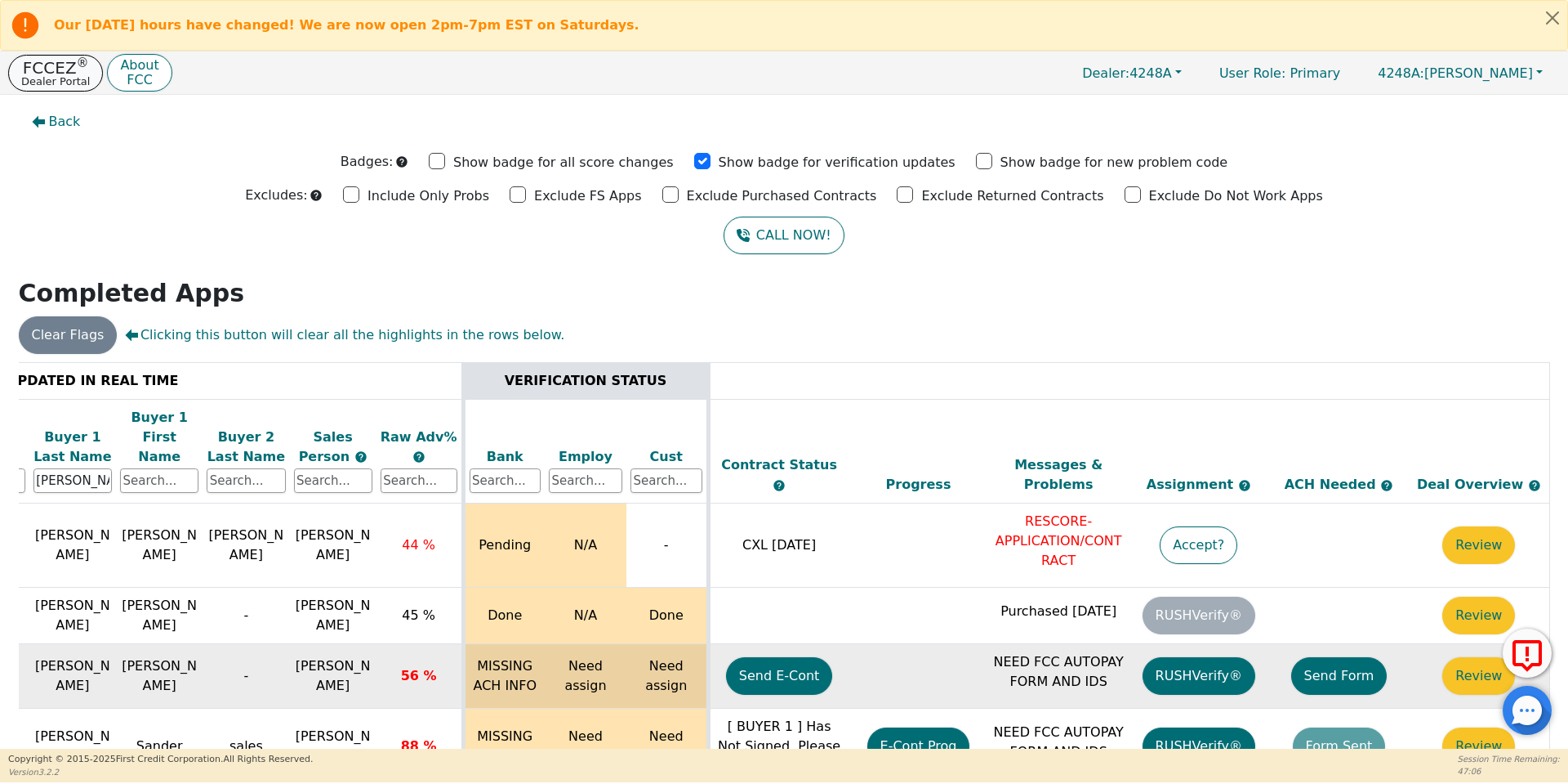
click at [68, 63] on p "FCCEZ ®" at bounding box center [55, 68] width 69 height 16
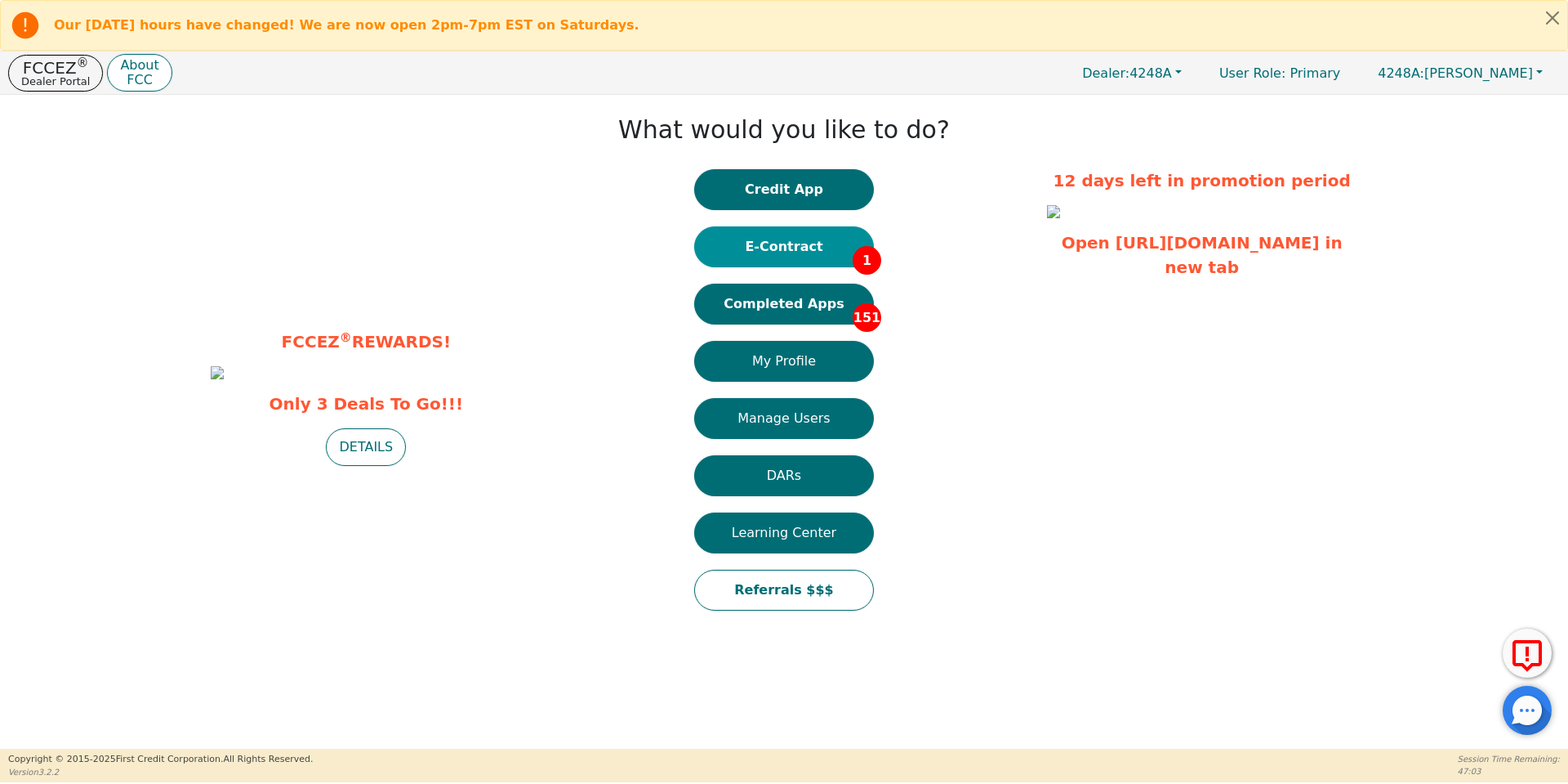
click at [820, 239] on button "E-Contract 1" at bounding box center [784, 246] width 180 height 41
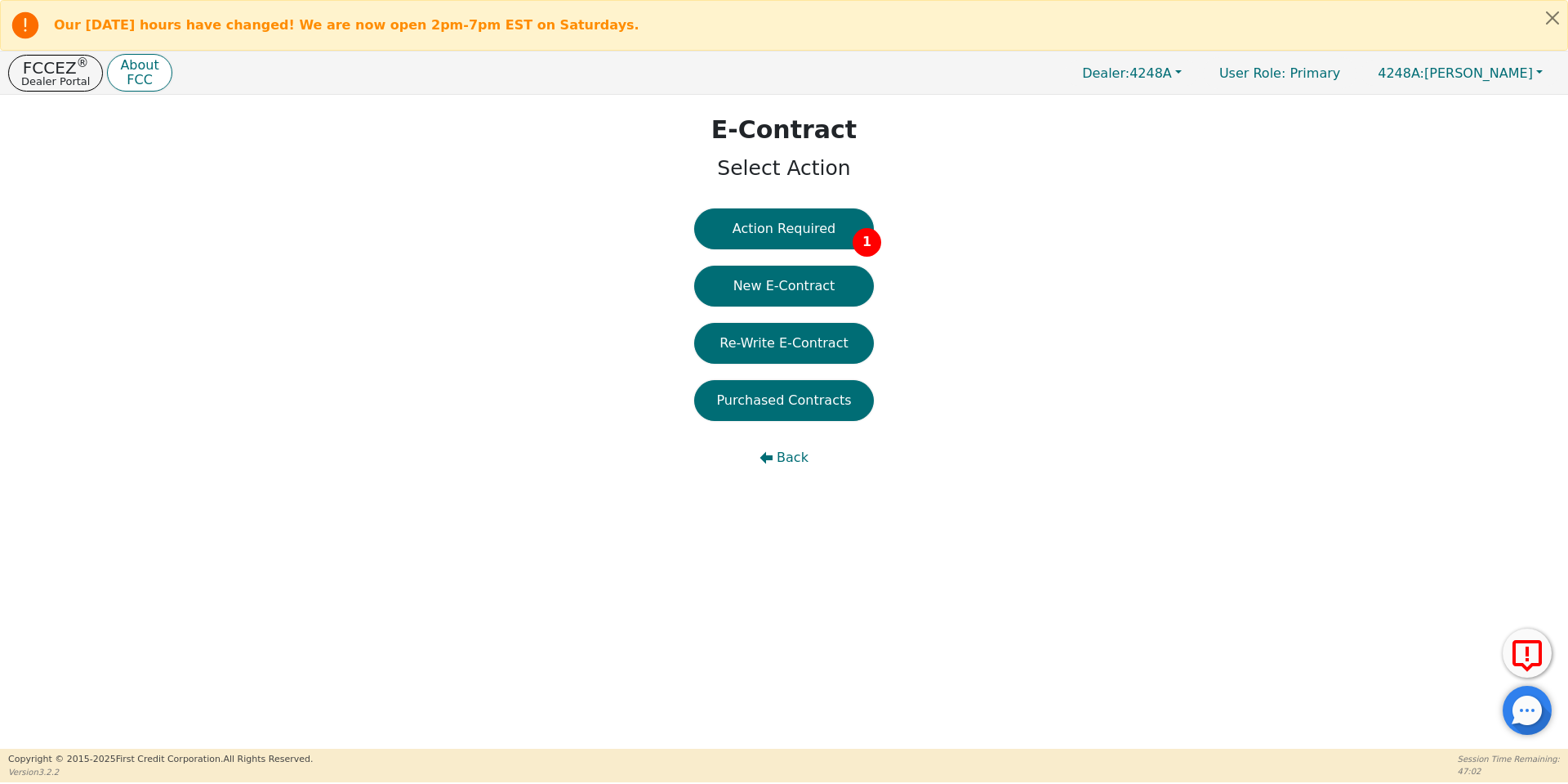
click at [820, 239] on button "Action Required 1" at bounding box center [784, 228] width 180 height 41
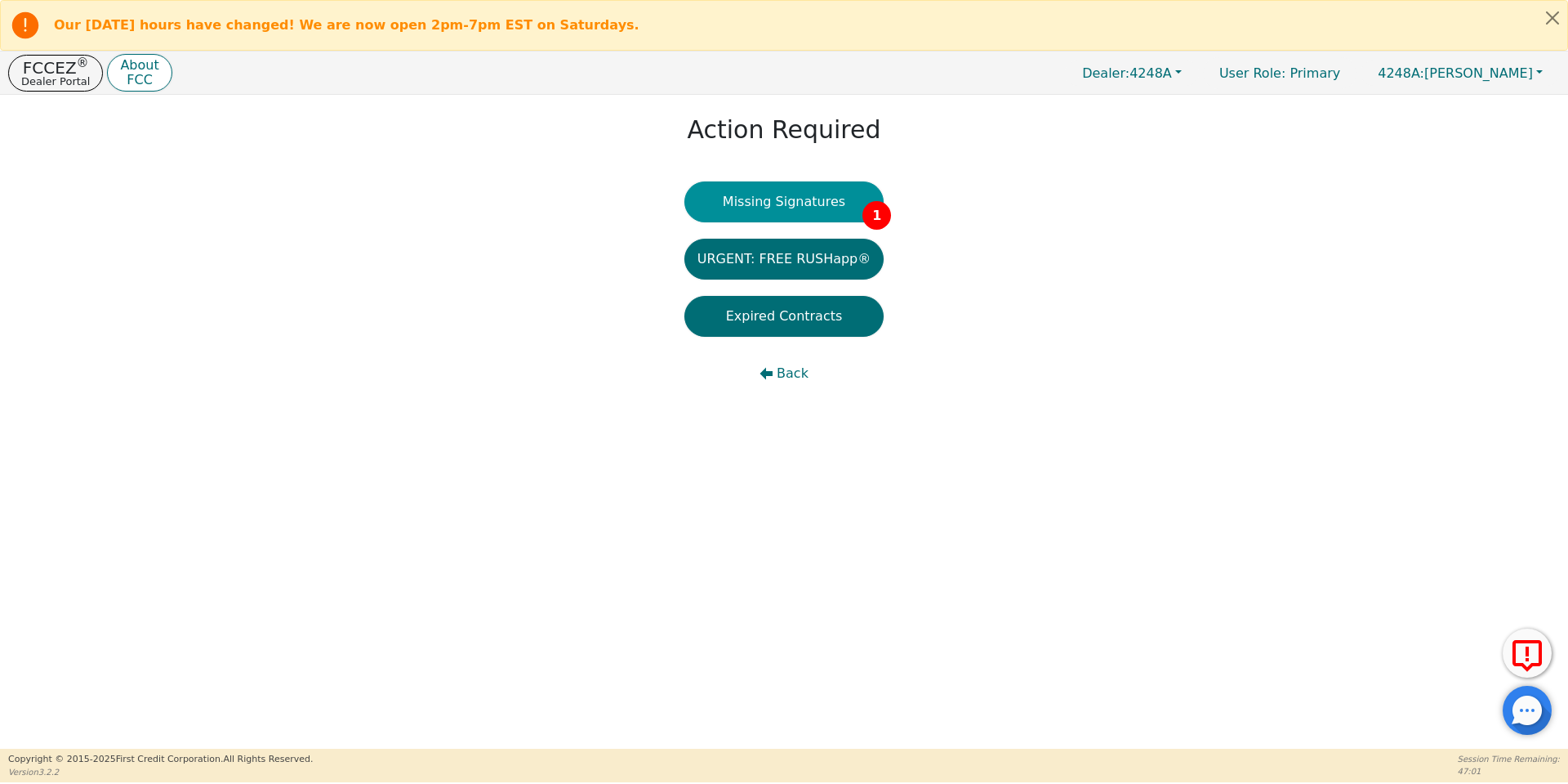
click at [793, 213] on button "Missing Signatures 1" at bounding box center [784, 201] width 200 height 41
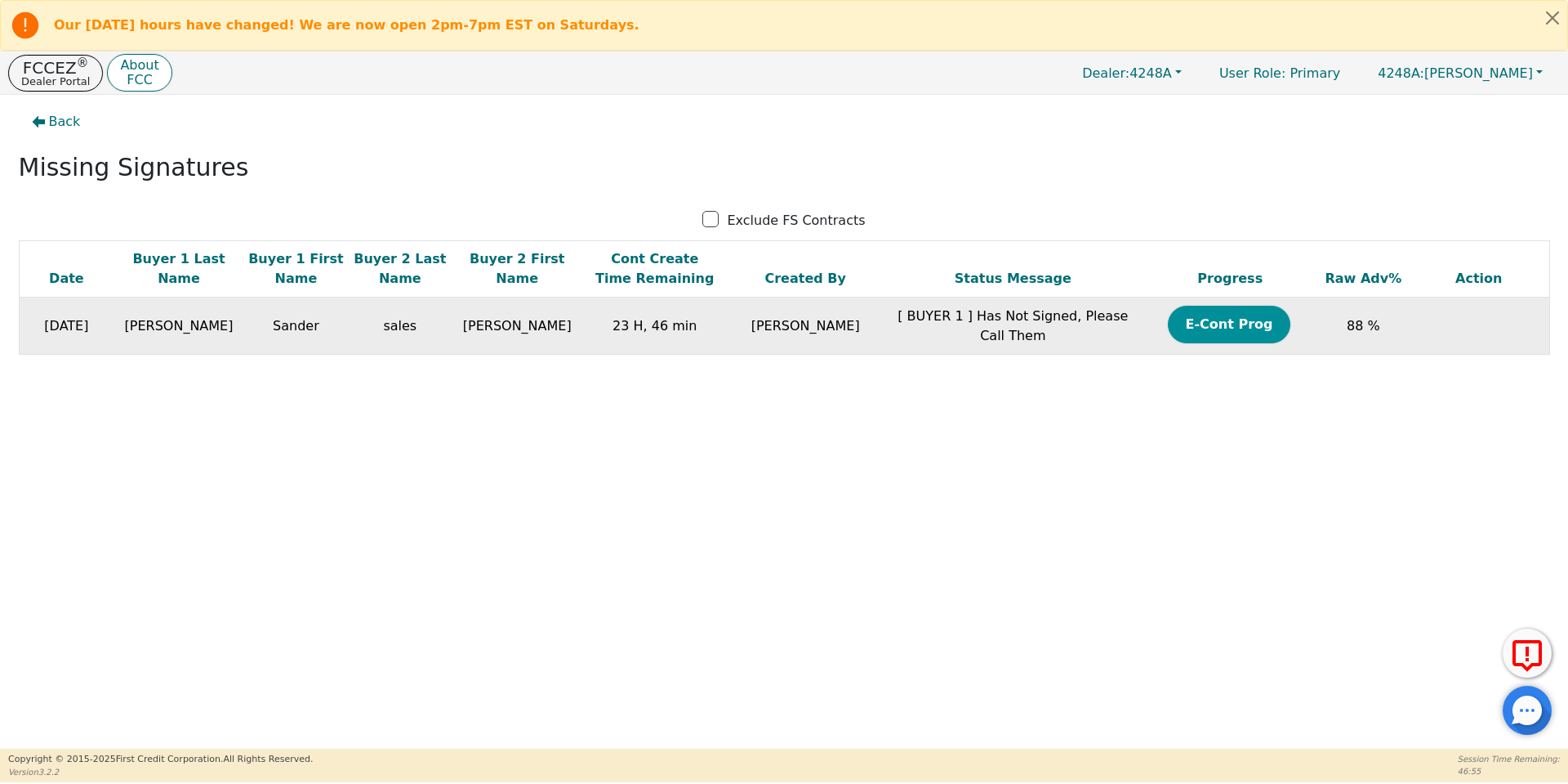
click at [1199, 329] on button "E-Cont Prog" at bounding box center [1229, 325] width 122 height 38
